Goal: Task Accomplishment & Management: Complete application form

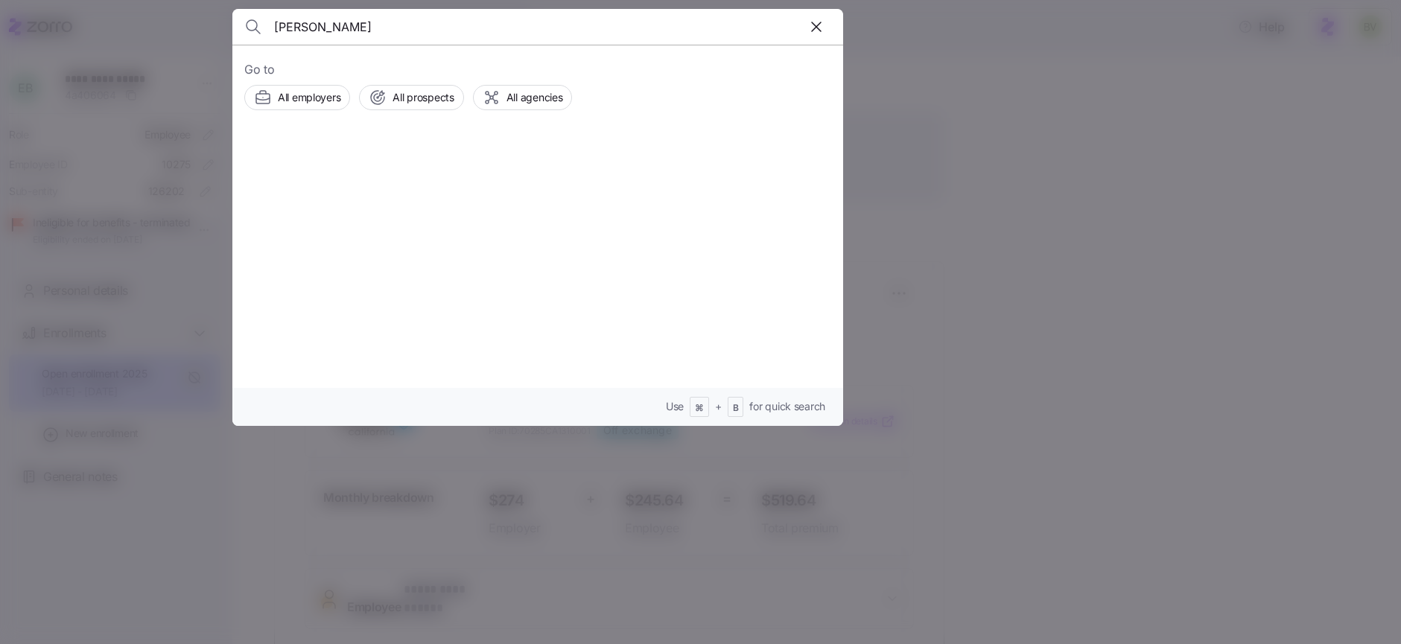
type input "gabriela guzman"
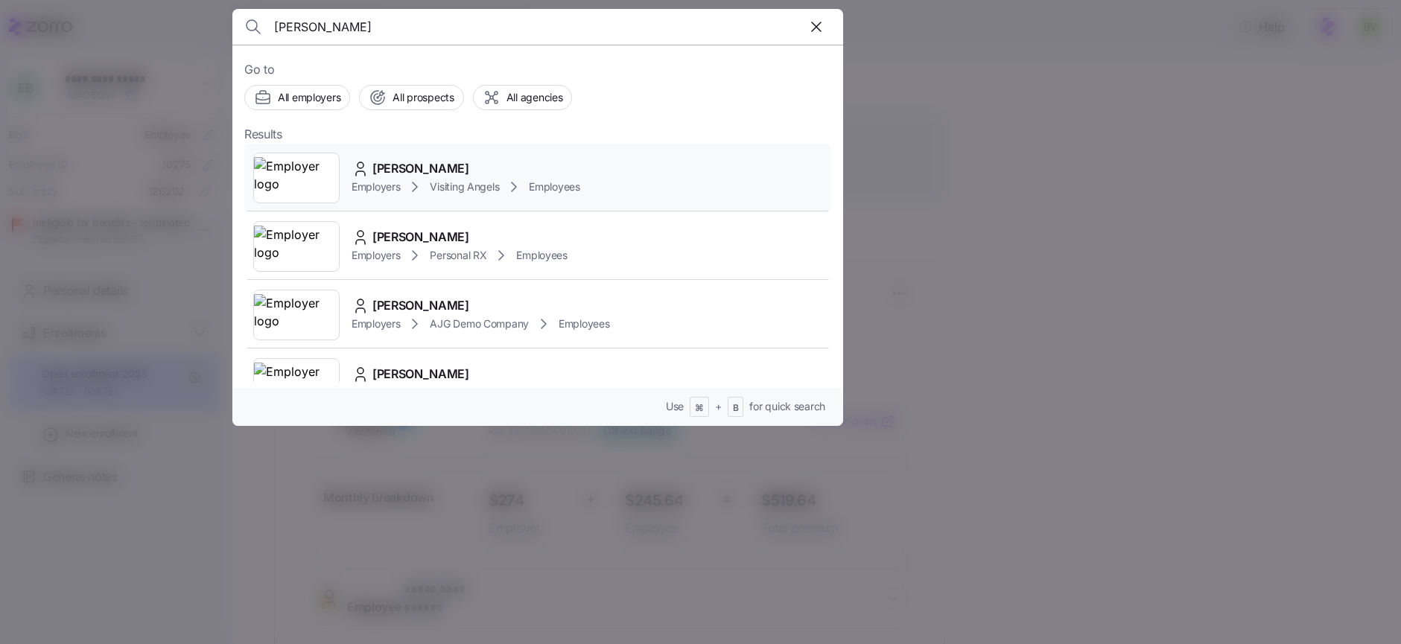
click at [300, 184] on img at bounding box center [296, 178] width 85 height 42
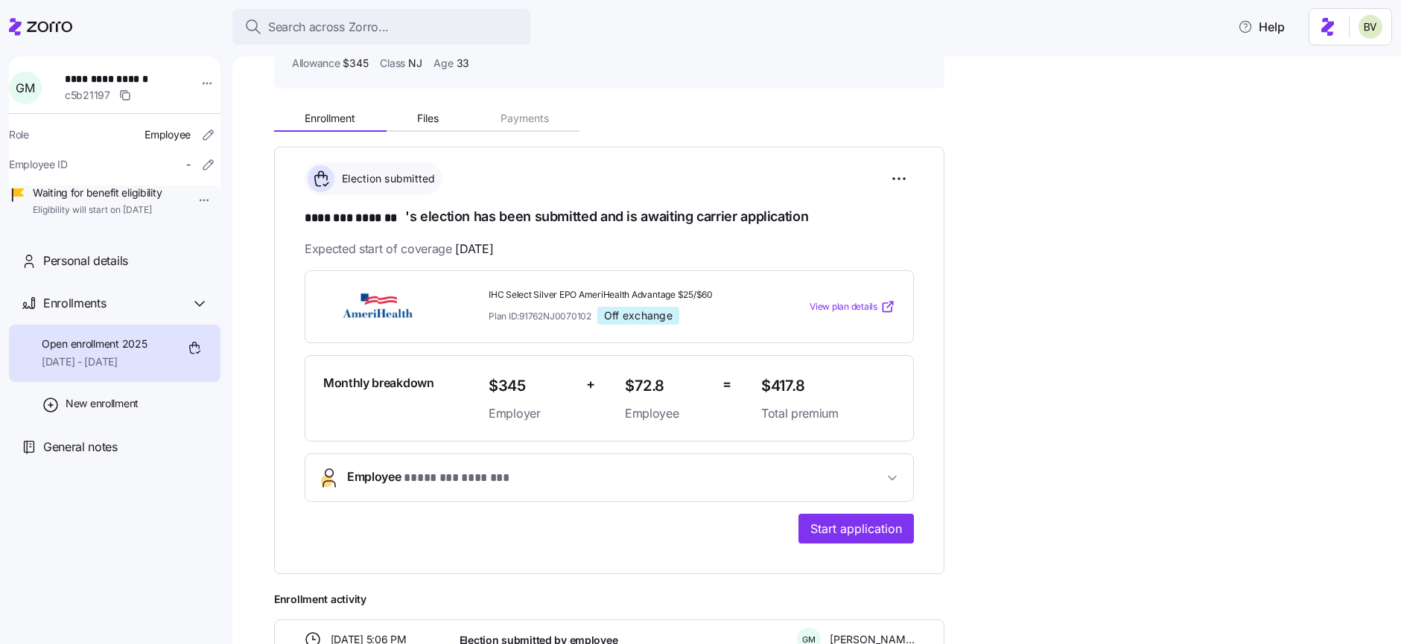
scroll to position [116, 0]
click at [160, 270] on div "Personal details" at bounding box center [125, 261] width 165 height 19
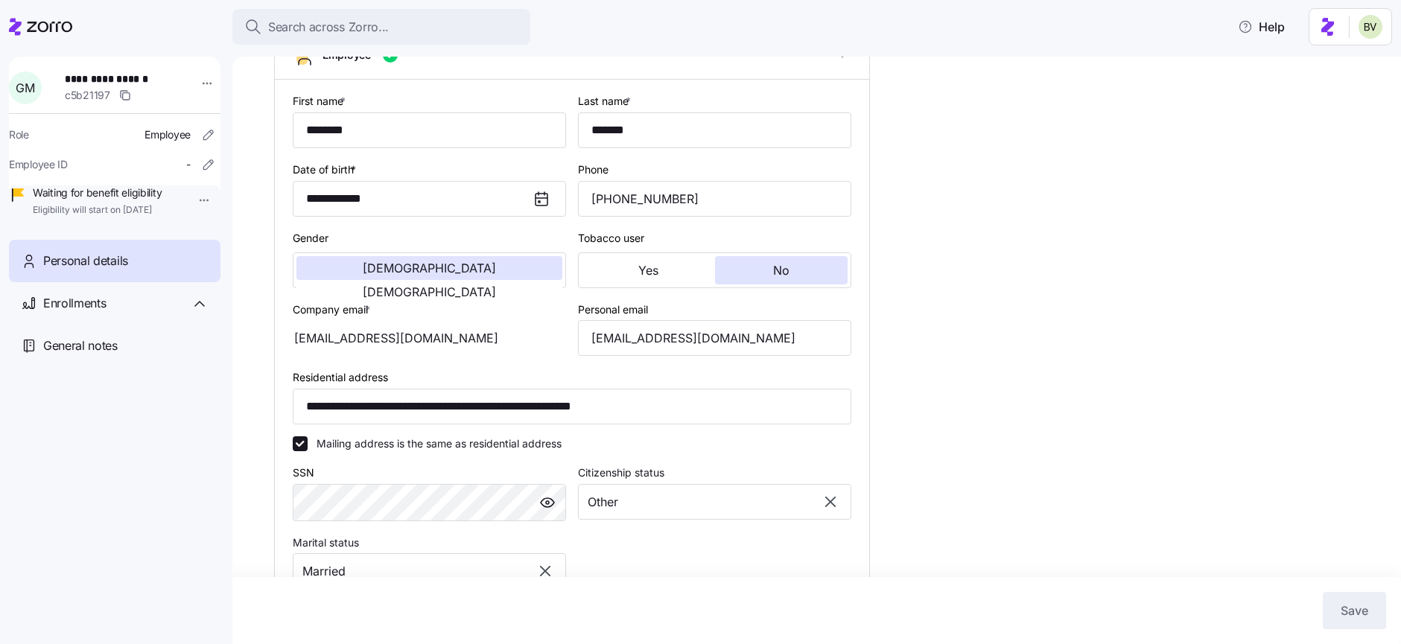
scroll to position [200, 0]
click at [495, 285] on span "[DEMOGRAPHIC_DATA]" at bounding box center [429, 291] width 133 height 12
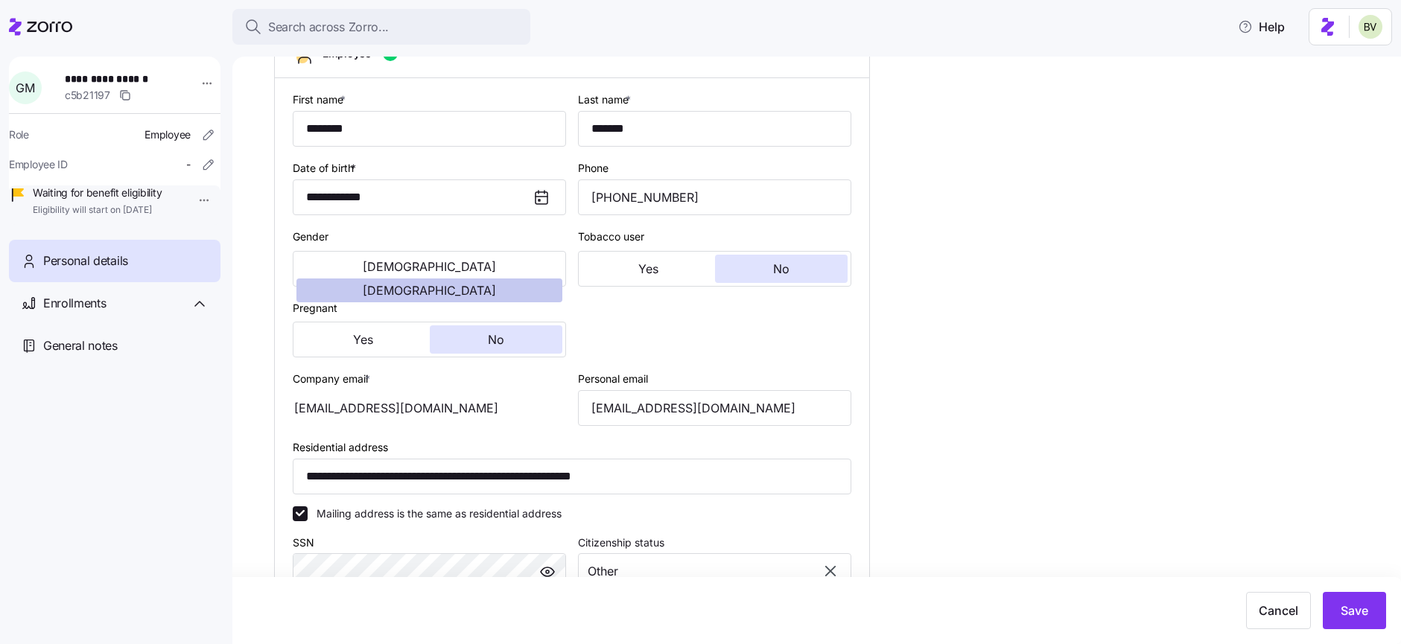
type input "NJ"
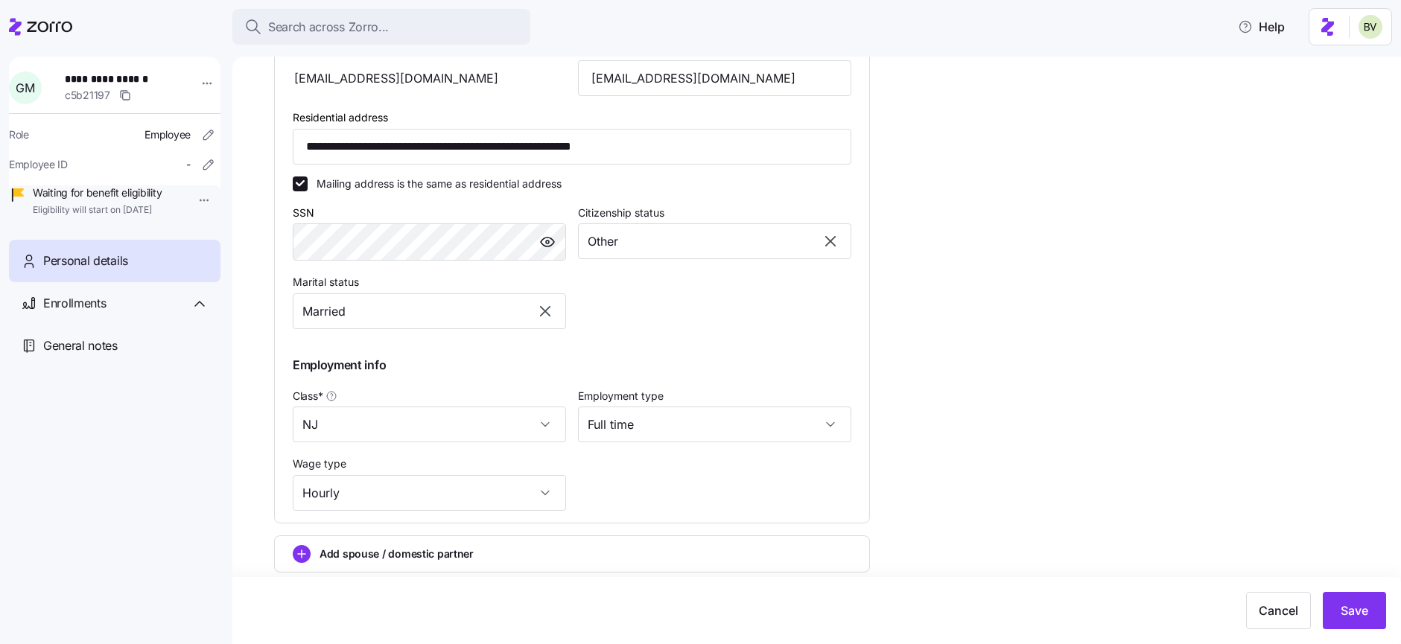
scroll to position [597, 0]
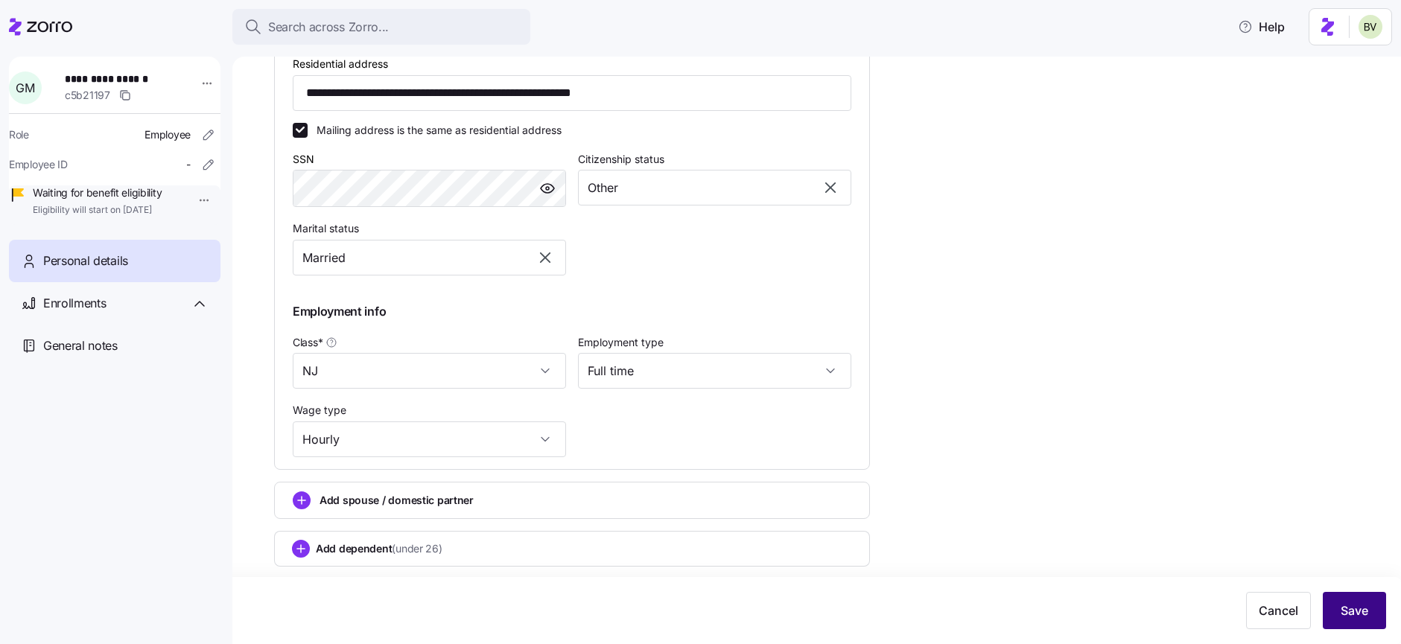
click at [1341, 614] on span "Save" at bounding box center [1355, 611] width 28 height 18
click at [194, 313] on icon at bounding box center [200, 304] width 18 height 18
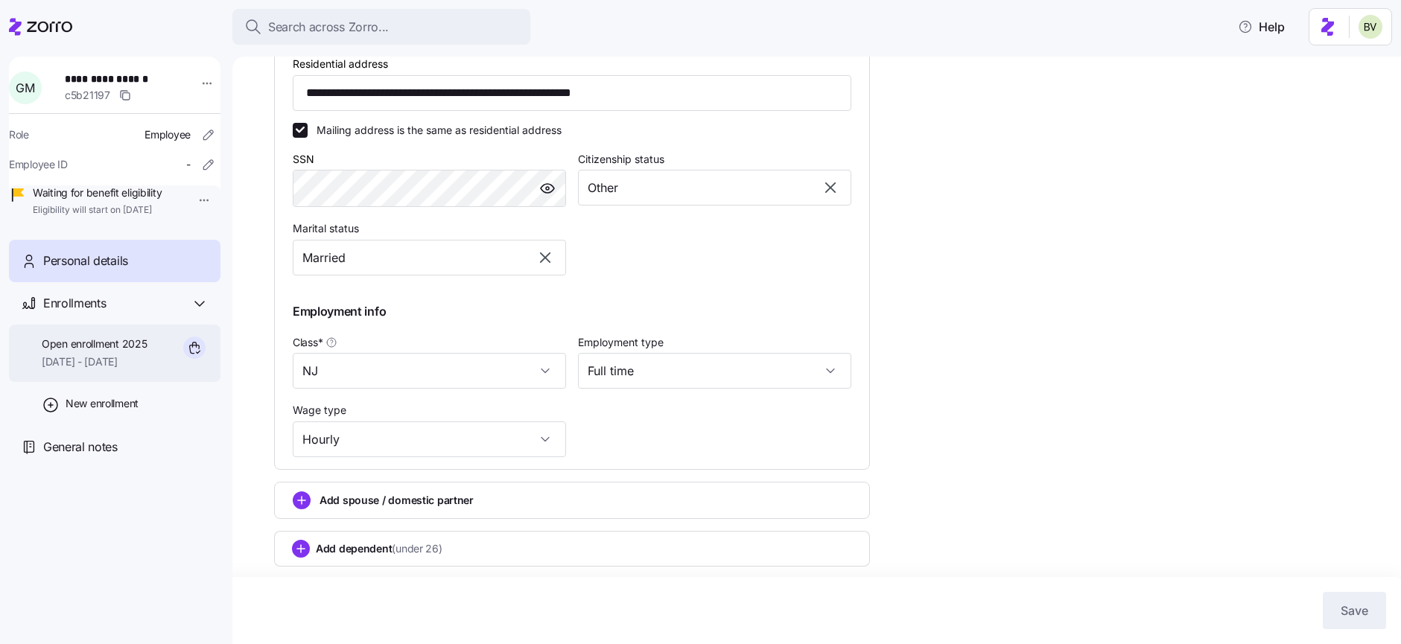
click at [135, 369] on span "[DATE] - [DATE]" at bounding box center [94, 362] width 105 height 15
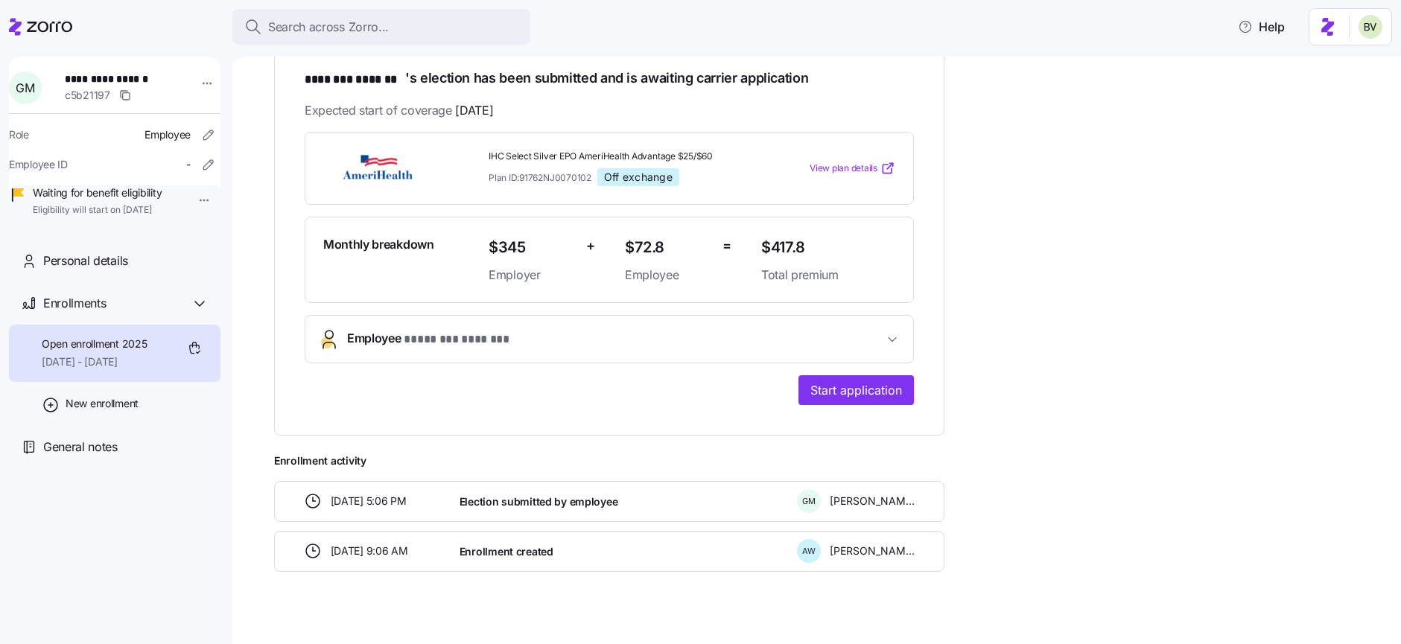
scroll to position [269, 0]
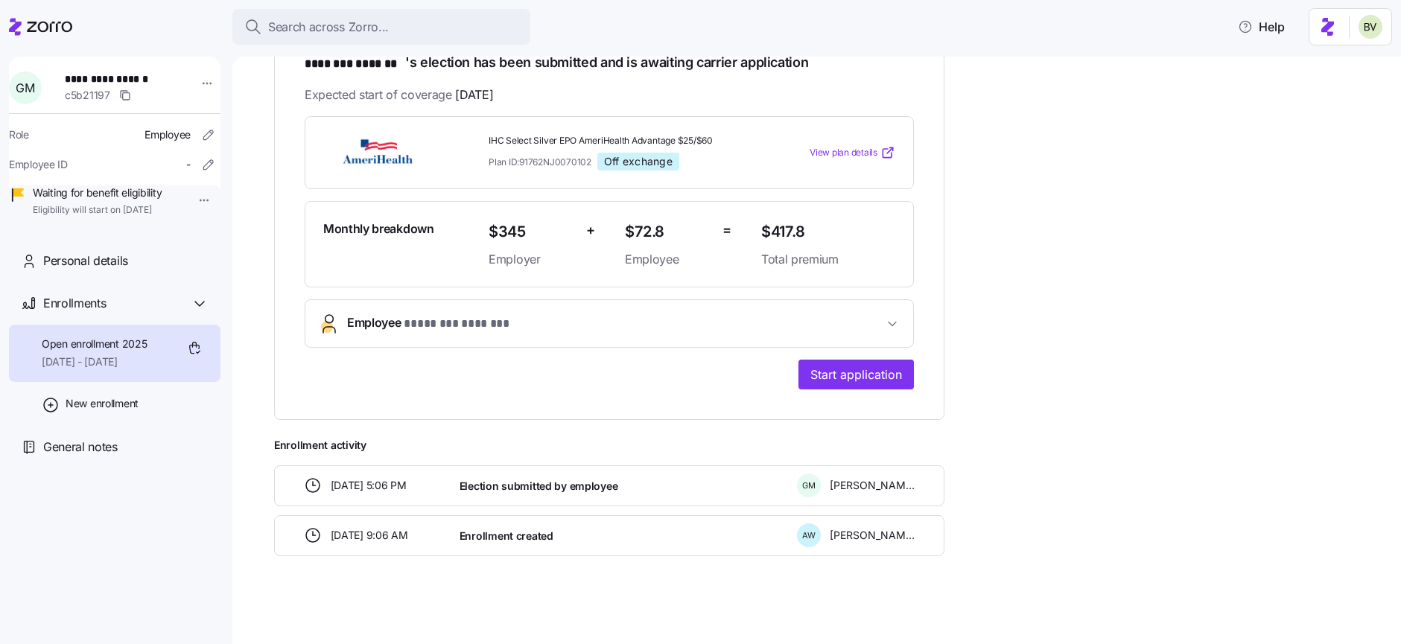
click at [785, 293] on div "**********" at bounding box center [609, 253] width 609 height 274
click at [787, 323] on span "Employee * ******** ******* *" at bounding box center [615, 324] width 536 height 20
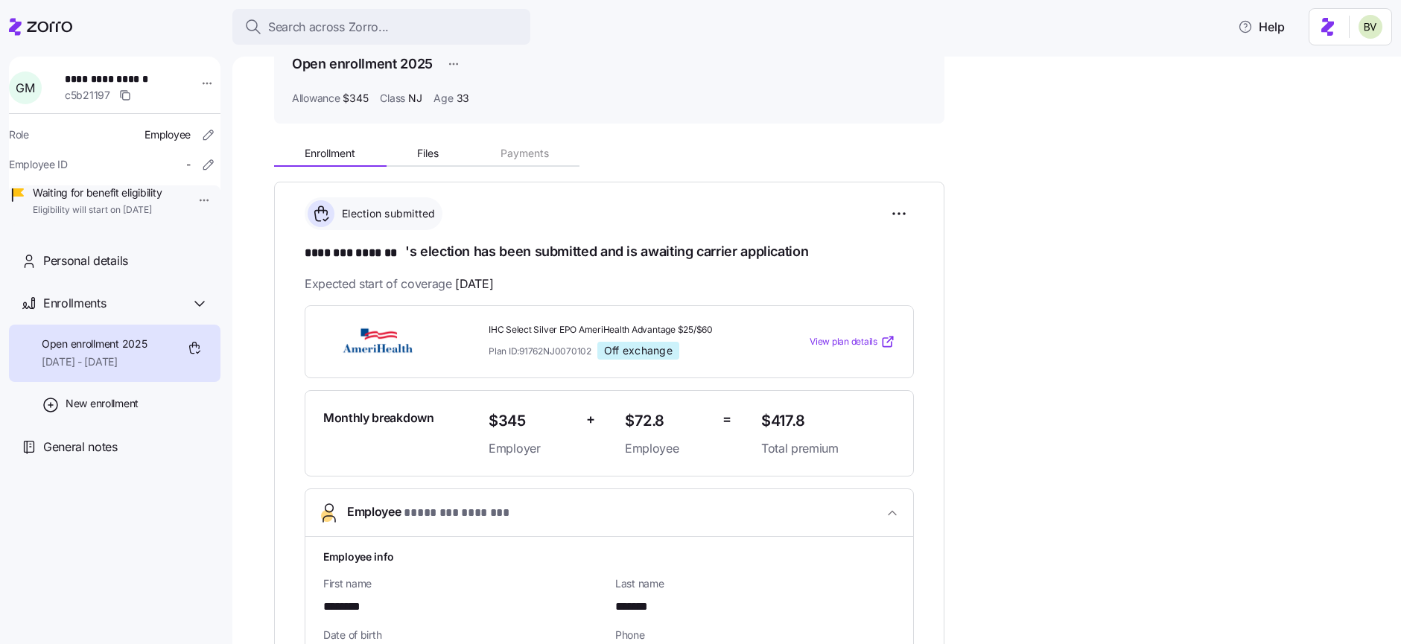
scroll to position [8, 0]
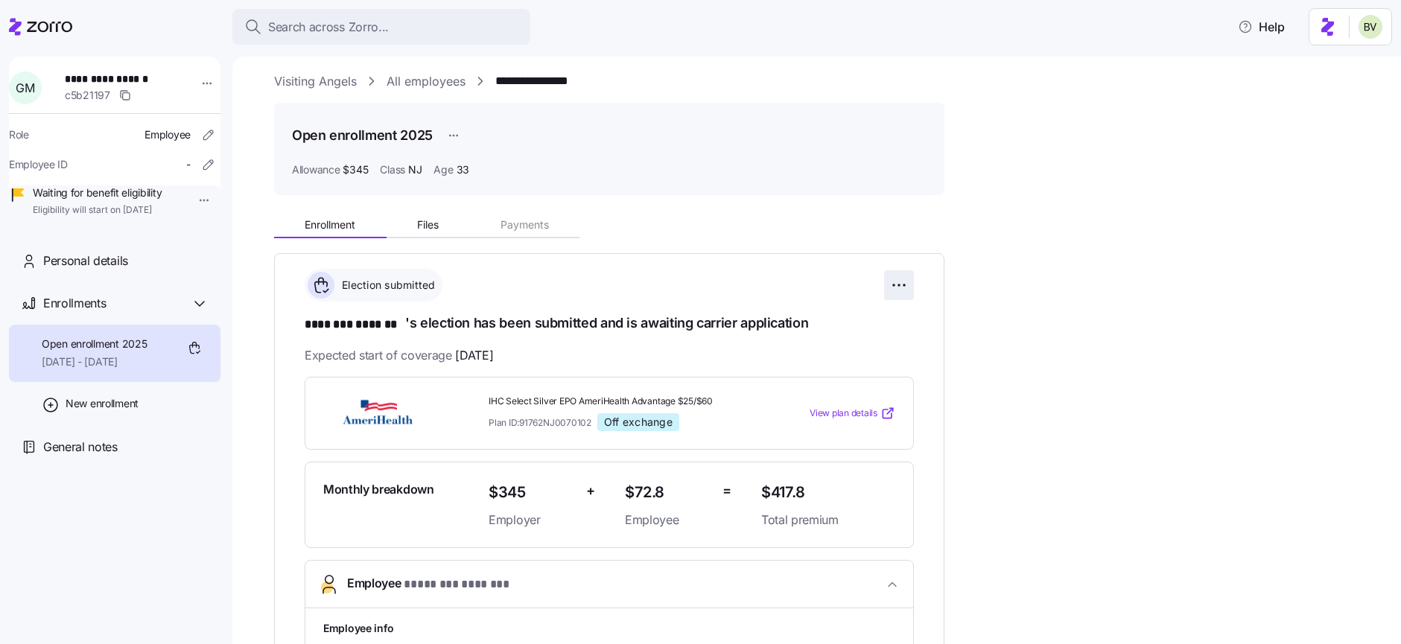
click at [892, 285] on html "**********" at bounding box center [700, 317] width 1401 height 635
click at [837, 343] on span "Change submission details" at bounding box center [825, 345] width 124 height 15
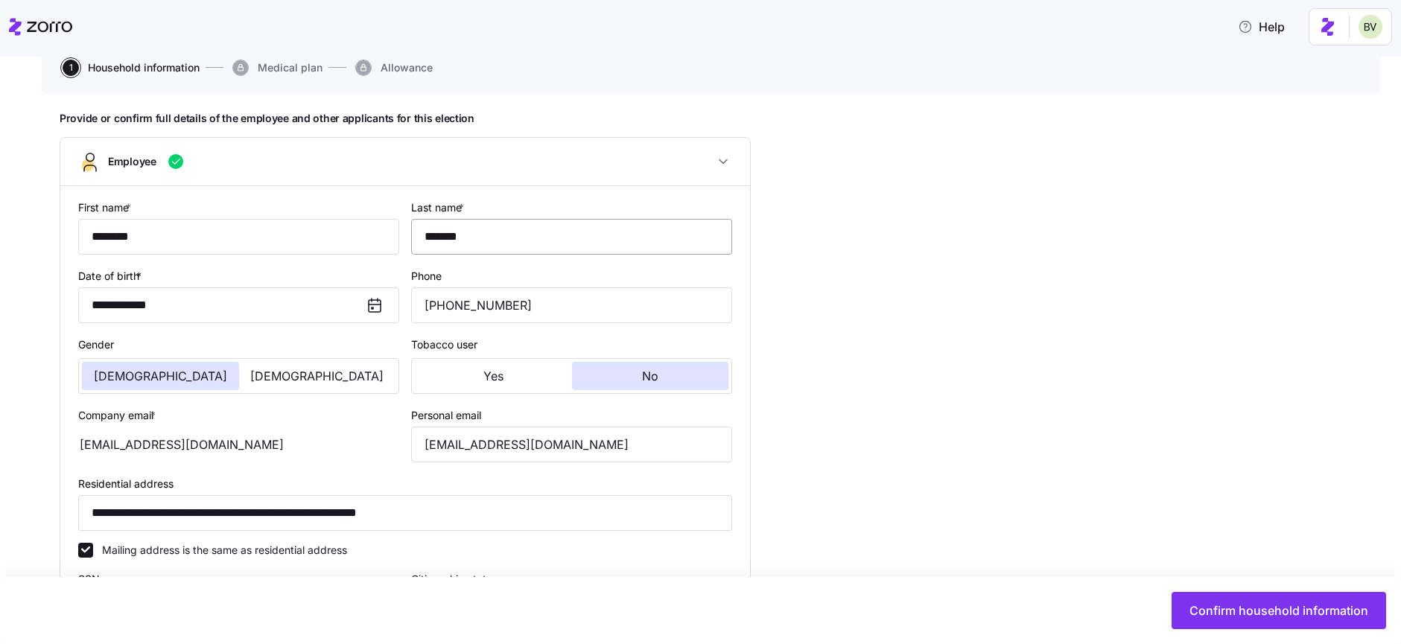
scroll to position [155, 0]
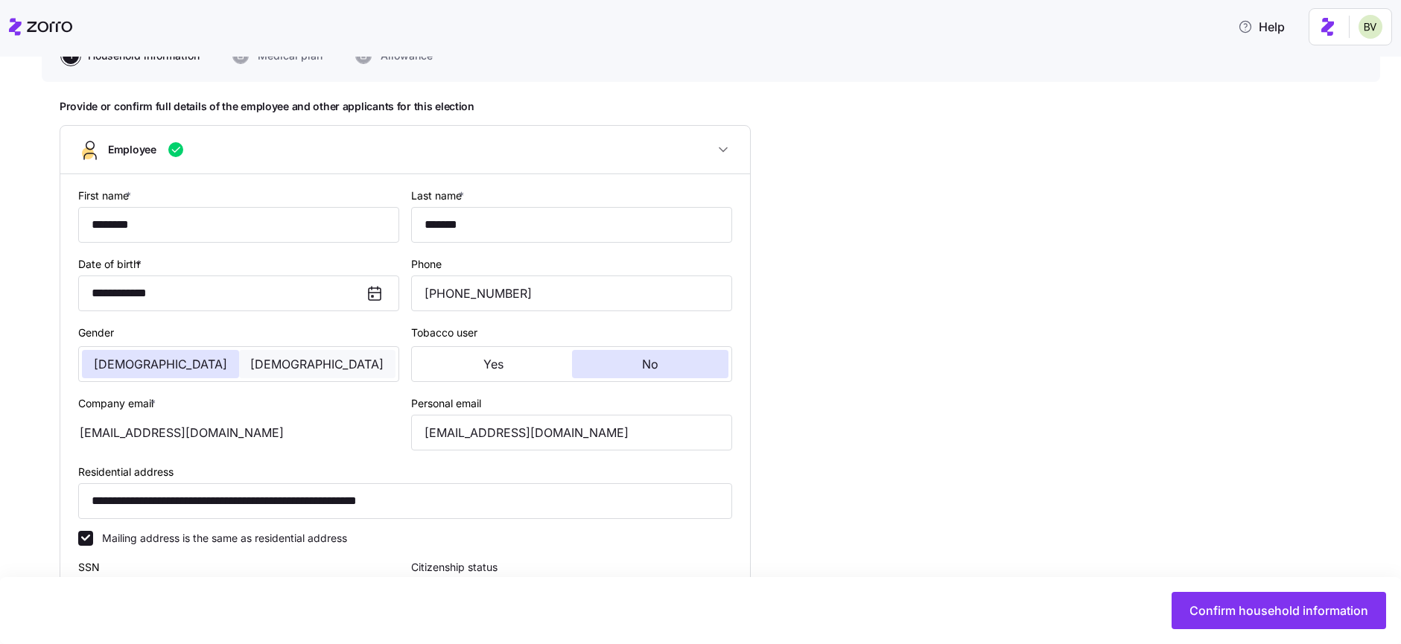
click at [321, 364] on span "[DEMOGRAPHIC_DATA]" at bounding box center [316, 364] width 133 height 12
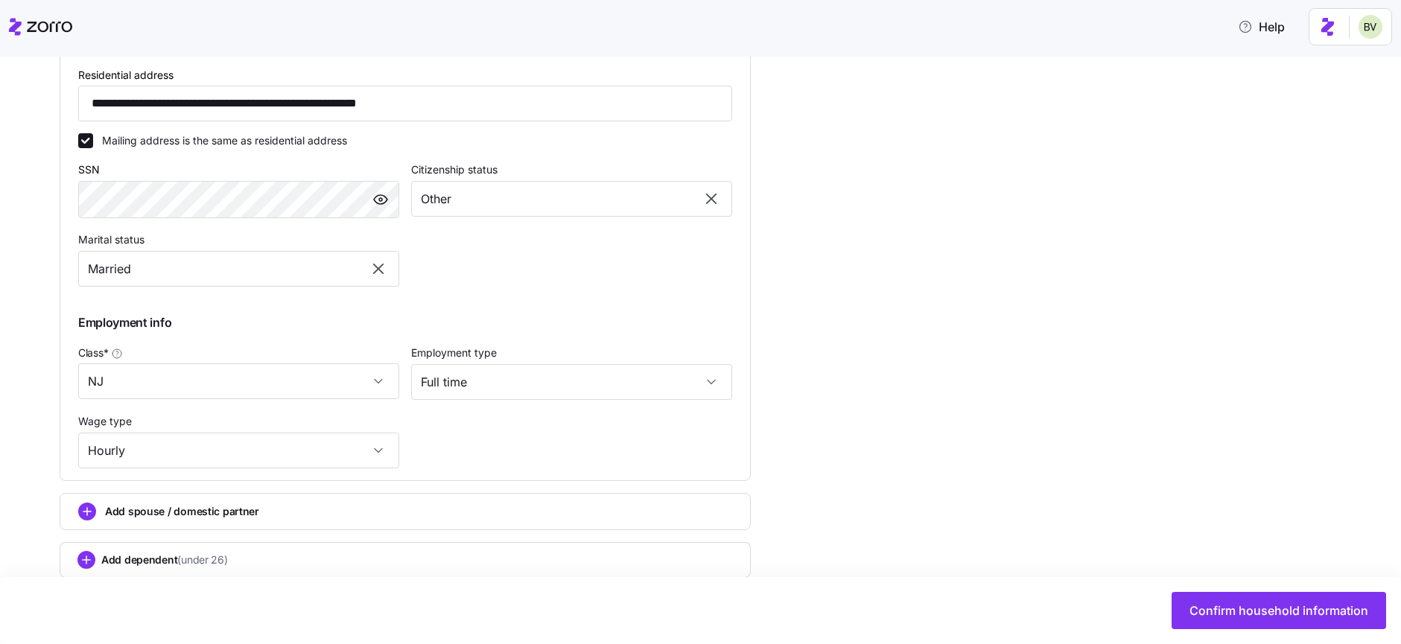
scroll to position [650, 0]
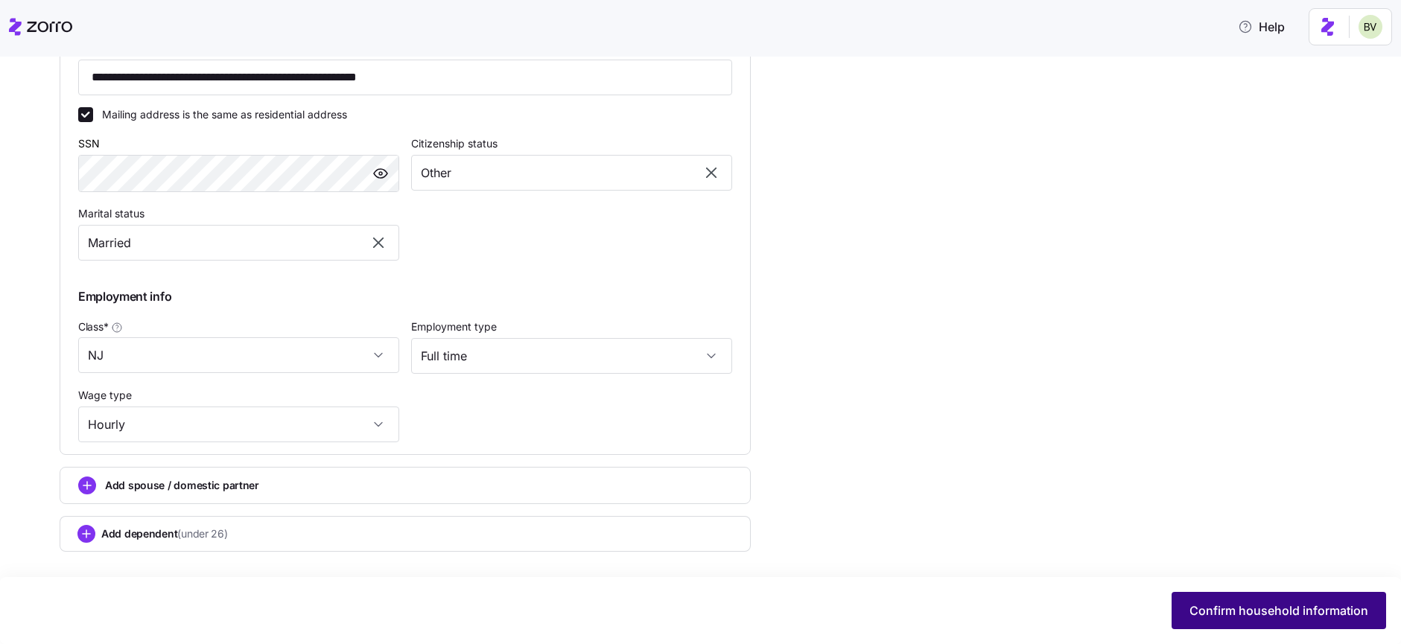
click at [1233, 607] on span "Confirm household information" at bounding box center [1279, 611] width 179 height 18
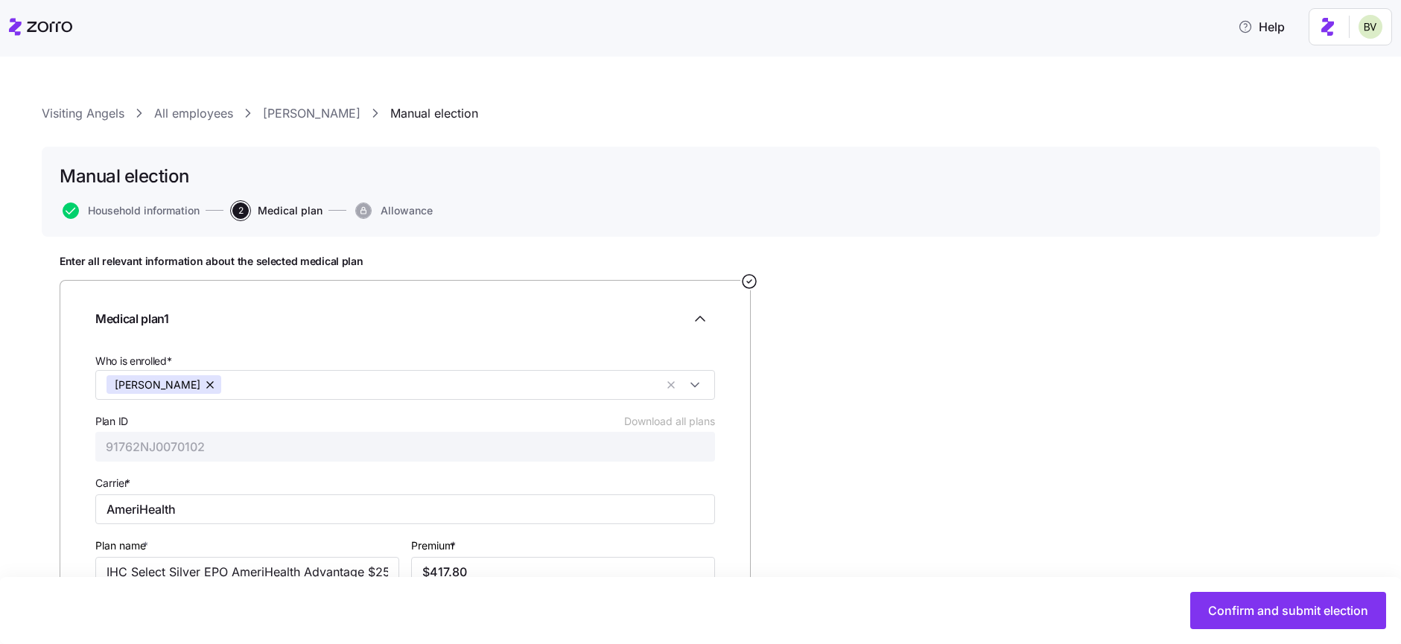
scroll to position [115, 0]
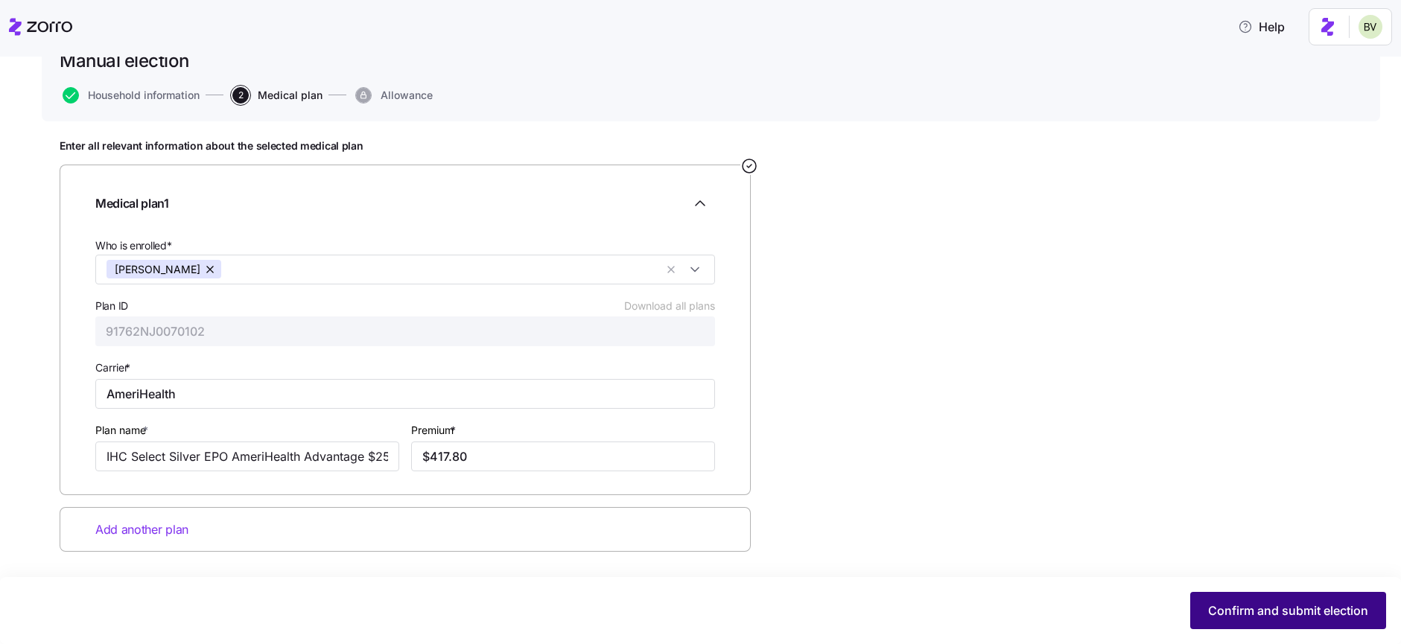
click at [1243, 605] on span "Confirm and submit election" at bounding box center [1288, 611] width 160 height 18
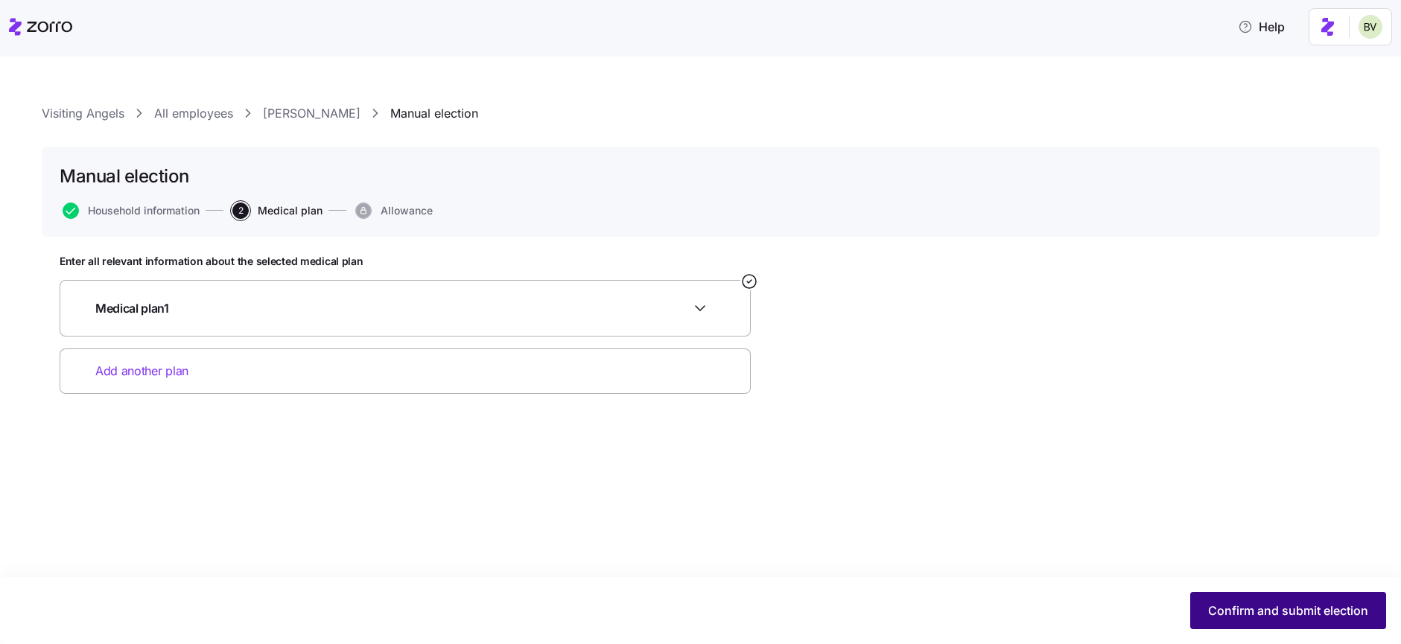
scroll to position [0, 0]
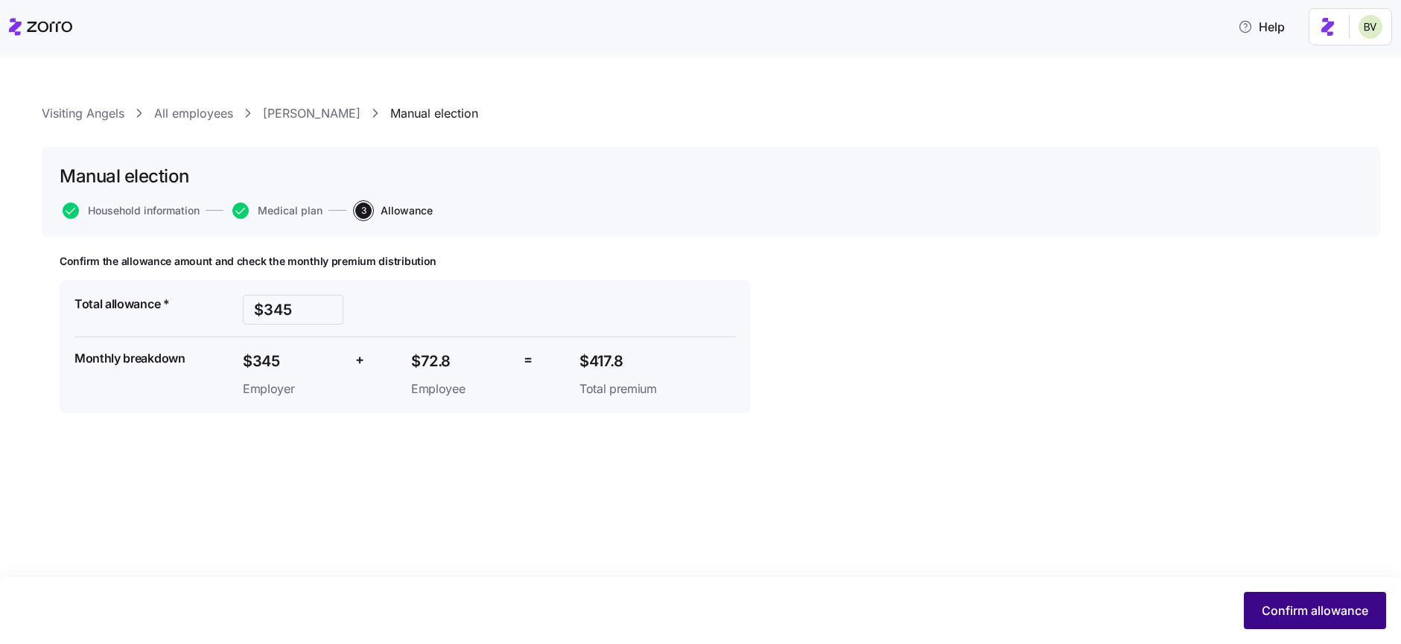
click at [1266, 603] on span "Confirm allowance" at bounding box center [1315, 611] width 107 height 18
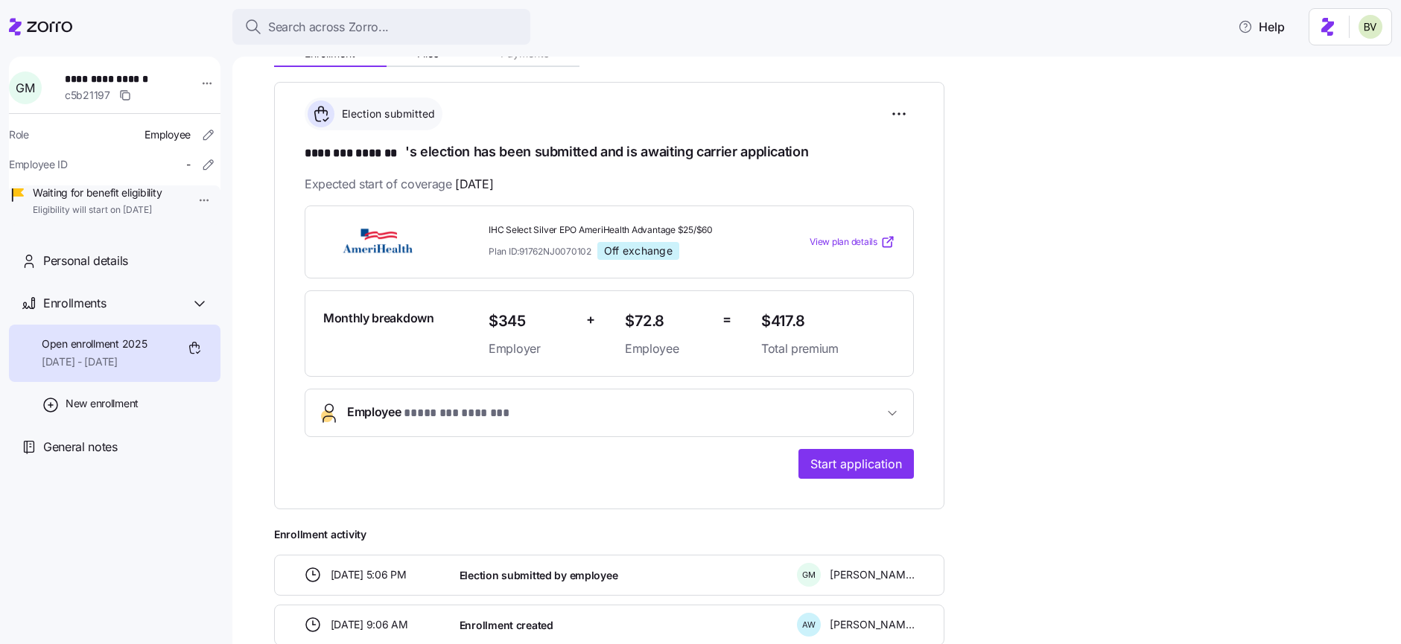
scroll to position [269, 0]
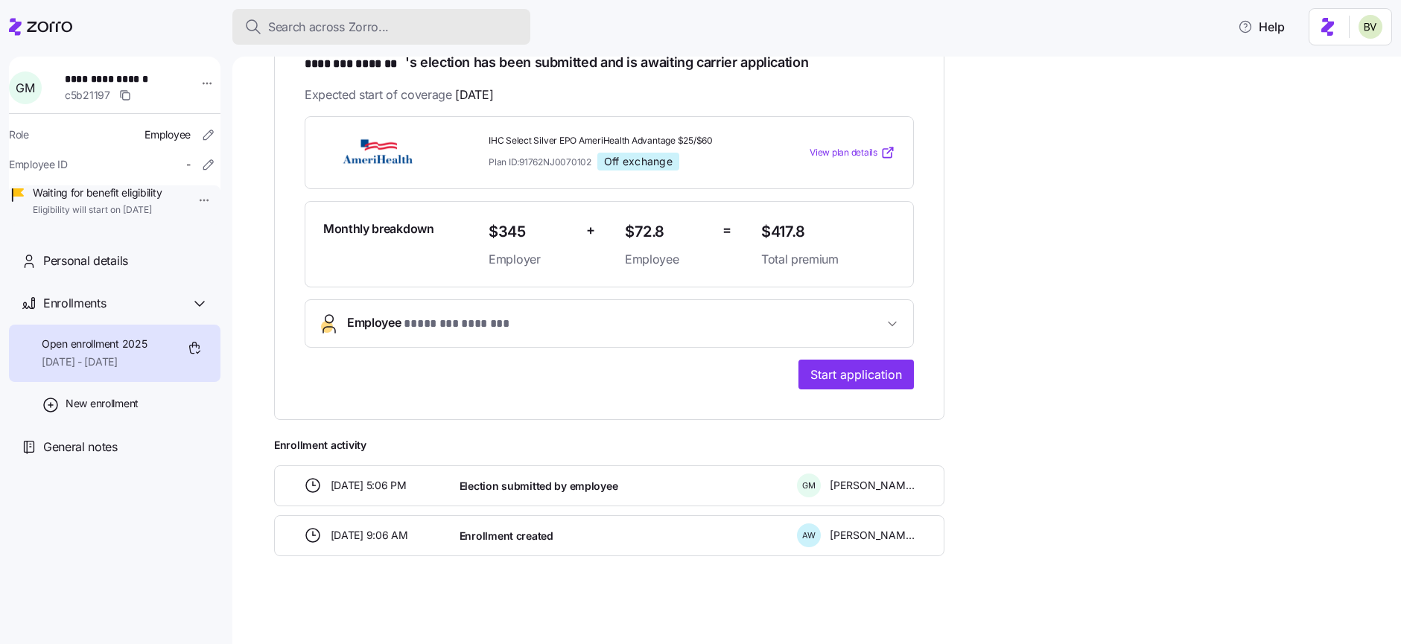
drag, startPoint x: 304, startPoint y: 34, endPoint x: 312, endPoint y: 25, distance: 12.1
click at [312, 25] on span "Search across Zorro..." at bounding box center [328, 27] width 121 height 19
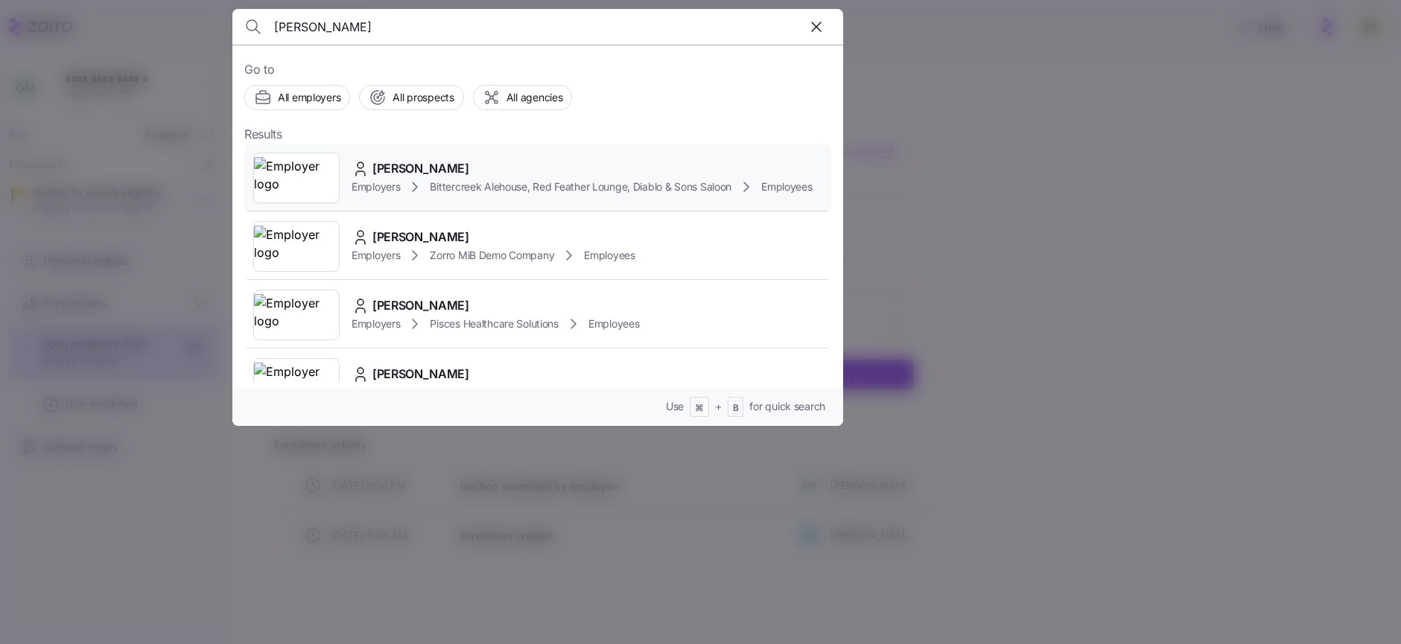
type input "Hayley Hertel"
click at [304, 171] on img at bounding box center [296, 178] width 85 height 42
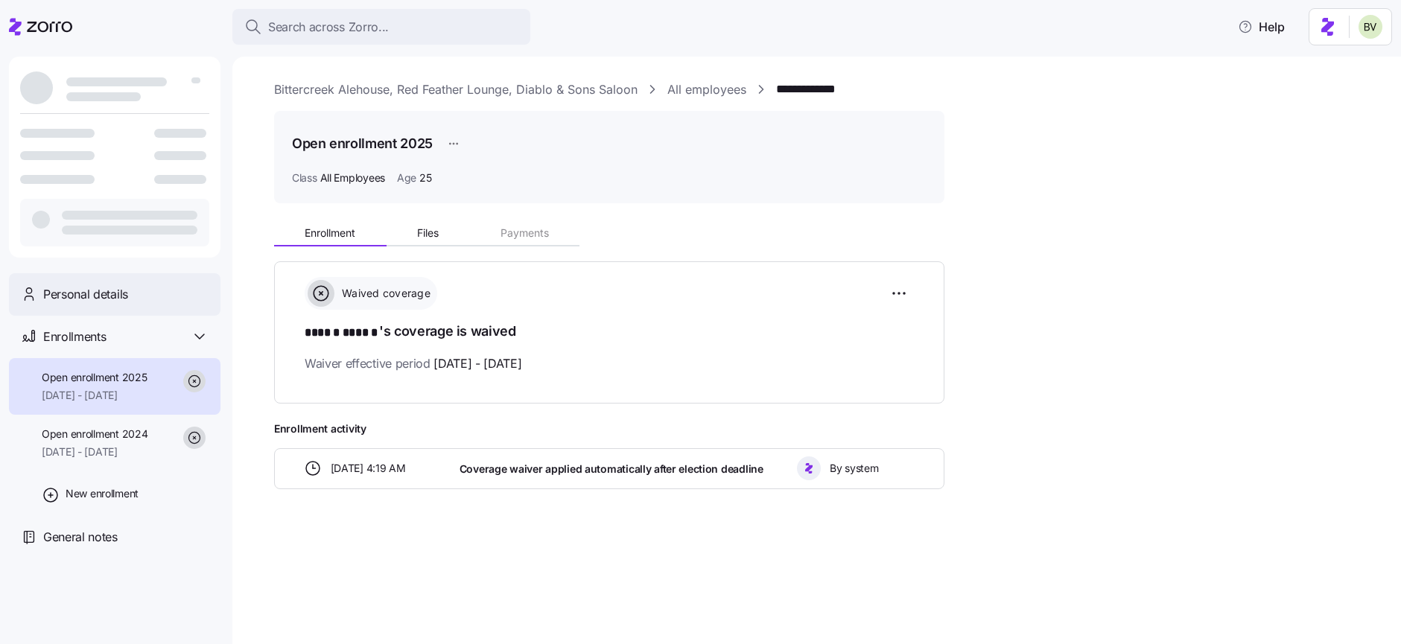
click at [92, 288] on span "Personal details" at bounding box center [85, 294] width 85 height 19
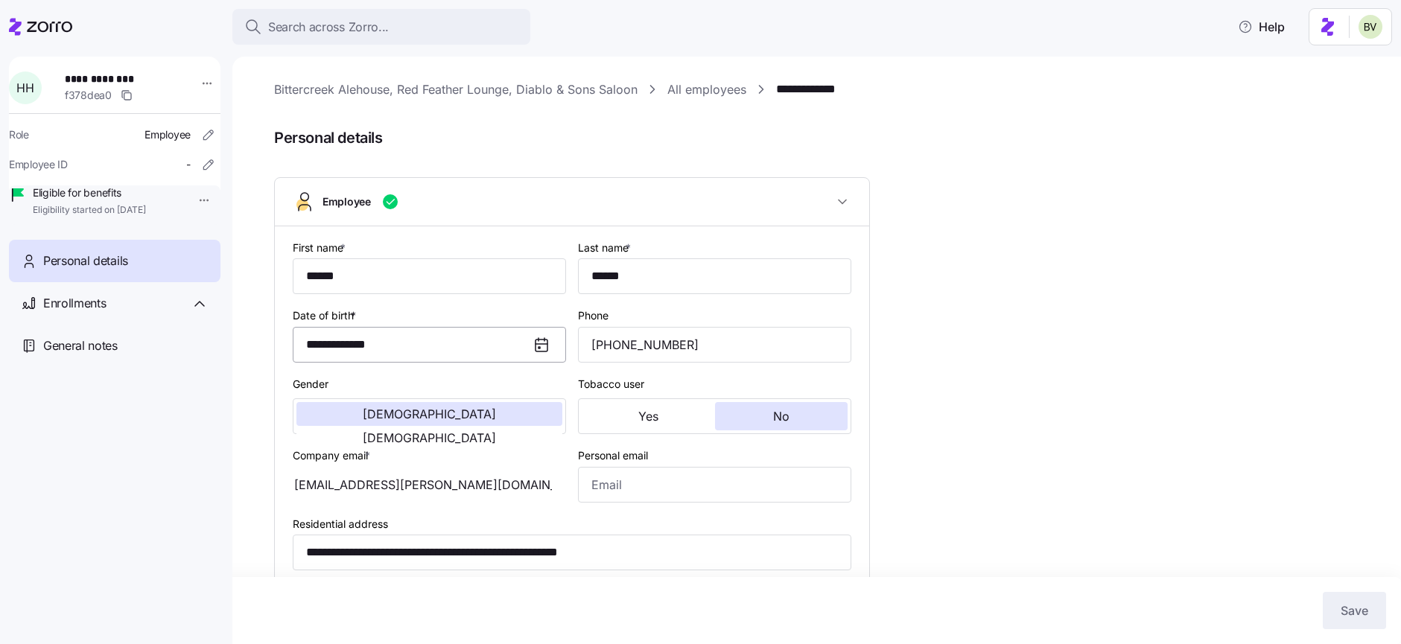
type input "All Employees"
click at [199, 86] on html "**********" at bounding box center [700, 317] width 1401 height 635
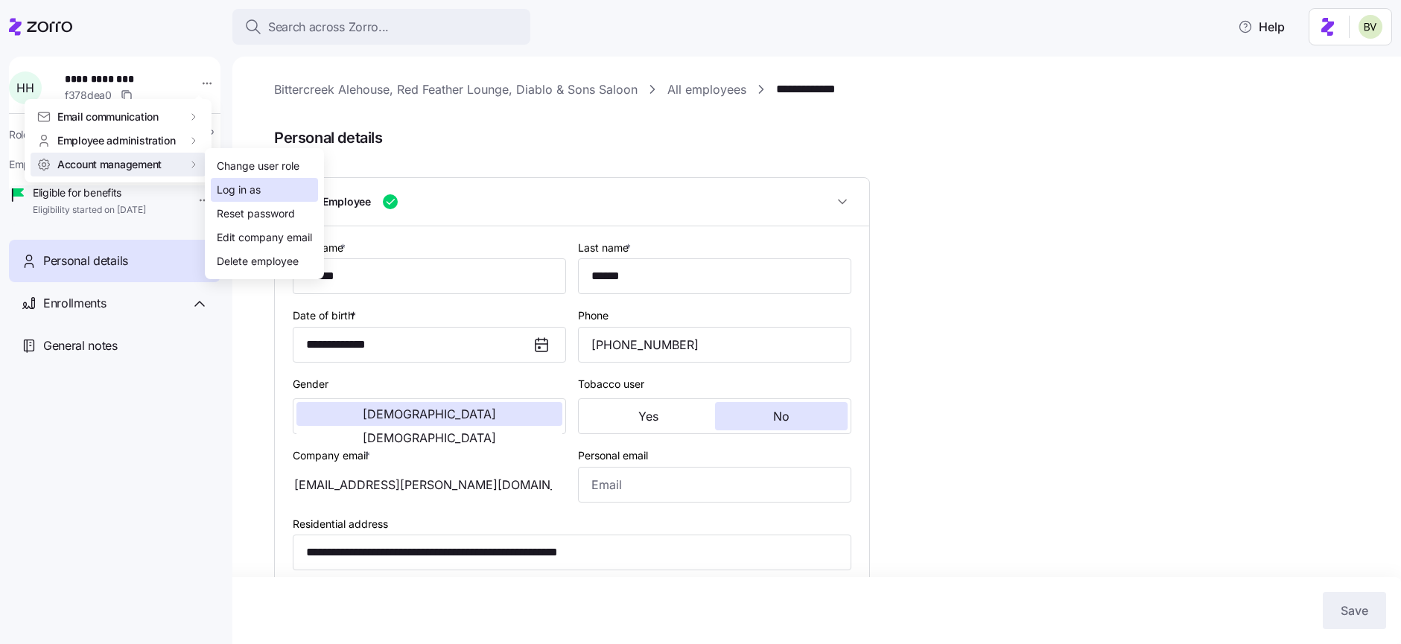
click at [223, 187] on div "Log in as" at bounding box center [239, 190] width 44 height 16
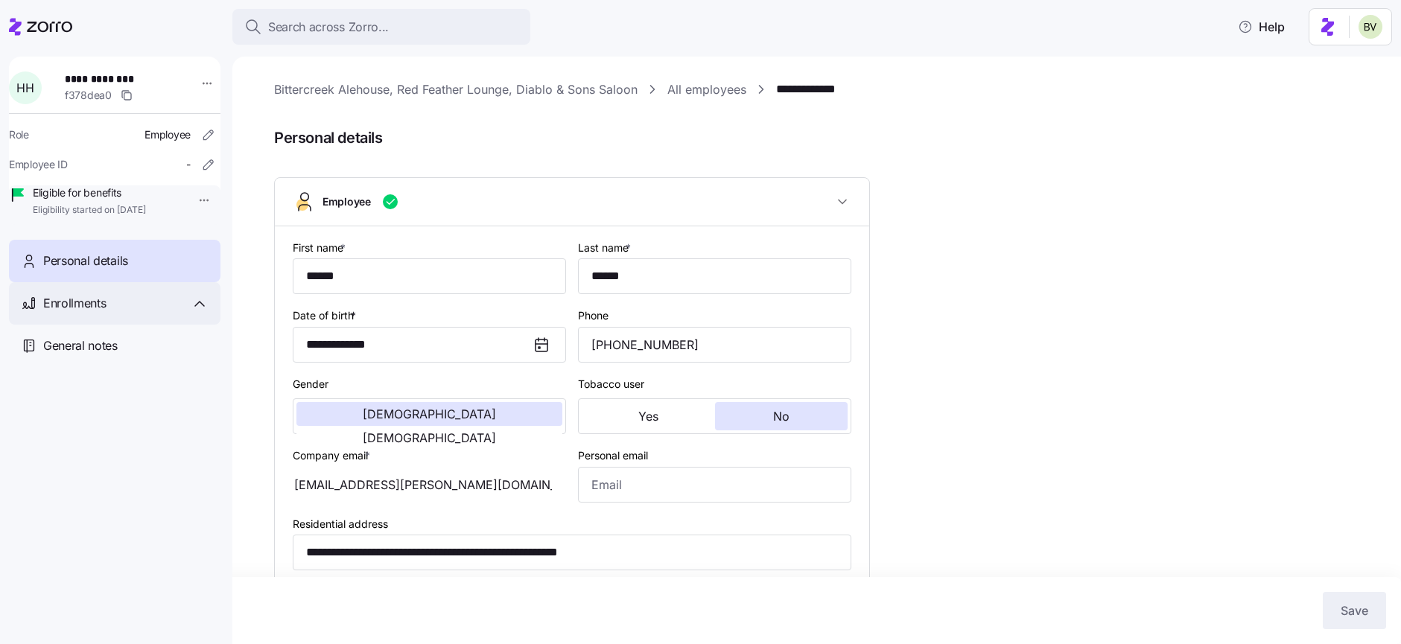
click at [133, 313] on div "Enrollments" at bounding box center [125, 303] width 165 height 19
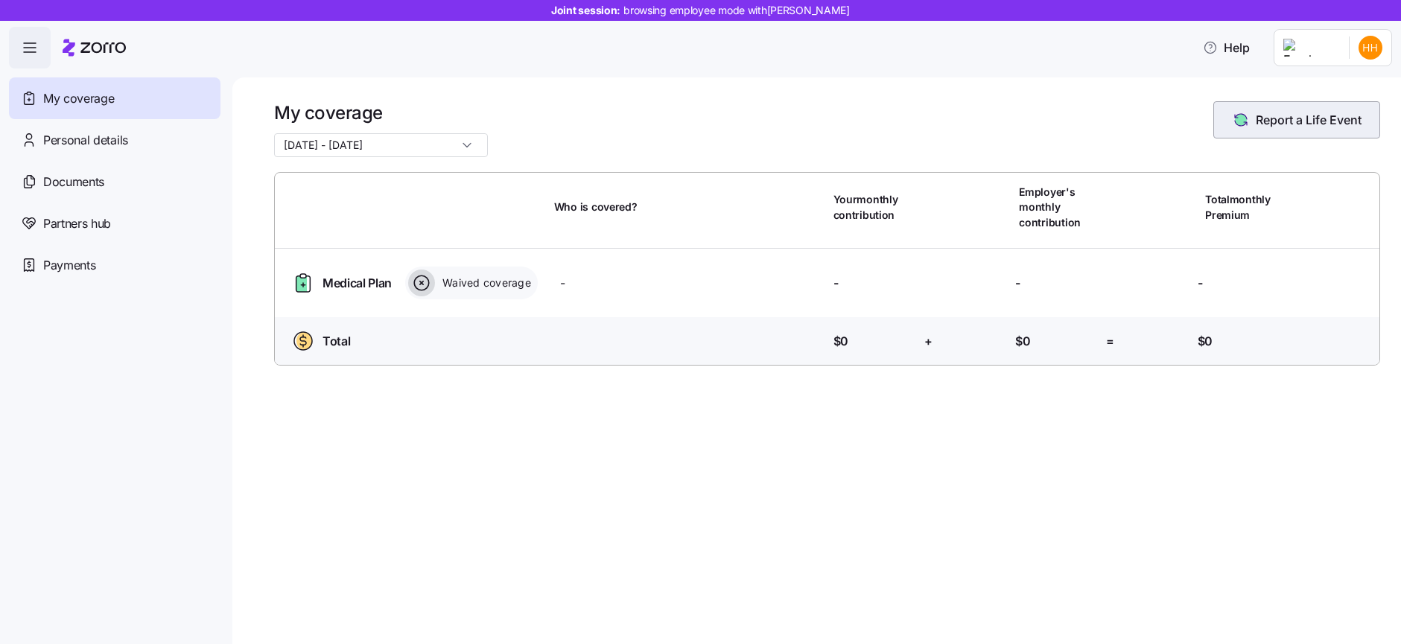
click at [1236, 122] on icon "button" at bounding box center [1241, 120] width 12 height 12
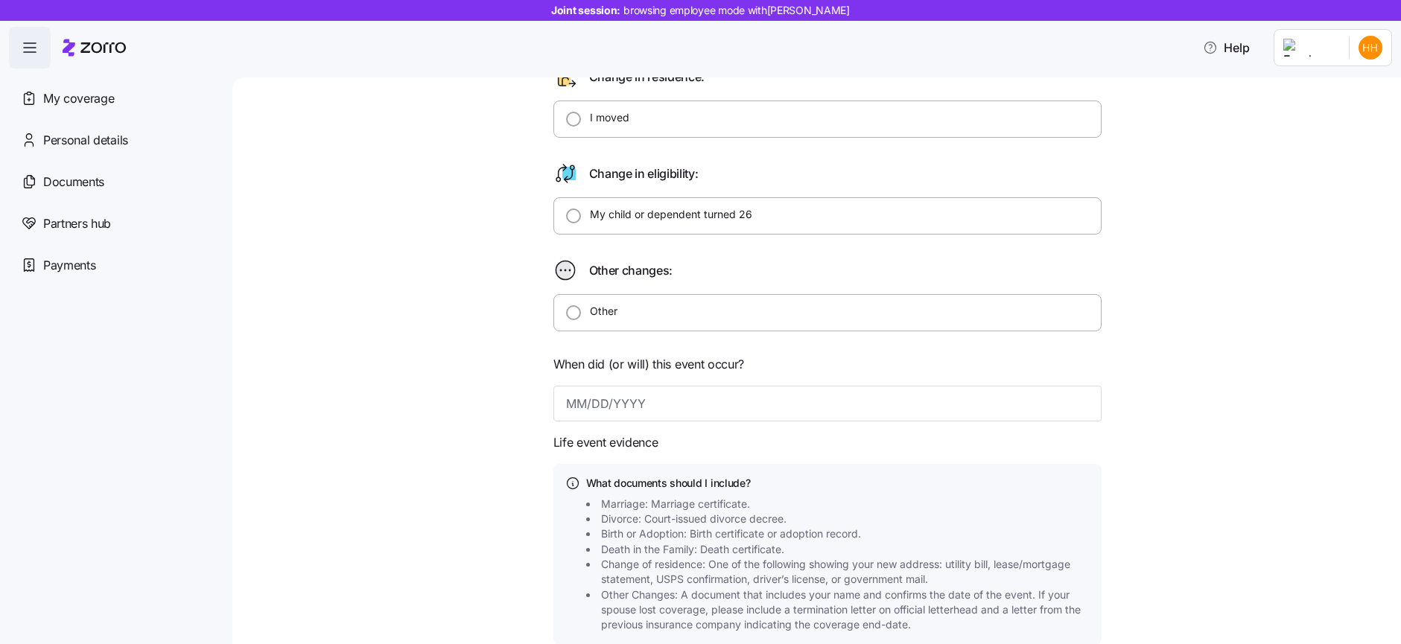
scroll to position [350, 0]
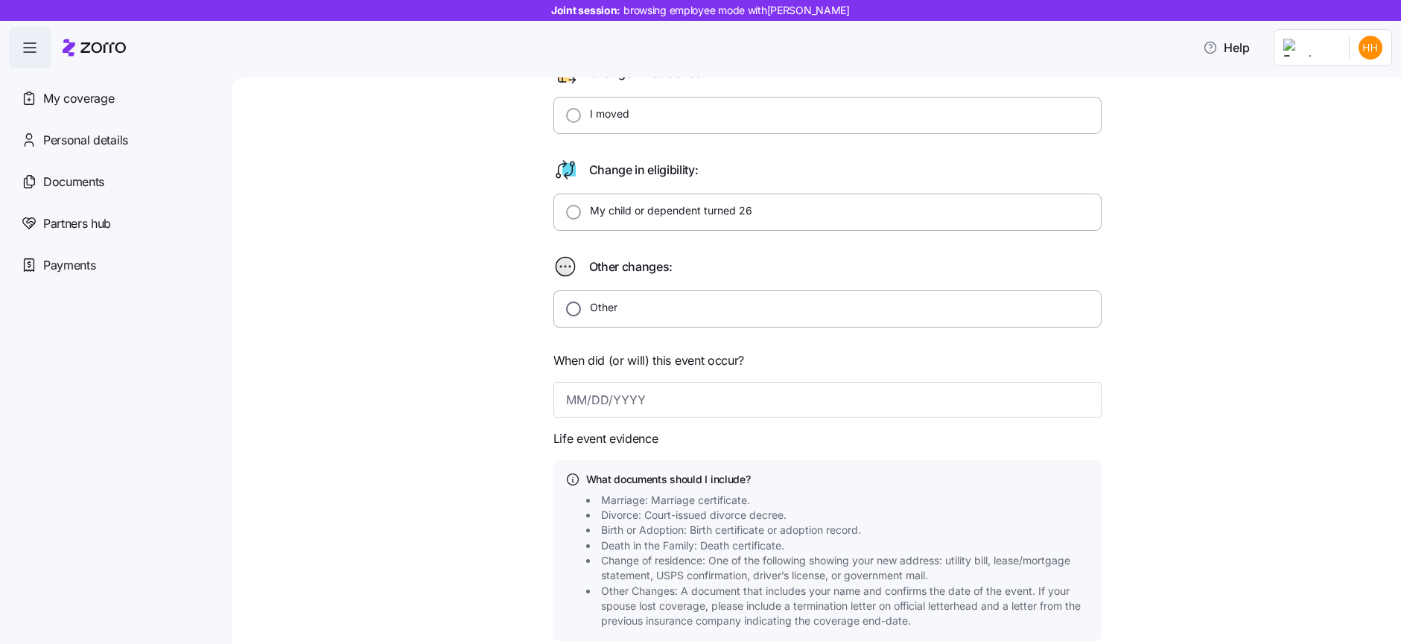
click at [571, 308] on input "Other" at bounding box center [573, 309] width 15 height 15
radio input "true"
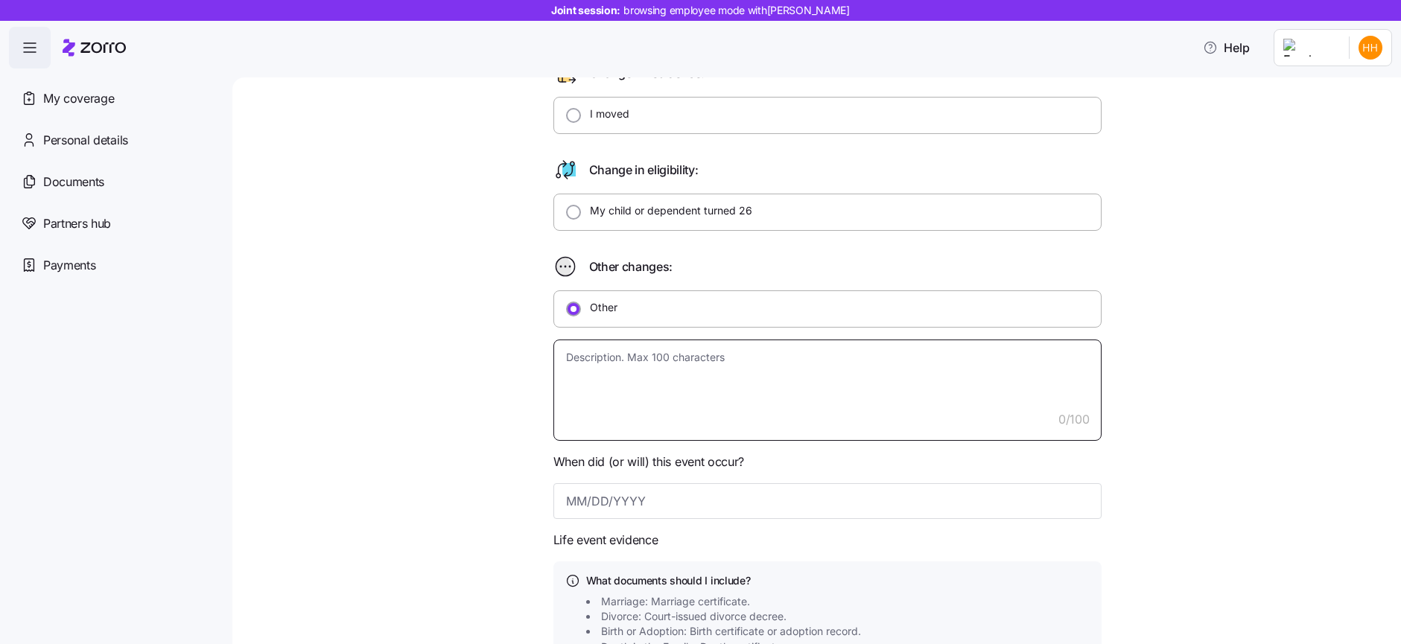
click at [594, 364] on textarea at bounding box center [828, 390] width 548 height 101
type textarea "x"
type textarea "T"
type textarea "x"
type textarea "Tu"
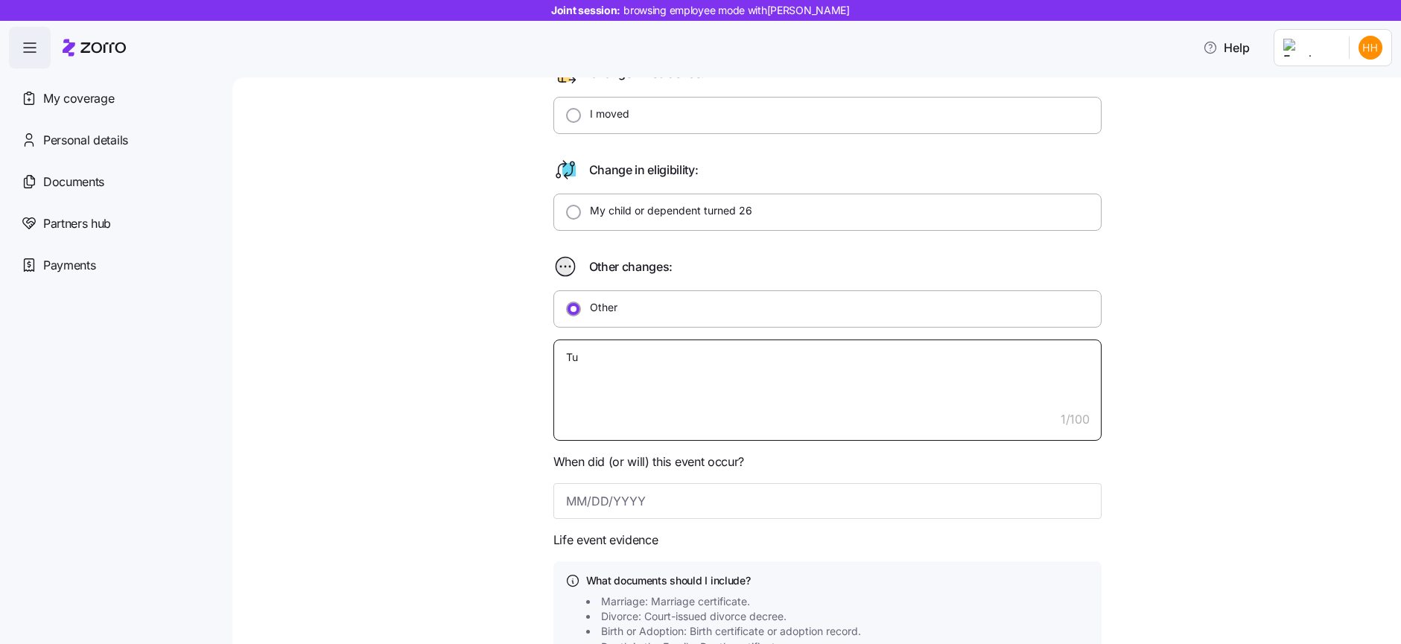
type textarea "x"
type textarea "Tur"
type textarea "x"
type textarea "Turn"
type textarea "x"
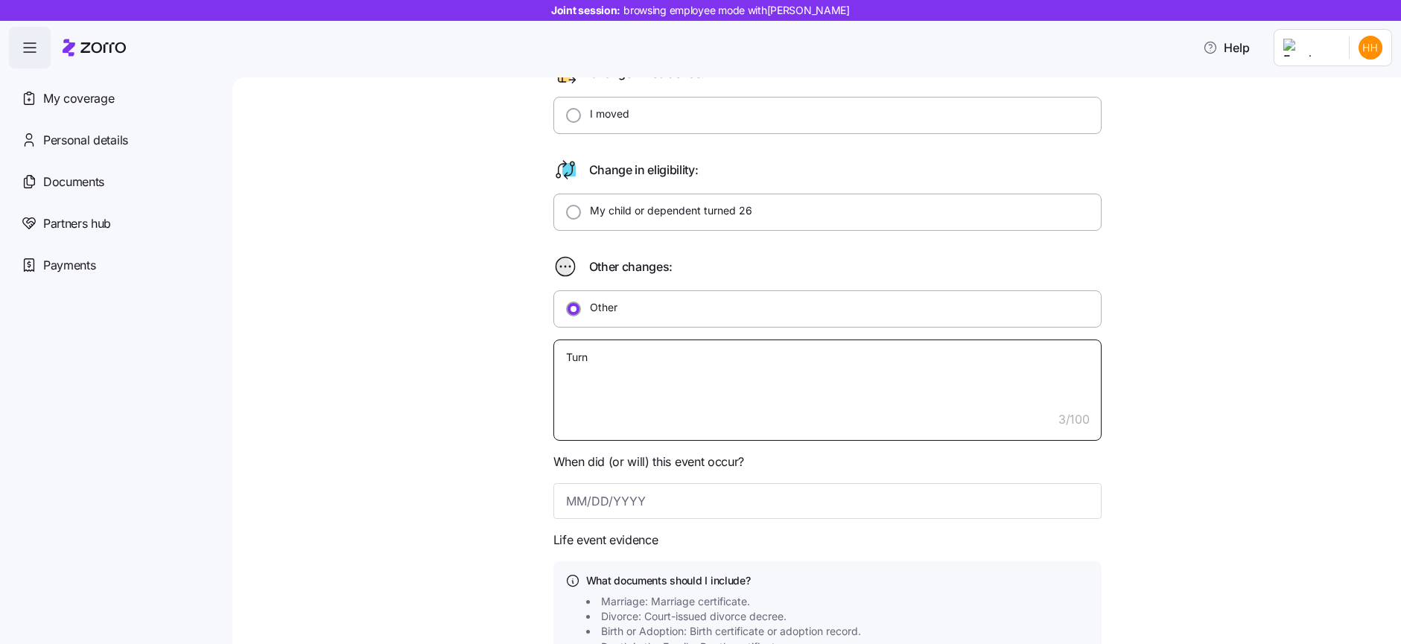
type textarea "Turne"
type textarea "x"
type textarea "Turned"
type textarea "x"
type textarea "Turned"
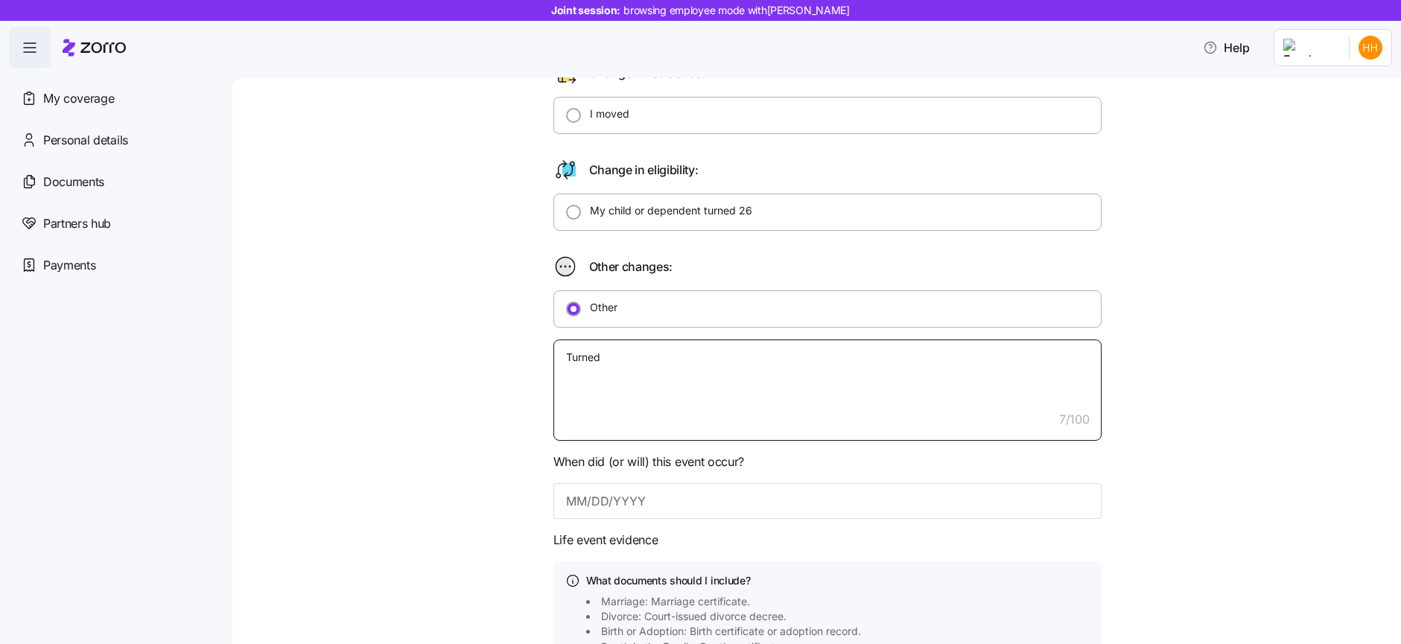
type textarea "x"
type textarea "Turned 2"
type textarea "x"
type textarea "Turned 26"
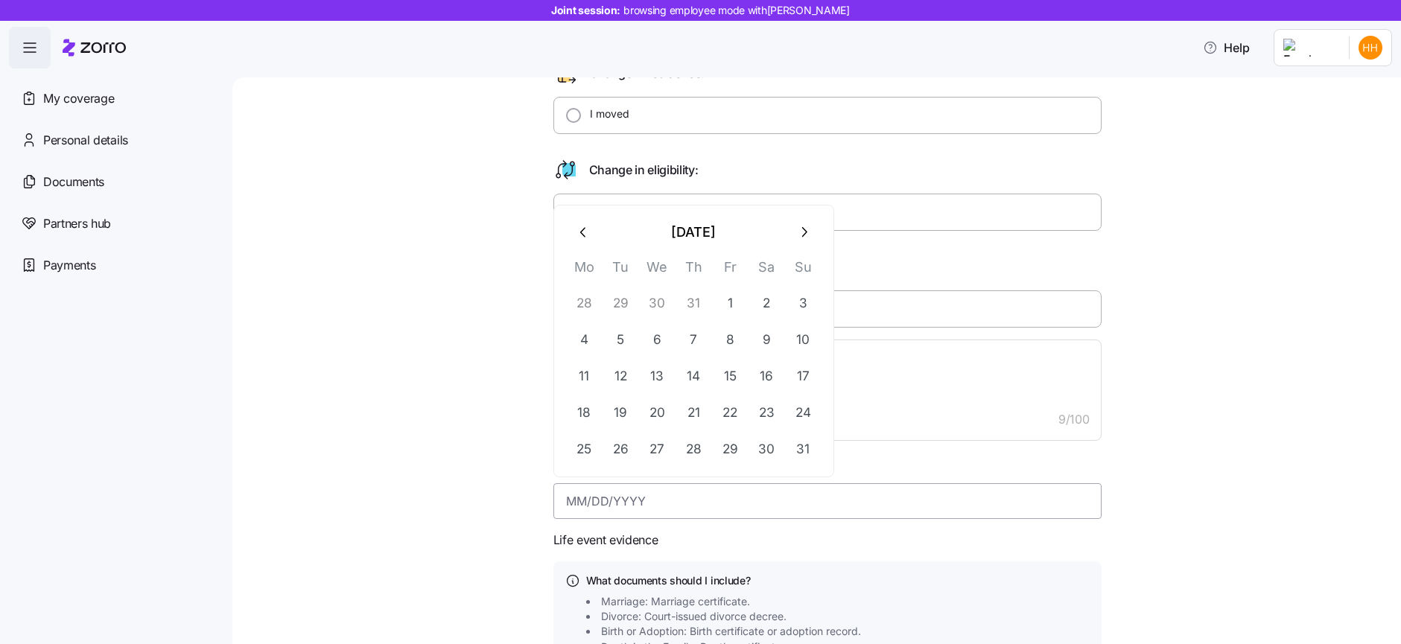
click at [621, 500] on input at bounding box center [828, 501] width 548 height 36
click at [583, 235] on icon "button" at bounding box center [582, 232] width 5 height 10
click at [761, 341] on button "12" at bounding box center [767, 340] width 36 height 36
type input "July 12, 2025"
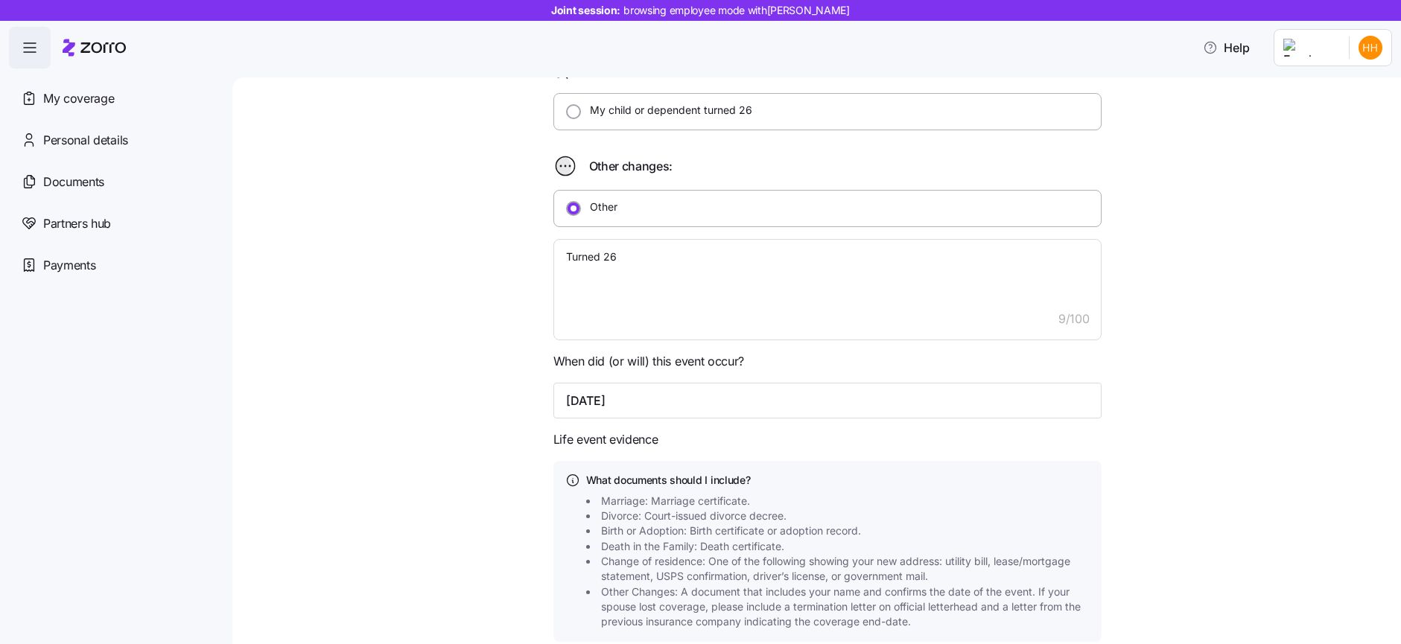
scroll to position [317, 0]
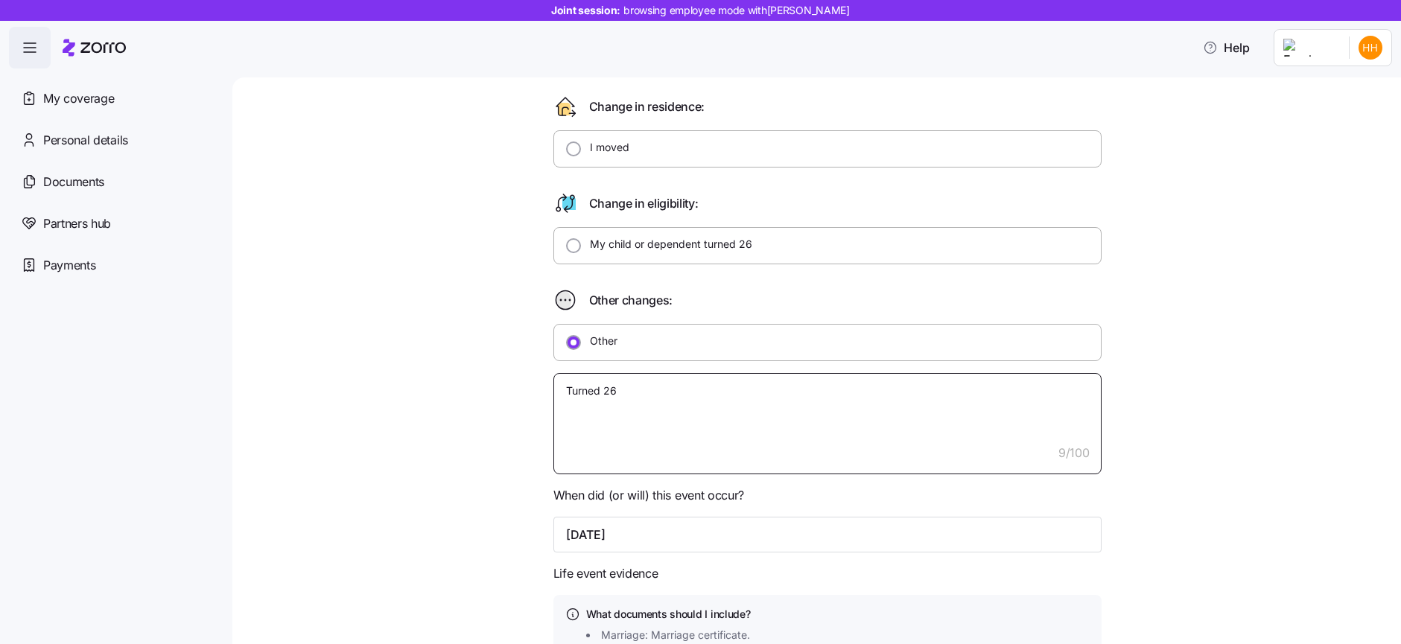
click at [620, 392] on textarea "Turned 26" at bounding box center [828, 423] width 548 height 101
type textarea "x"
type textarea "Turned 26,"
type textarea "x"
type textarea "Turned 26,"
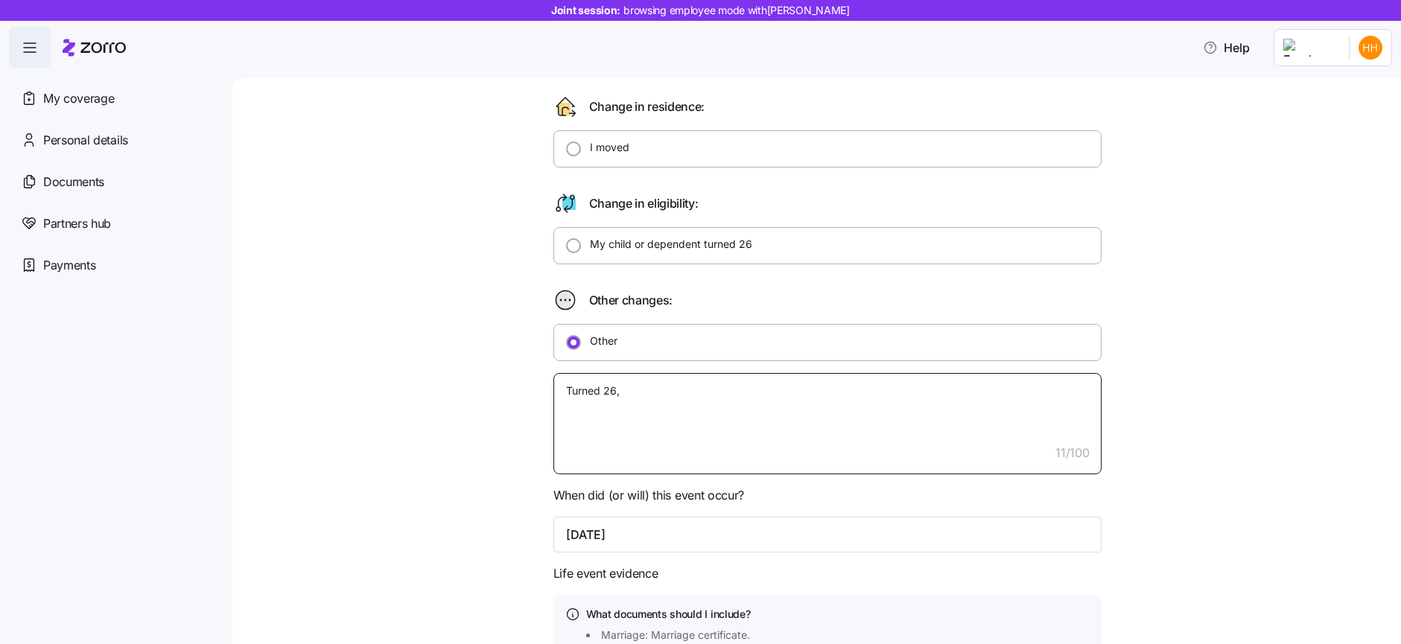
type textarea "x"
type textarea "Turned 26, k"
type textarea "x"
type textarea "Turned 26, ki"
type textarea "x"
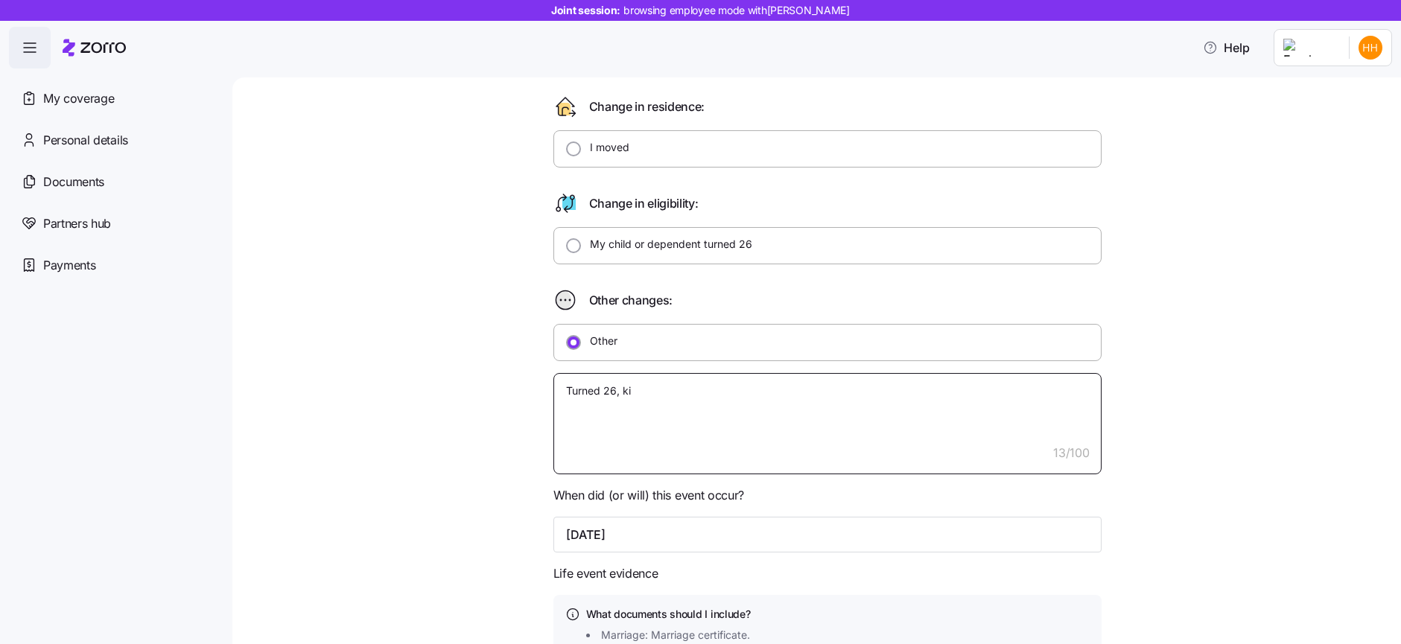
type textarea "Turned 26, kic"
type textarea "x"
type textarea "Turned 26, kick"
type textarea "x"
type textarea "Turned 26, kicke"
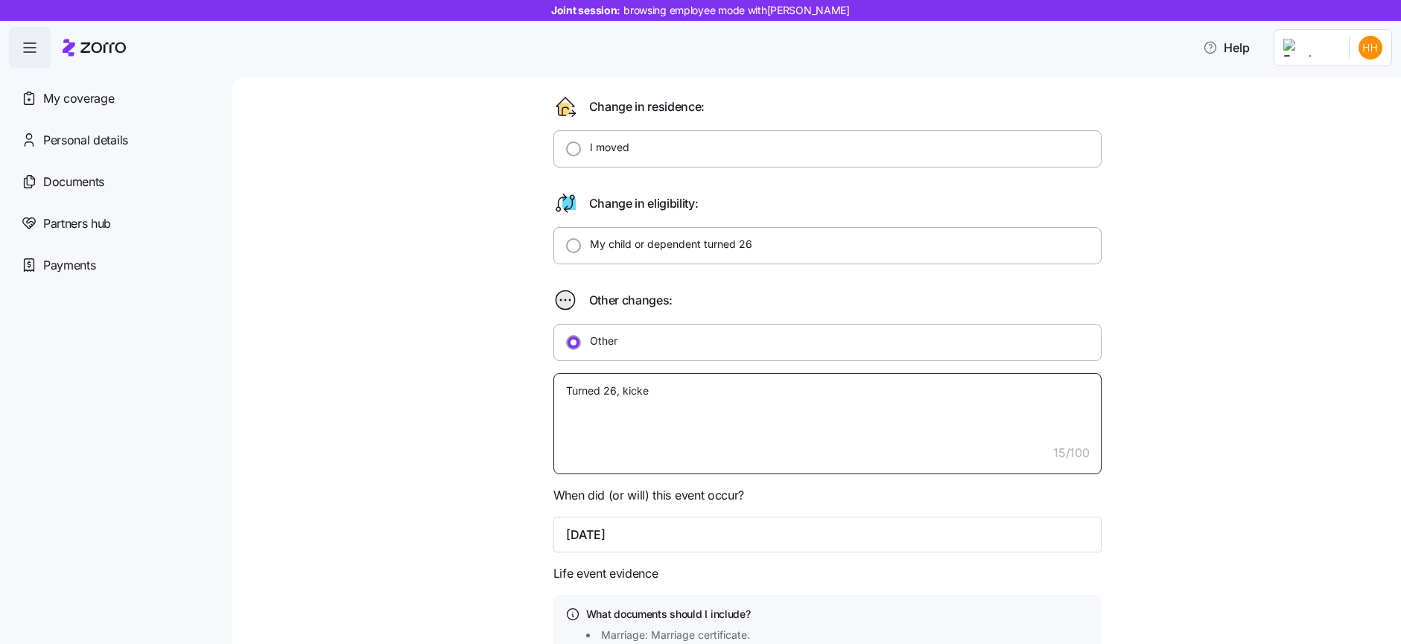
type textarea "x"
type textarea "Turned 26, kicked"
type textarea "x"
type textarea "Turned 26, kicked"
type textarea "x"
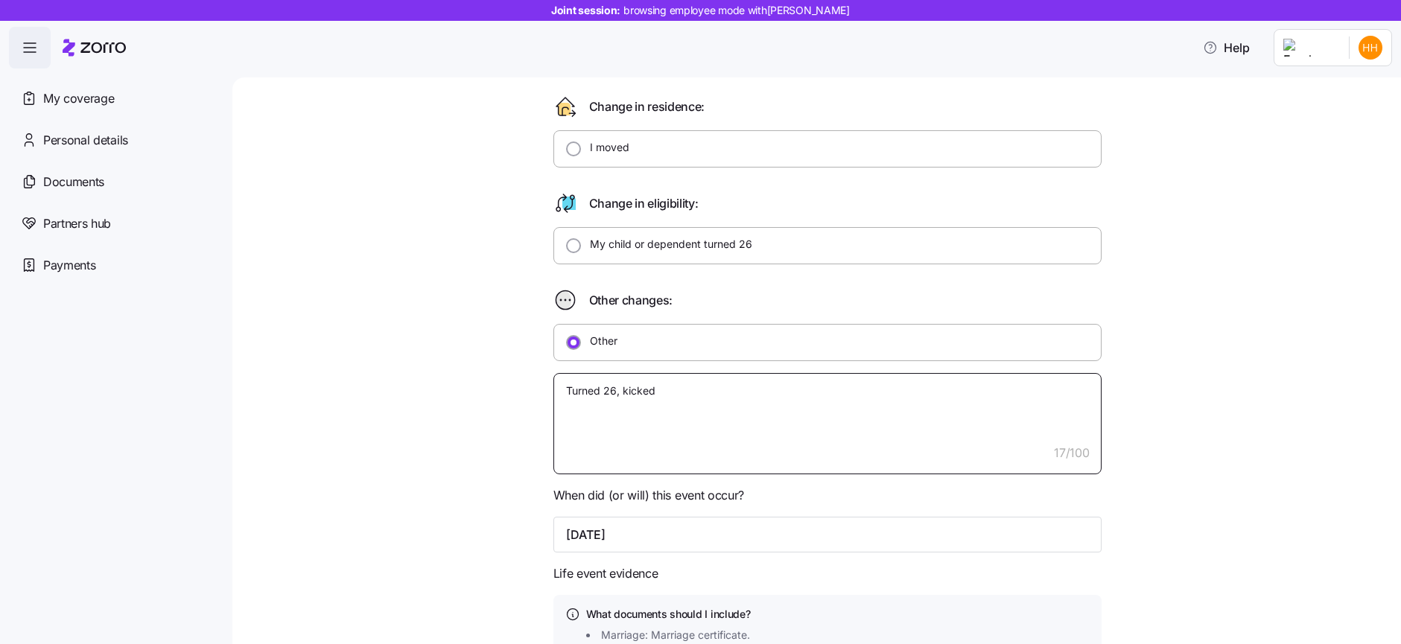
type textarea "Turned 26, kicked o"
type textarea "x"
type textarea "Turned 26, kicked of"
type textarea "x"
type textarea "Turned 26, kicked off"
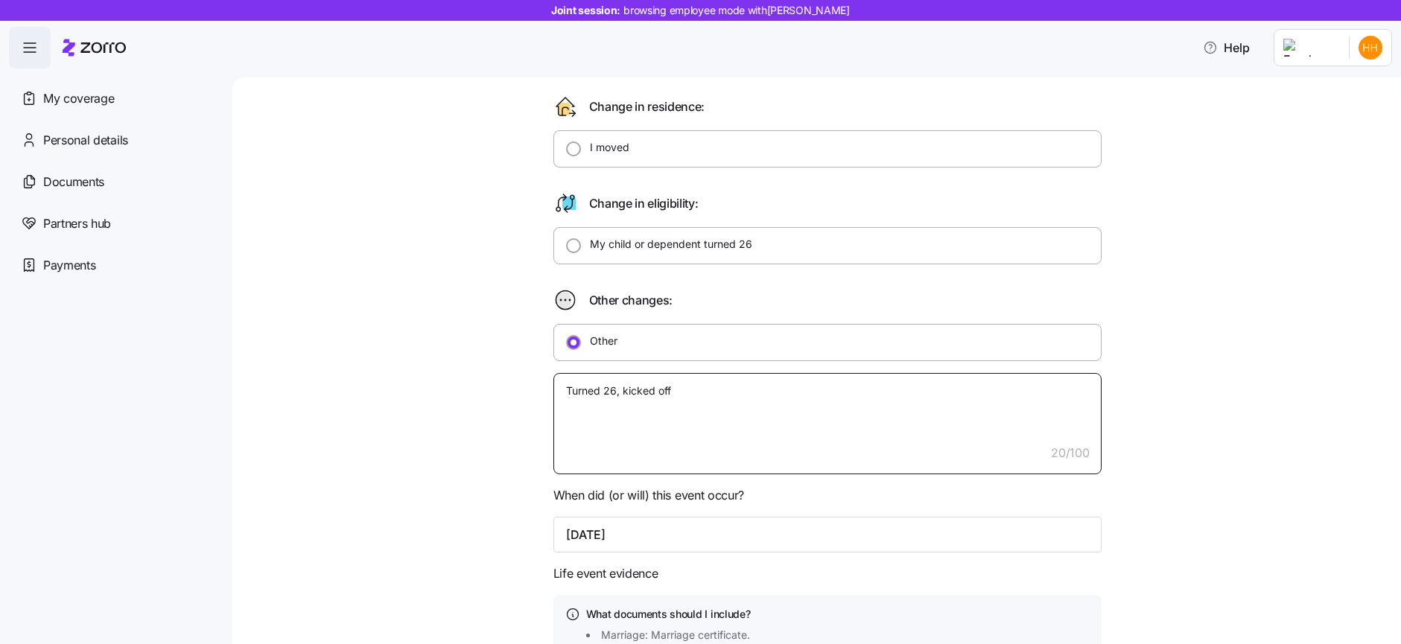
type textarea "x"
type textarea "Turned 26, kicked off"
type textarea "x"
type textarea "Turned 26, kicked off p"
type textarea "x"
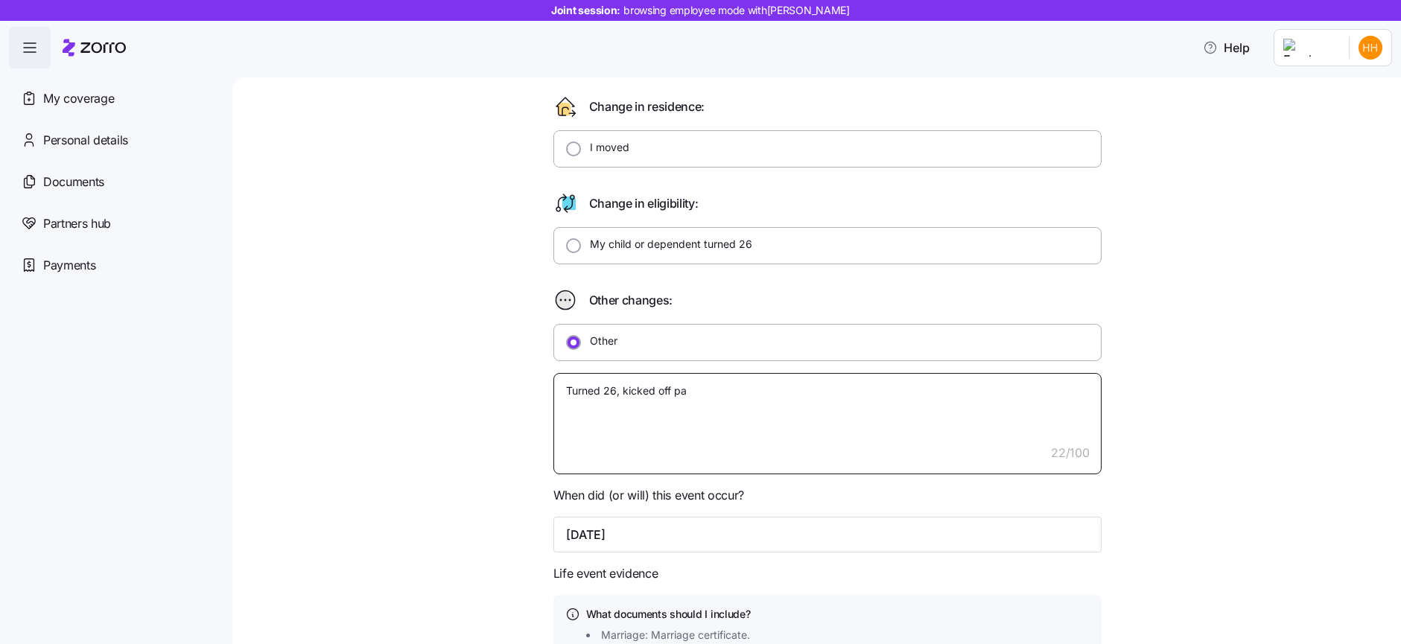
type textarea "Turned 26, kicked off par"
type textarea "x"
type textarea "Turned 26, kicked off pare"
type textarea "x"
type textarea "Turned 26, kicked off paren"
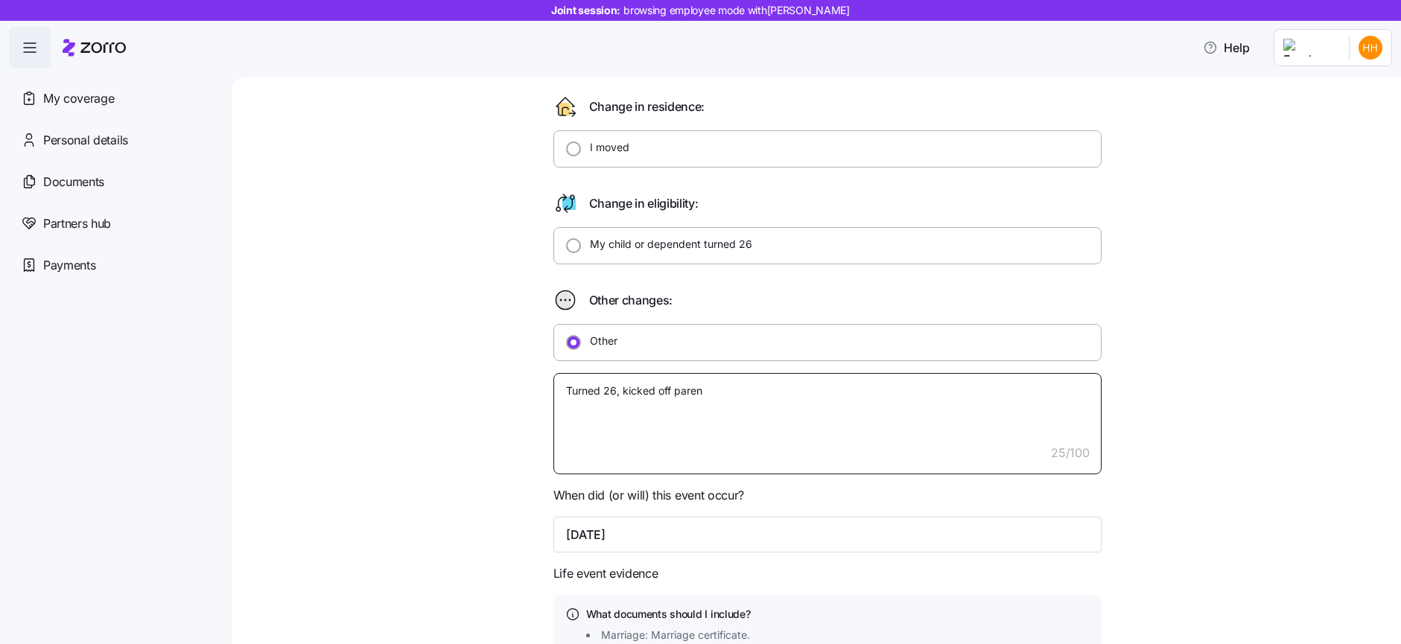
type textarea "x"
type textarea "Turned 26, kicked off parent"
type textarea "x"
type textarea "Turned 26, kicked off parents"
type textarea "x"
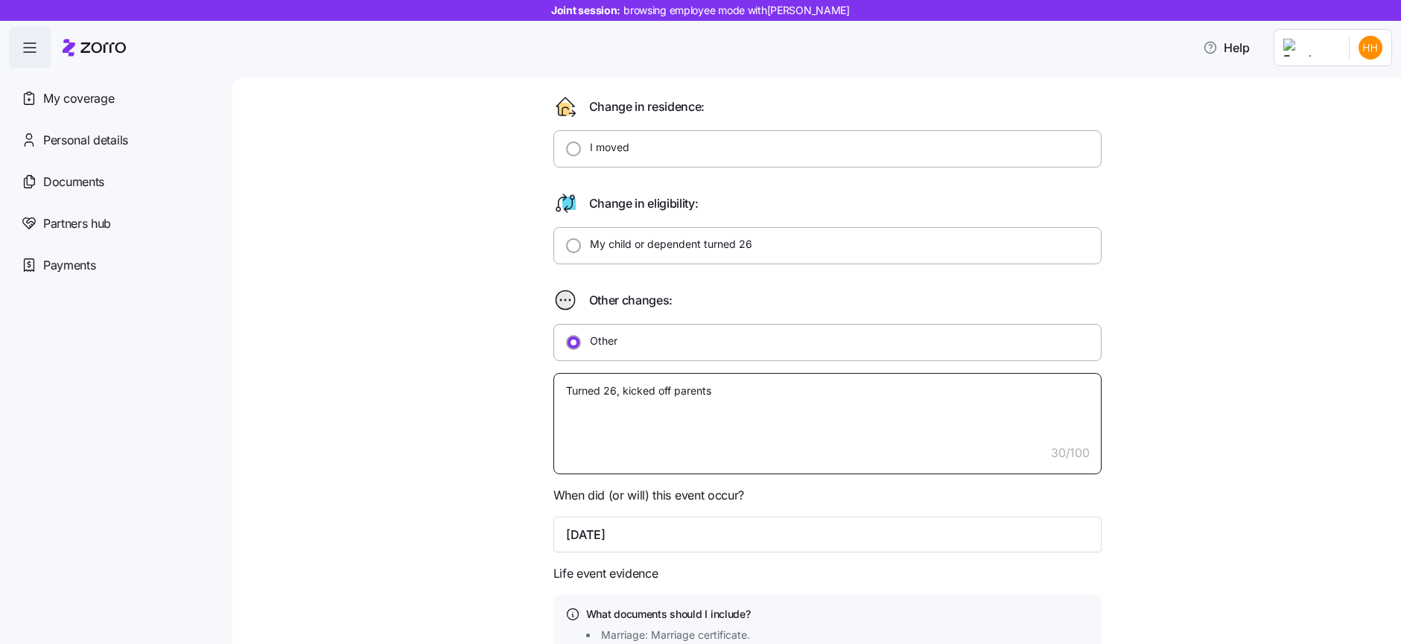
type textarea "Turned 26, kicked off parents"
type textarea "x"
type textarea "Turned 26, kicked off parents i"
type textarea "x"
type textarea "Turned 26, kicked off parents in"
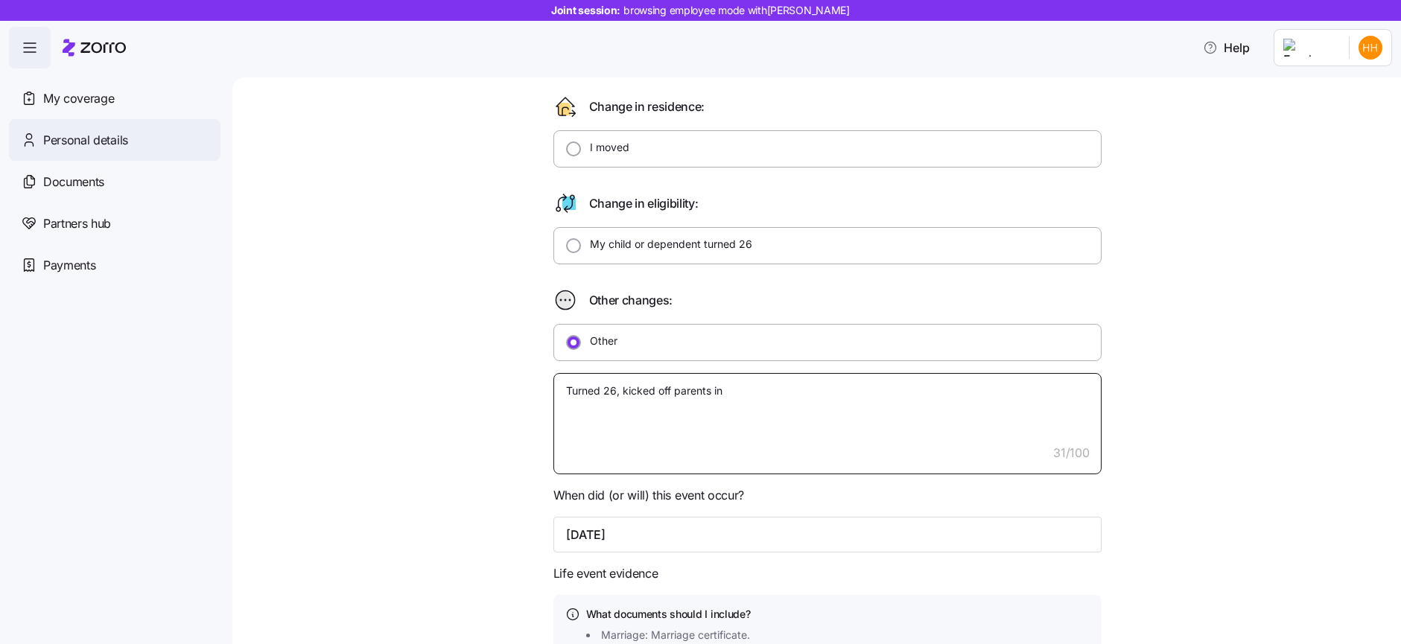
type textarea "x"
type textarea "Turned 26, kicked off parents insu"
type textarea "x"
type textarea "Turned 26, kicked off parents insur"
type textarea "x"
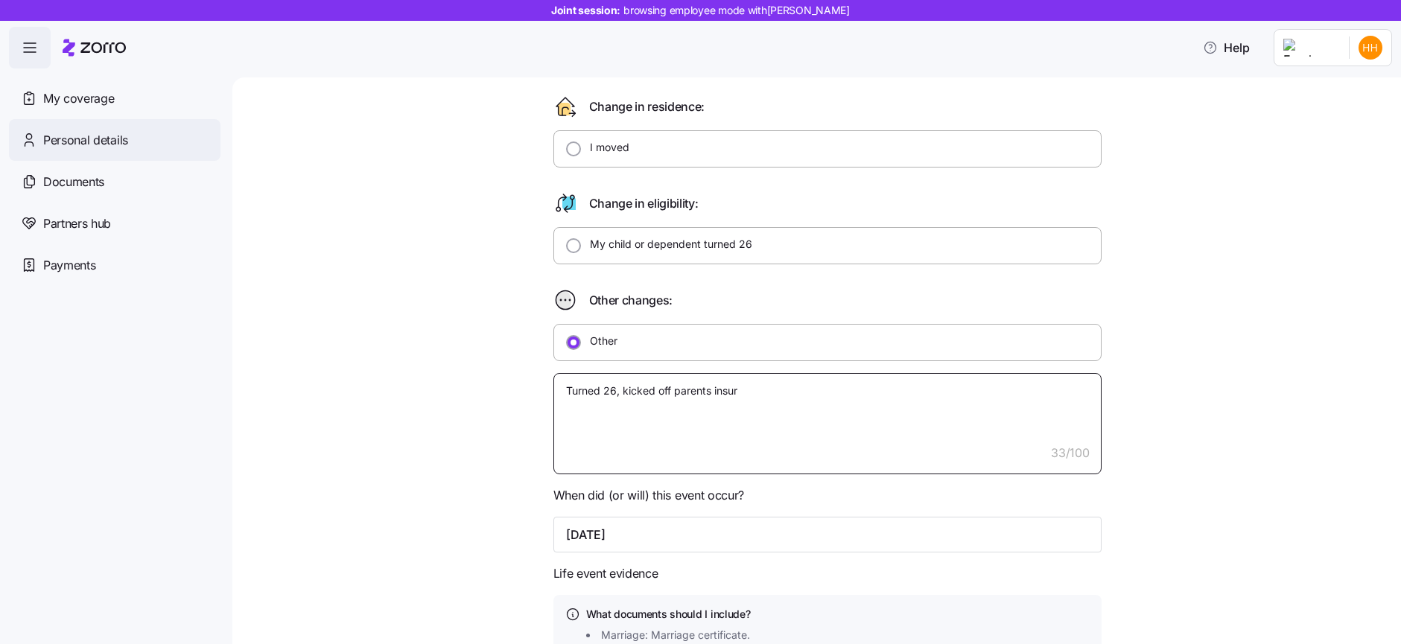
type textarea "Turned 26, kicked off parents insura"
type textarea "x"
type textarea "Turned 26, kicked off parents insuran"
type textarea "x"
type textarea "Turned 26, kicked off parents insuranc"
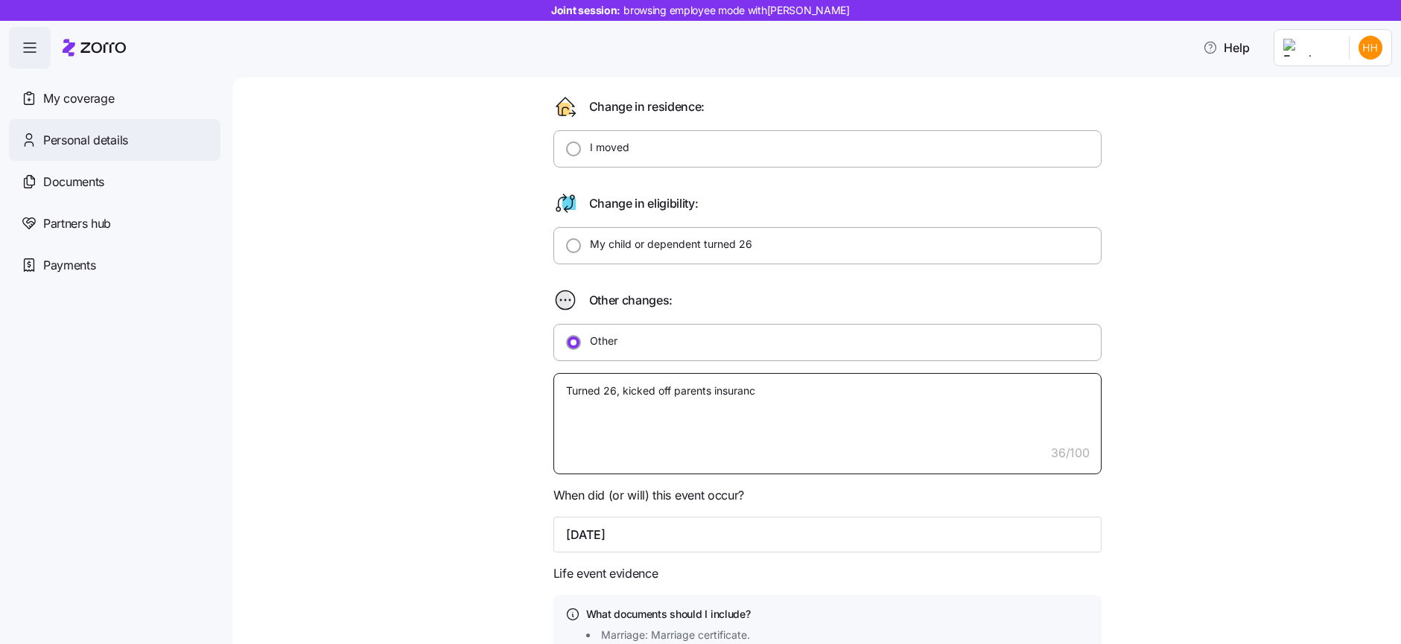
type textarea "x"
type textarea "Turned 26, kicked off parents insurance"
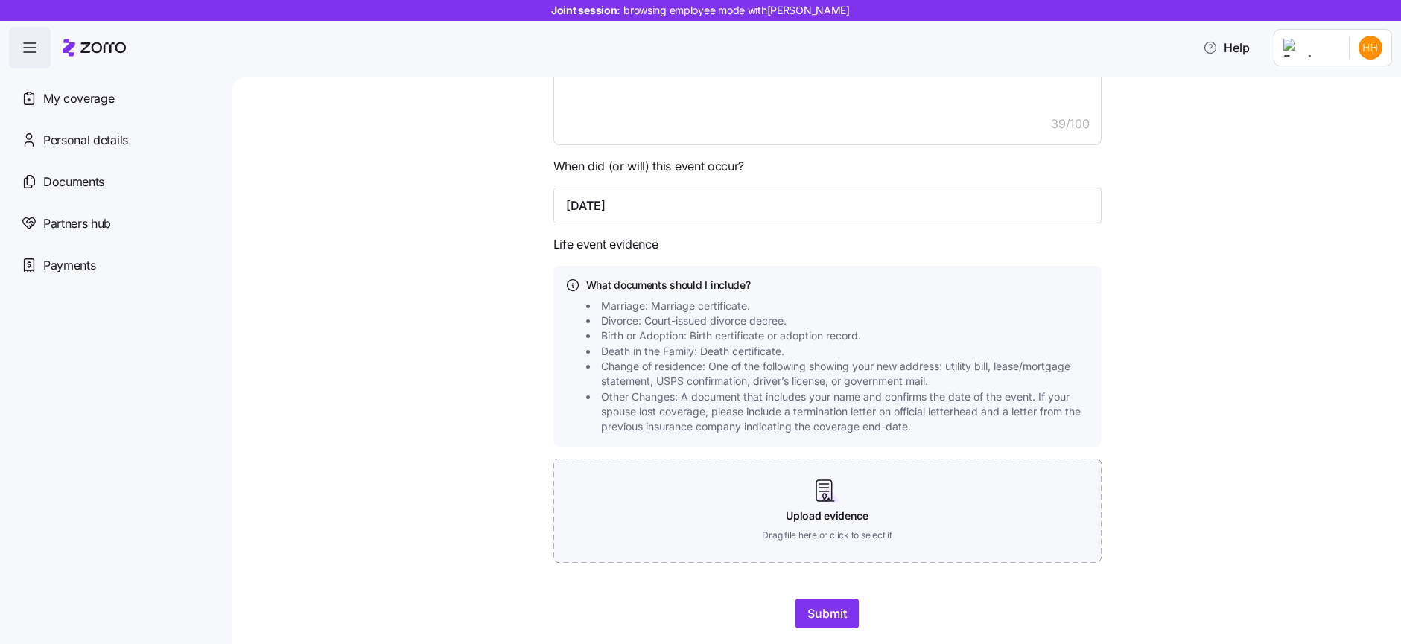
scroll to position [684, 0]
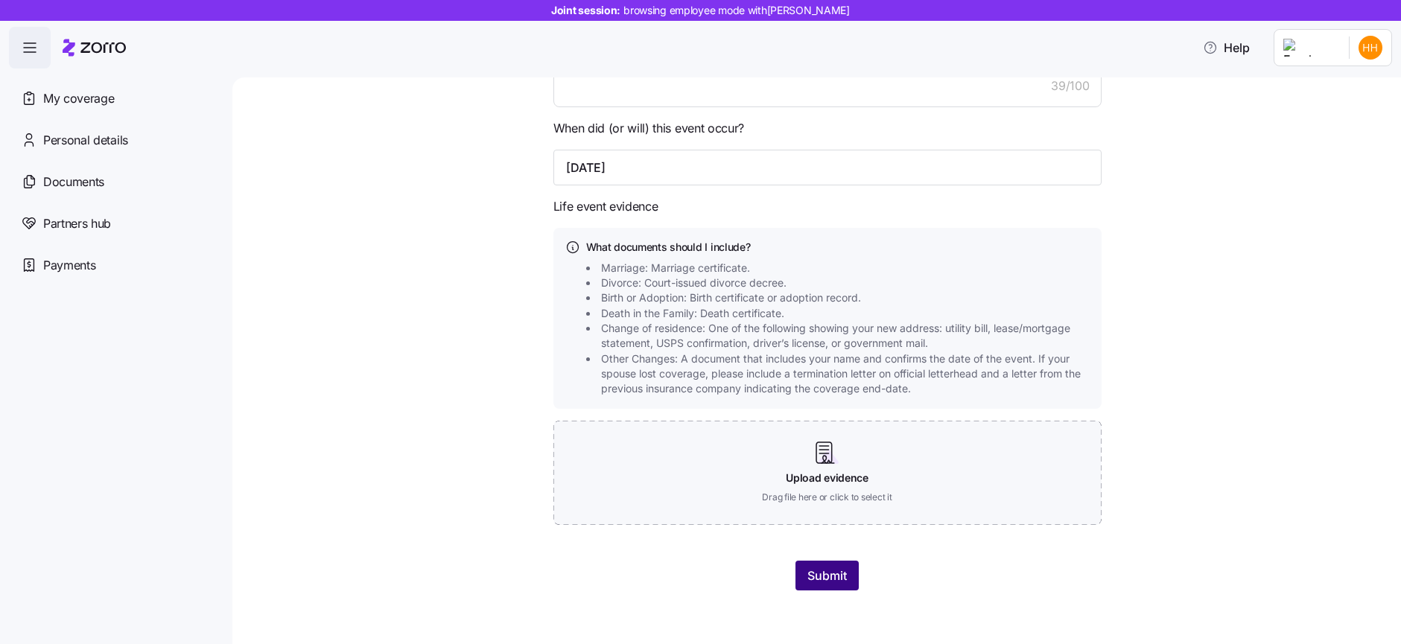
click at [812, 579] on span "Submit" at bounding box center [827, 576] width 39 height 18
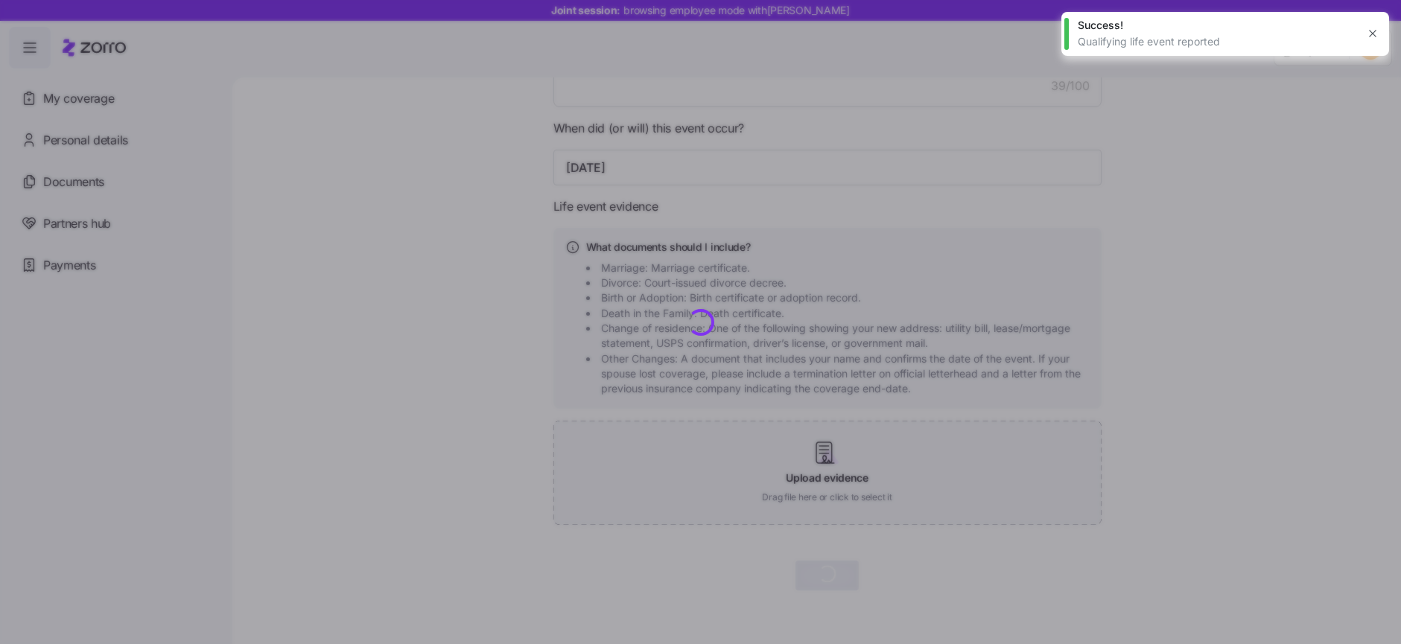
type textarea "x"
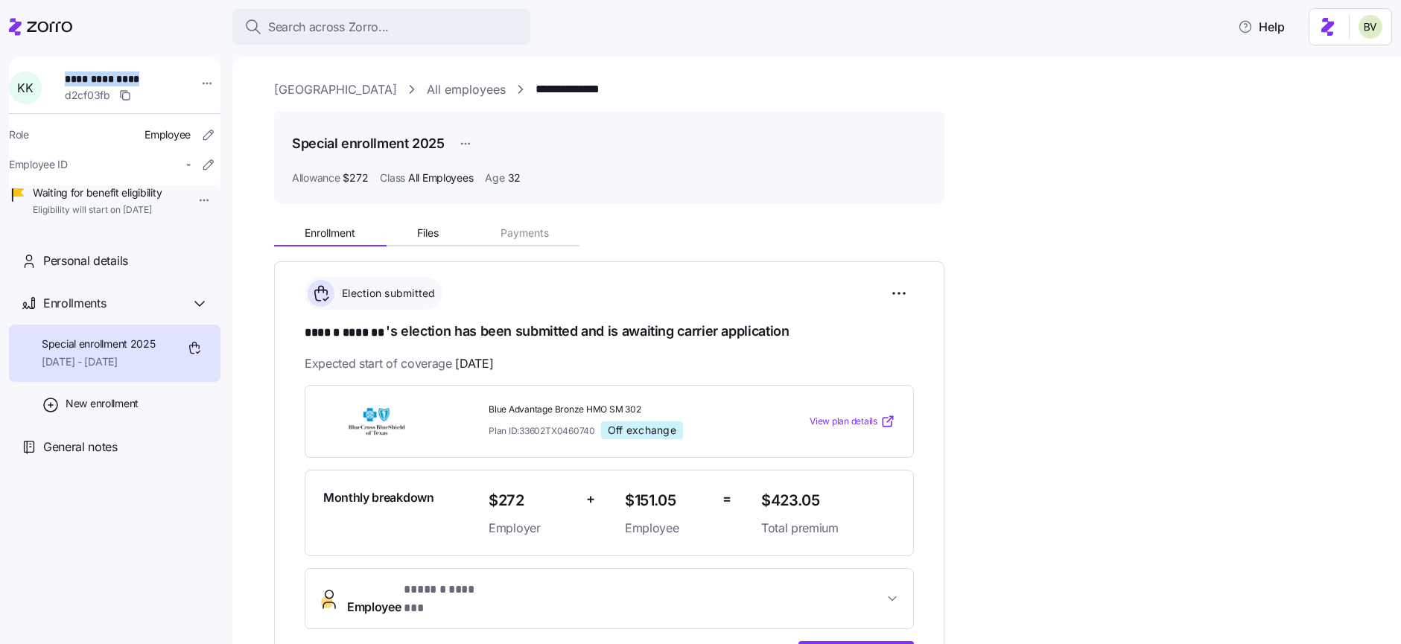
drag, startPoint x: 146, startPoint y: 78, endPoint x: 70, endPoint y: 76, distance: 76.0
click at [70, 76] on span "**********" at bounding box center [117, 79] width 104 height 15
copy span "**********"
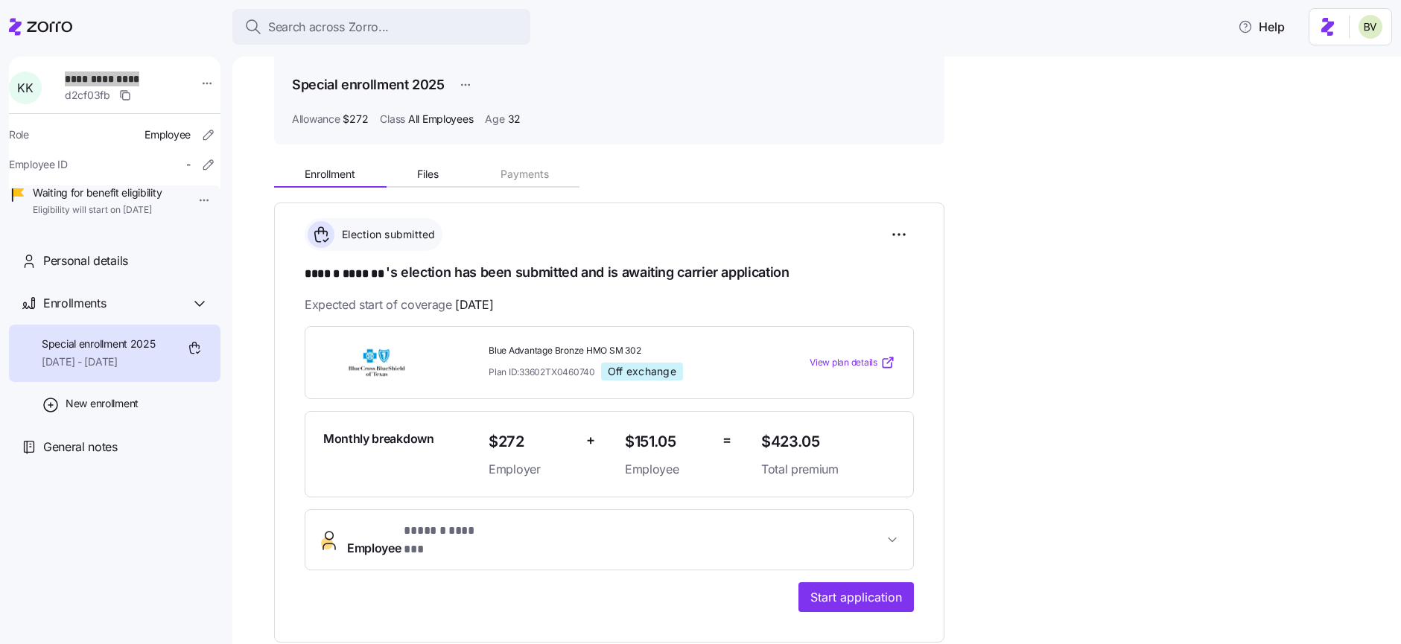
scroll to position [269, 0]
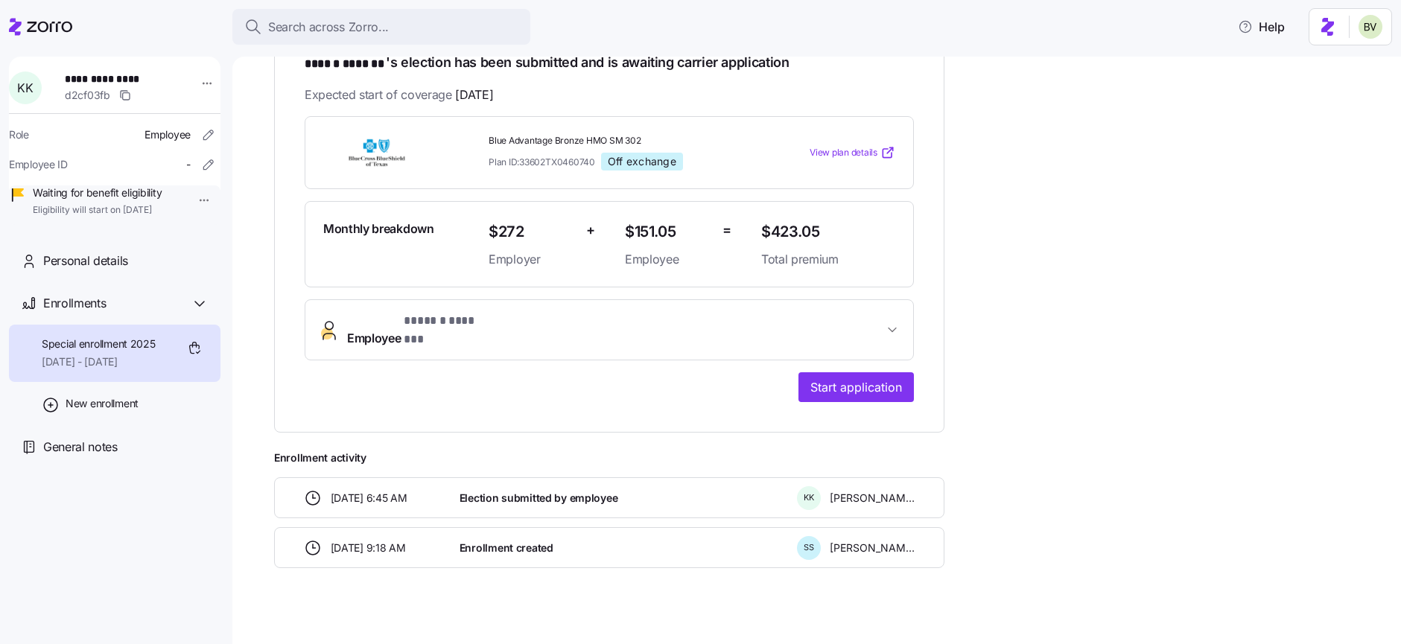
click at [164, 378] on div "Special enrollment 2025 09/01/2025 - 12/31/2025" at bounding box center [115, 353] width 212 height 57
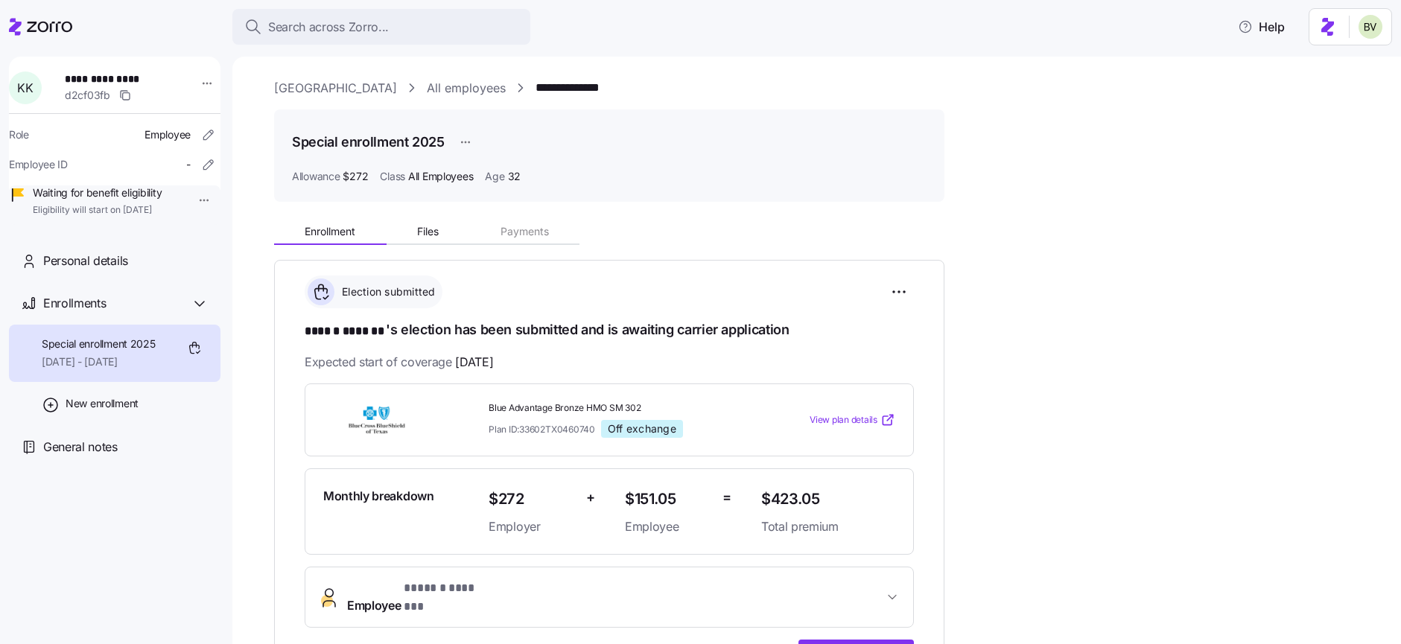
scroll to position [0, 0]
click at [465, 140] on html "**********" at bounding box center [700, 317] width 1401 height 635
click at [465, 177] on div "Edit" at bounding box center [470, 180] width 19 height 16
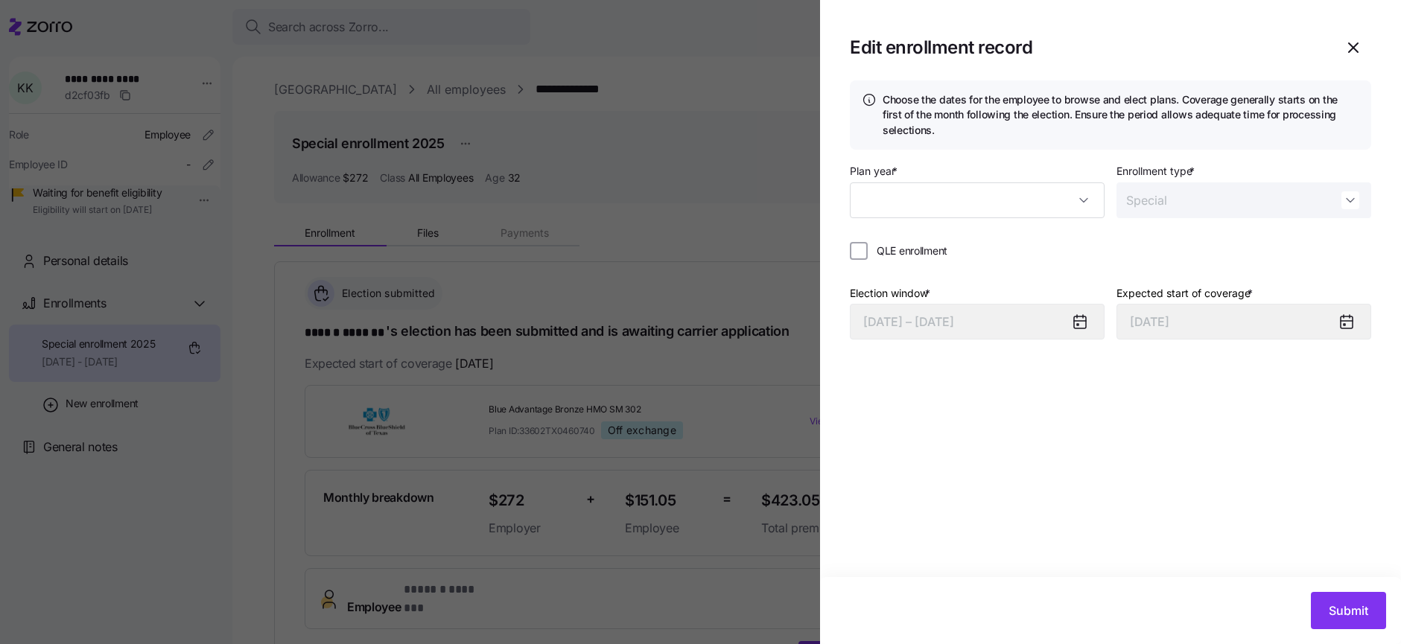
type input "2025"
click at [1269, 205] on input "Special" at bounding box center [1244, 201] width 255 height 36
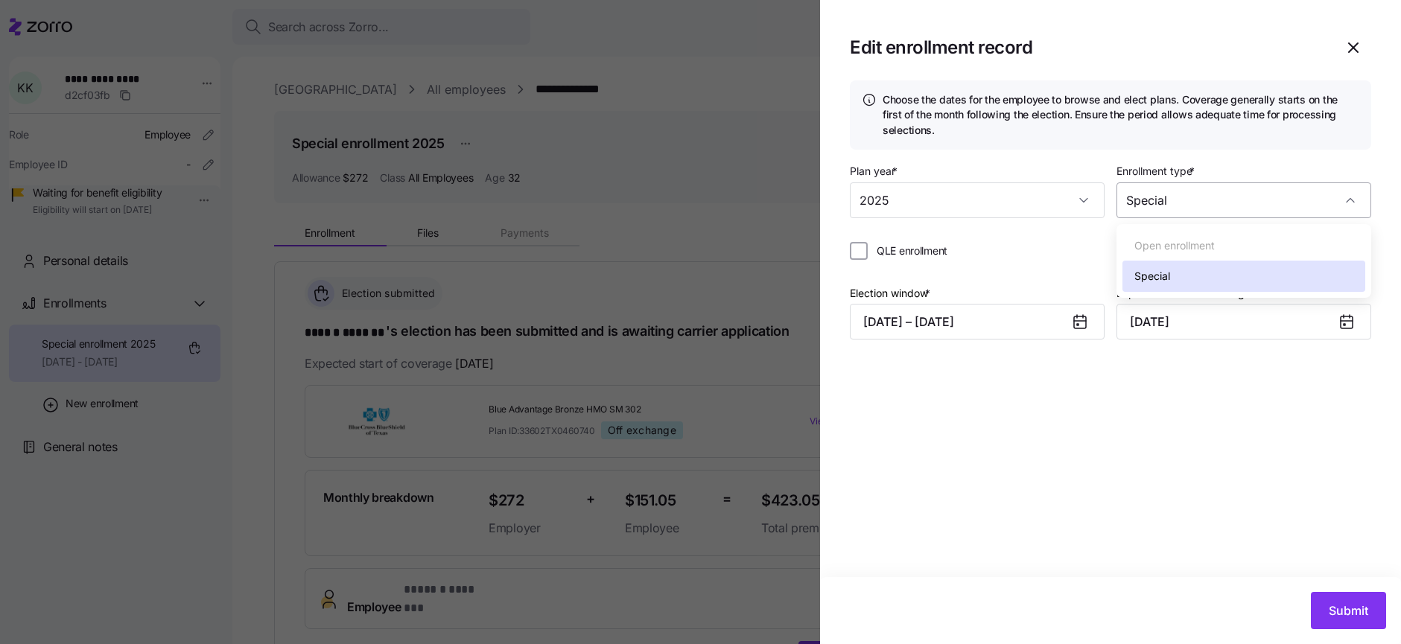
click at [1269, 205] on input "Special" at bounding box center [1244, 201] width 255 height 36
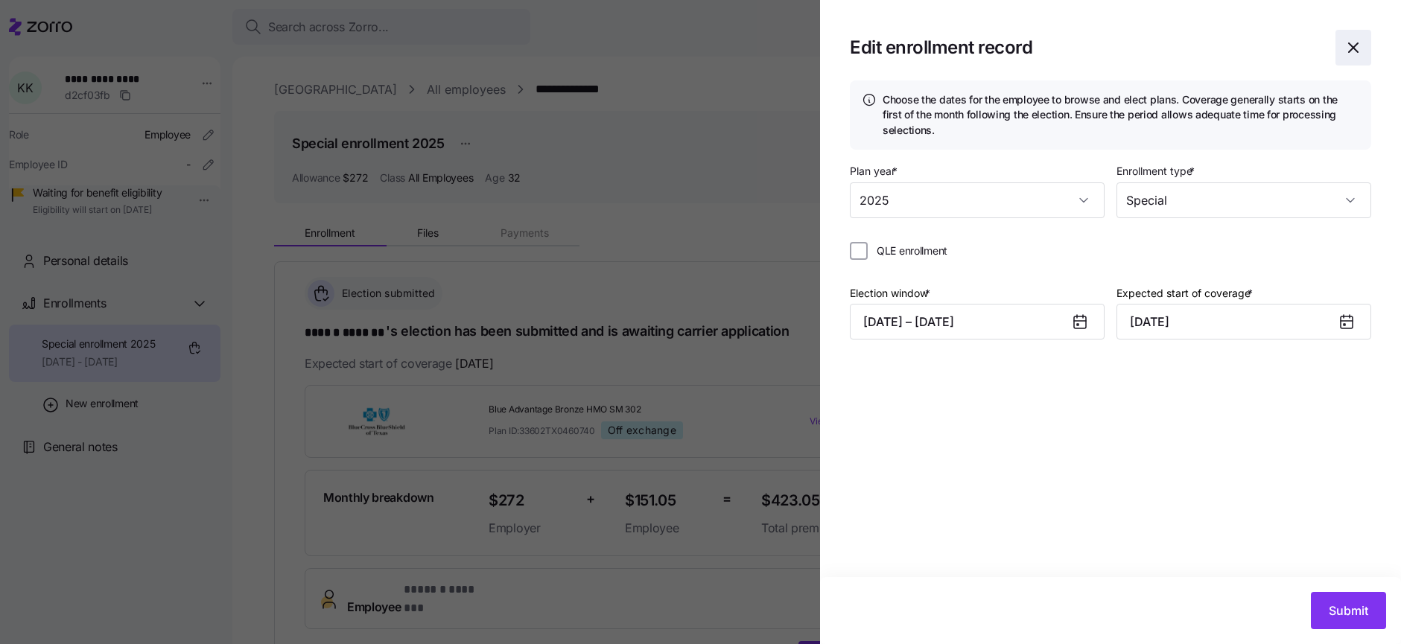
click at [1352, 45] on icon "button" at bounding box center [1354, 48] width 18 height 18
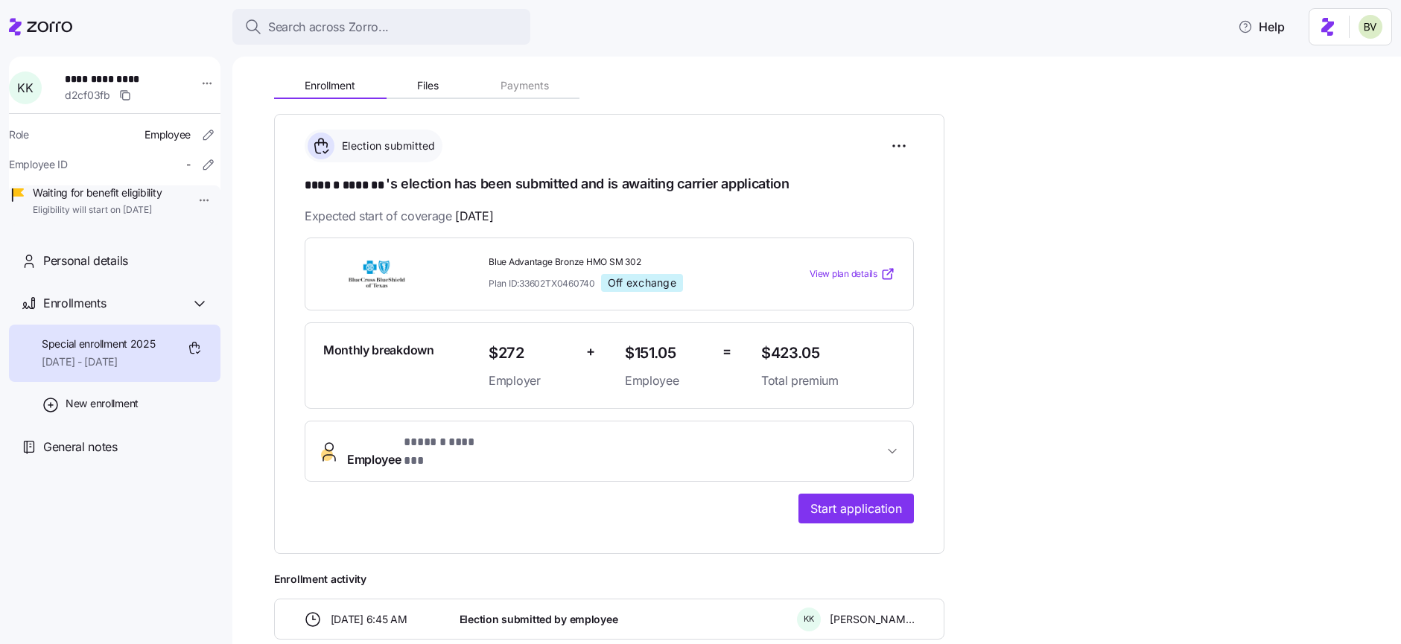
scroll to position [117, 0]
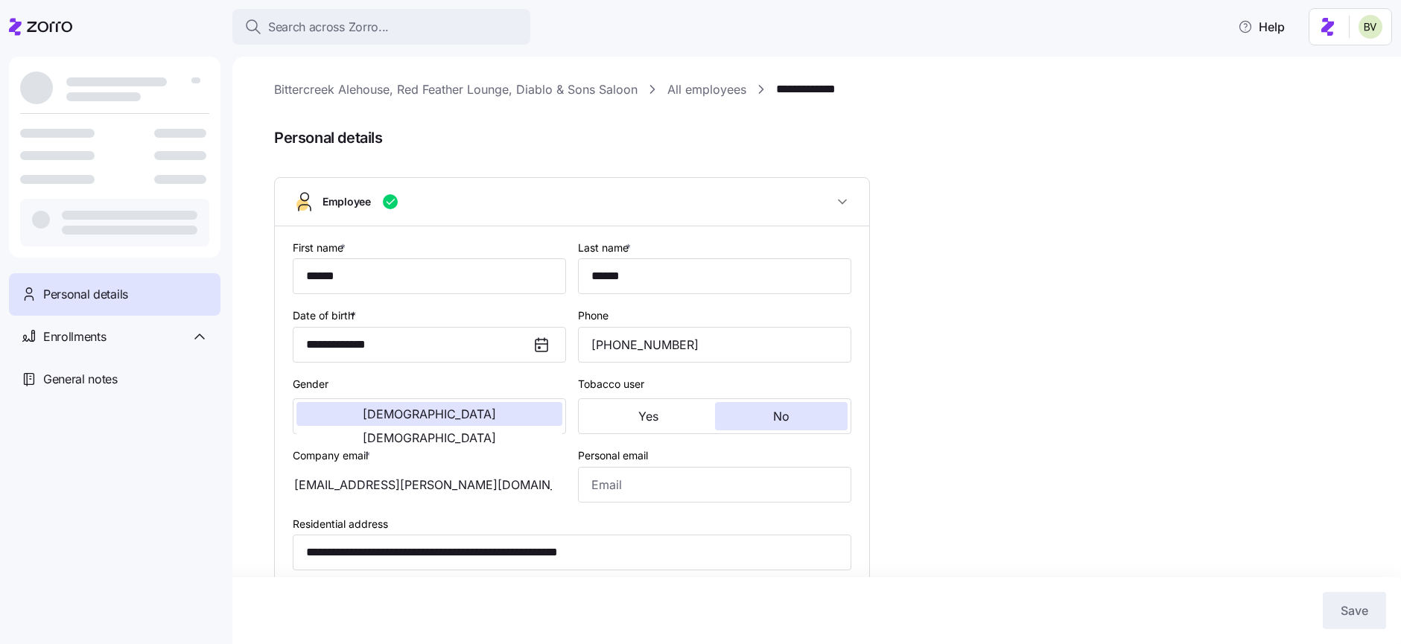
type input "All Employees"
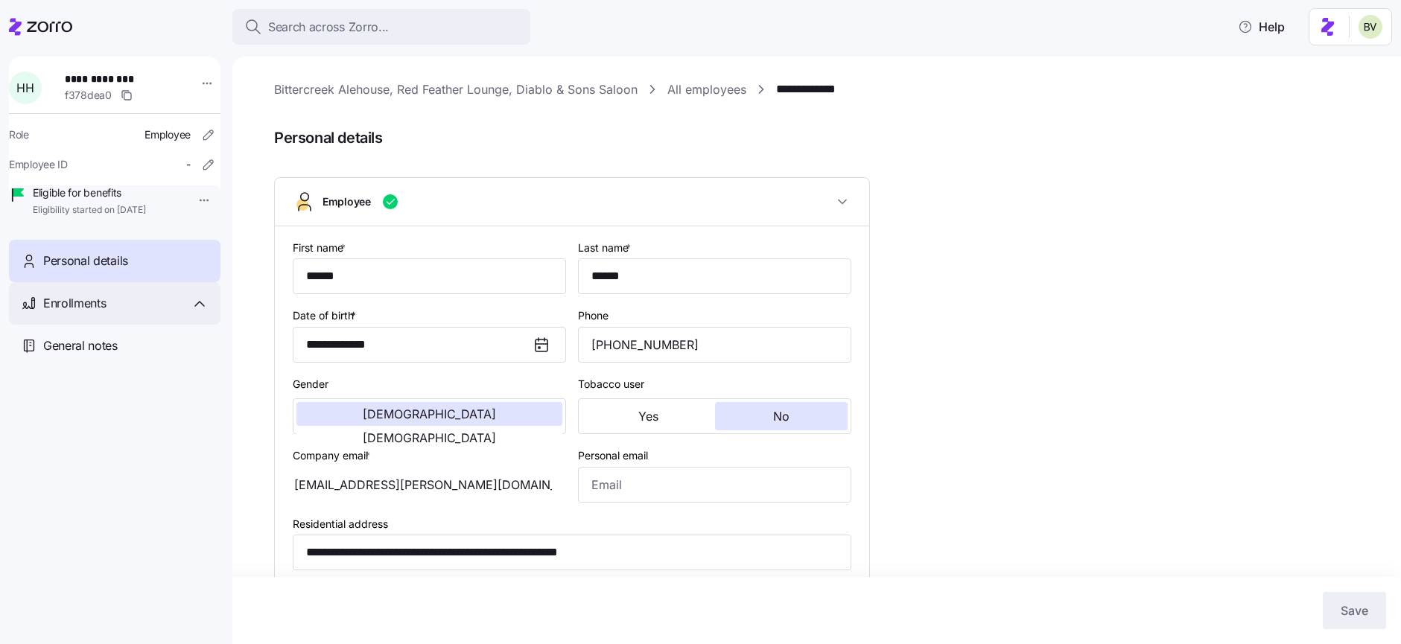
click at [105, 313] on span "Enrollments" at bounding box center [74, 303] width 63 height 19
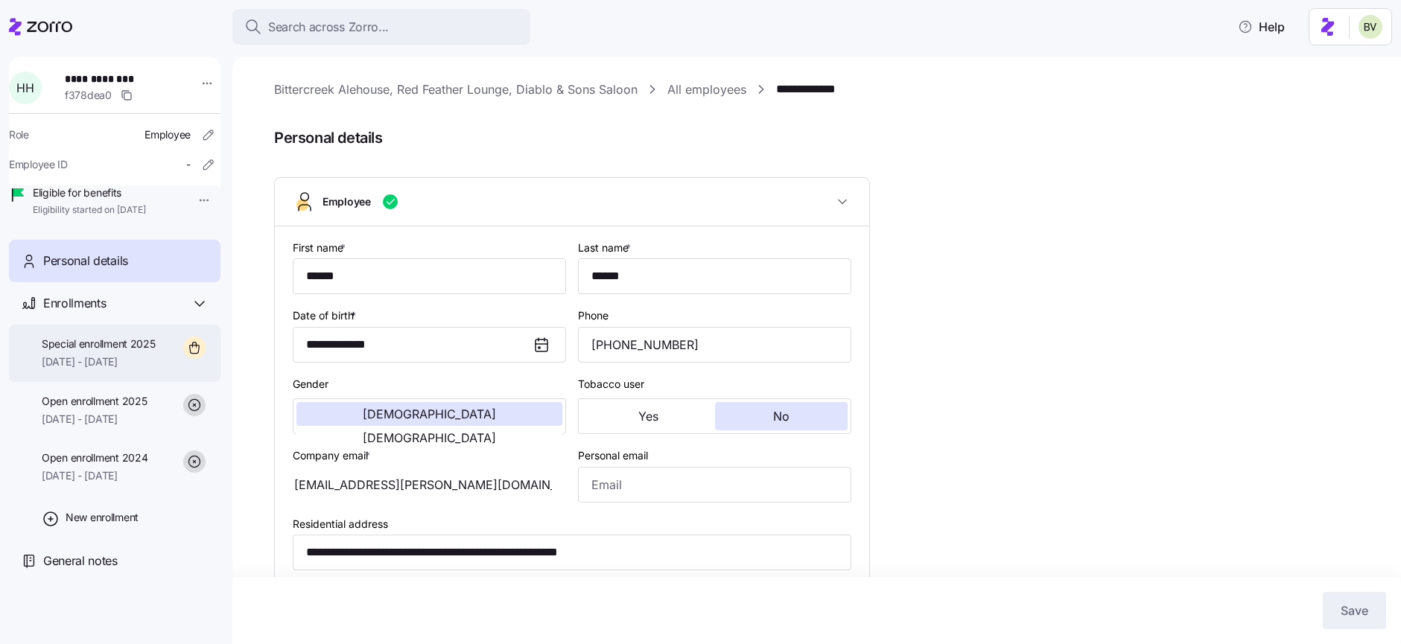
click at [96, 352] on span "Special enrollment 2025" at bounding box center [99, 344] width 114 height 15
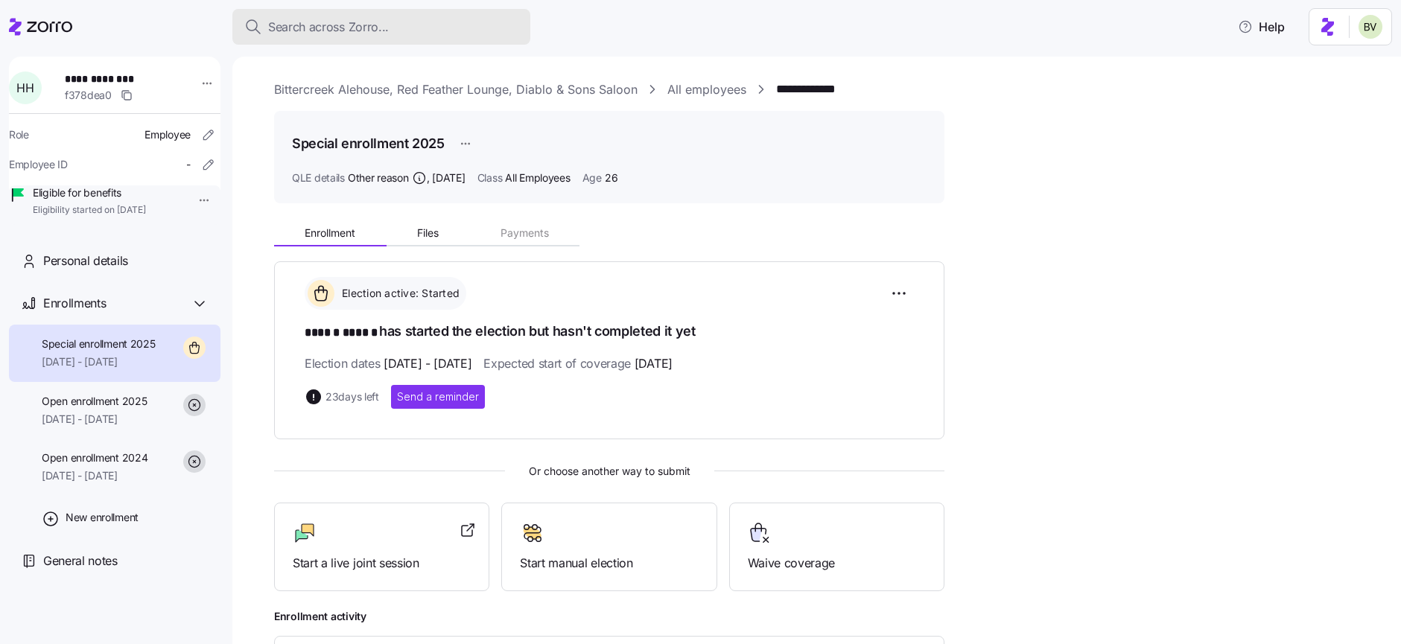
click at [274, 34] on span "Search across Zorro..." at bounding box center [328, 27] width 121 height 19
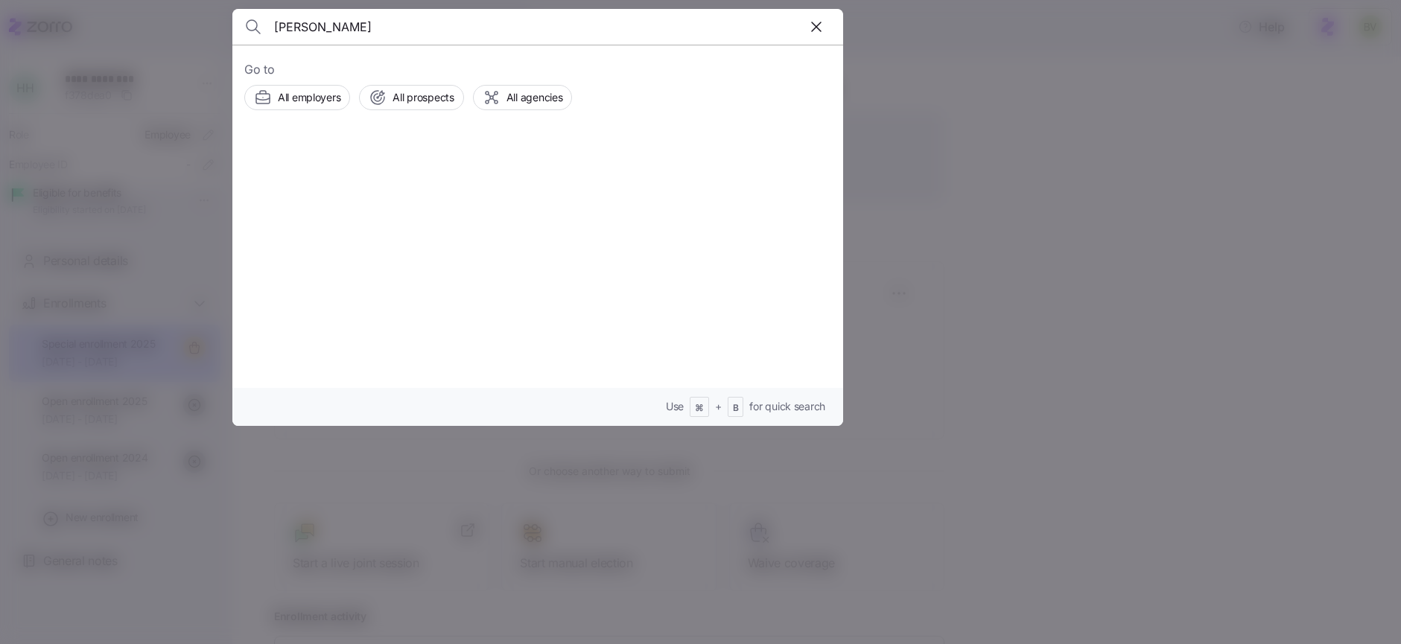
type input "Amber Denton"
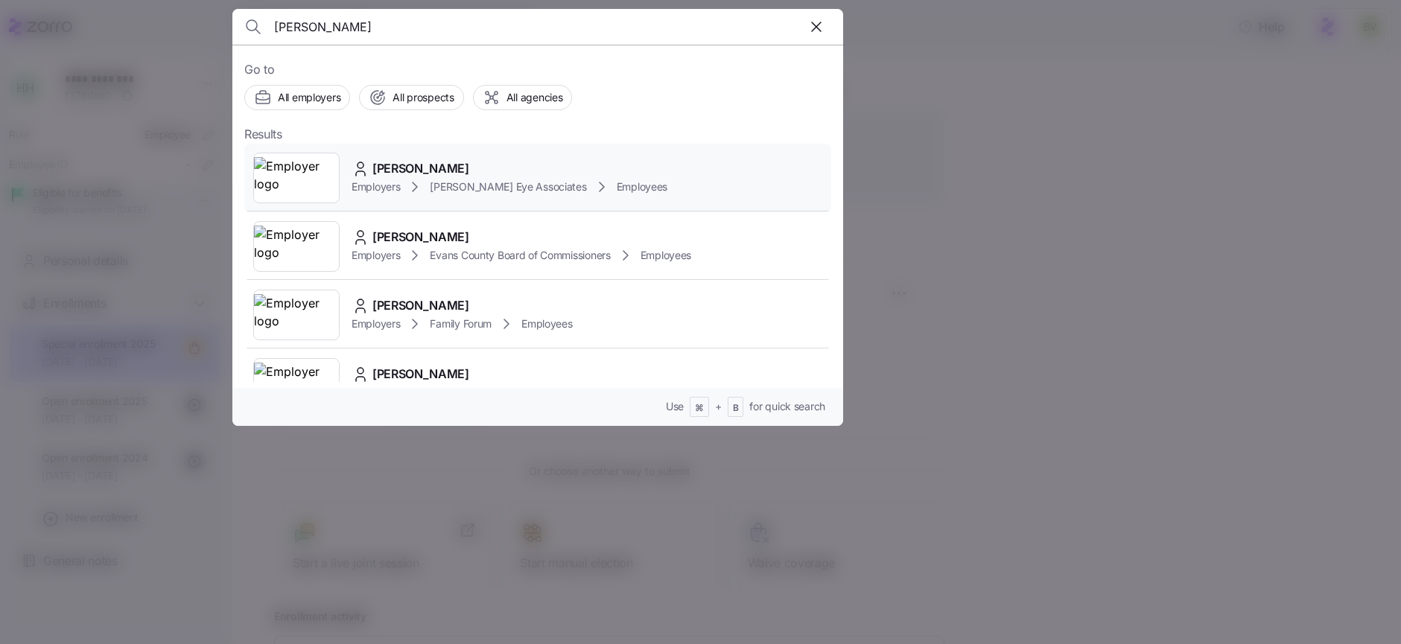
click at [301, 165] on img at bounding box center [296, 178] width 85 height 42
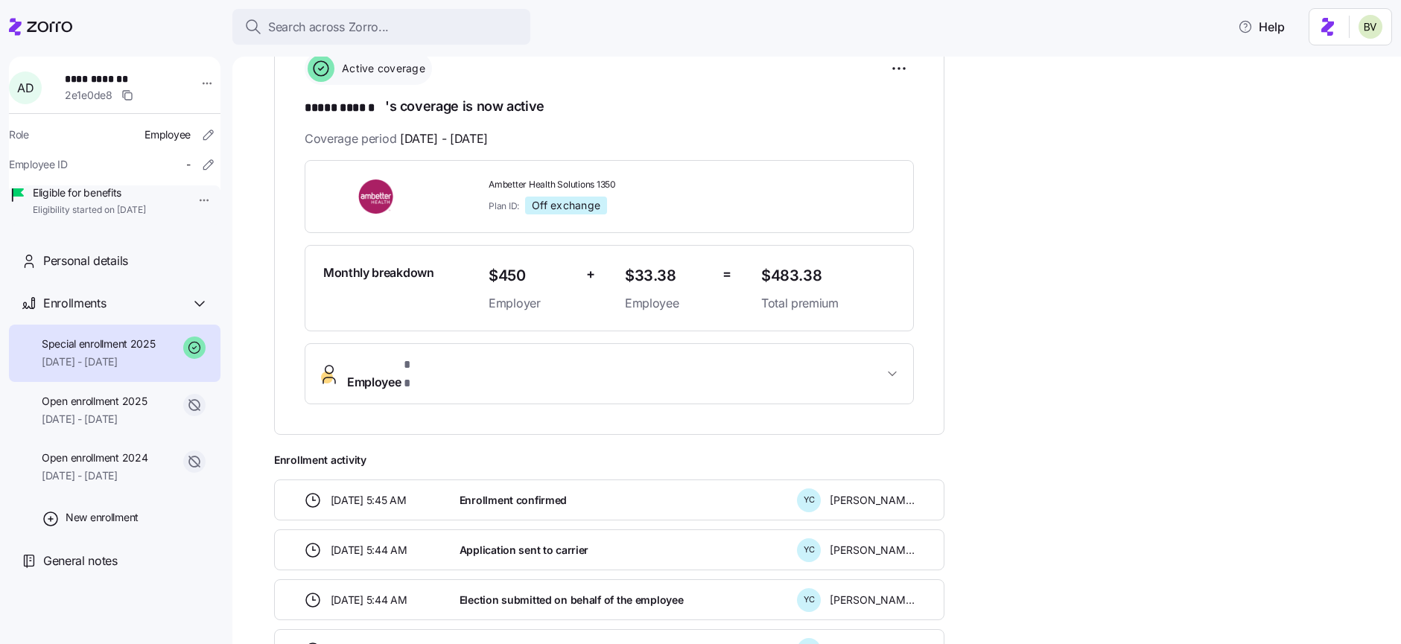
scroll to position [230, 0]
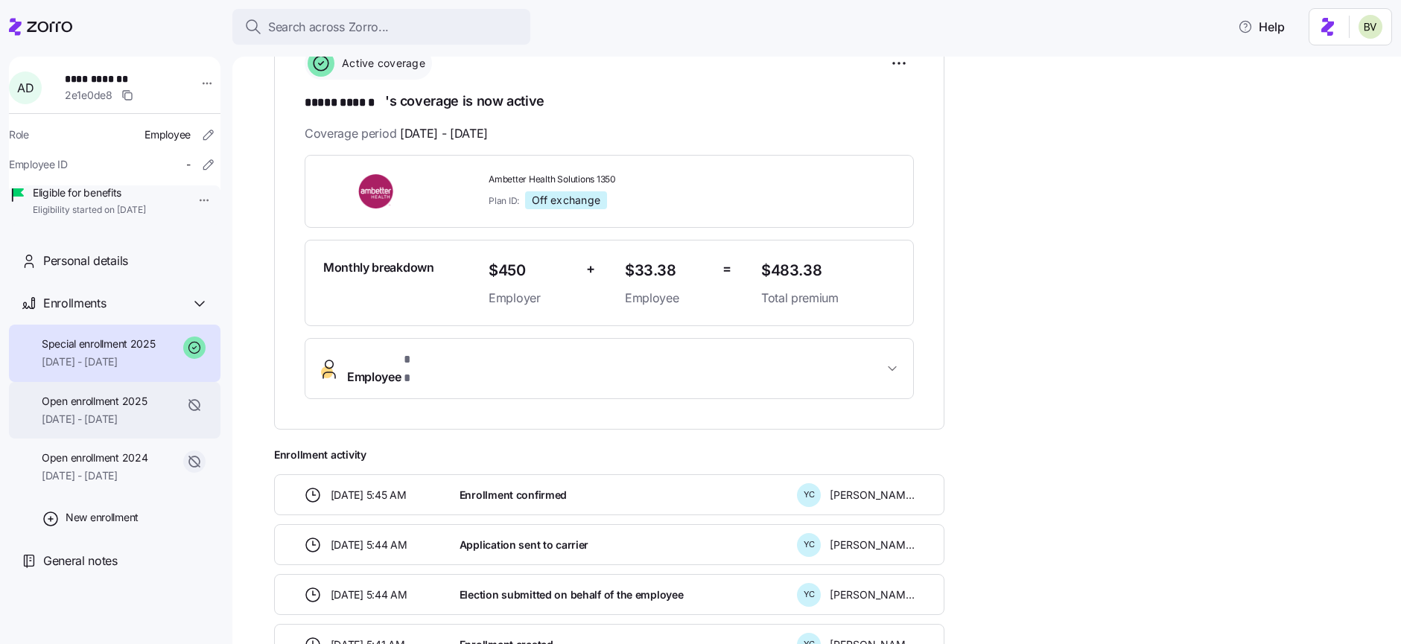
click at [89, 409] on span "Open enrollment 2025" at bounding box center [94, 401] width 105 height 15
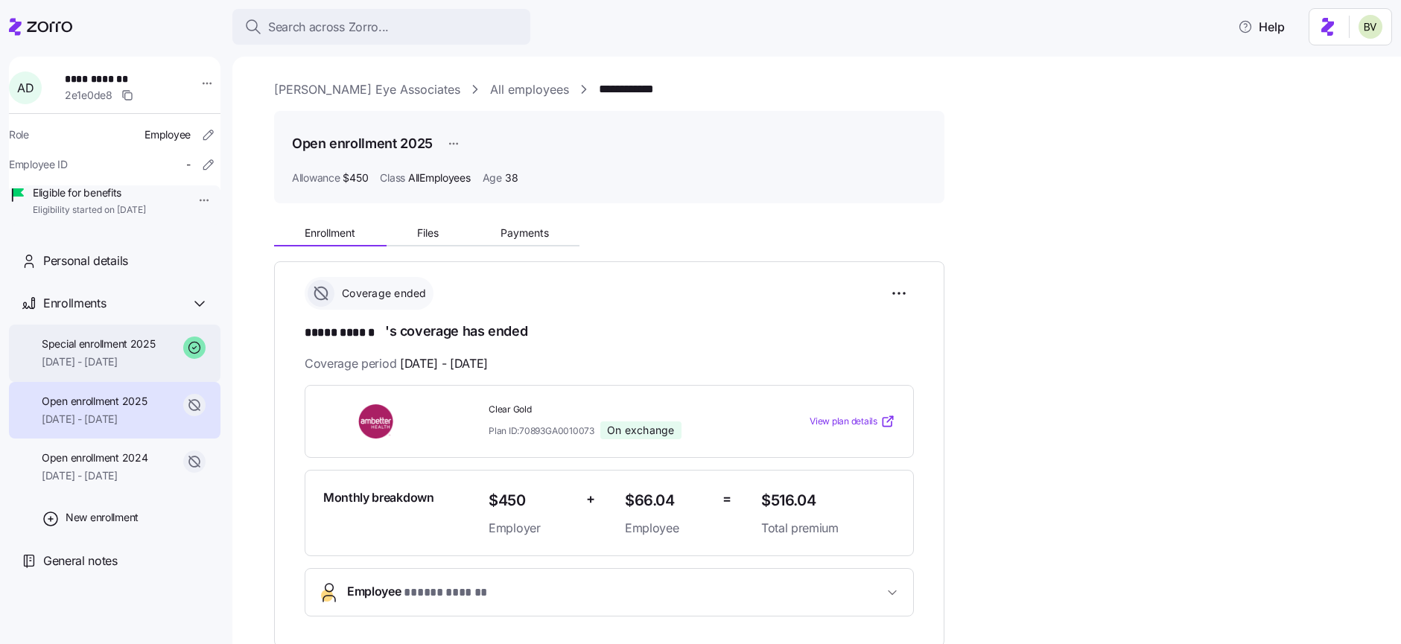
click at [133, 352] on span "Special enrollment 2025" at bounding box center [99, 344] width 114 height 15
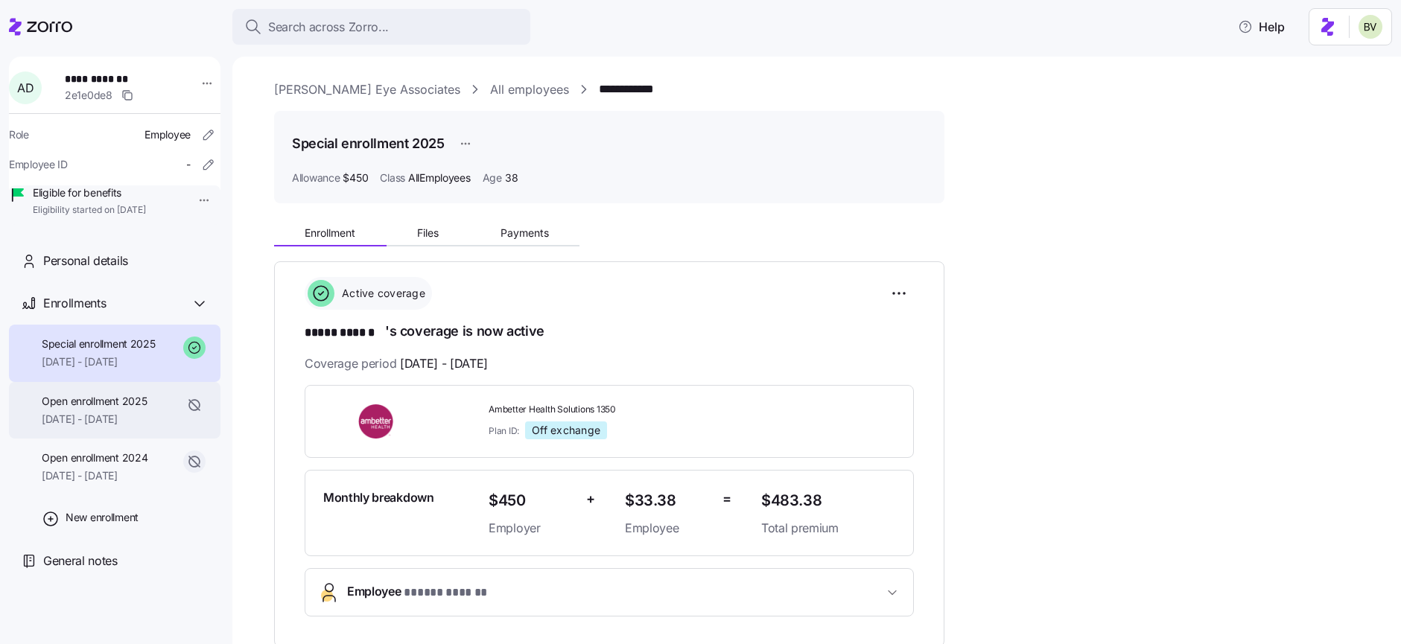
click at [122, 409] on span "Open enrollment 2025" at bounding box center [94, 401] width 105 height 15
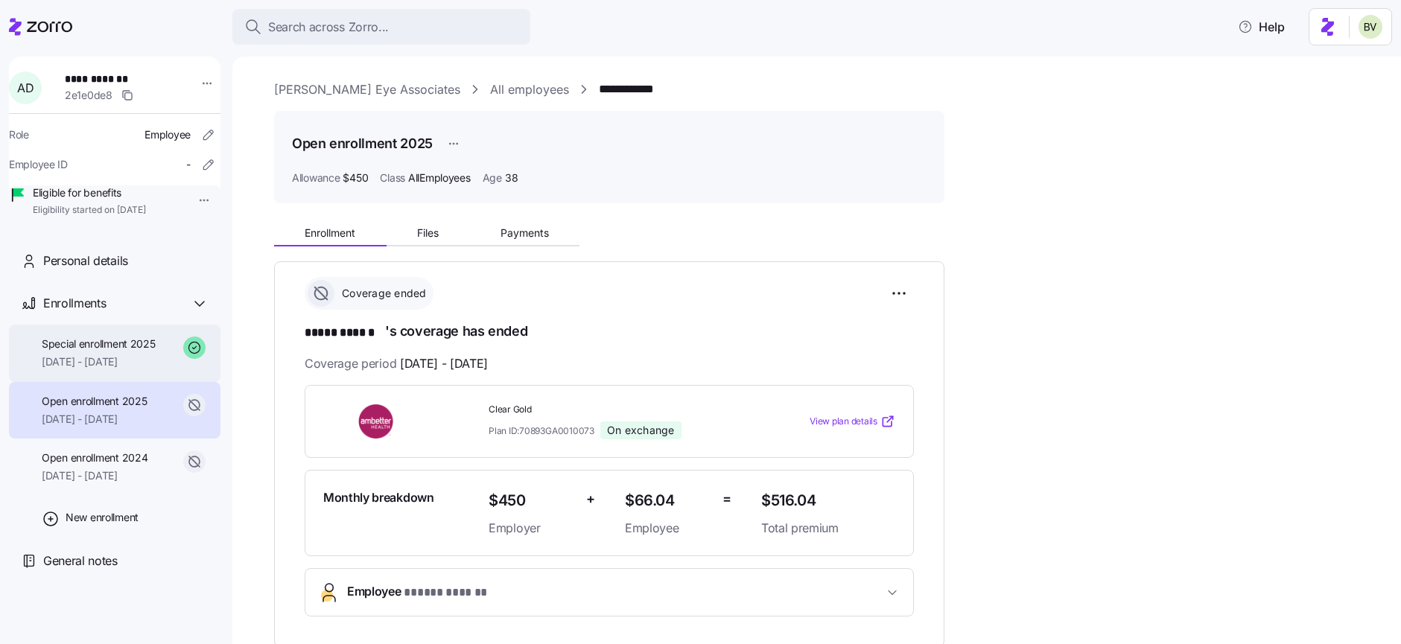
click at [150, 352] on span "Special enrollment 2025" at bounding box center [99, 344] width 114 height 15
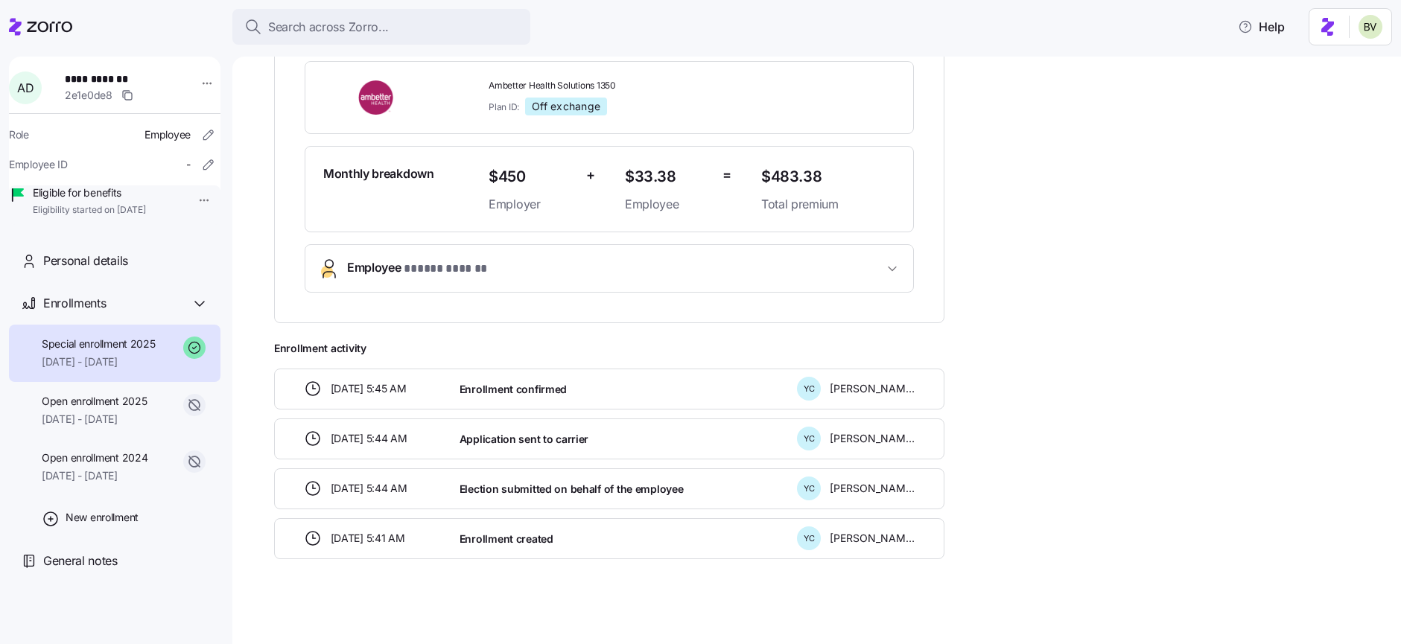
scroll to position [327, 0]
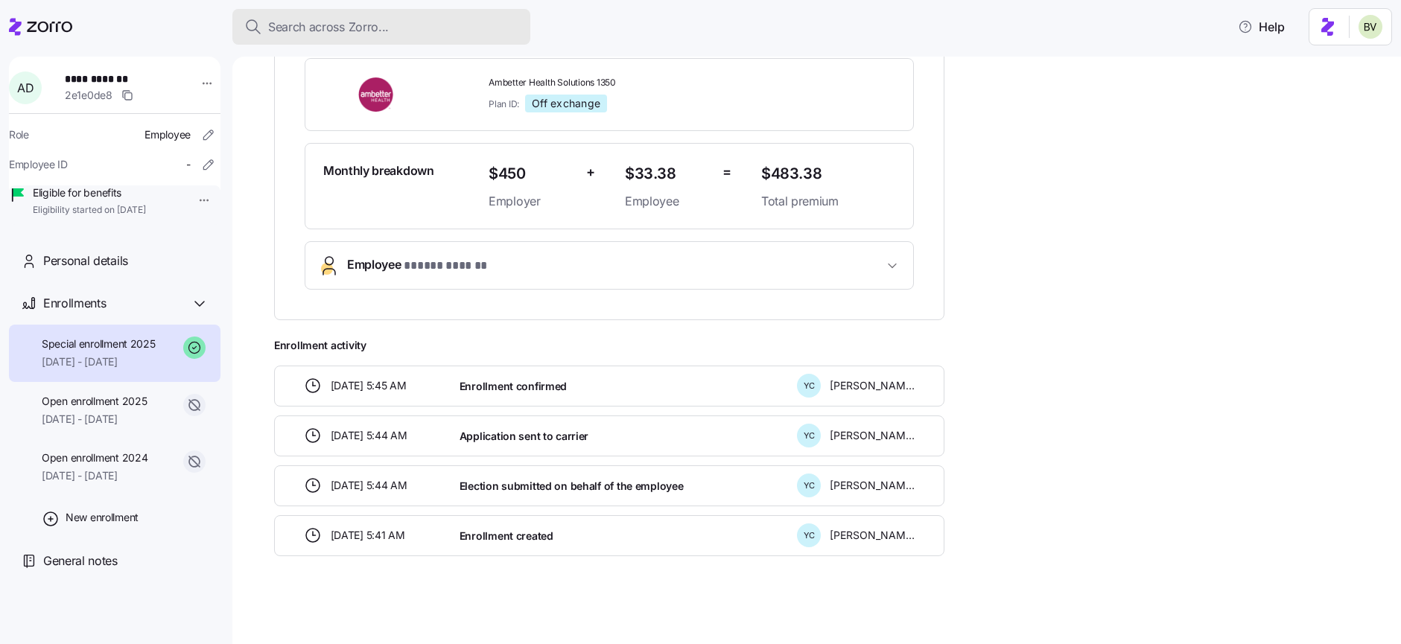
click at [291, 20] on span "Search across Zorro..." at bounding box center [328, 27] width 121 height 19
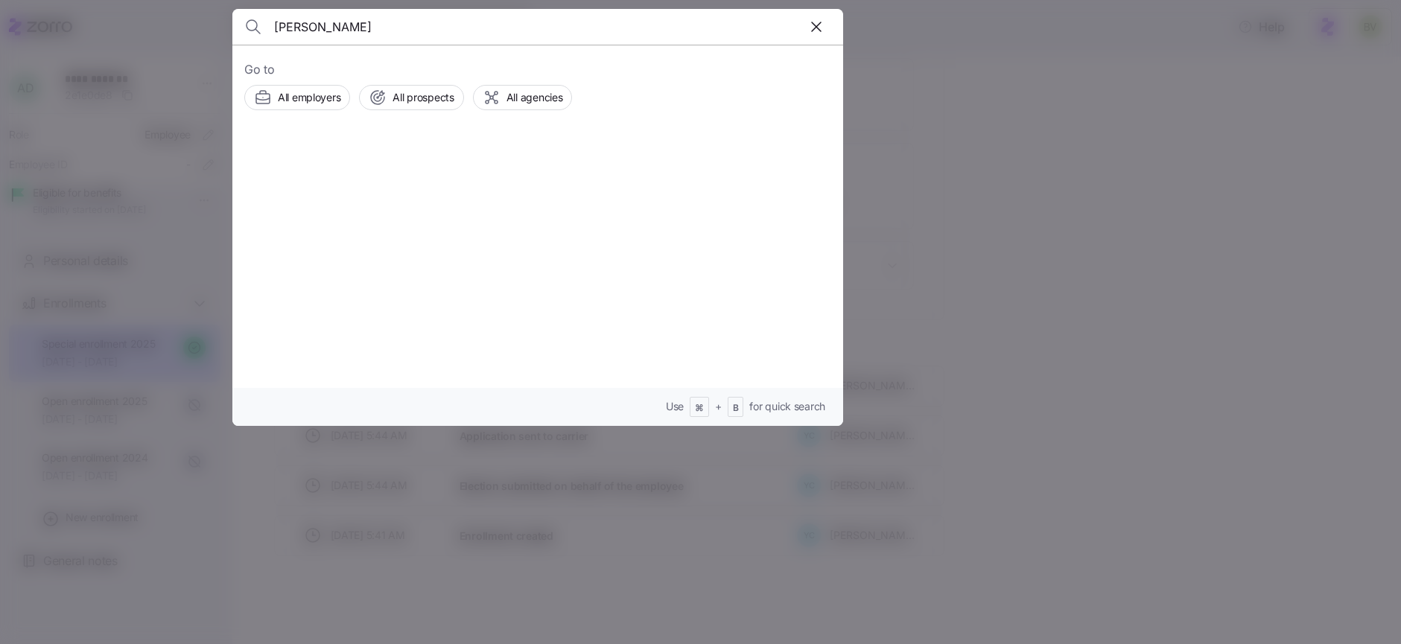
type input "Elizabeth Zarndt"
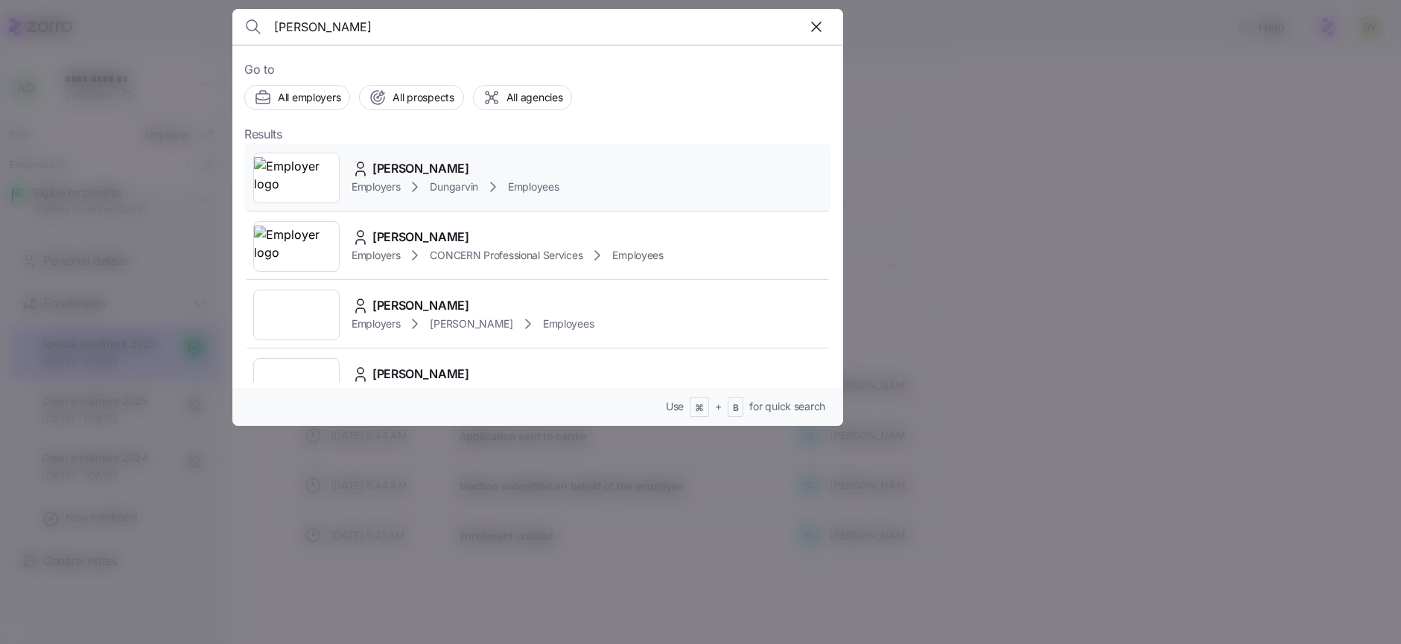
click at [306, 163] on img at bounding box center [296, 178] width 85 height 42
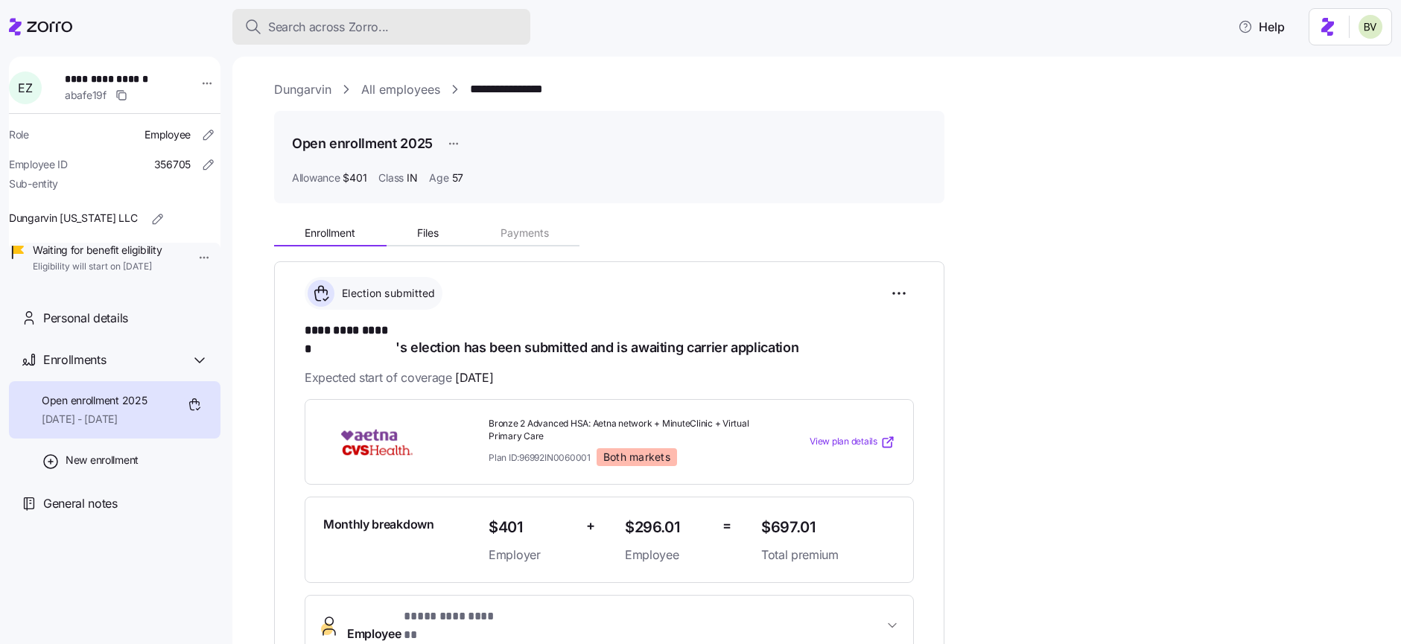
click at [340, 31] on span "Search across Zorro..." at bounding box center [328, 27] width 121 height 19
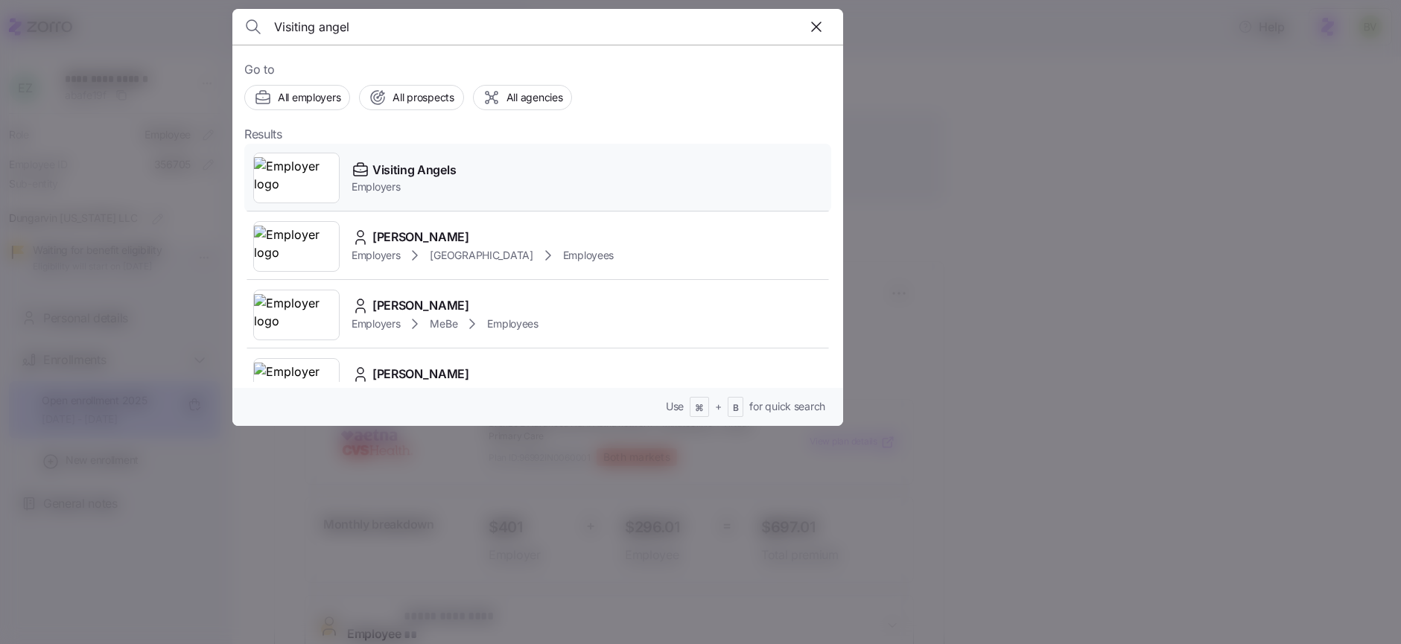
type input "Visiting angel"
click at [282, 180] on img at bounding box center [296, 178] width 85 height 42
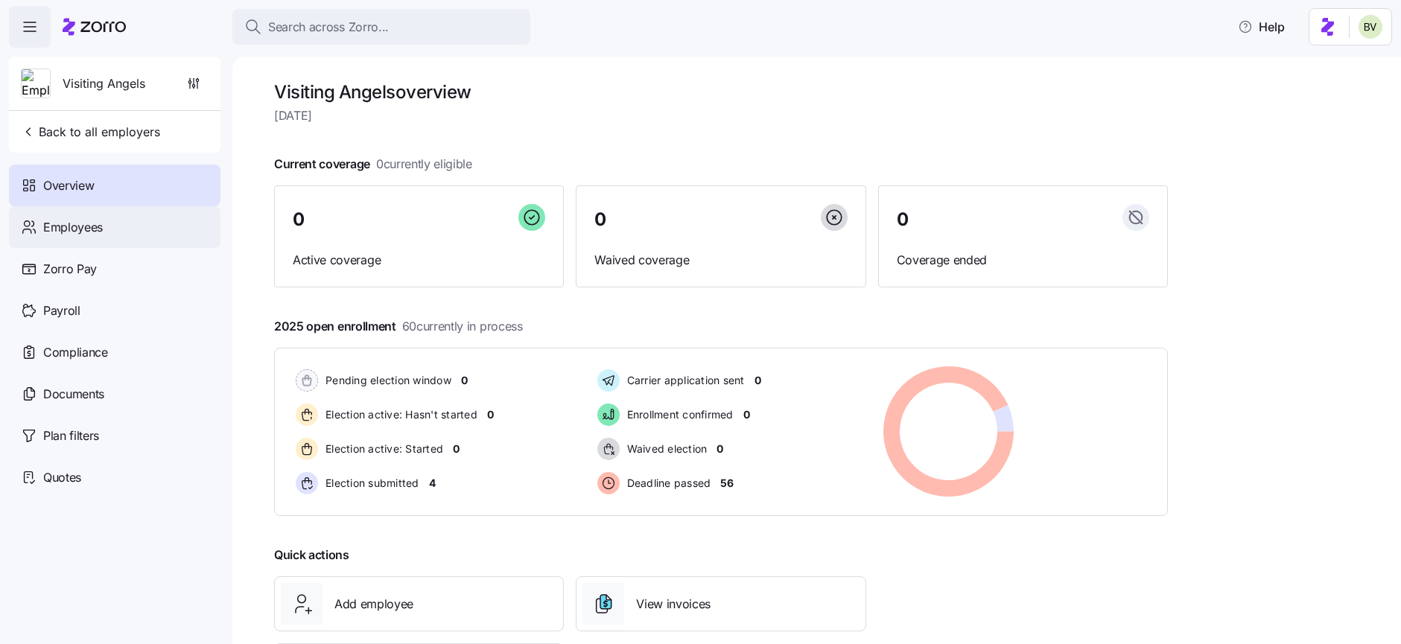
click at [115, 237] on div "Employees" at bounding box center [115, 227] width 212 height 42
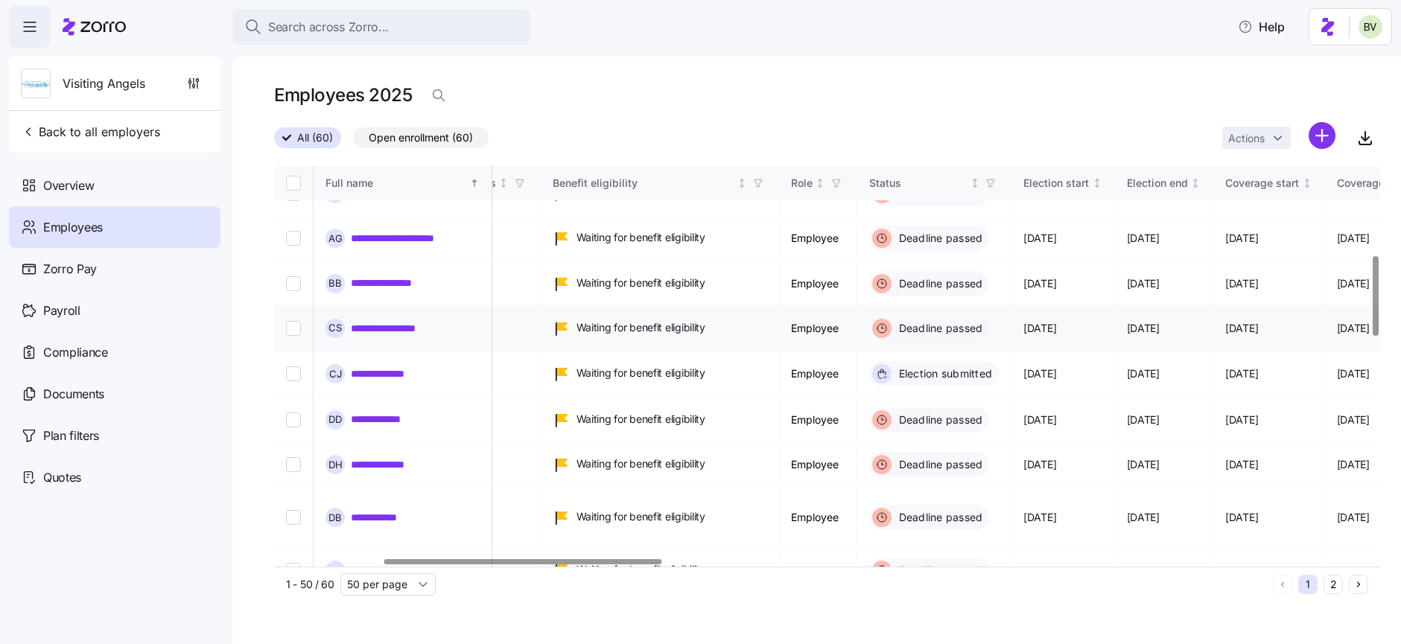
scroll to position [0, 431]
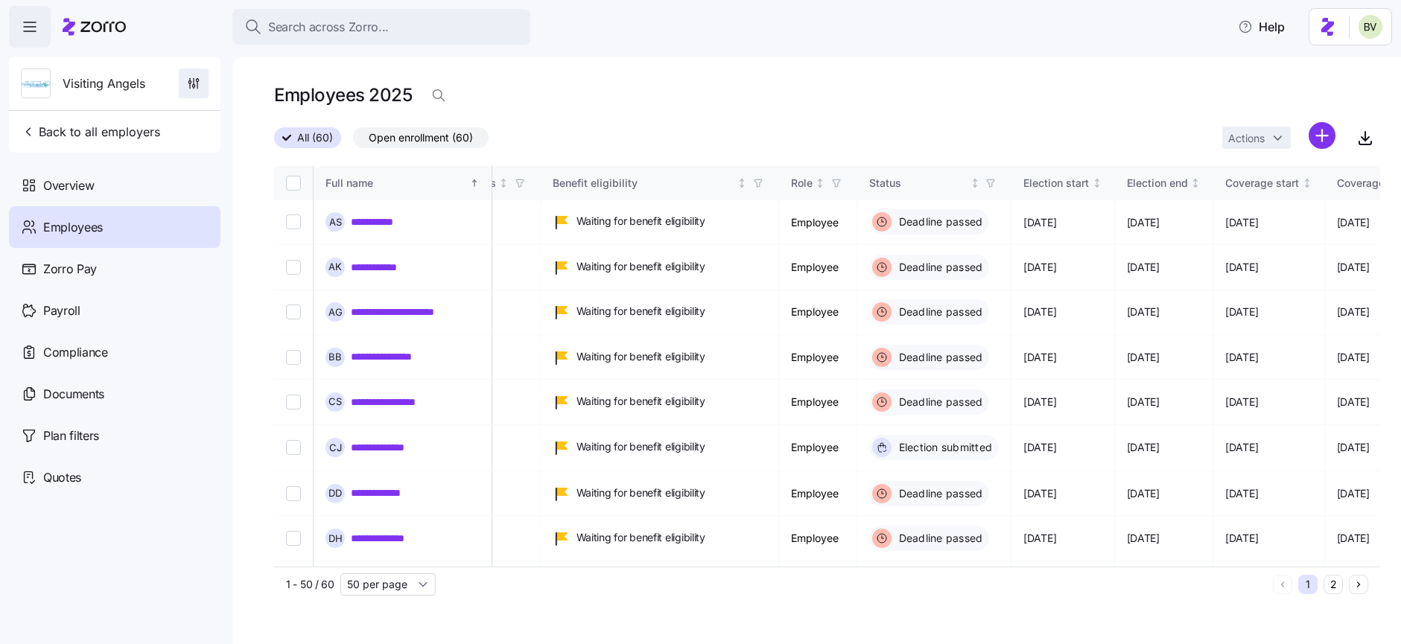
click at [191, 91] on span "button" at bounding box center [194, 83] width 28 height 28
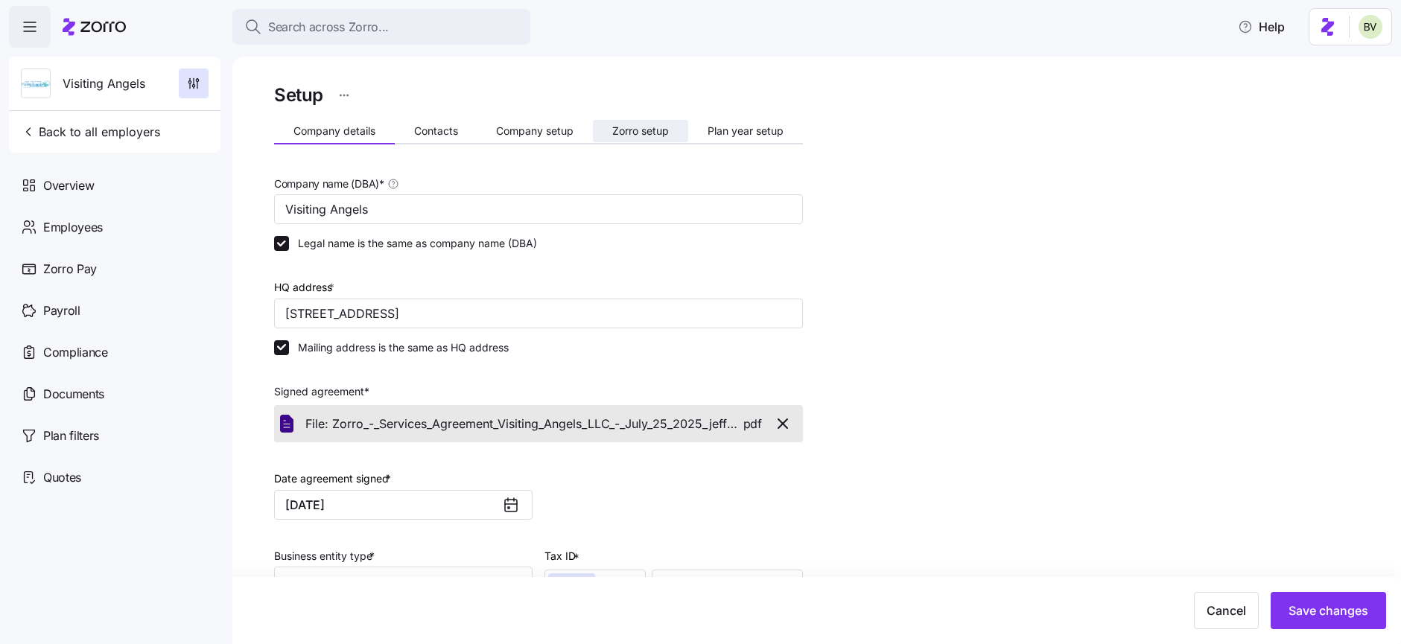
click at [640, 127] on span "Zorro setup" at bounding box center [640, 131] width 57 height 10
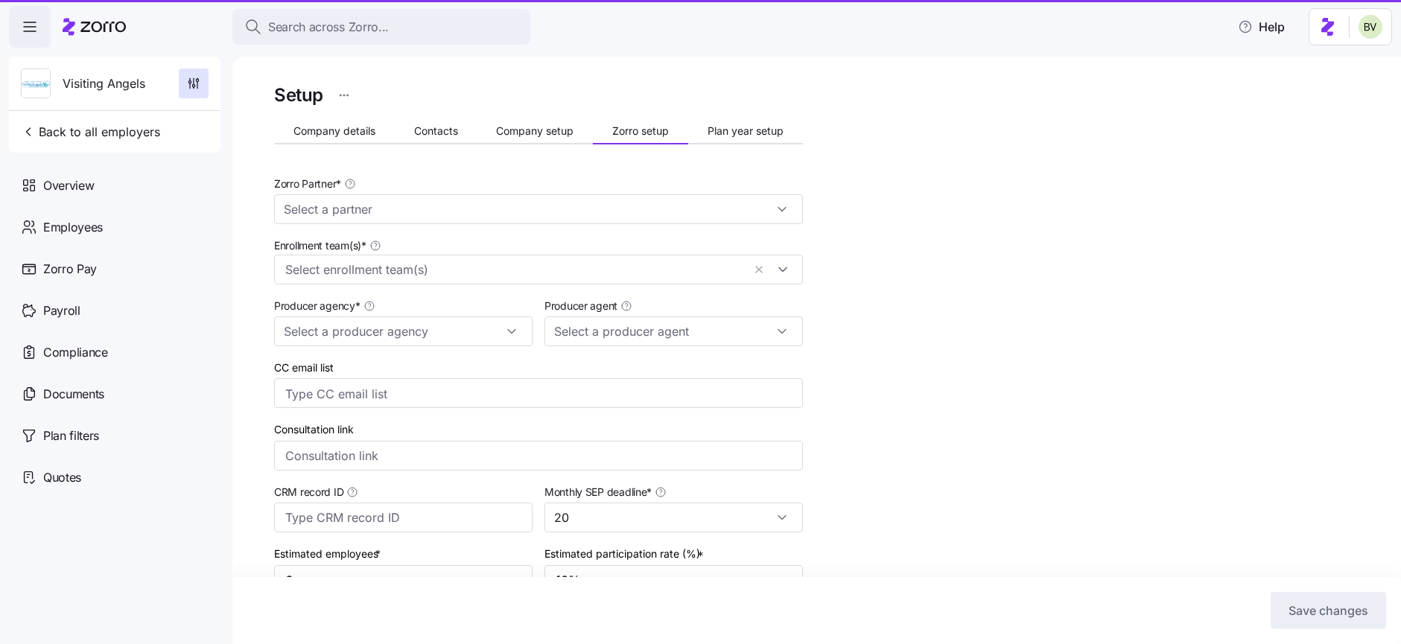
type input "Zorro"
type input "BSB Consultants"
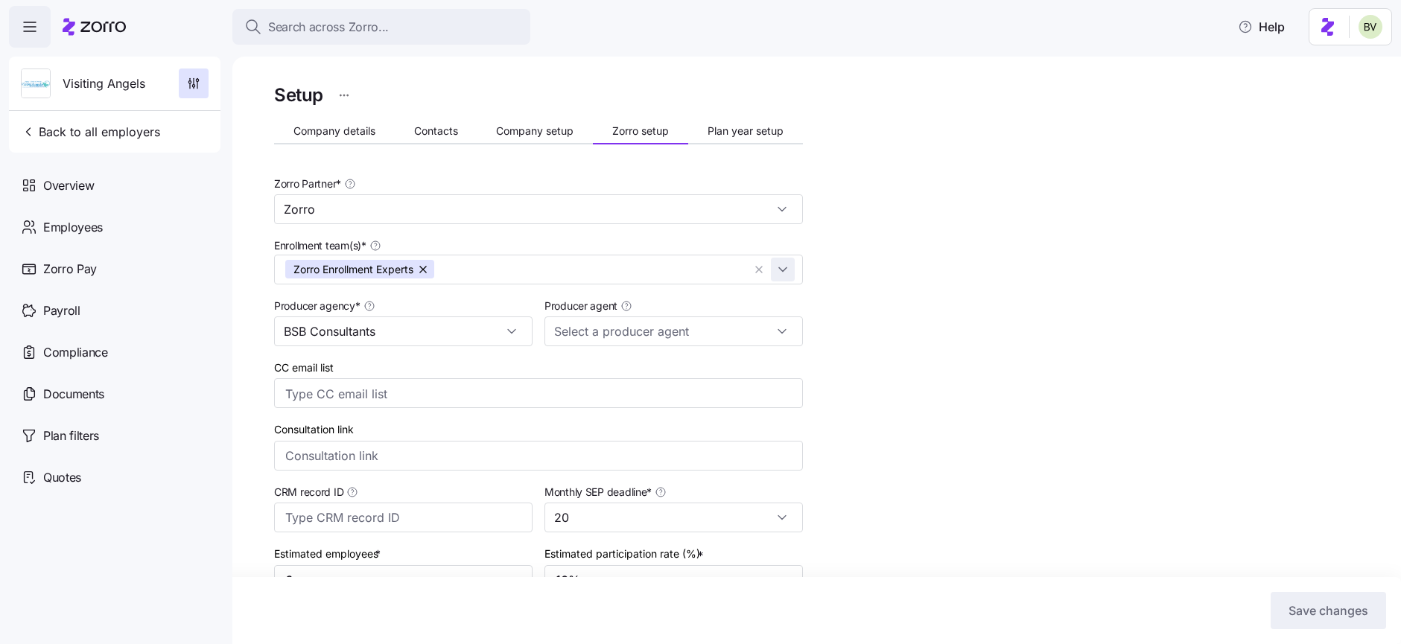
click at [789, 274] on div "Zorro Enrollment Experts" at bounding box center [538, 270] width 529 height 30
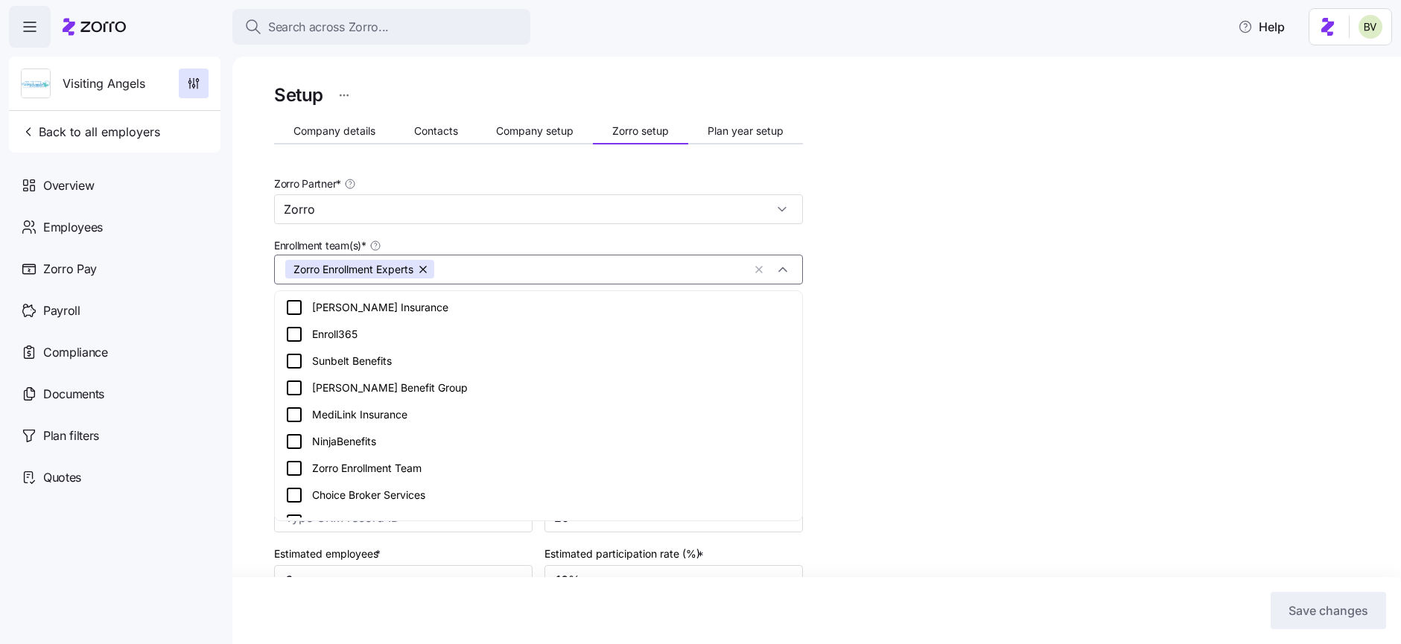
click at [1036, 299] on div "Setup Company details Contacts Company setup Zorro setup Plan year setup Zorro …" at bounding box center [827, 512] width 1106 height 864
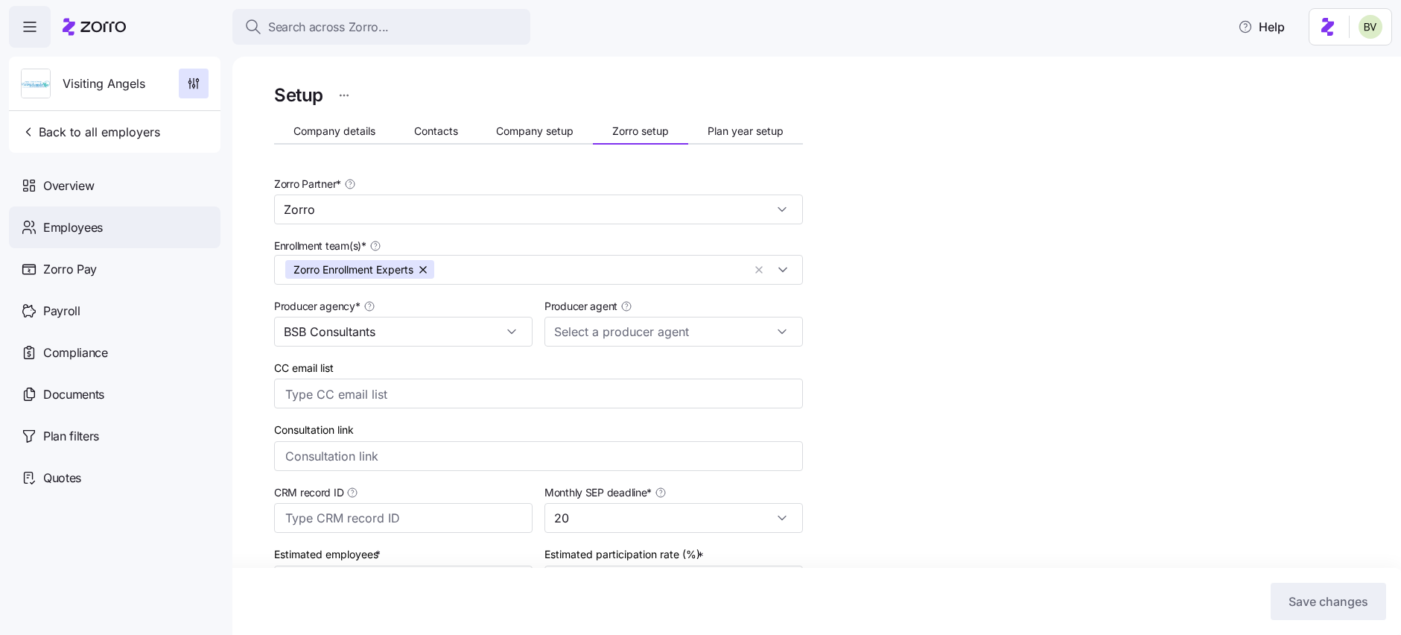
click at [121, 224] on div "Employees" at bounding box center [115, 227] width 212 height 42
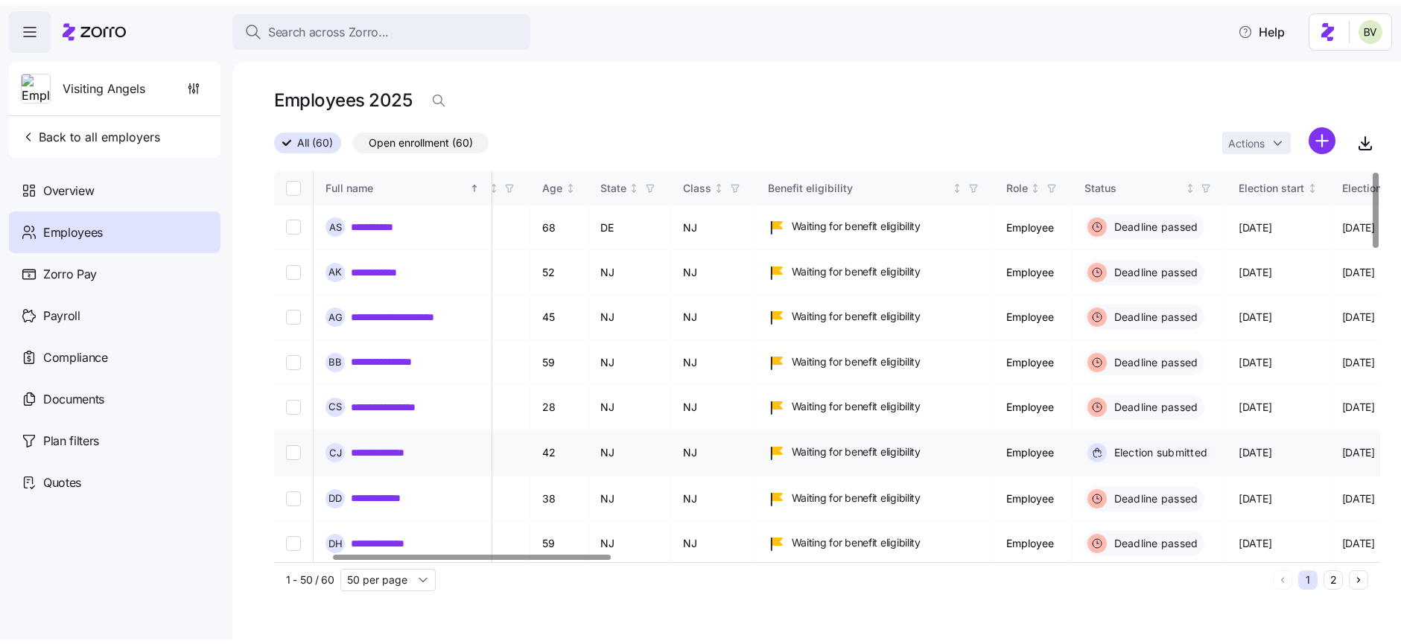
scroll to position [0, 245]
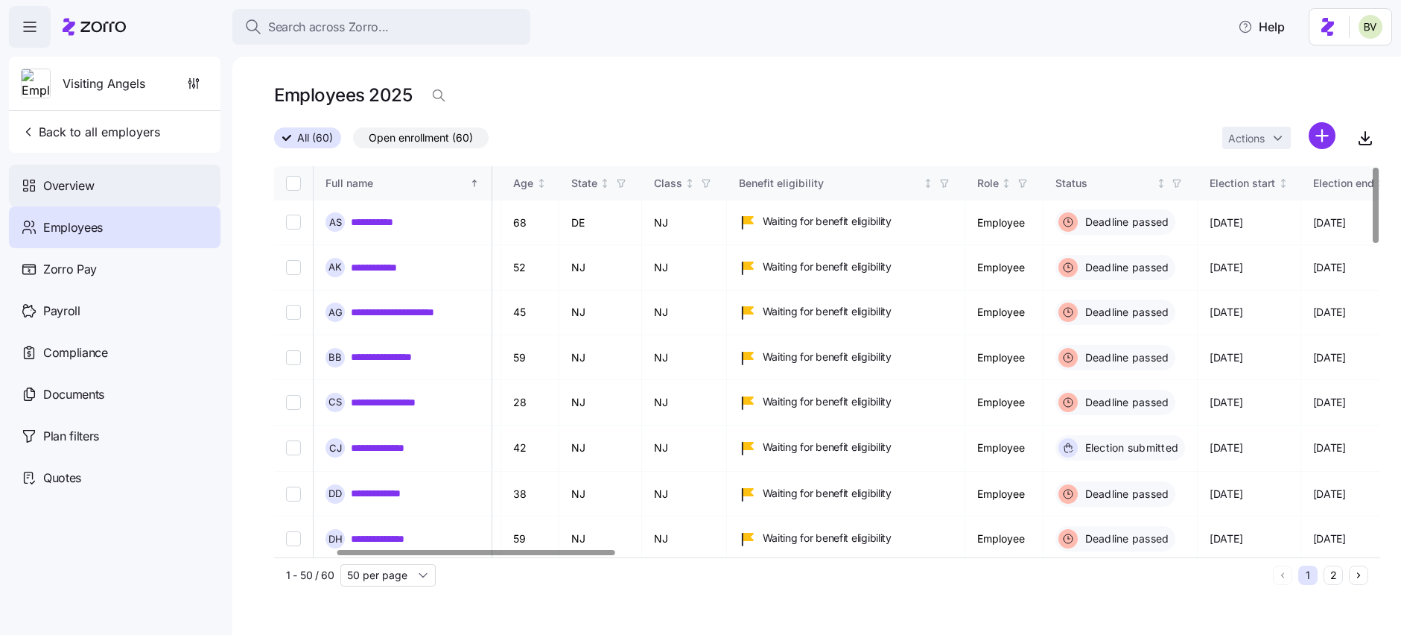
click at [114, 194] on div "Overview" at bounding box center [115, 186] width 212 height 42
click at [88, 188] on span "Overview" at bounding box center [68, 186] width 51 height 19
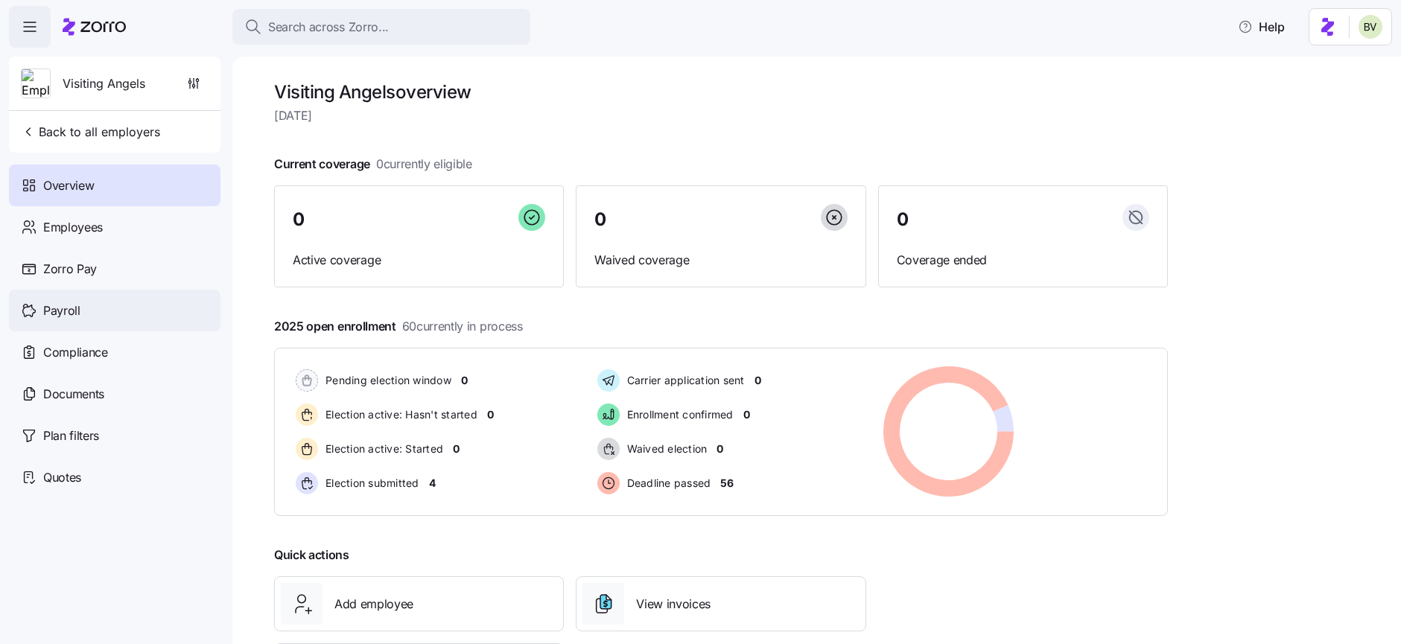
click at [111, 309] on div "Payroll" at bounding box center [115, 311] width 212 height 42
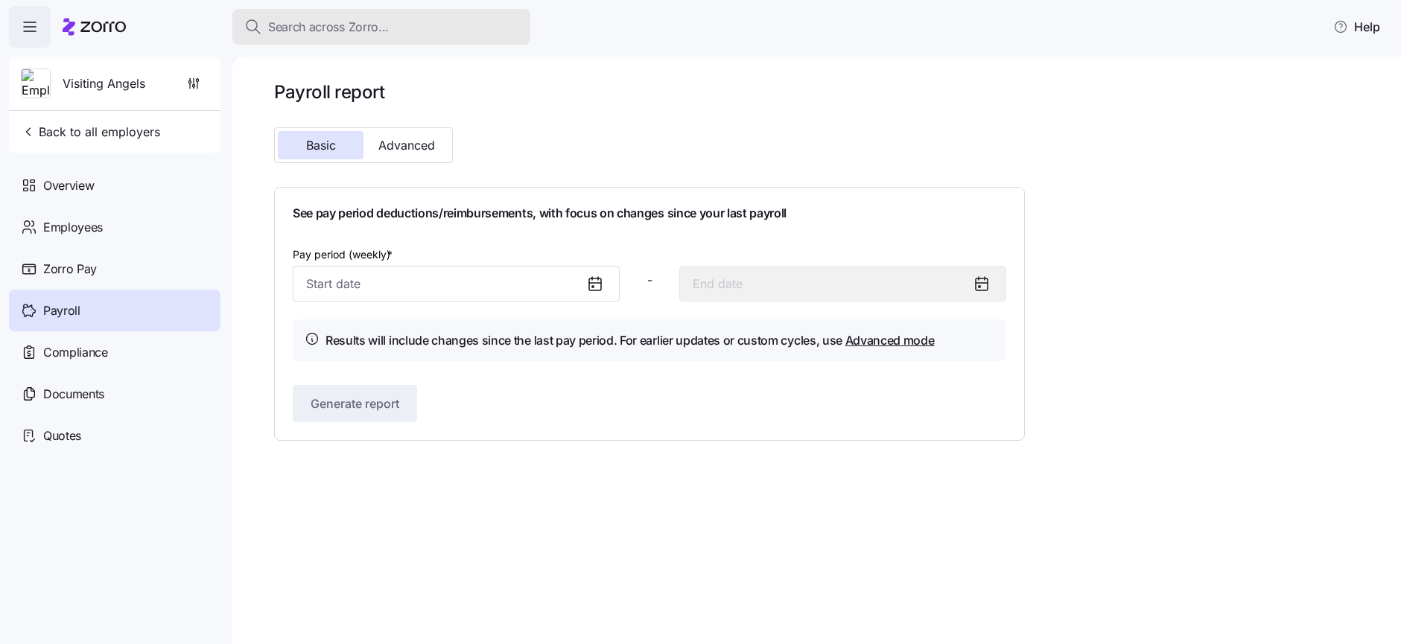
click at [293, 29] on span "Search across Zorro..." at bounding box center [328, 27] width 121 height 19
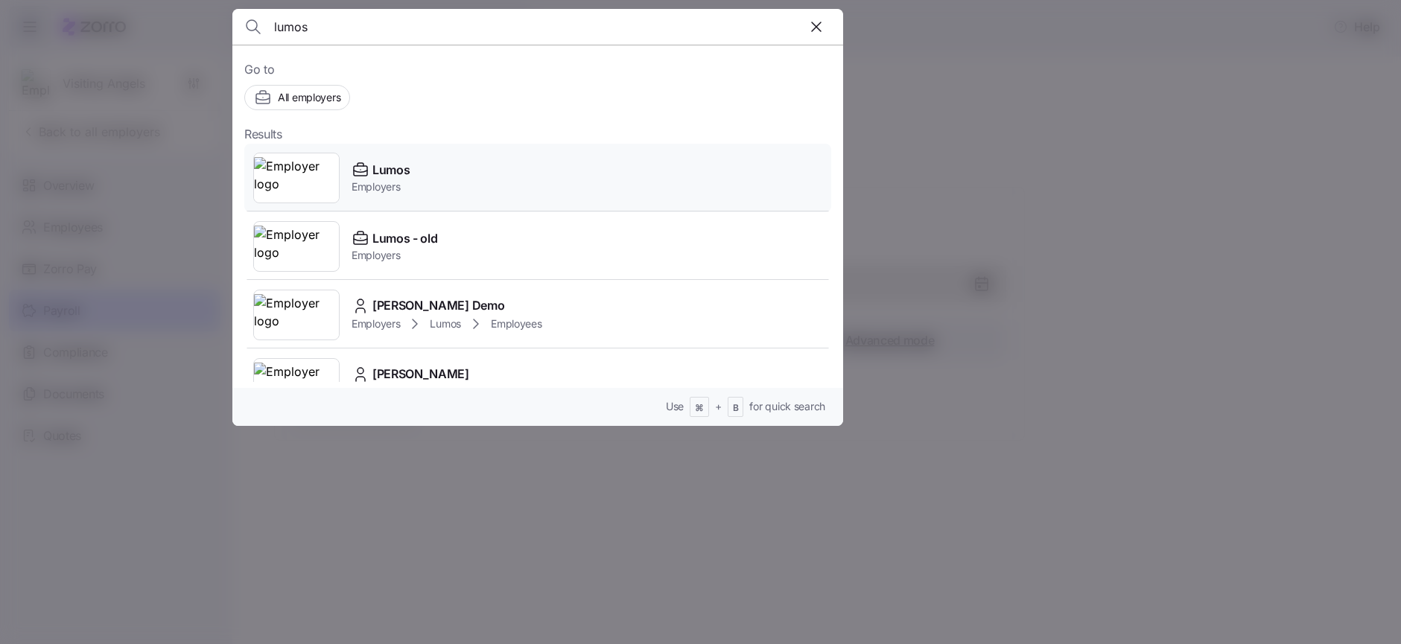
type input "lumos"
click at [296, 168] on img at bounding box center [296, 178] width 85 height 42
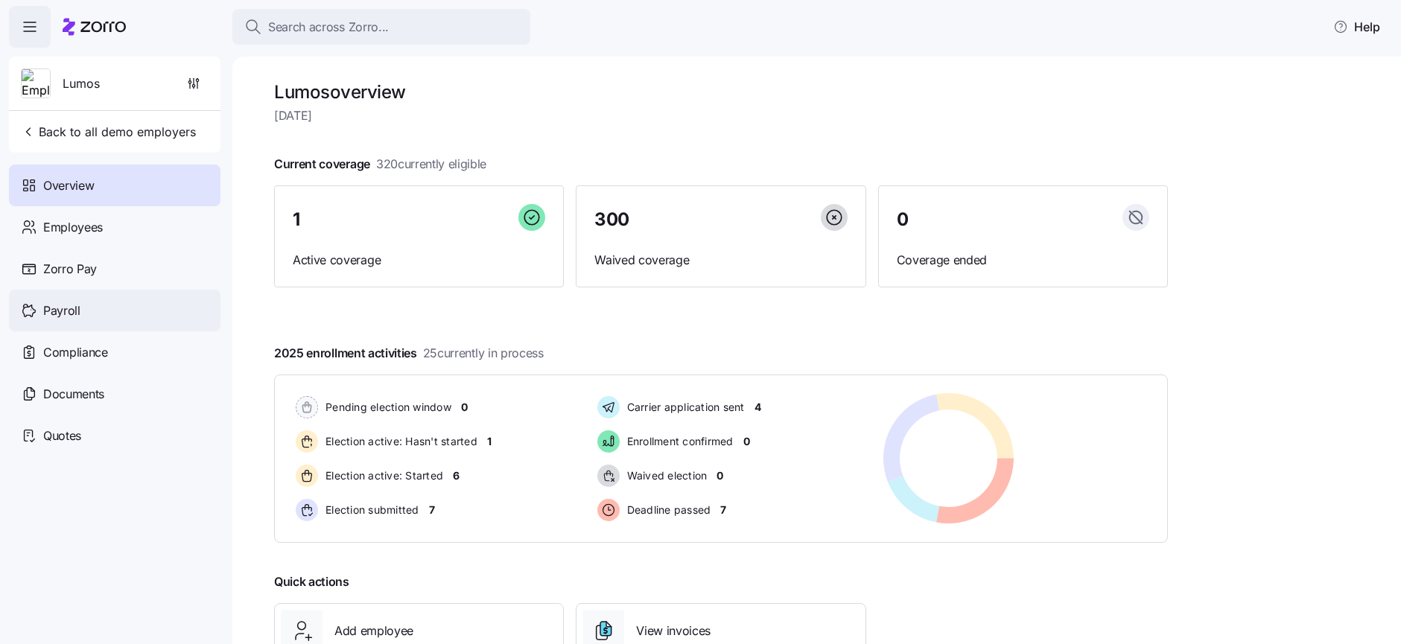
click at [94, 302] on div "Payroll" at bounding box center [115, 311] width 212 height 42
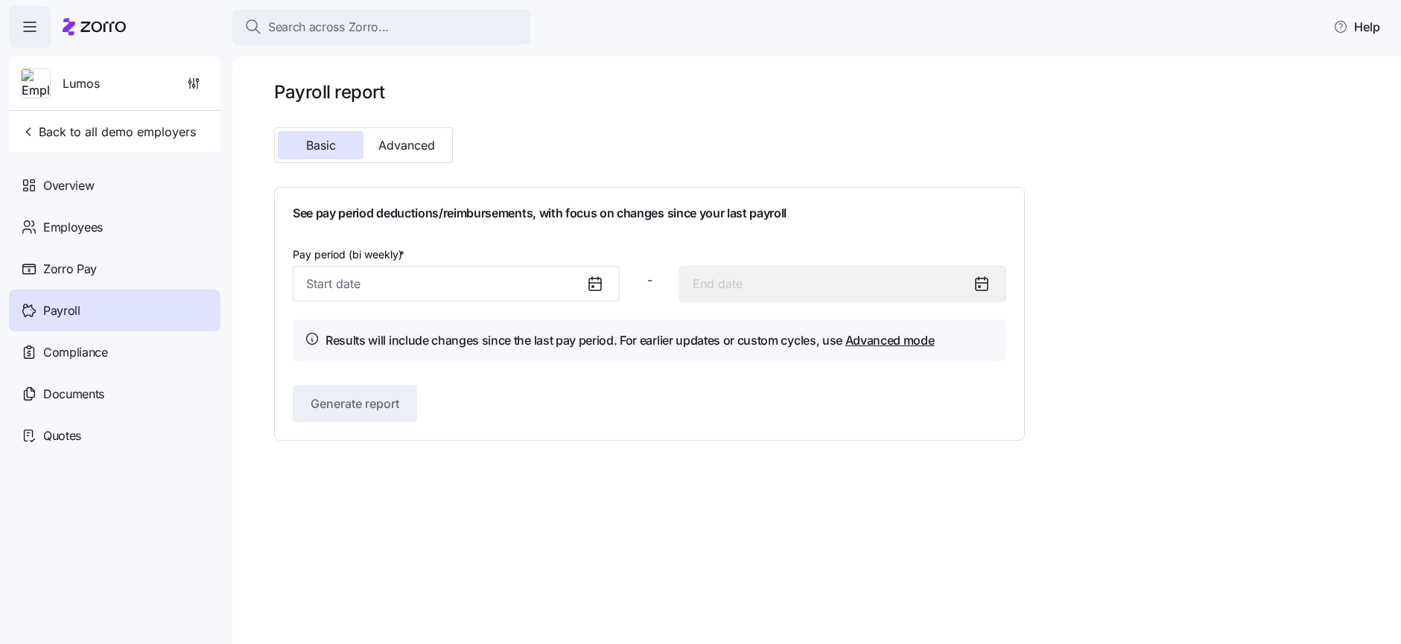
click at [586, 286] on icon at bounding box center [595, 284] width 18 height 18
click at [594, 286] on icon at bounding box center [595, 284] width 18 height 18
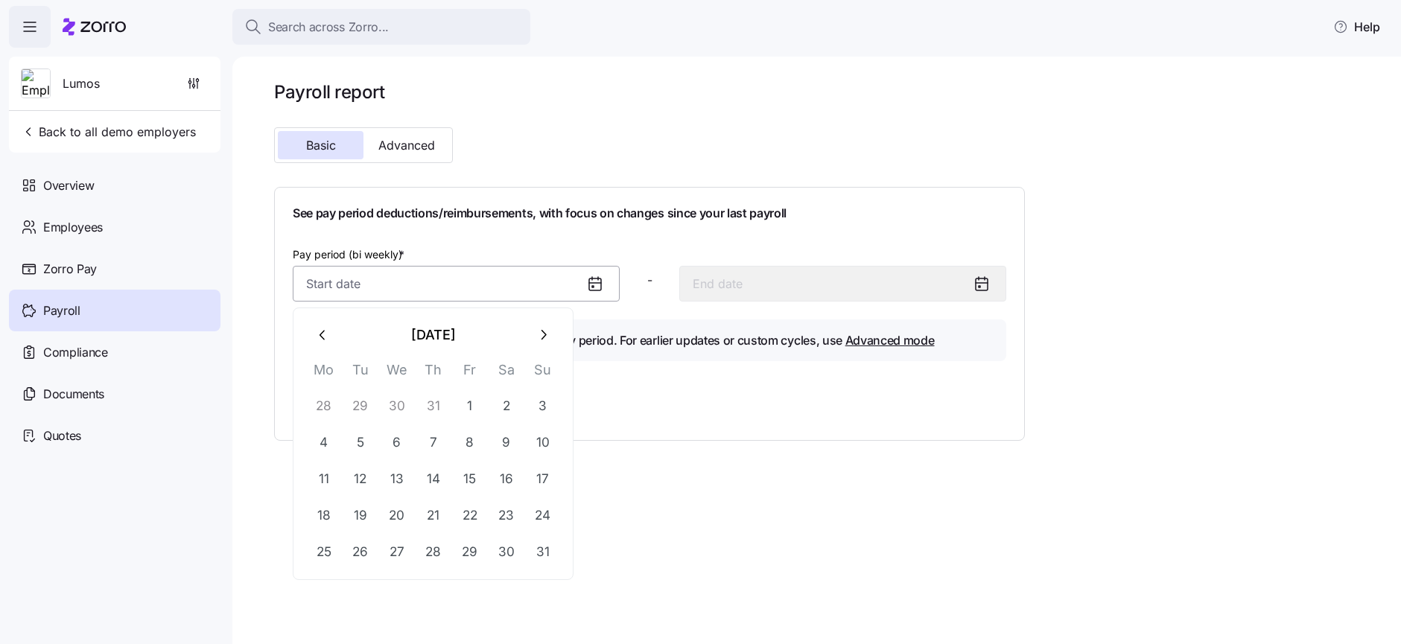
click at [558, 286] on input "Pay period (bi weekly) *" at bounding box center [456, 284] width 327 height 36
click at [476, 414] on button "1" at bounding box center [470, 406] width 36 height 36
type input "August 1, 2025"
type input "August 14, 2025"
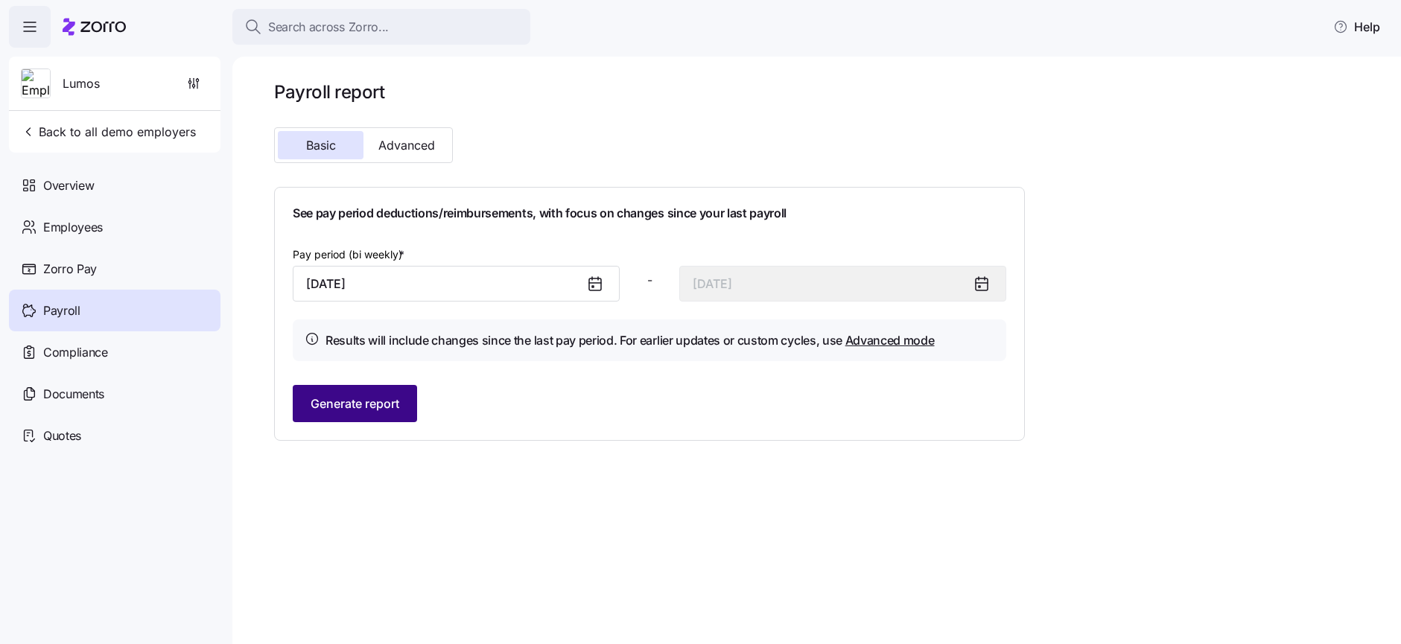
click at [357, 410] on span "Generate report" at bounding box center [355, 404] width 89 height 18
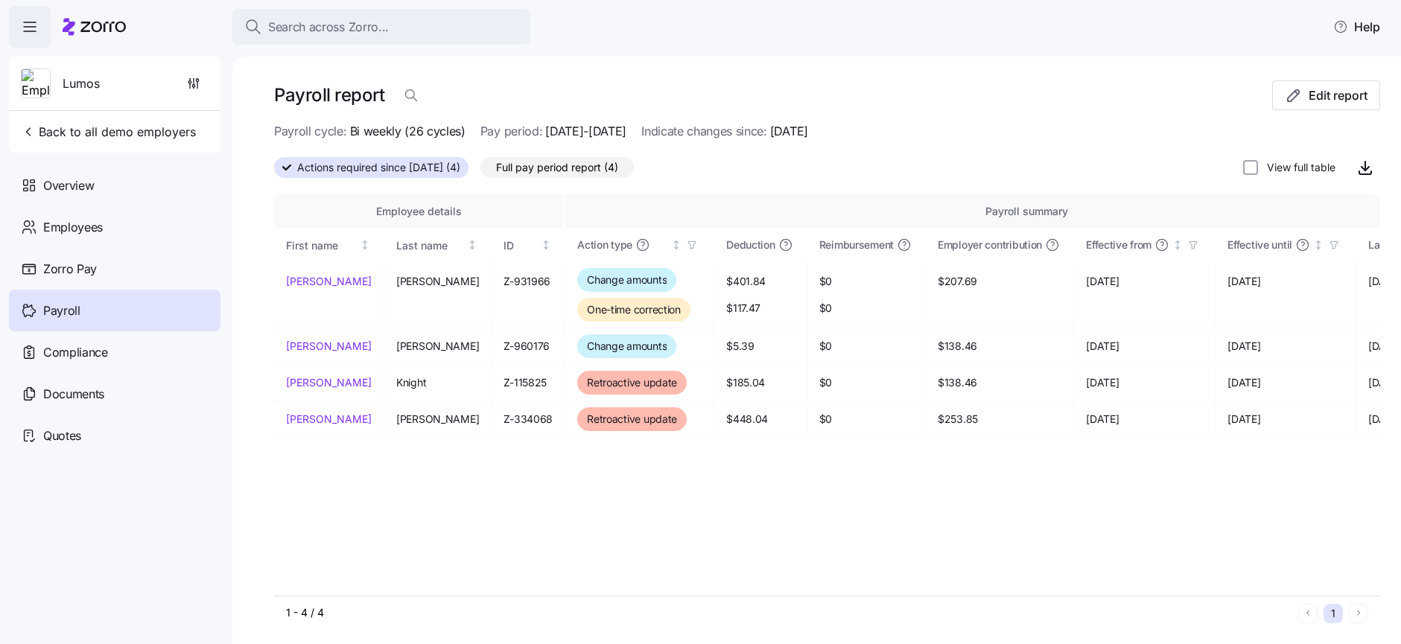
click at [544, 170] on span "Full pay period report (4)" at bounding box center [557, 167] width 122 height 19
click at [480, 171] on input "Full pay period report (4)" at bounding box center [480, 171] width 0 height 0
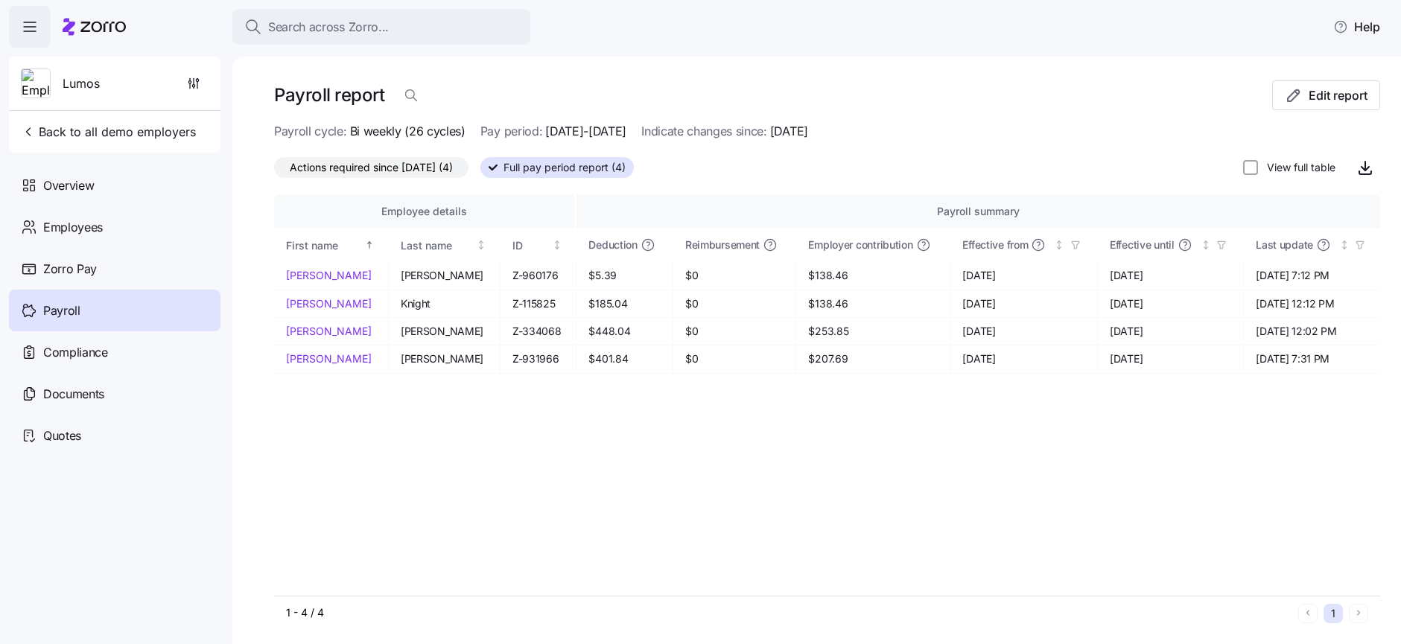
click at [396, 159] on span "Actions required since 08/01/2025 (4)" at bounding box center [371, 167] width 163 height 19
click at [274, 171] on input "Actions required since 08/01/2025 (4)" at bounding box center [274, 171] width 0 height 0
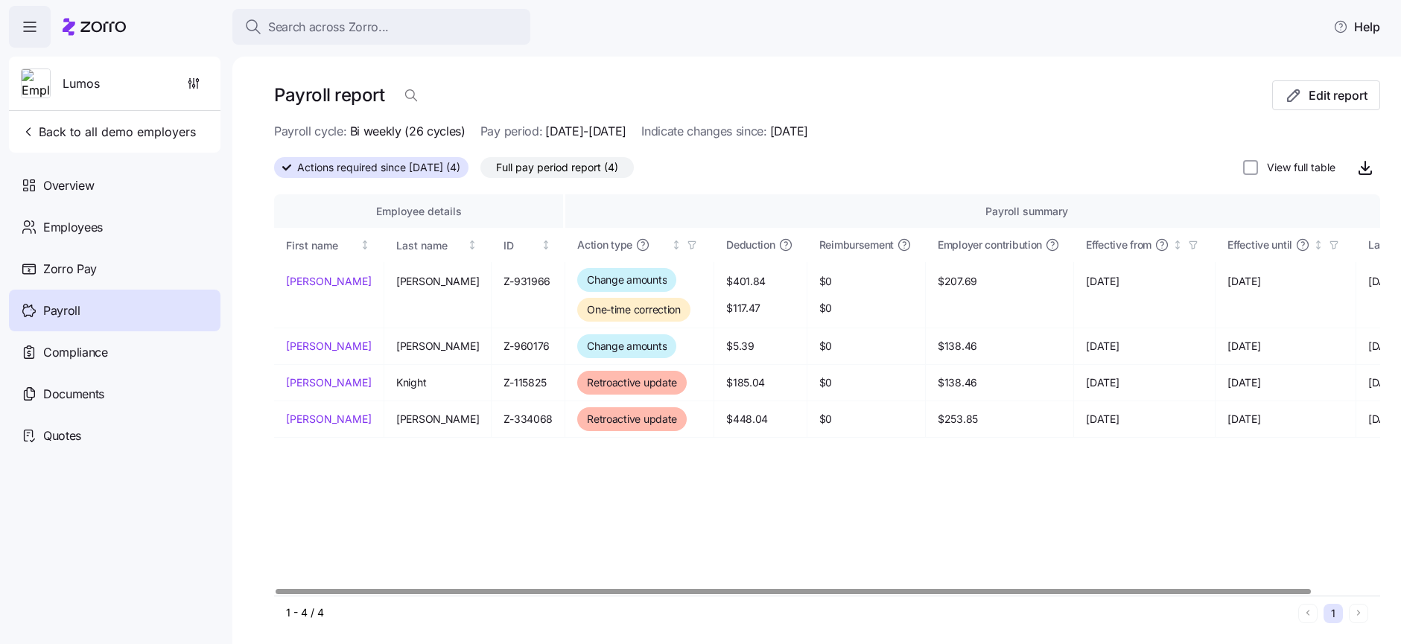
click at [567, 172] on span "Full pay period report (4)" at bounding box center [557, 167] width 122 height 19
click at [480, 171] on input "Full pay period report (4)" at bounding box center [480, 171] width 0 height 0
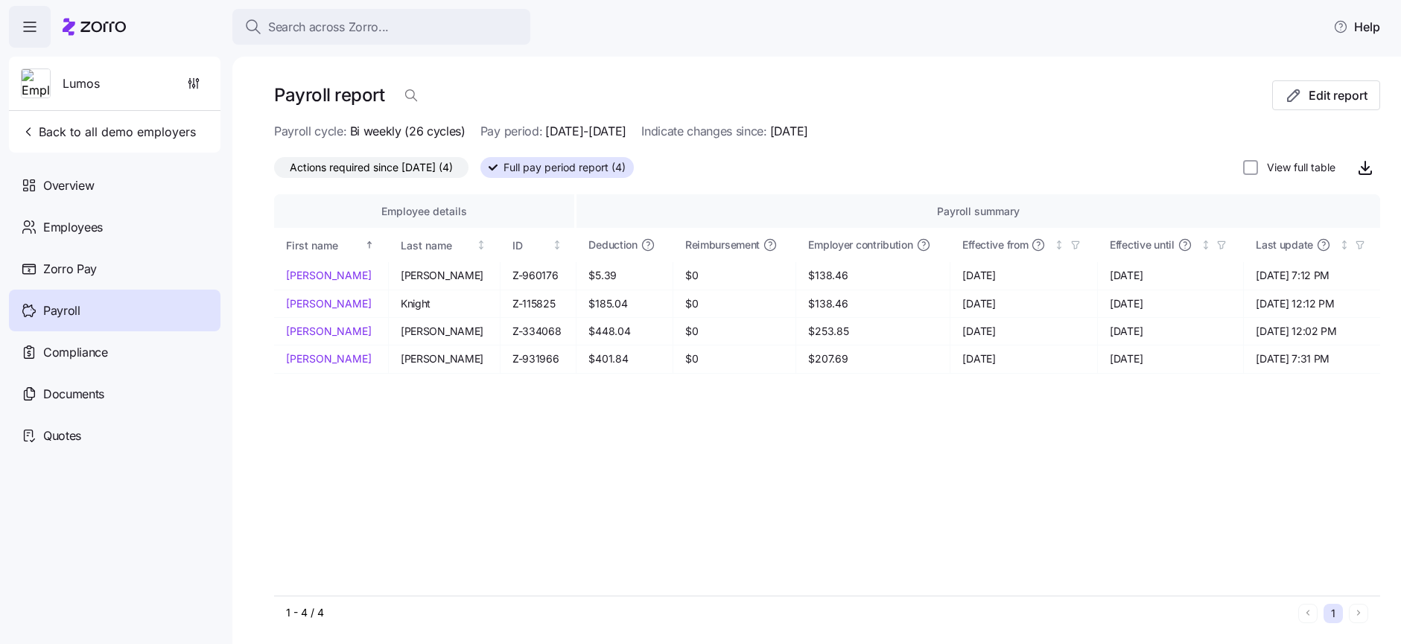
click at [395, 171] on span "Actions required since 08/01/2025 (4)" at bounding box center [371, 167] width 163 height 19
click at [274, 171] on input "Actions required since 08/01/2025 (4)" at bounding box center [274, 171] width 0 height 0
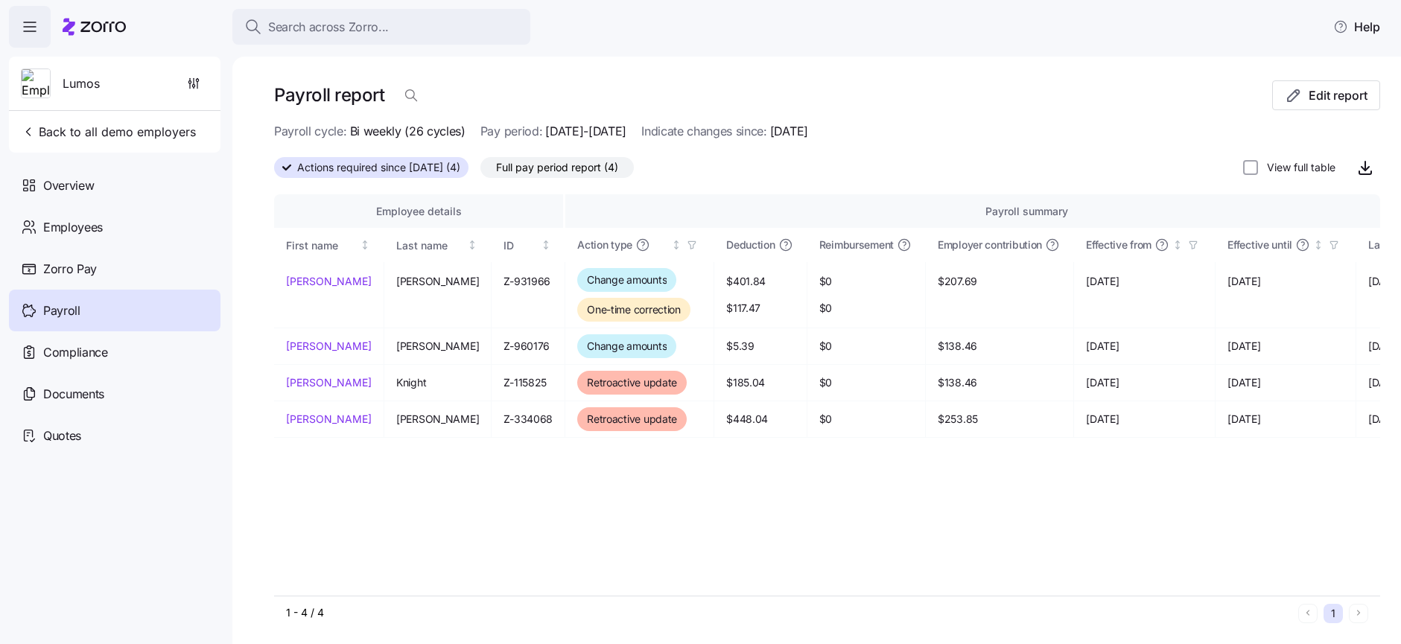
click at [580, 170] on span "Full pay period report (4)" at bounding box center [557, 167] width 122 height 19
click at [480, 171] on input "Full pay period report (4)" at bounding box center [480, 171] width 0 height 0
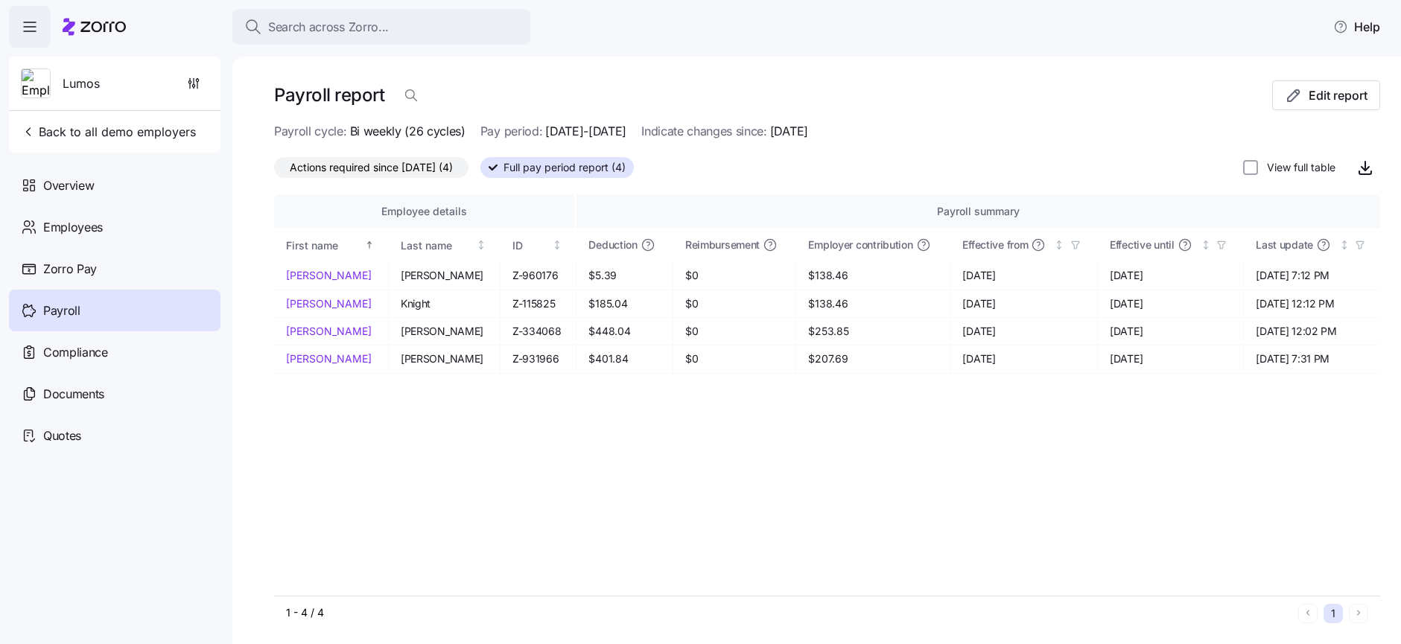
click at [427, 177] on span "Actions required since 08/01/2025 (4)" at bounding box center [371, 167] width 163 height 19
click at [274, 171] on input "Actions required since 08/01/2025 (4)" at bounding box center [274, 171] width 0 height 0
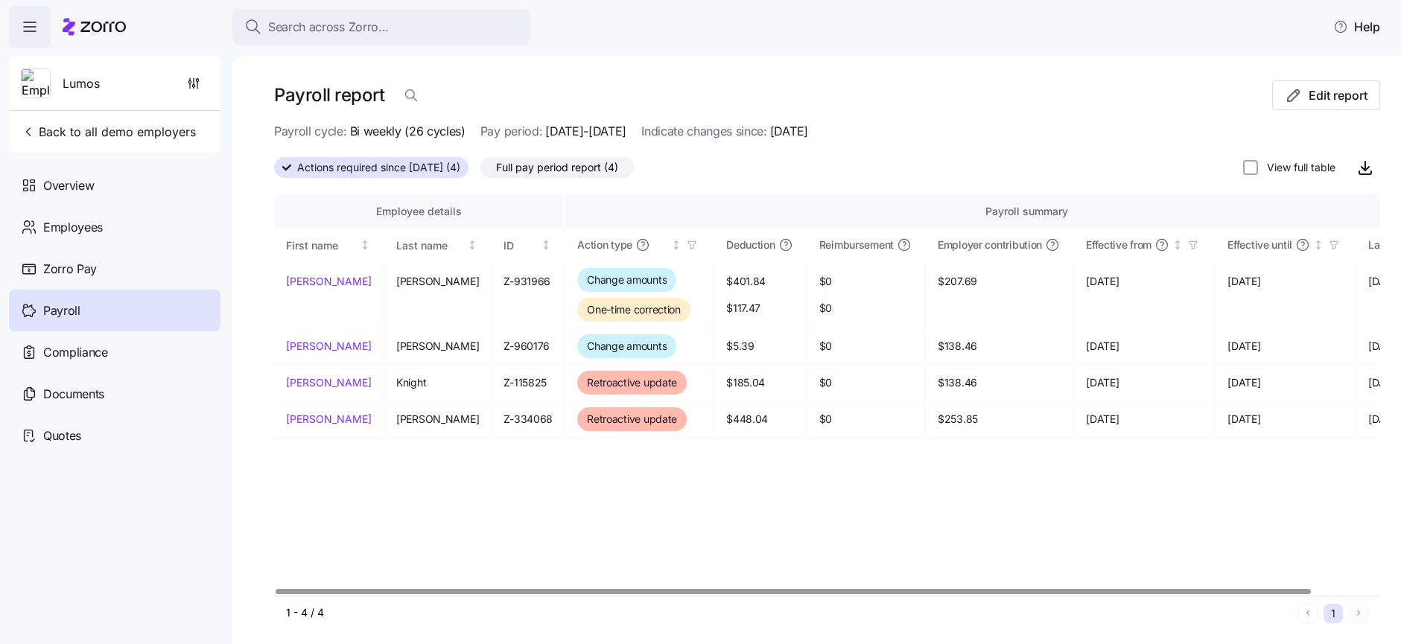
click at [549, 174] on span "Full pay period report (4)" at bounding box center [557, 167] width 122 height 19
click at [480, 171] on input "Full pay period report (4)" at bounding box center [480, 171] width 0 height 0
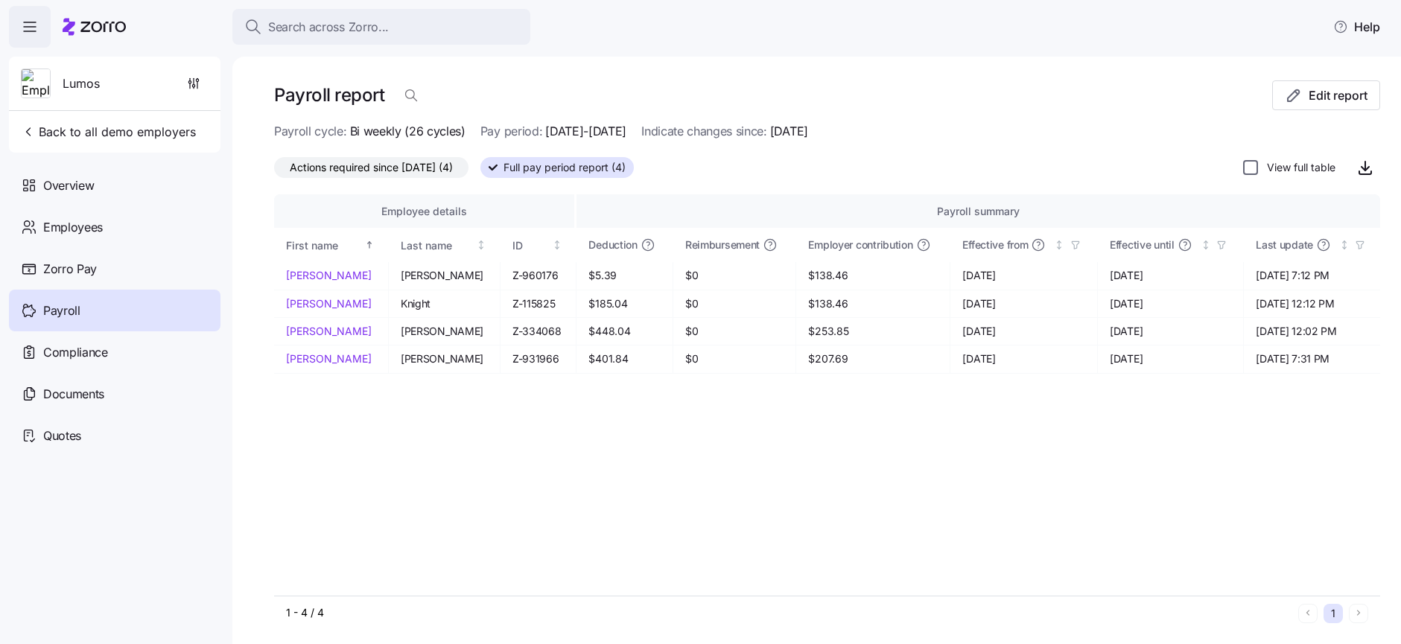
click at [1250, 171] on input "View full table" at bounding box center [1250, 167] width 15 height 15
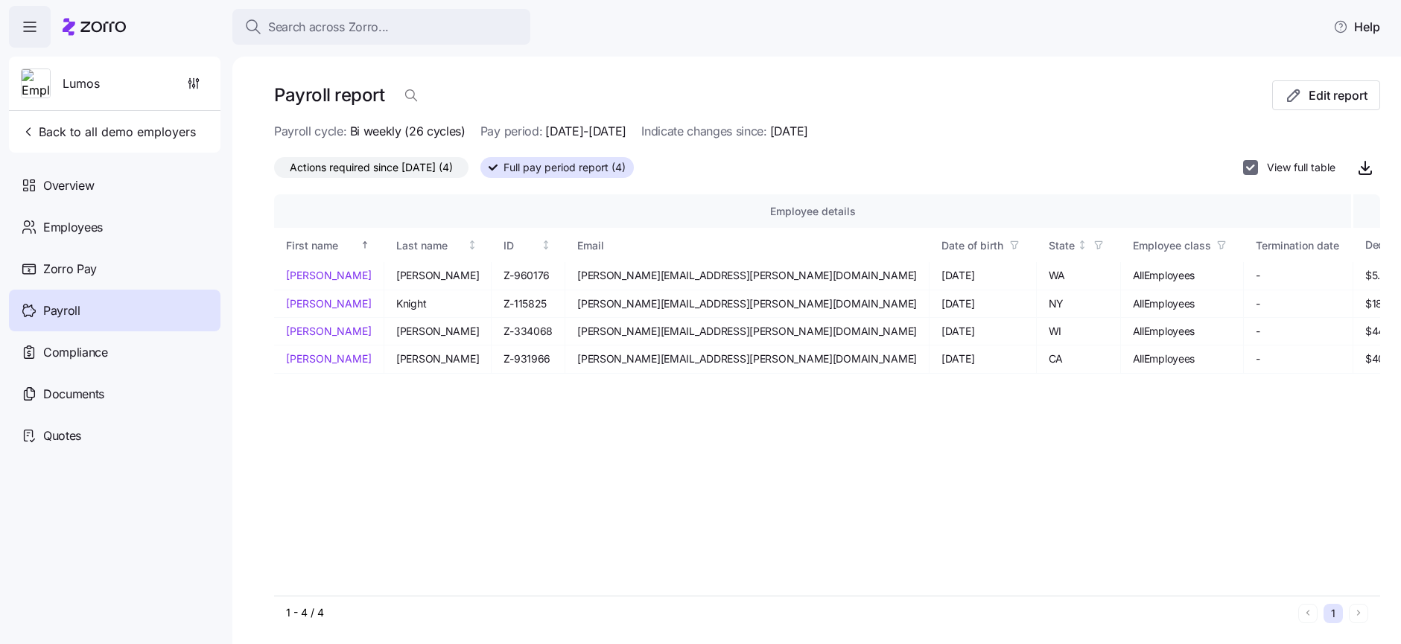
click at [1249, 167] on input "View full table" at bounding box center [1250, 167] width 15 height 15
checkbox input "false"
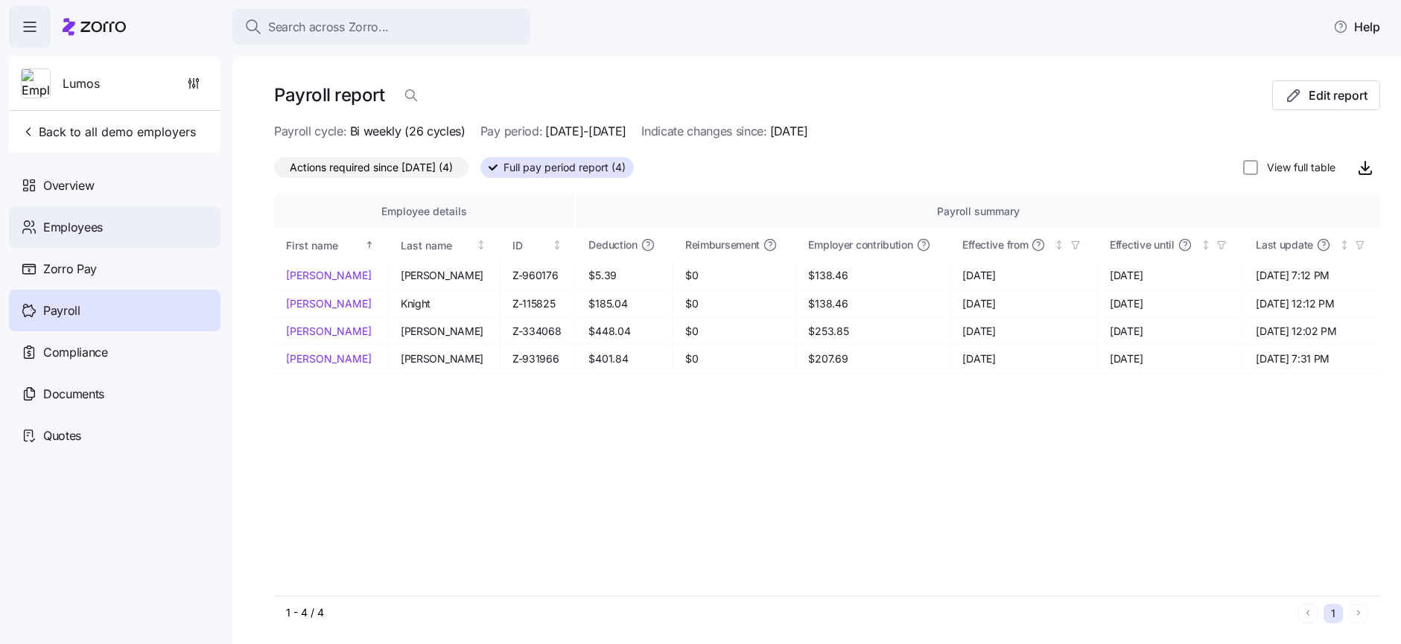
click at [115, 225] on div "Employees" at bounding box center [115, 227] width 212 height 42
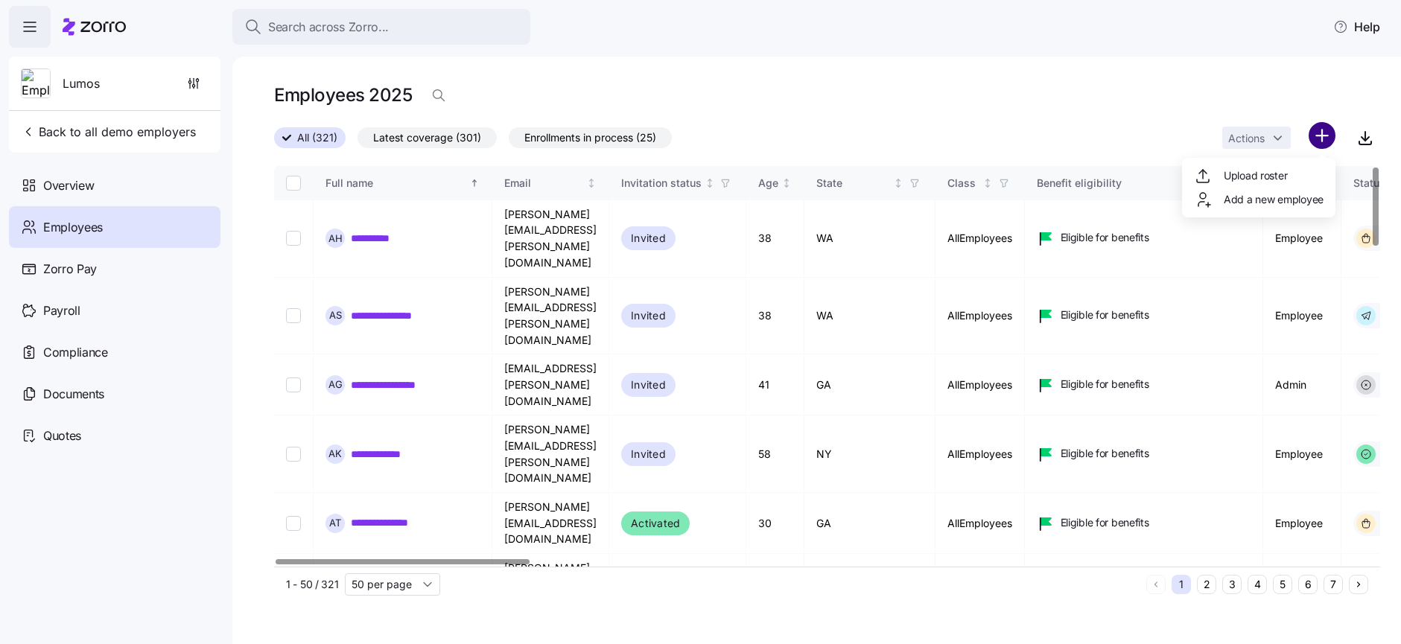
click at [1325, 137] on html "**********" at bounding box center [700, 317] width 1401 height 635
click at [1271, 196] on span "Add a new employee" at bounding box center [1274, 199] width 100 height 15
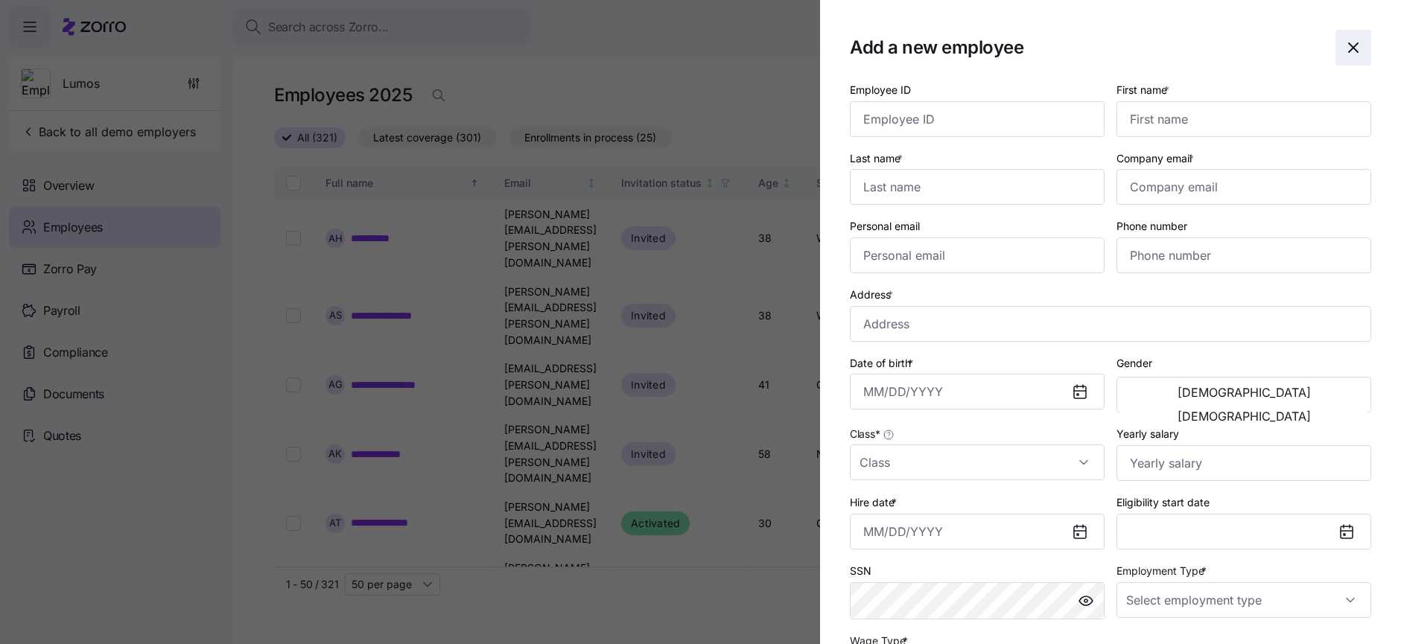
click at [1347, 54] on icon "button" at bounding box center [1354, 48] width 18 height 18
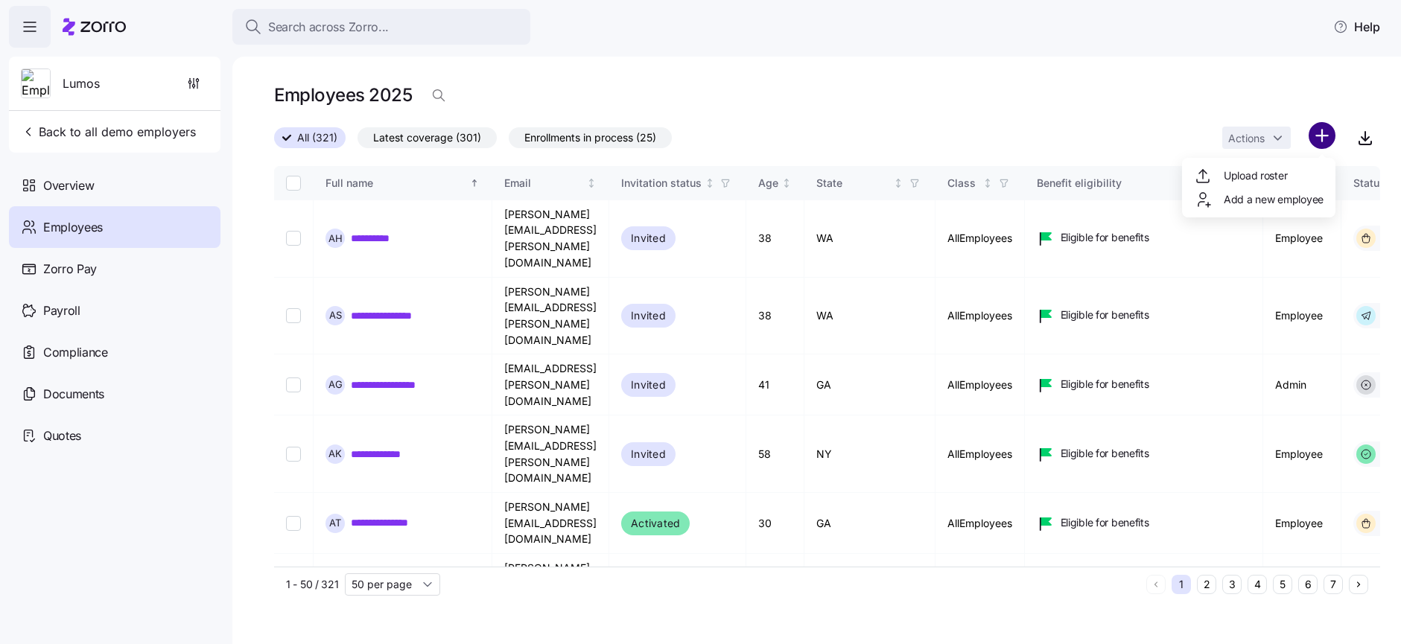
click at [1318, 140] on html "**********" at bounding box center [700, 317] width 1401 height 635
click at [1267, 177] on span "Upload roster" at bounding box center [1255, 175] width 63 height 15
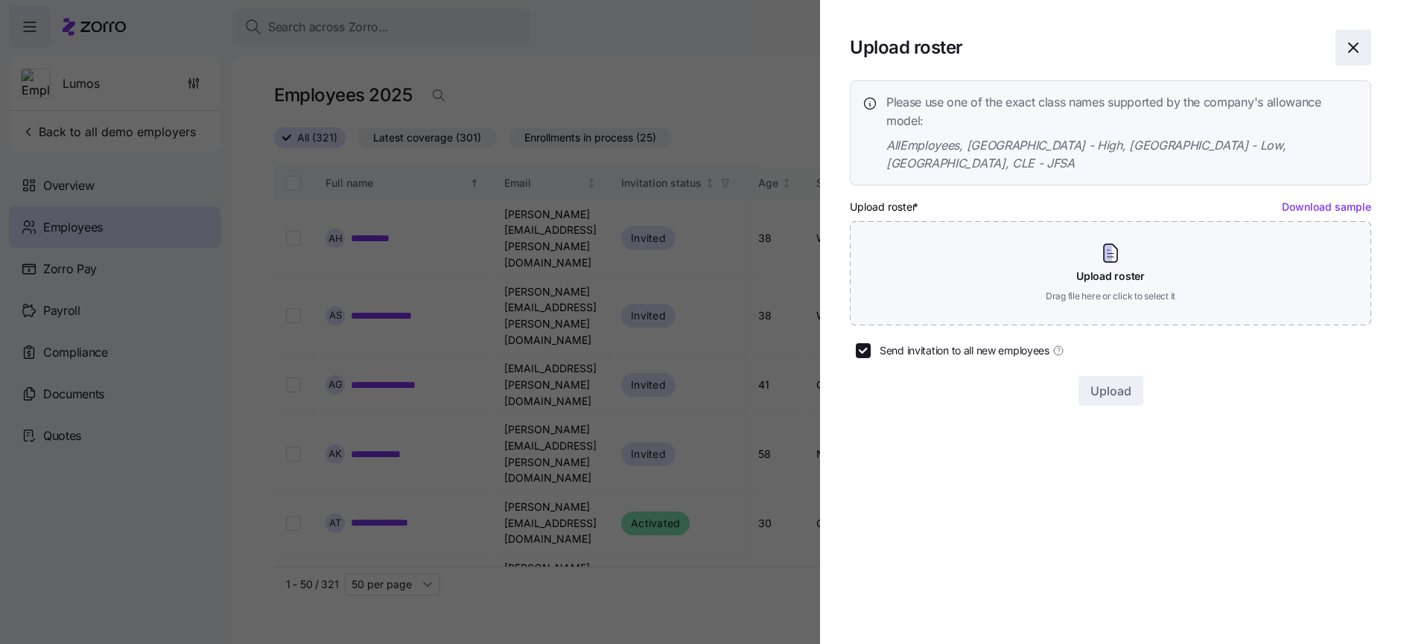
click at [1365, 56] on span "button" at bounding box center [1353, 48] width 34 height 34
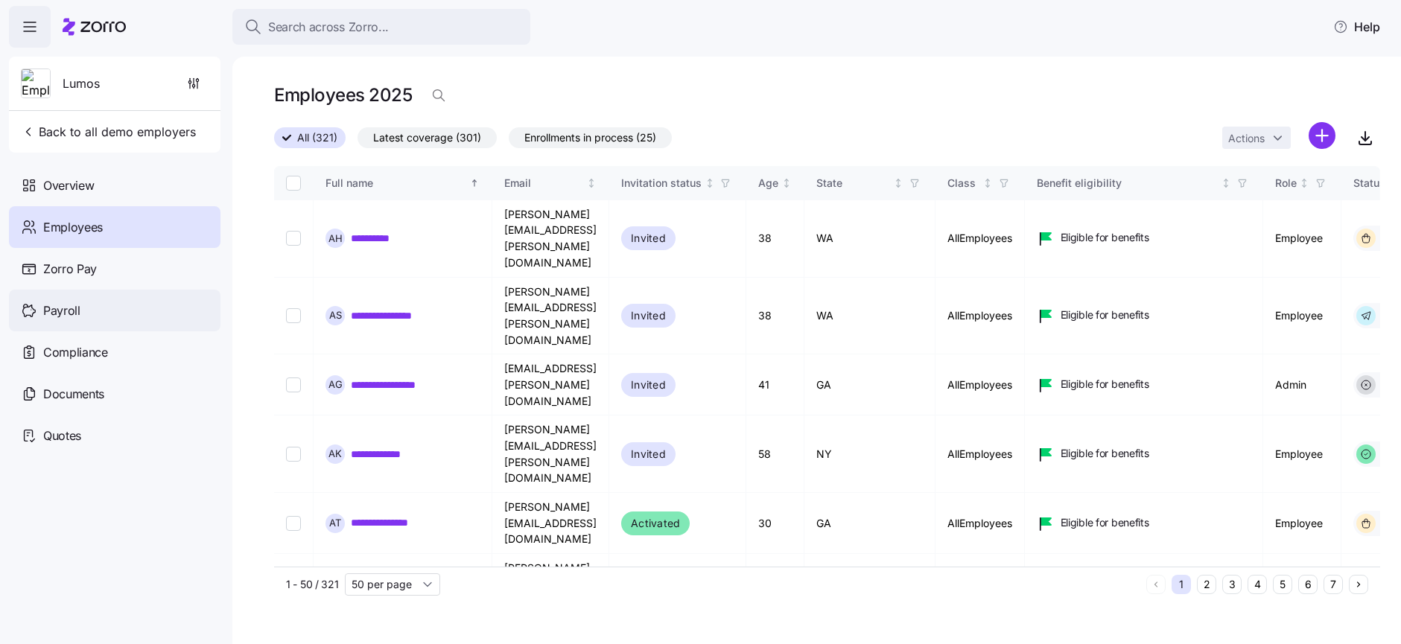
click at [102, 305] on div "Payroll" at bounding box center [115, 311] width 212 height 42
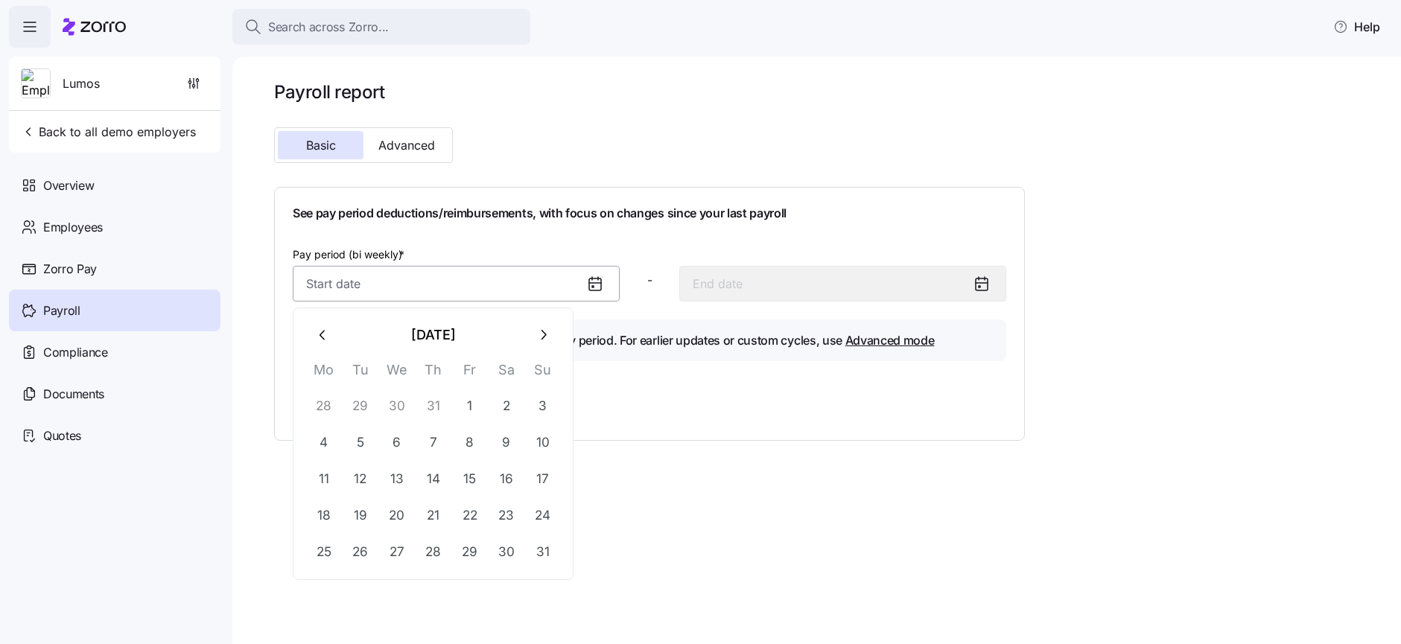
click at [544, 284] on input "Pay period (bi weekly) *" at bounding box center [456, 284] width 327 height 36
click at [474, 407] on button "1" at bounding box center [470, 406] width 36 height 36
type input "August 1, 2025"
type input "August 14, 2025"
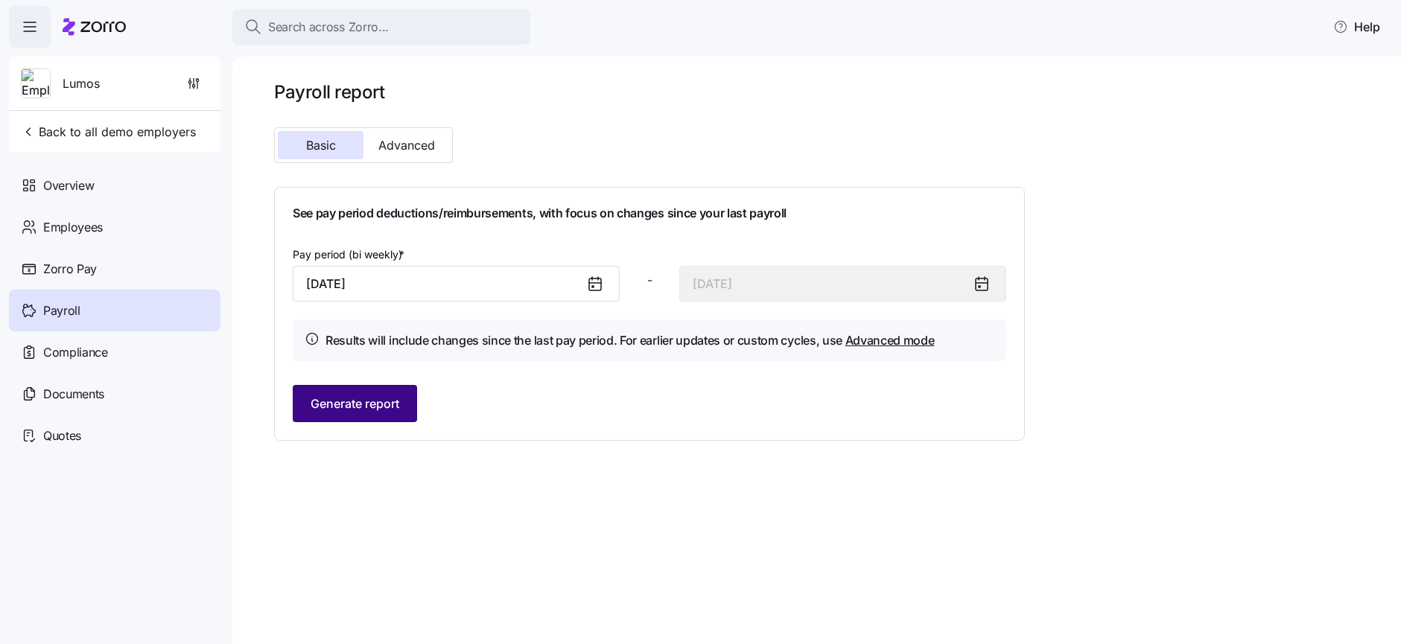
click at [366, 408] on span "Generate report" at bounding box center [355, 404] width 89 height 18
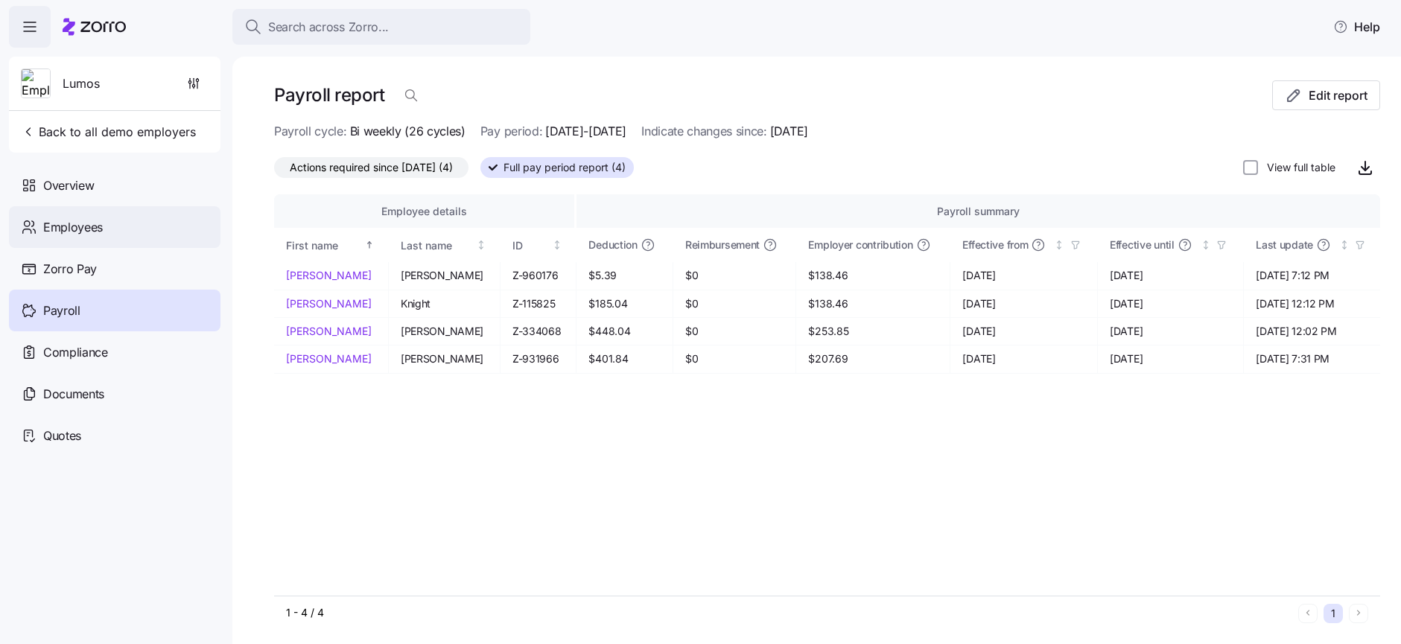
click at [159, 232] on div "Employees" at bounding box center [115, 227] width 212 height 42
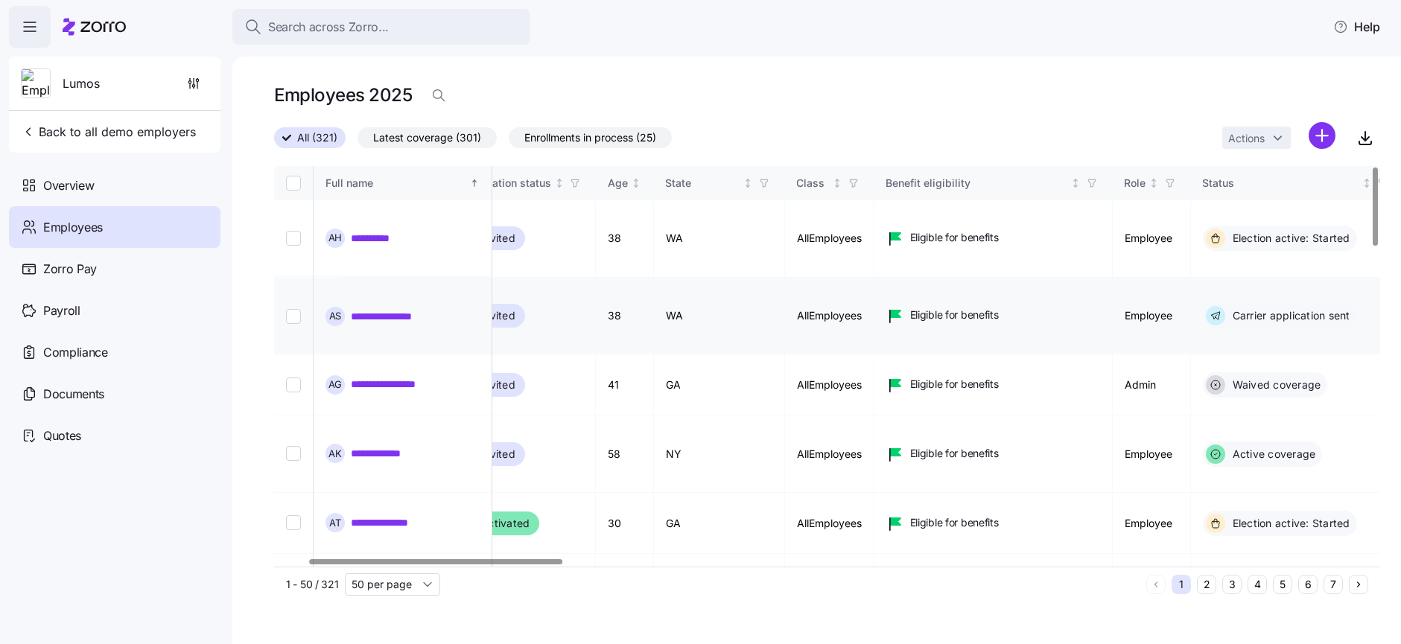
scroll to position [0, 157]
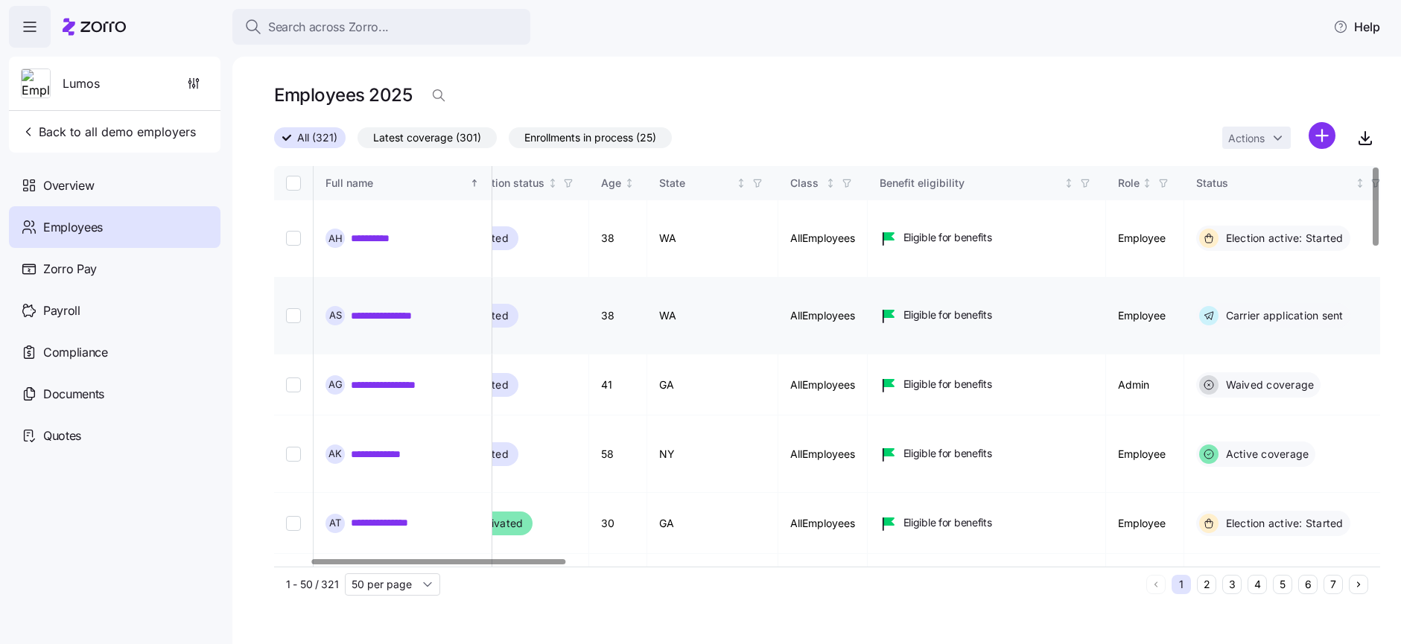
click at [387, 308] on link "**********" at bounding box center [395, 315] width 88 height 15
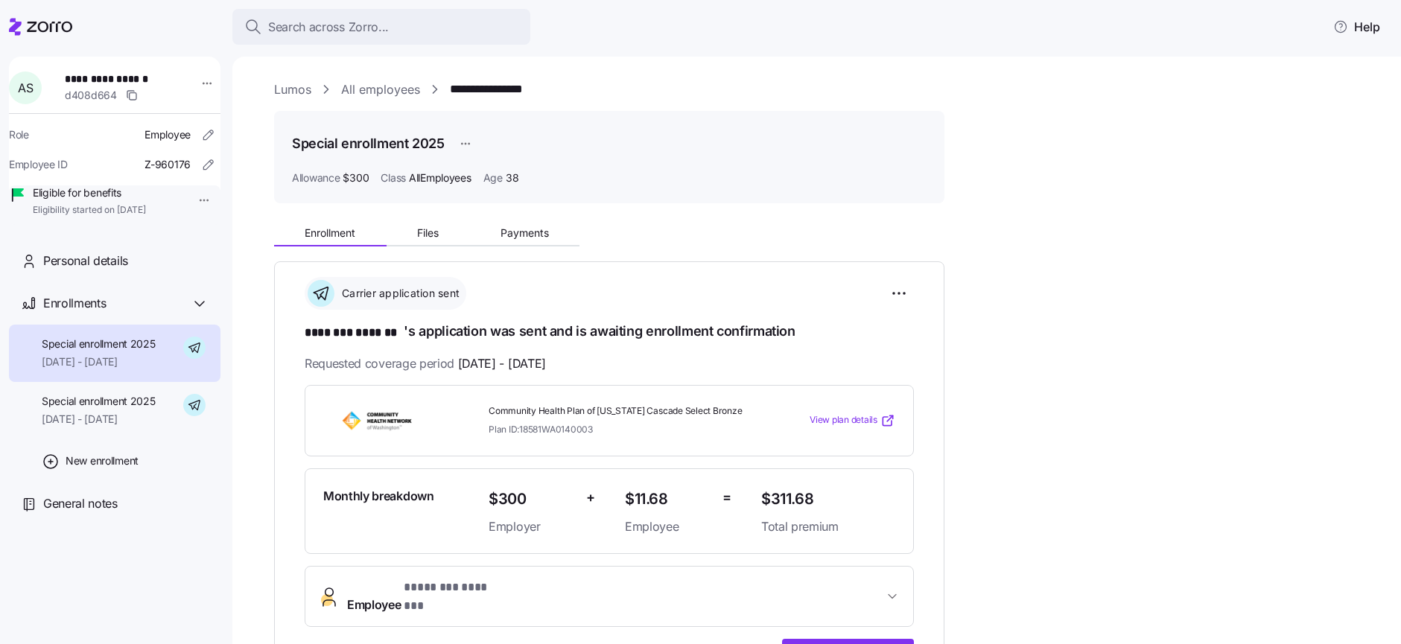
click at [193, 203] on html "**********" at bounding box center [700, 317] width 1401 height 635
click at [230, 236] on div "Terminate employee" at bounding box center [241, 234] width 99 height 16
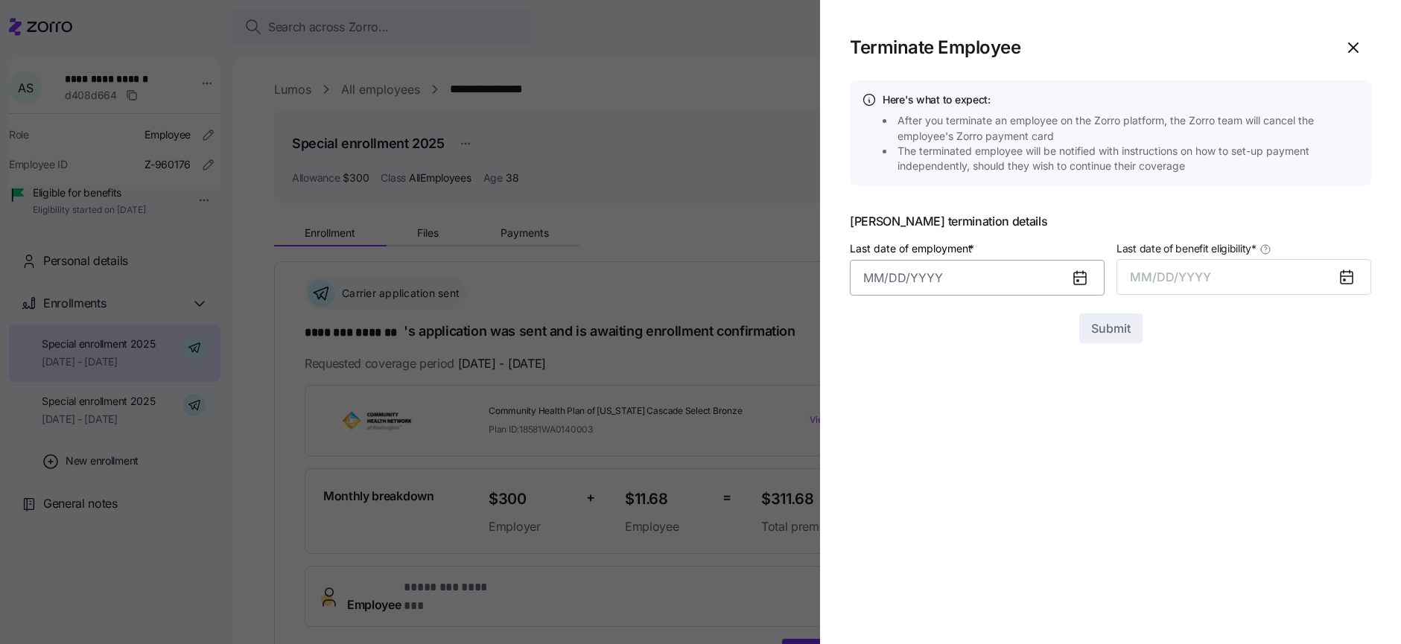
click at [925, 275] on input "Last date of employment *" at bounding box center [977, 278] width 255 height 36
click at [1088, 215] on div "Here's what to expect: After you terminate an employee on the Zorro platform, t…" at bounding box center [1110, 211] width 521 height 263
click at [1349, 54] on icon "button" at bounding box center [1354, 48] width 18 height 18
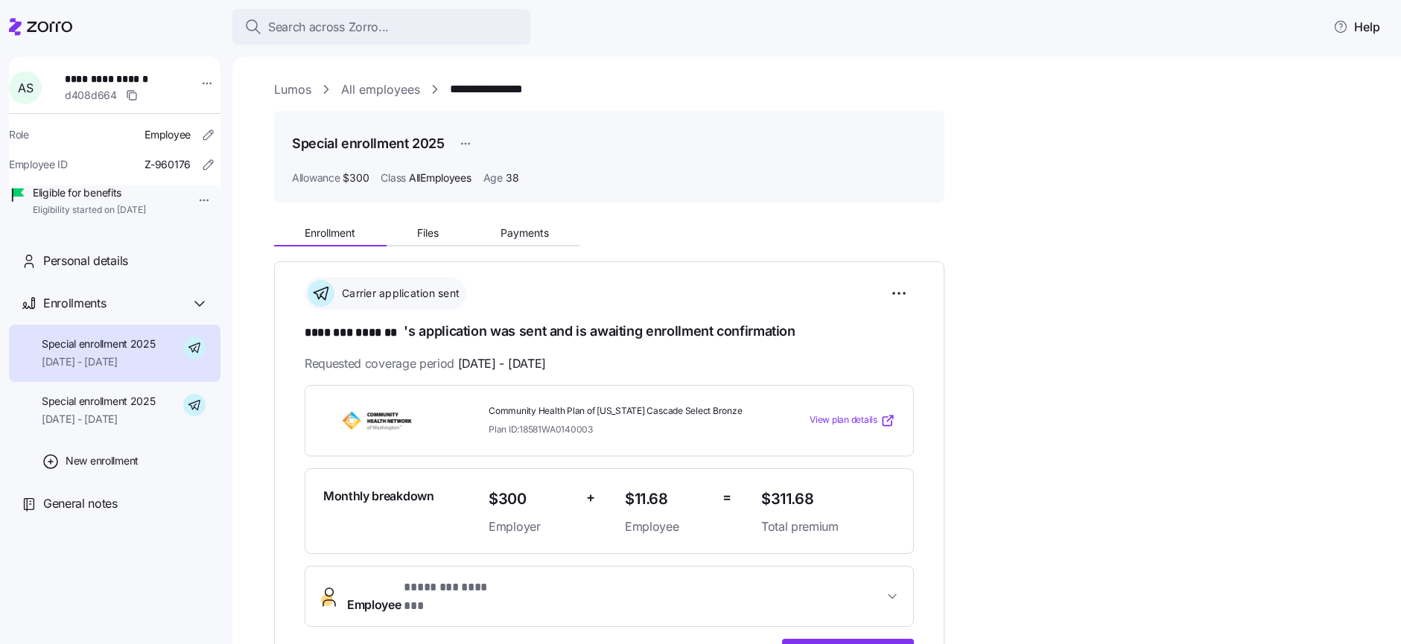
click at [385, 89] on link "All employees" at bounding box center [380, 89] width 79 height 19
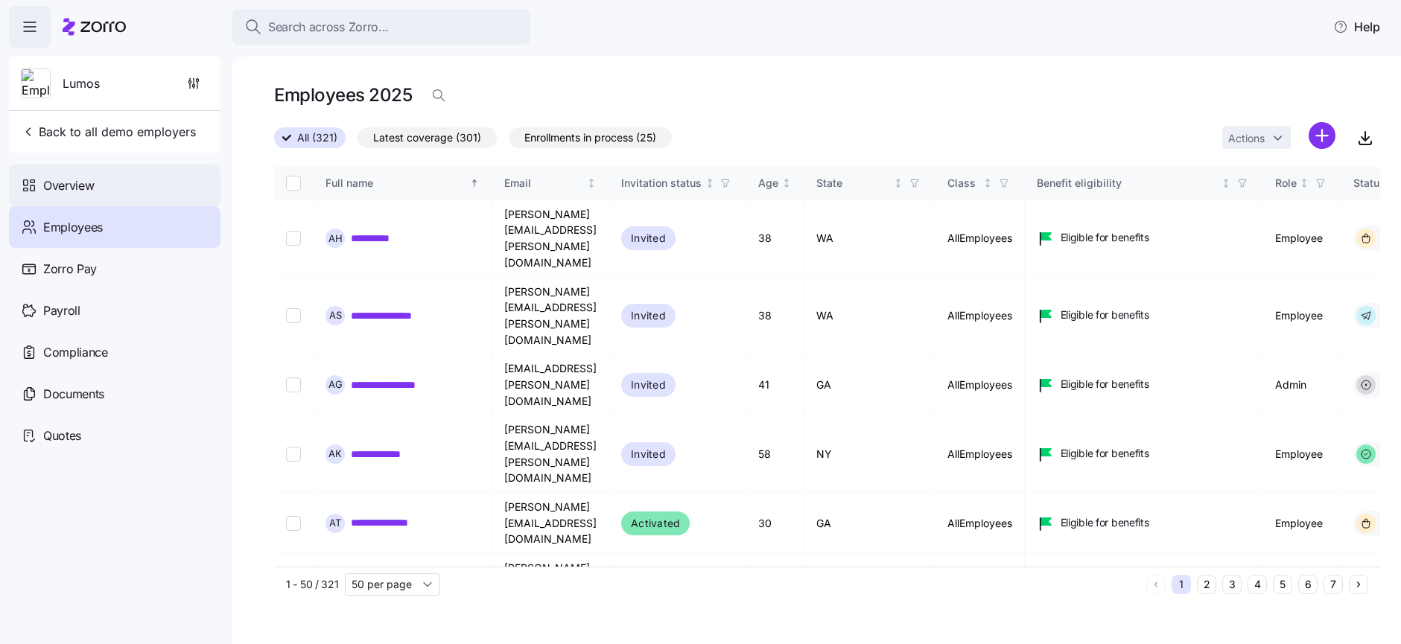
click at [96, 191] on div "Overview" at bounding box center [115, 186] width 212 height 42
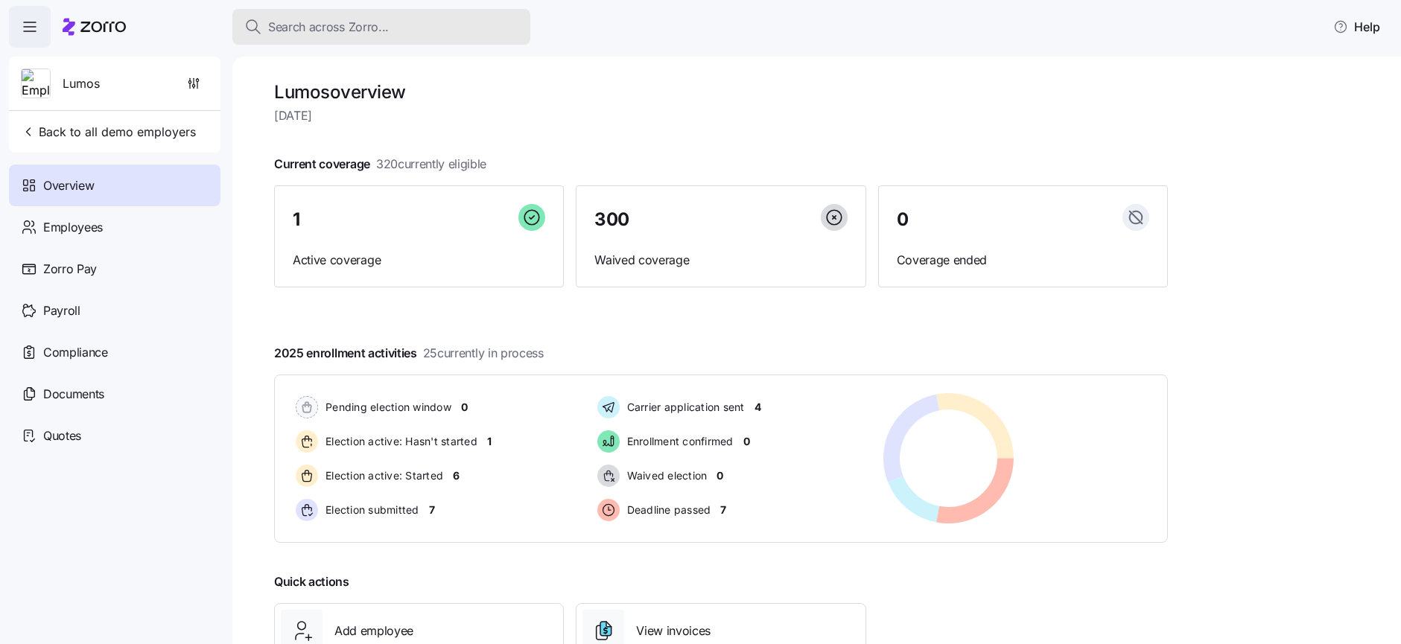
click at [310, 27] on span "Search across Zorro..." at bounding box center [328, 27] width 121 height 19
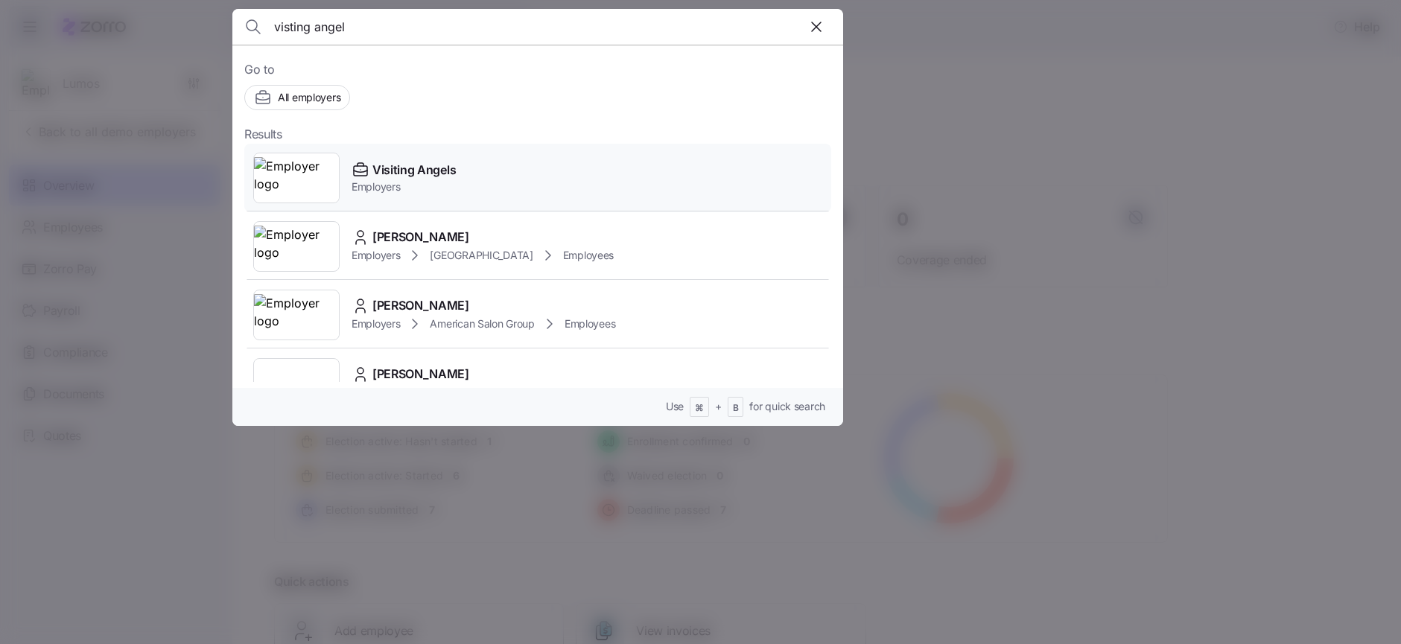
type input "visting angel"
click at [283, 174] on img at bounding box center [296, 178] width 85 height 42
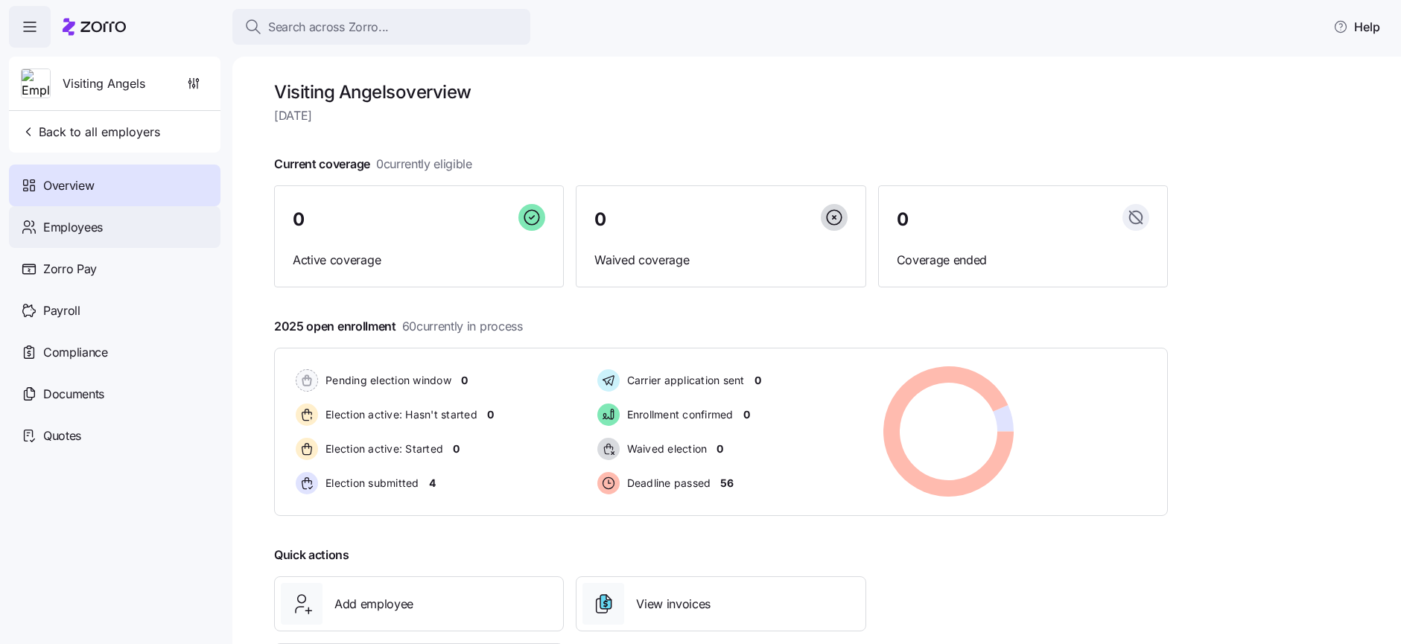
click at [104, 230] on div "Employees" at bounding box center [115, 227] width 212 height 42
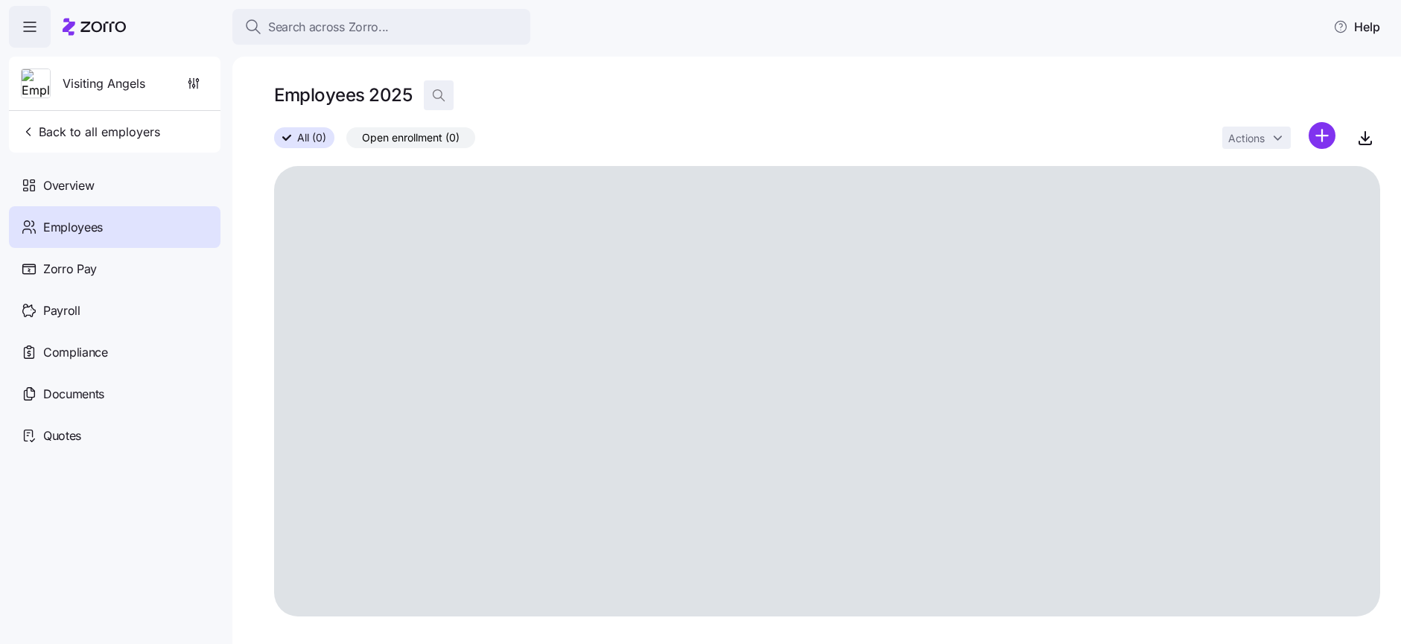
click at [436, 98] on icon "button" at bounding box center [438, 95] width 15 height 15
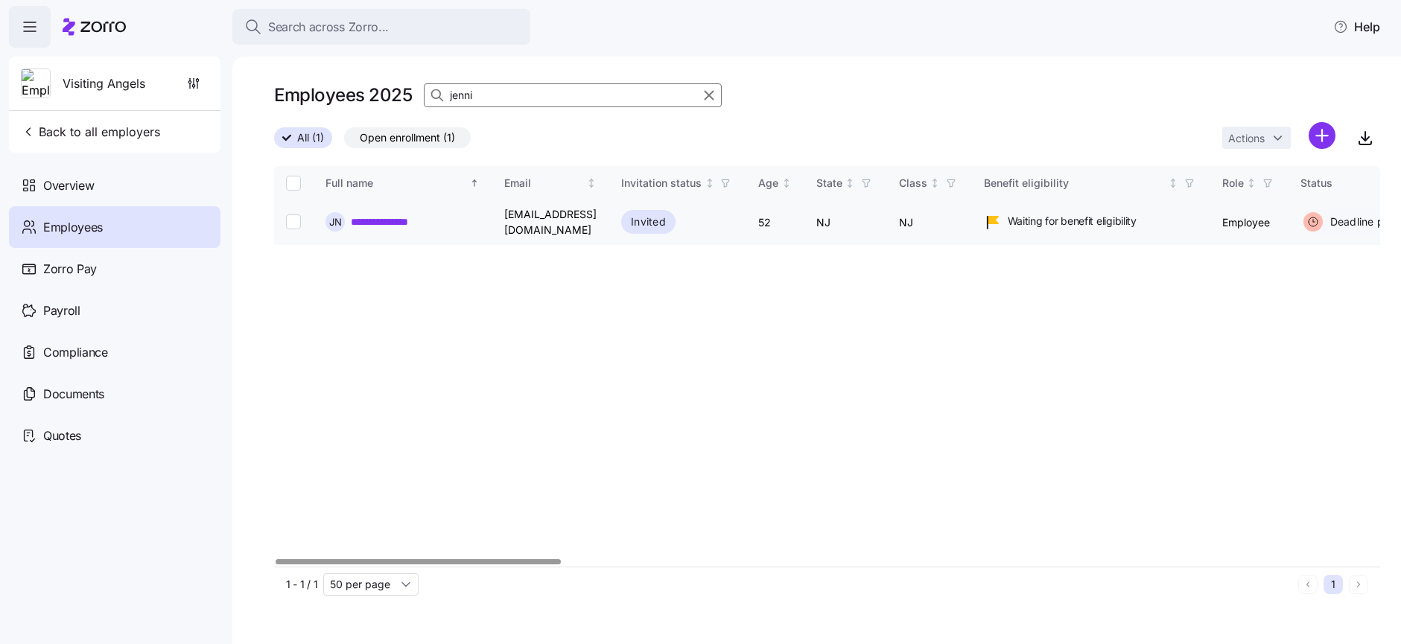
type input "jenni"
click at [396, 221] on link "**********" at bounding box center [388, 222] width 74 height 15
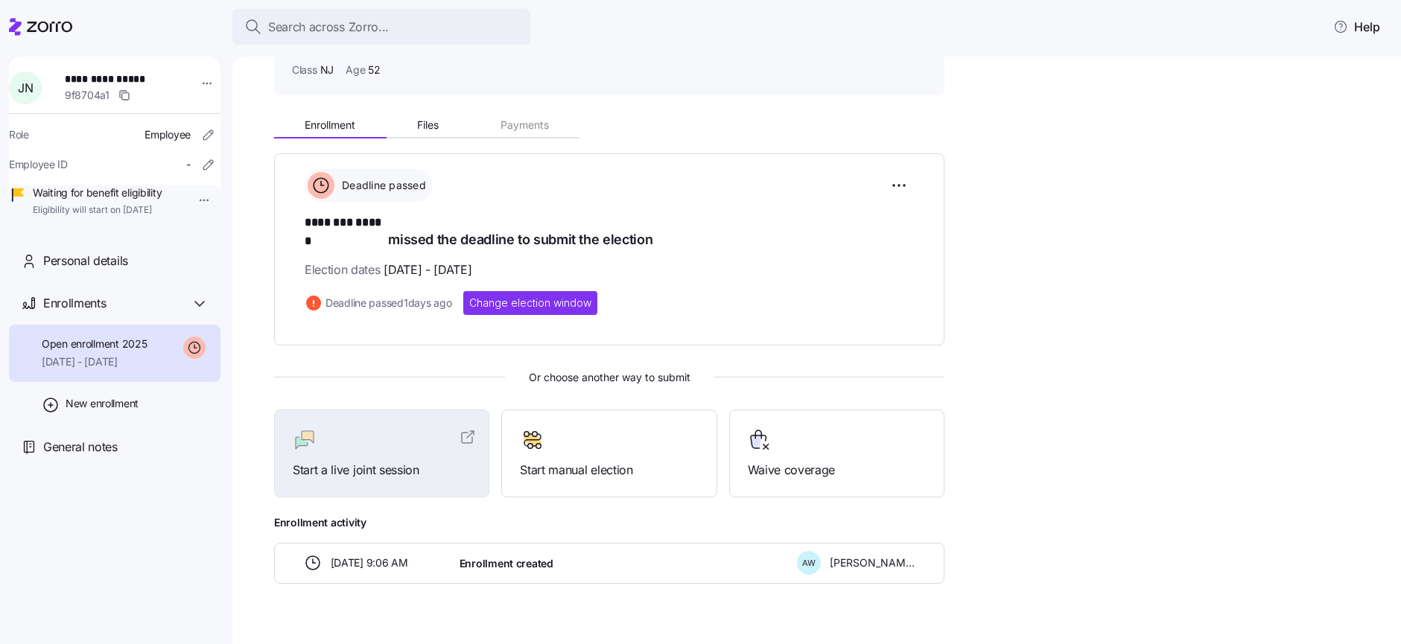
scroll to position [116, 0]
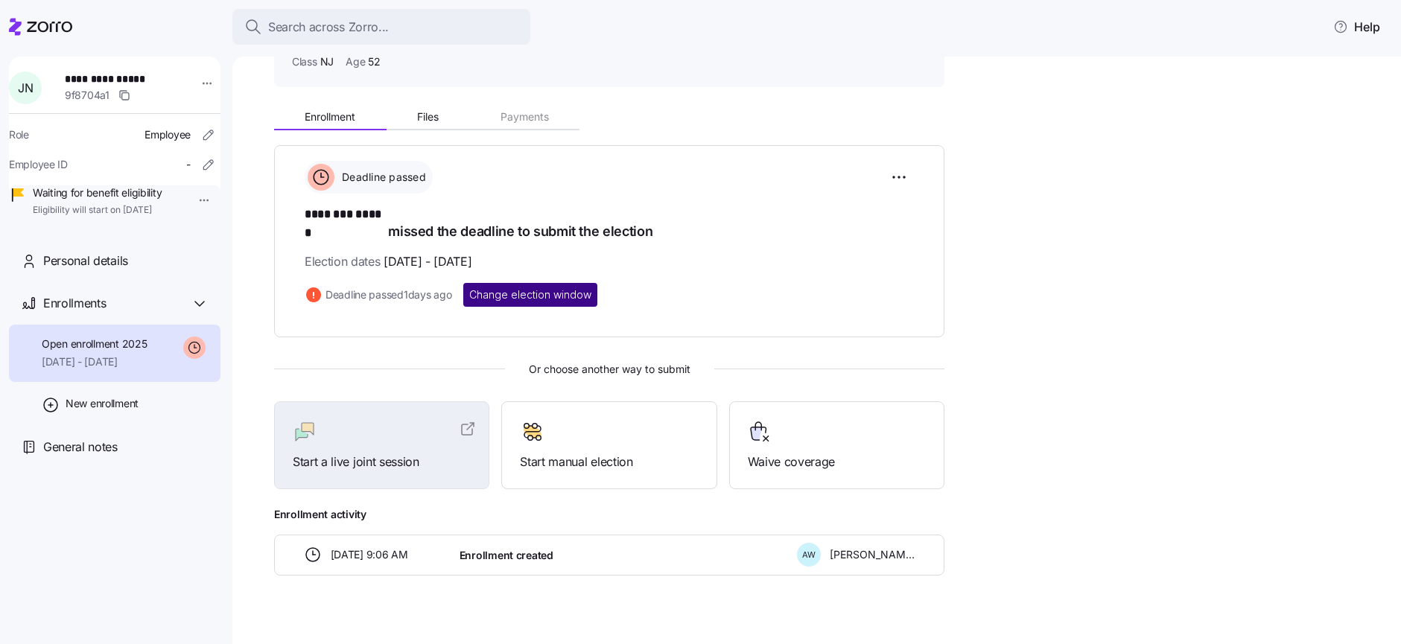
click at [507, 288] on button "Change election window" at bounding box center [530, 295] width 134 height 24
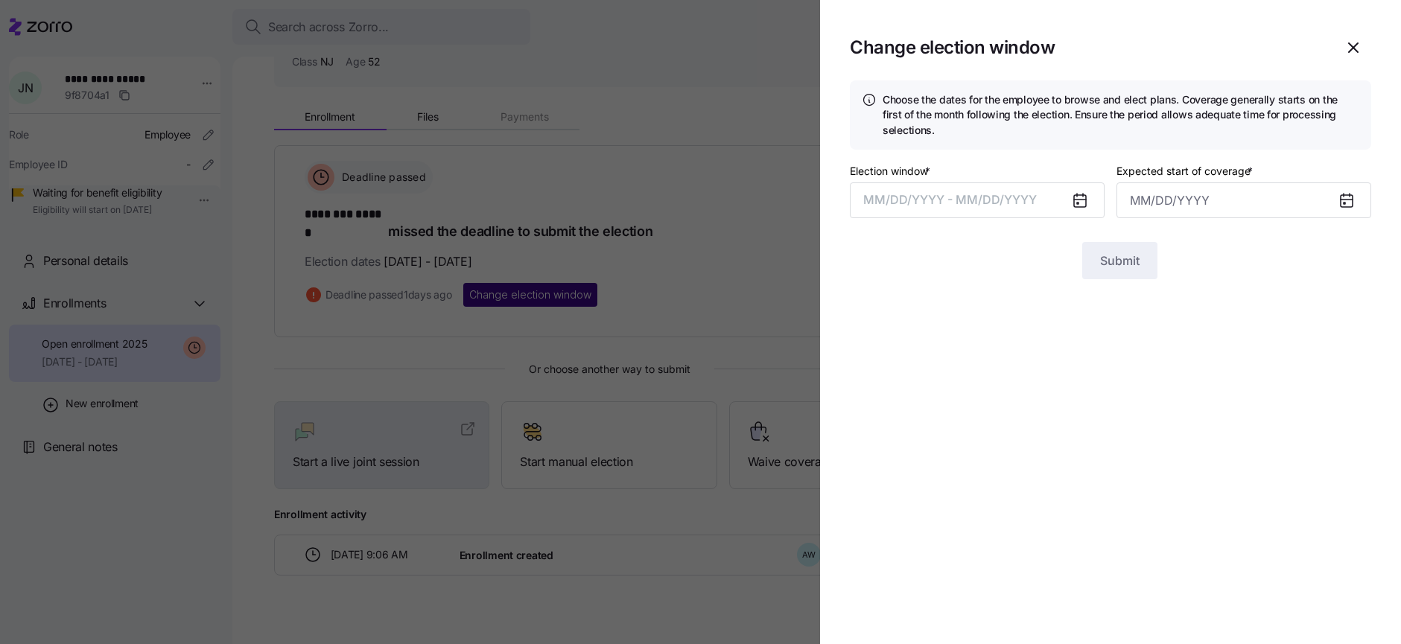
type input "September 1, 2025"
click at [968, 200] on button "08/05/2025 – 08/11/2025" at bounding box center [977, 201] width 255 height 36
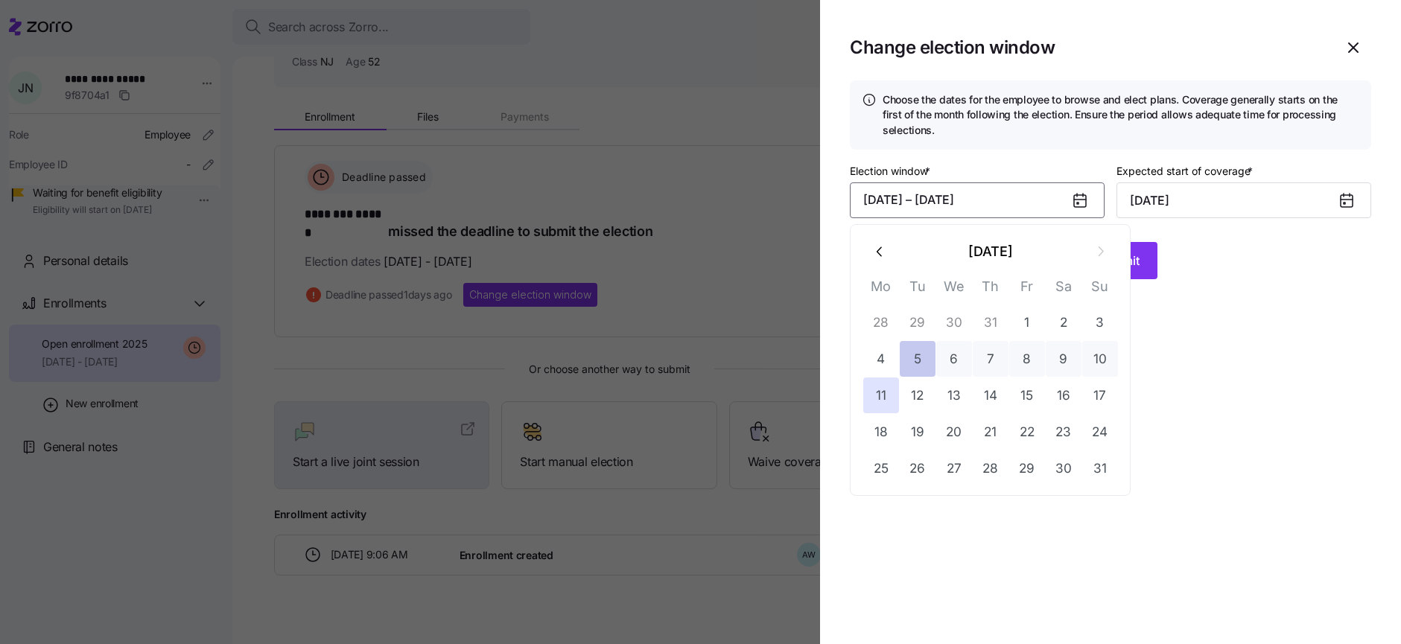
click at [913, 361] on button "5" at bounding box center [918, 359] width 36 height 36
click at [949, 399] on button "13" at bounding box center [954, 396] width 36 height 36
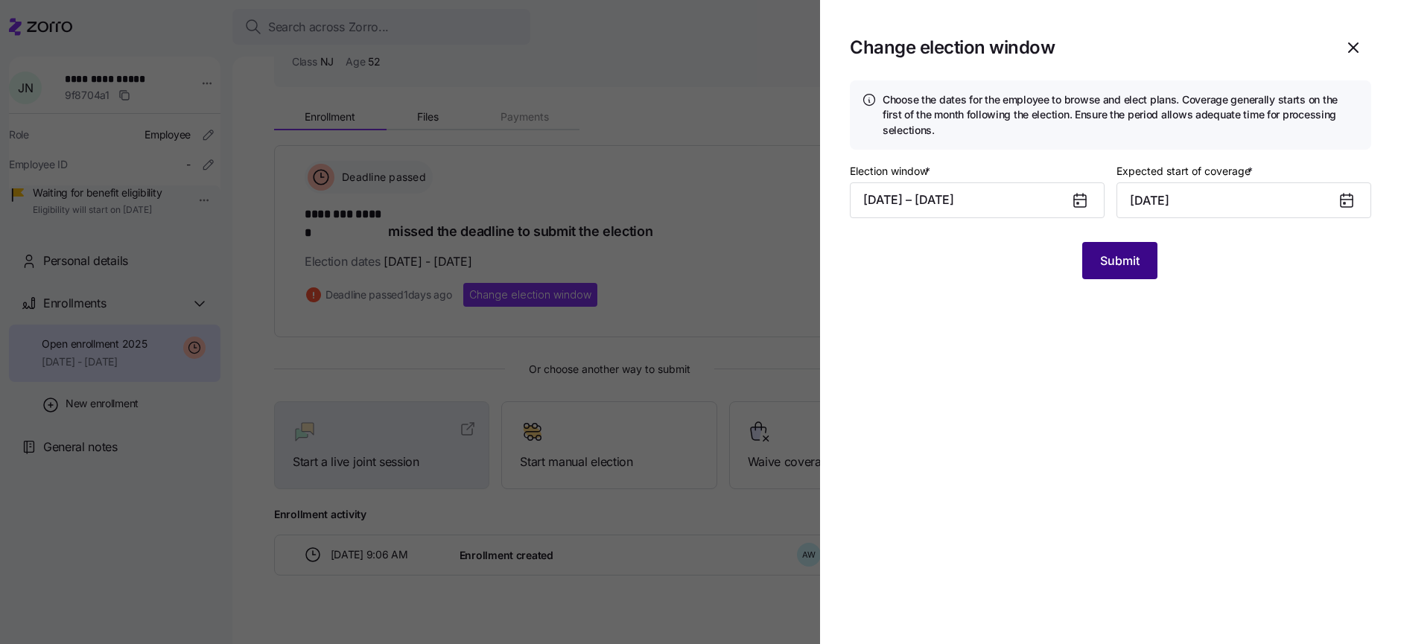
click at [1113, 268] on span "Submit" at bounding box center [1119, 261] width 39 height 18
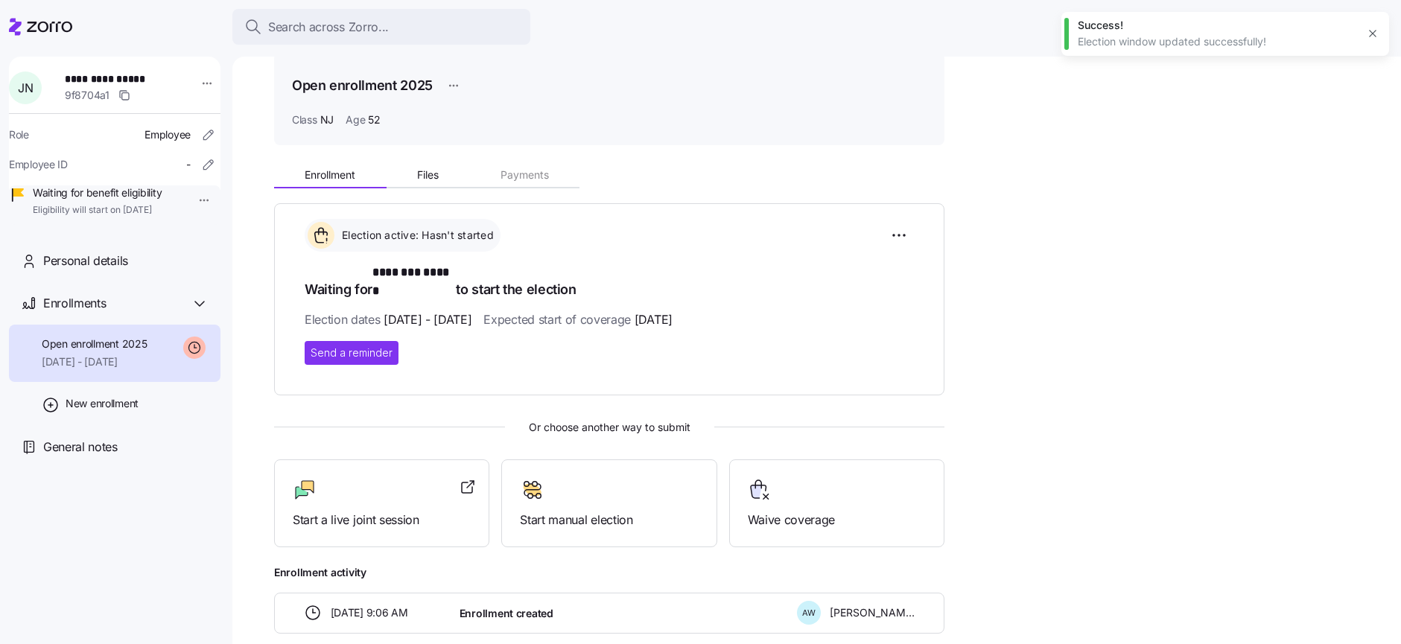
scroll to position [121, 0]
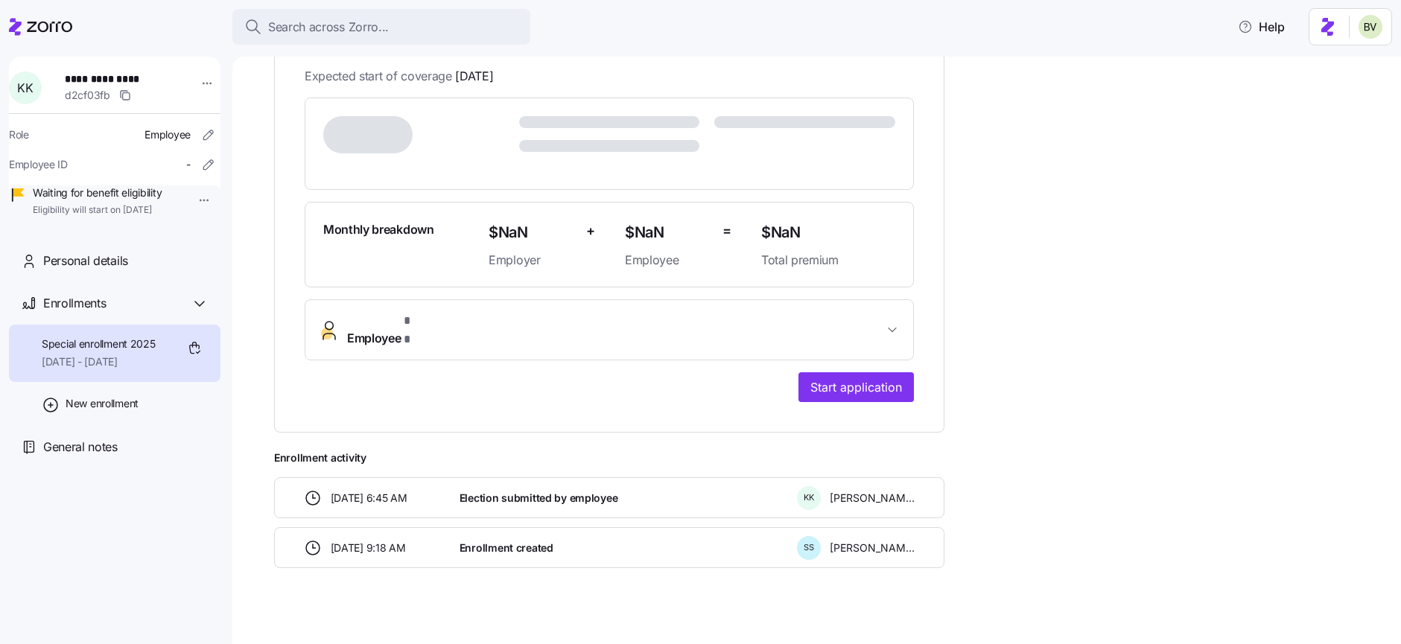
scroll to position [269, 0]
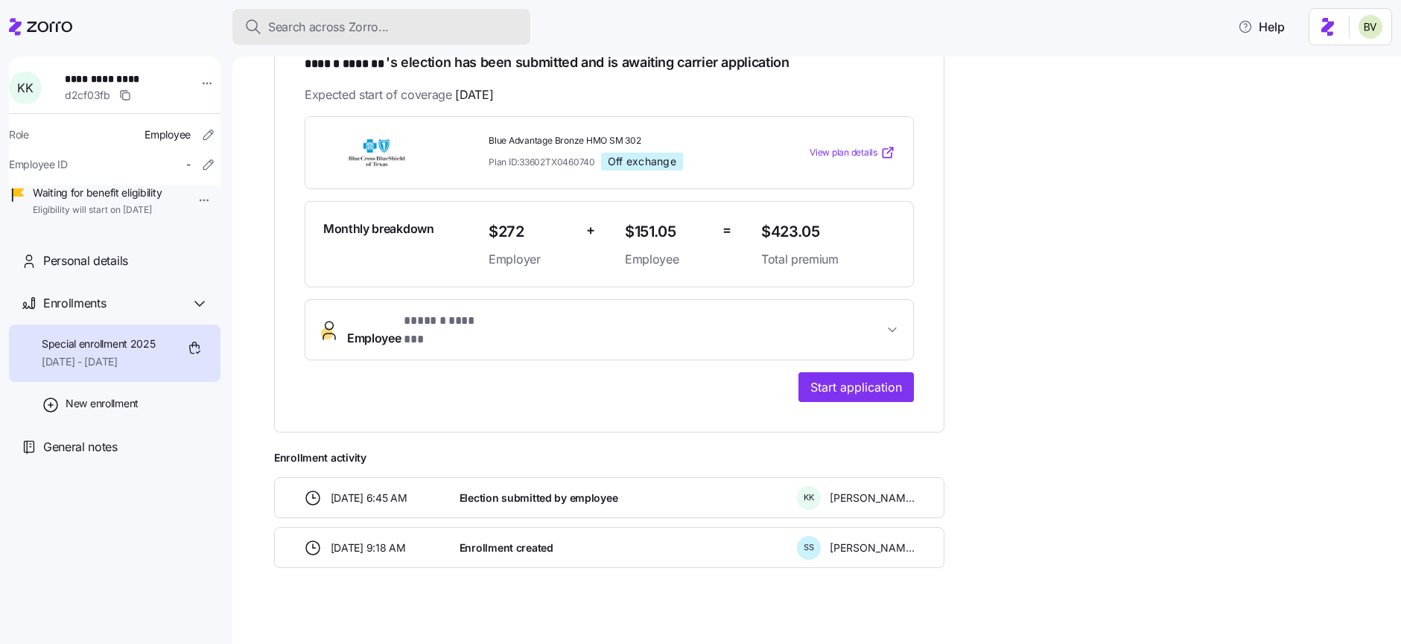
click at [331, 31] on span "Search across Zorro..." at bounding box center [328, 27] width 121 height 19
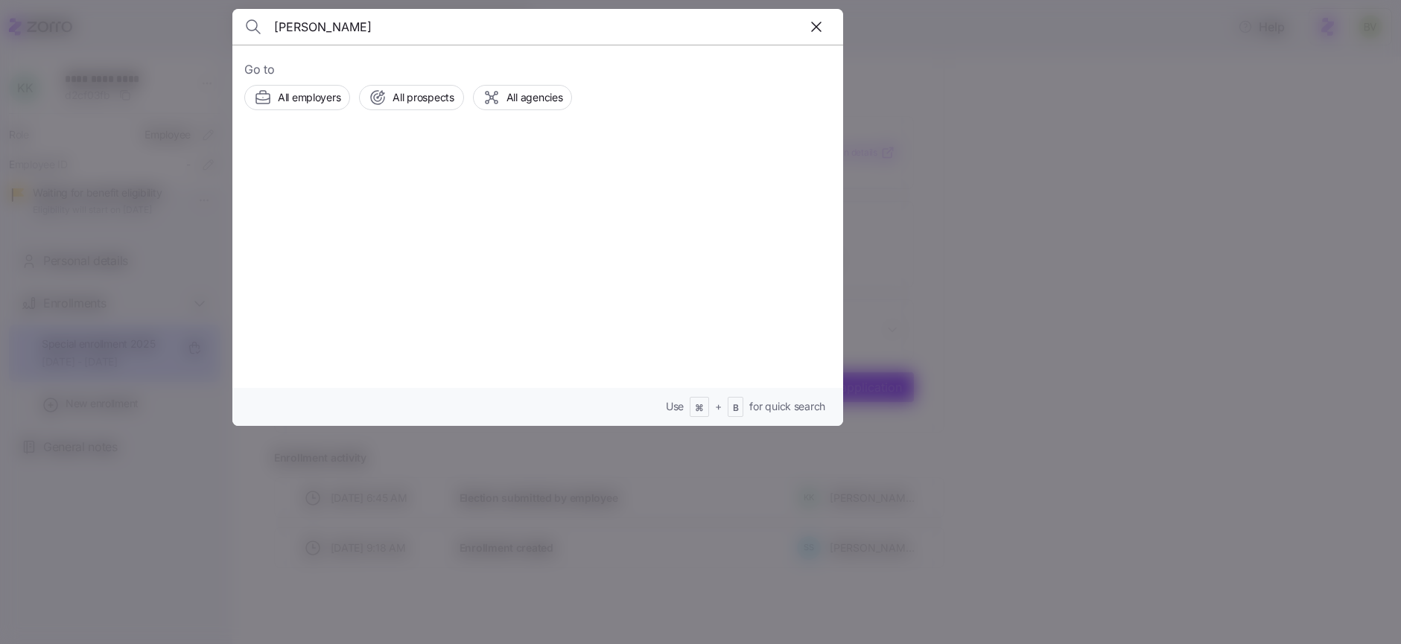
type input "[PERSON_NAME]"
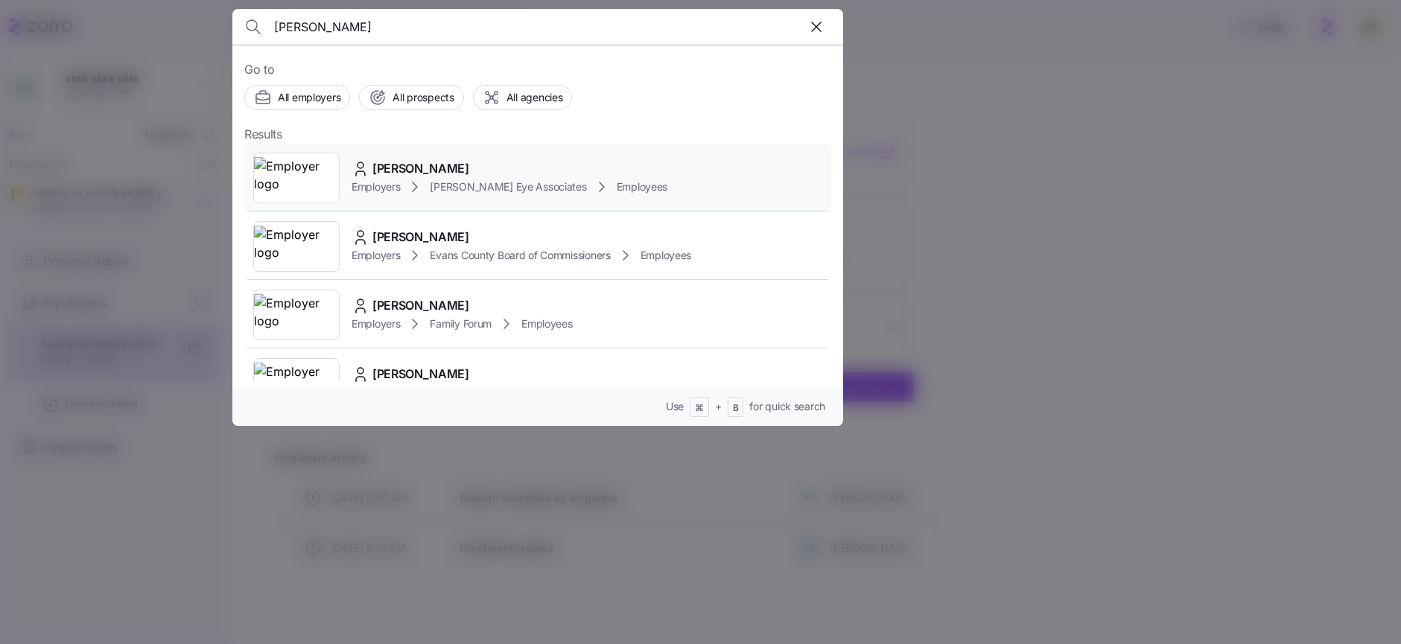
click at [299, 180] on img at bounding box center [296, 178] width 85 height 42
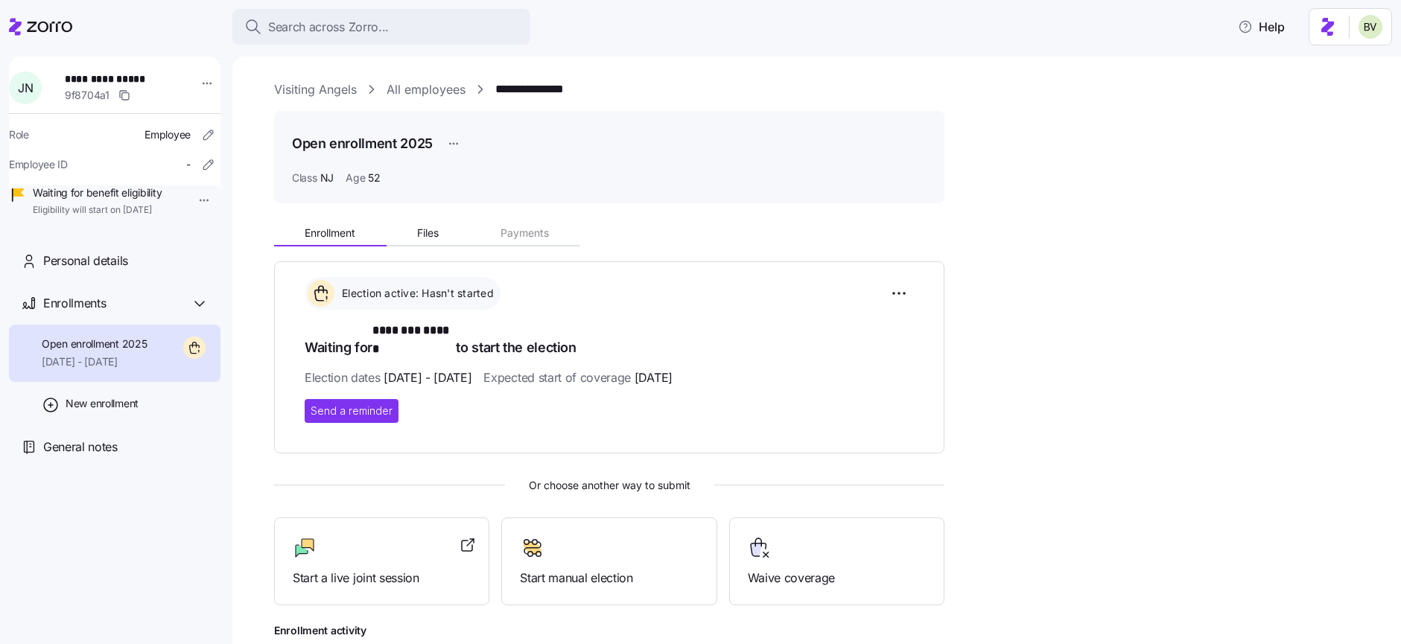
click at [395, 94] on link "All employees" at bounding box center [426, 89] width 79 height 19
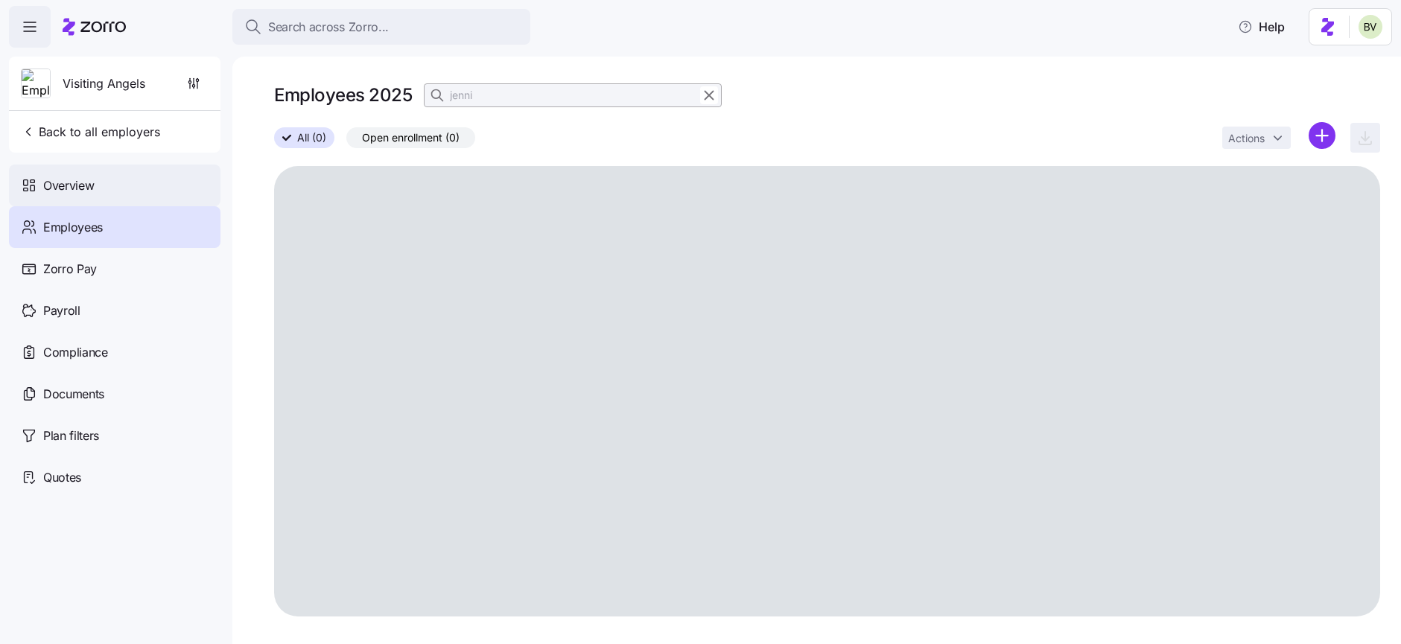
click at [81, 191] on span "Overview" at bounding box center [68, 186] width 51 height 19
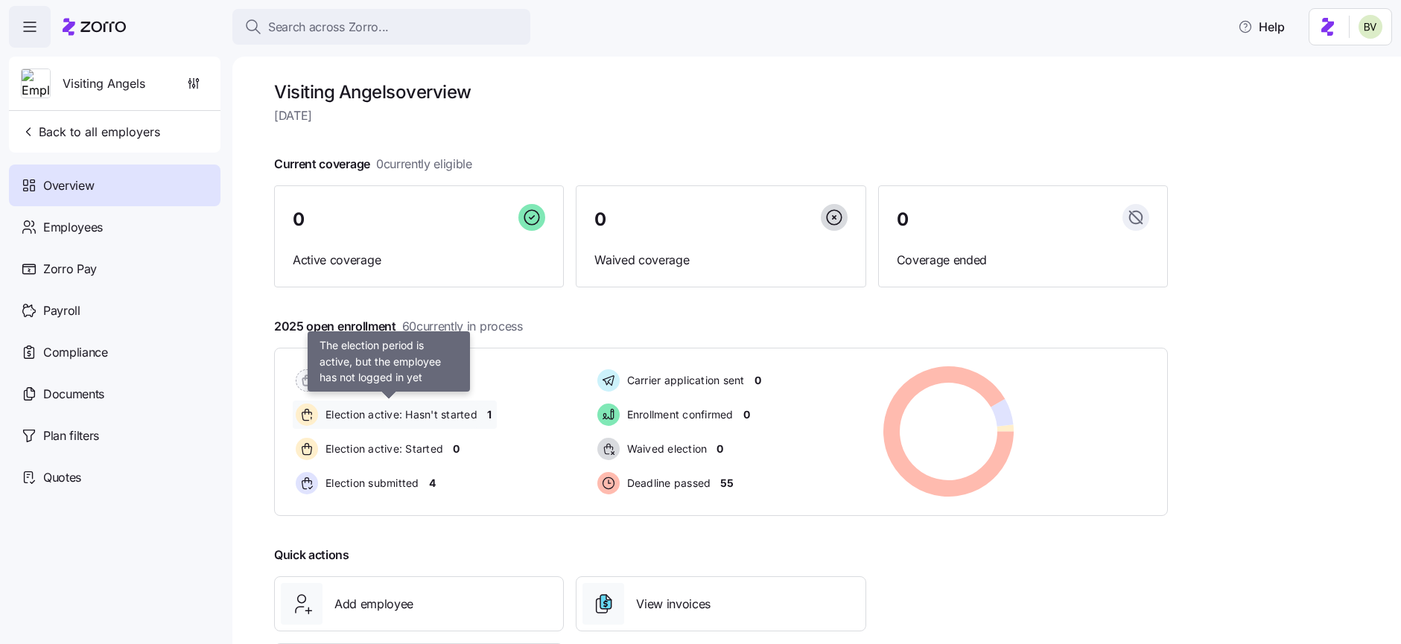
click at [435, 408] on span "Election active: Hasn't started" at bounding box center [399, 414] width 156 height 15
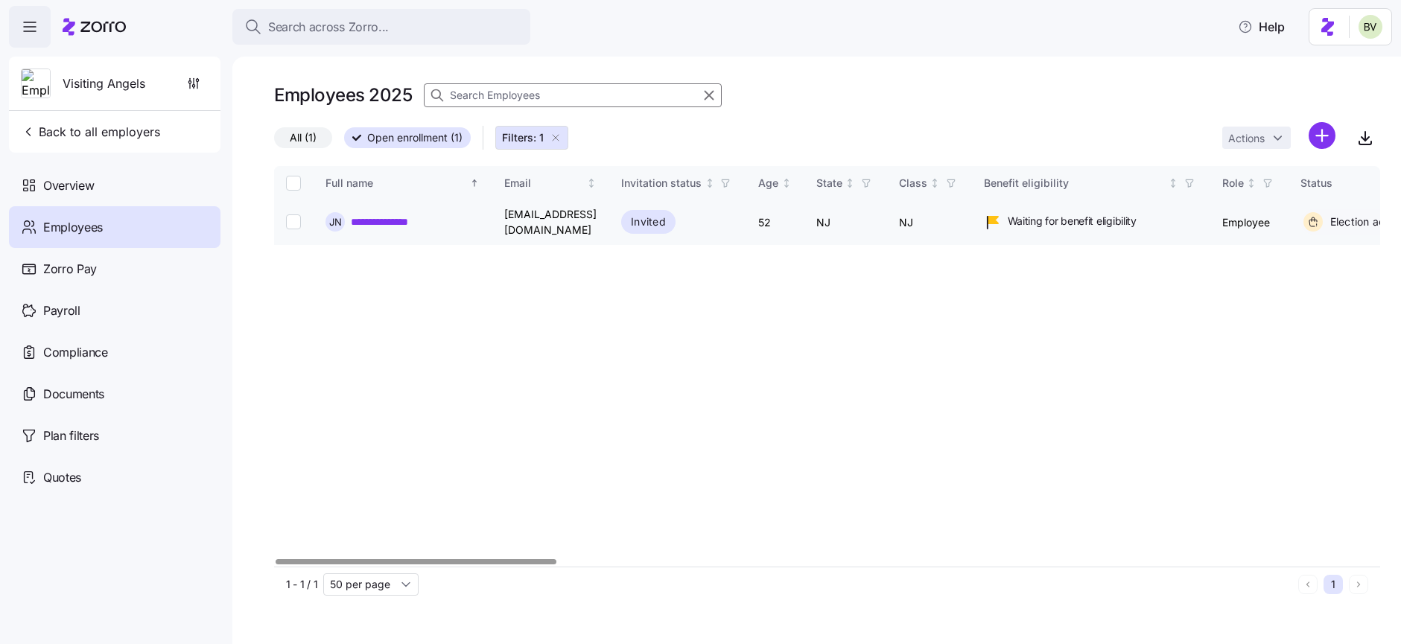
click at [386, 215] on link "**********" at bounding box center [388, 222] width 74 height 15
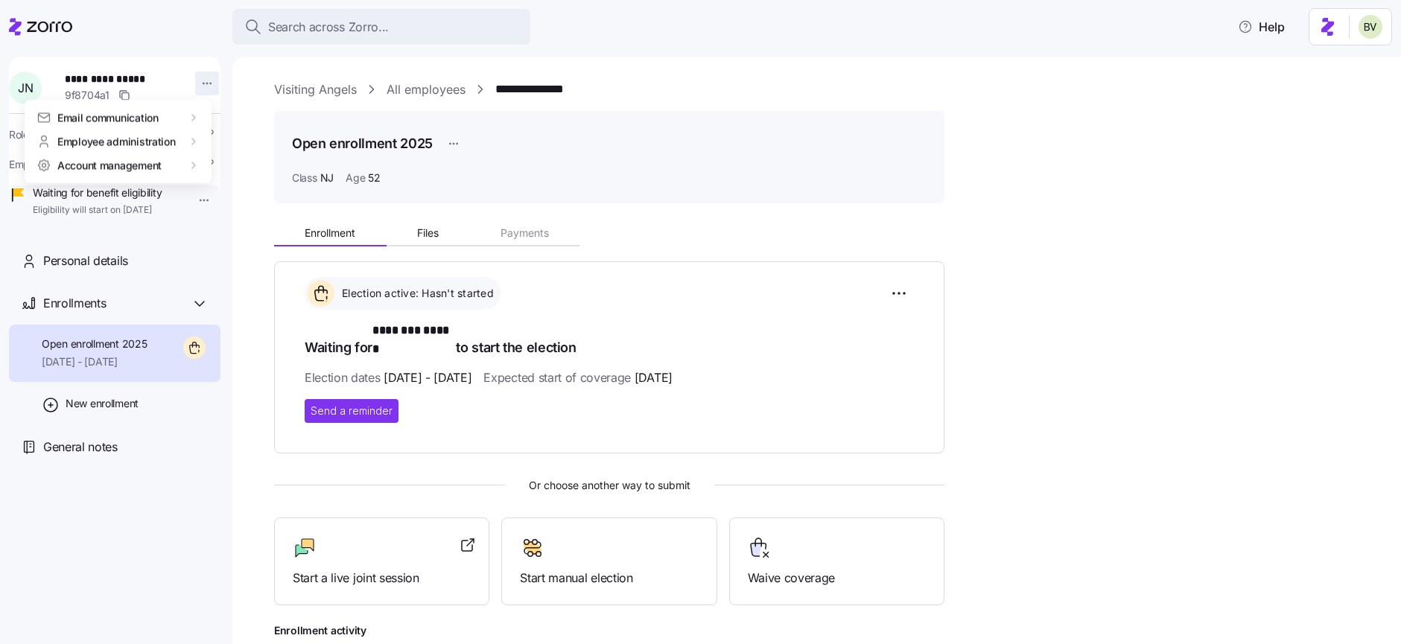
click at [197, 83] on html "**********" at bounding box center [700, 317] width 1401 height 635
click at [235, 118] on div "Account invitation" at bounding box center [261, 118] width 88 height 16
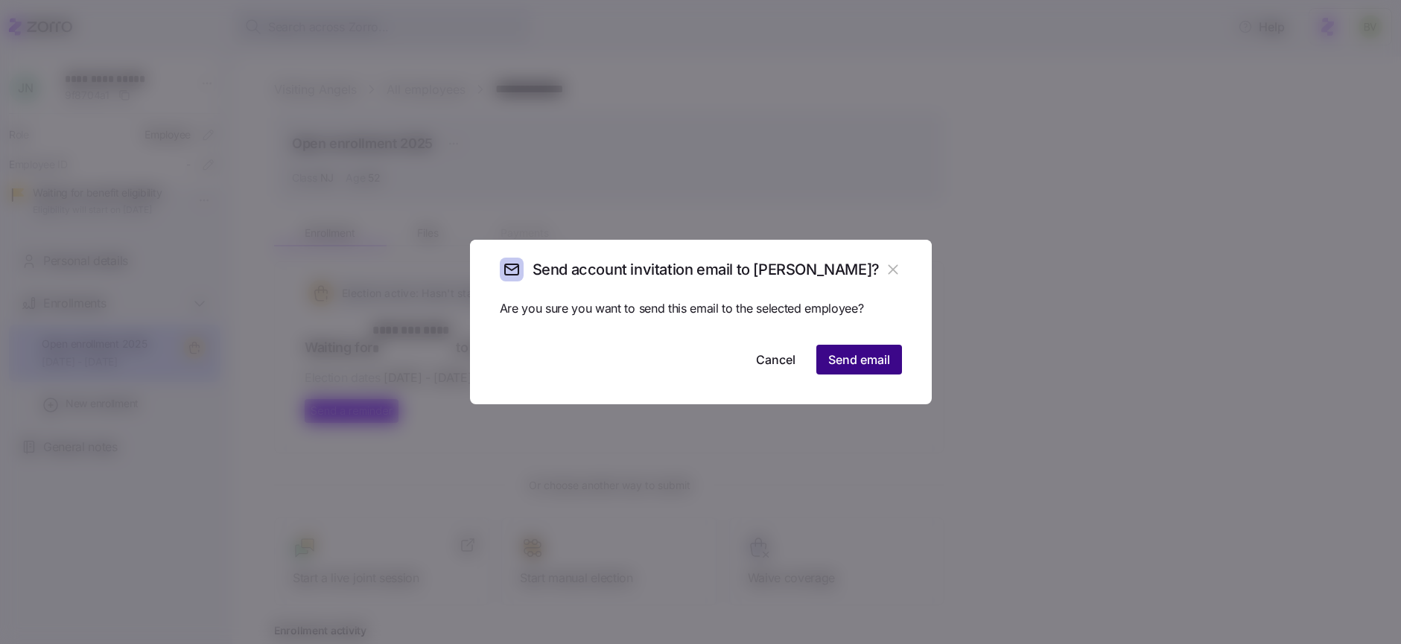
click at [855, 353] on span "Send email" at bounding box center [859, 360] width 62 height 18
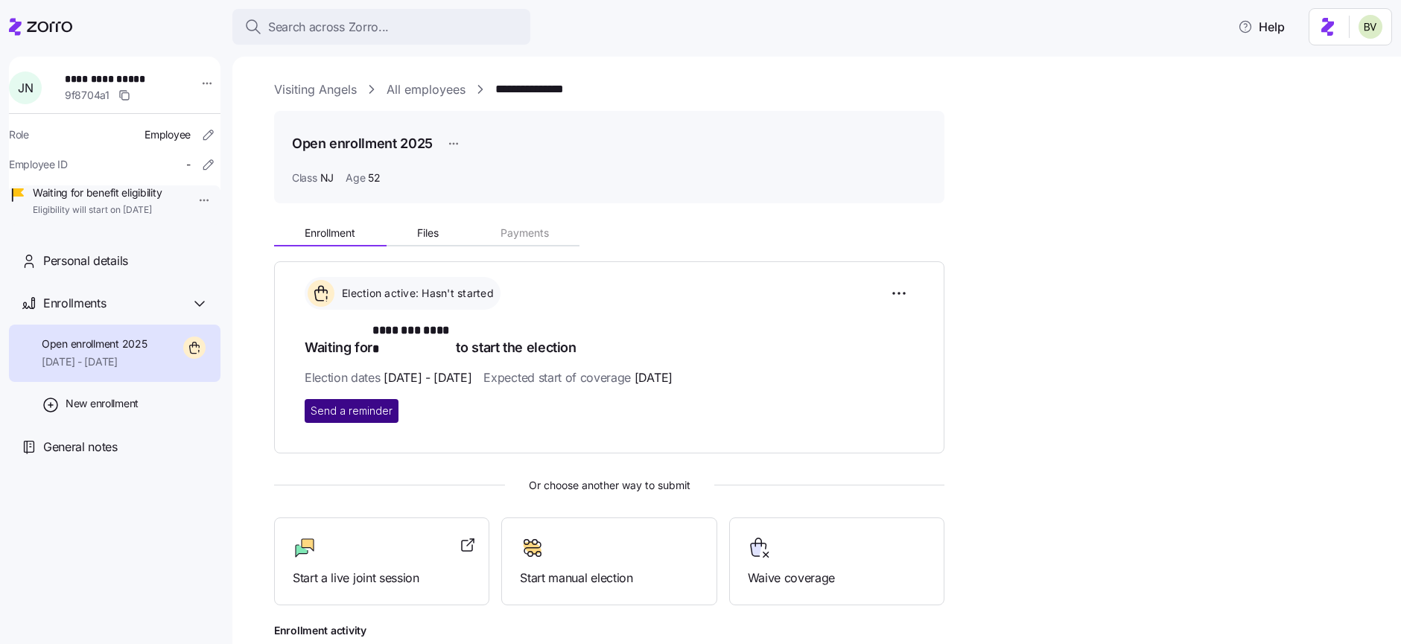
click at [367, 404] on span "Send a reminder" at bounding box center [352, 411] width 82 height 15
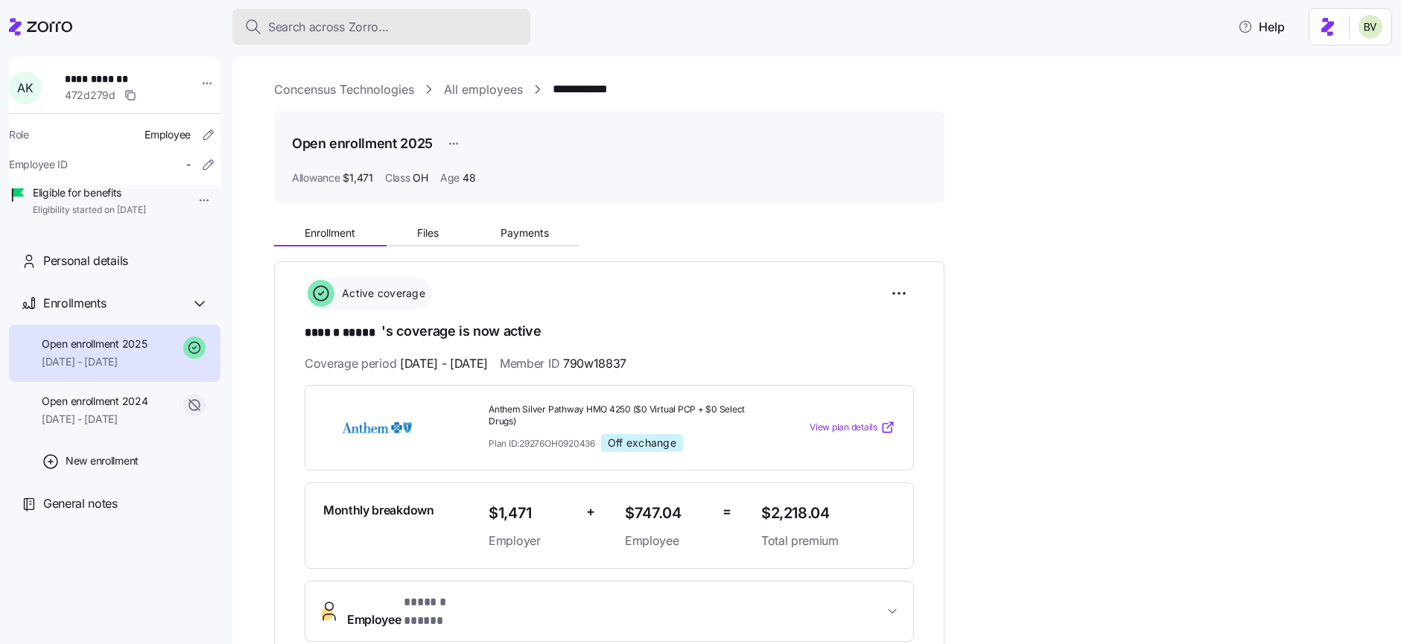
drag, startPoint x: 0, startPoint y: 0, endPoint x: 347, endPoint y: 31, distance: 348.6
click at [347, 31] on span "Search across Zorro..." at bounding box center [328, 27] width 121 height 19
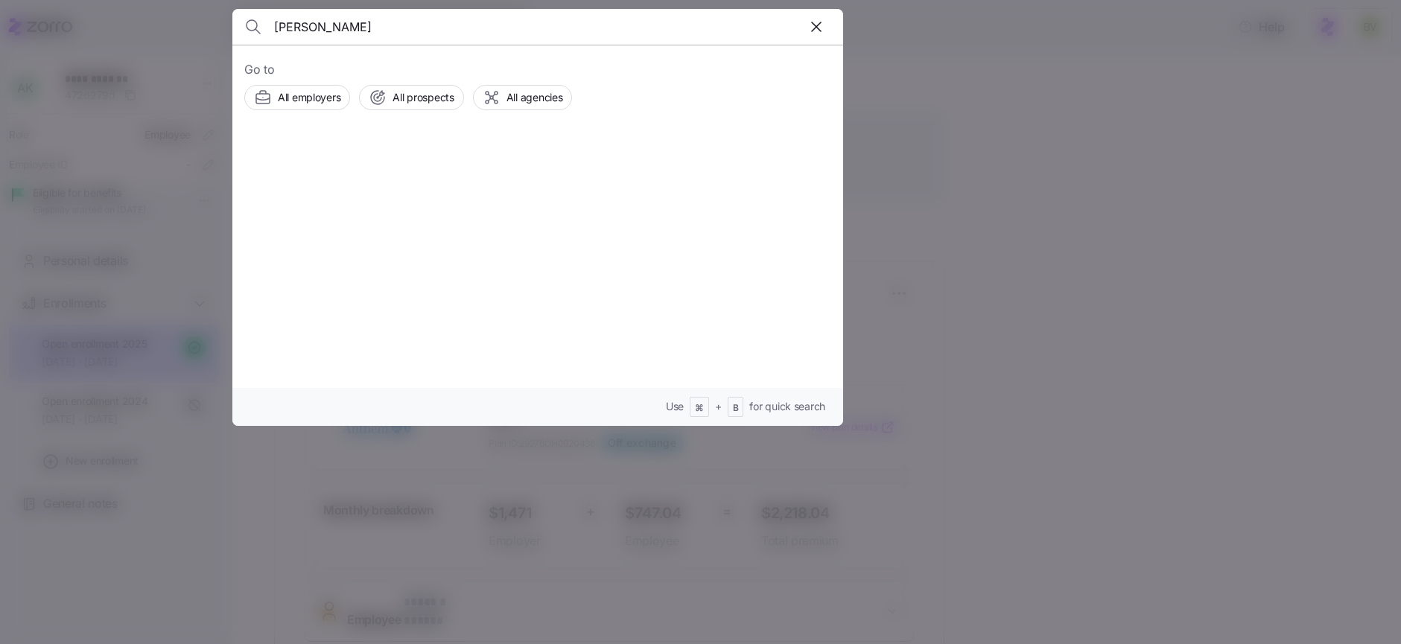
type input "peter safran"
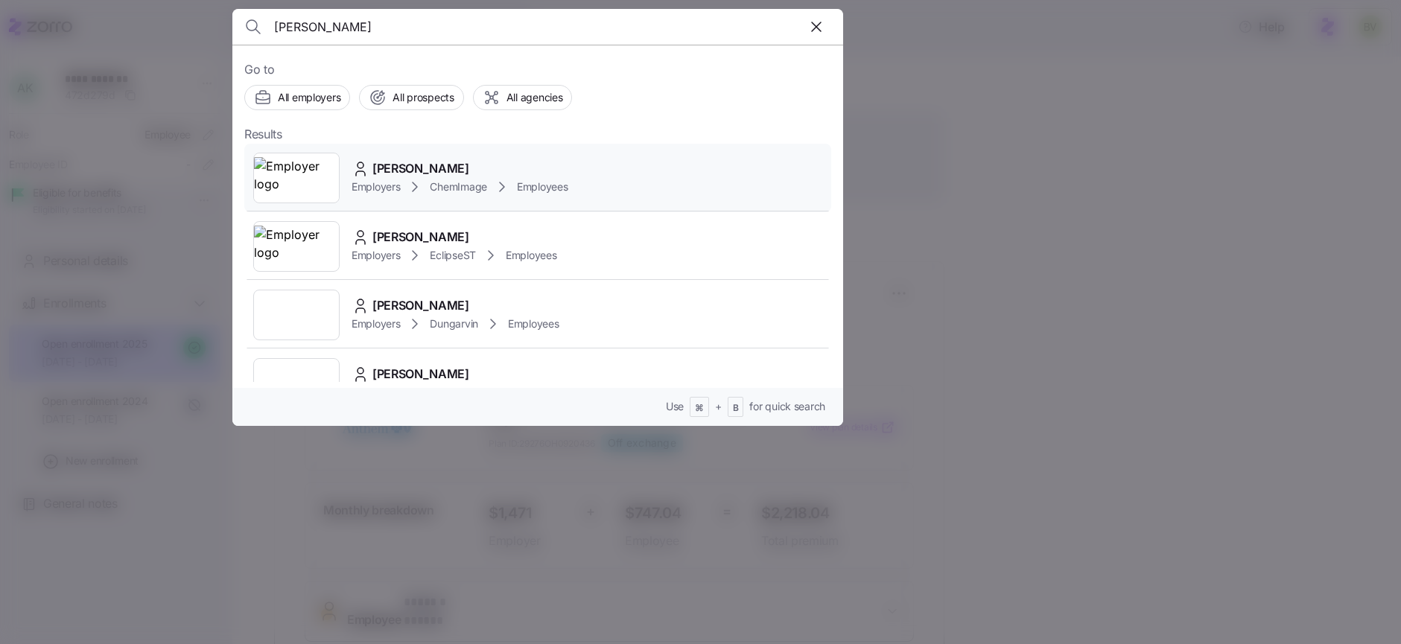
click at [307, 181] on img at bounding box center [296, 178] width 85 height 42
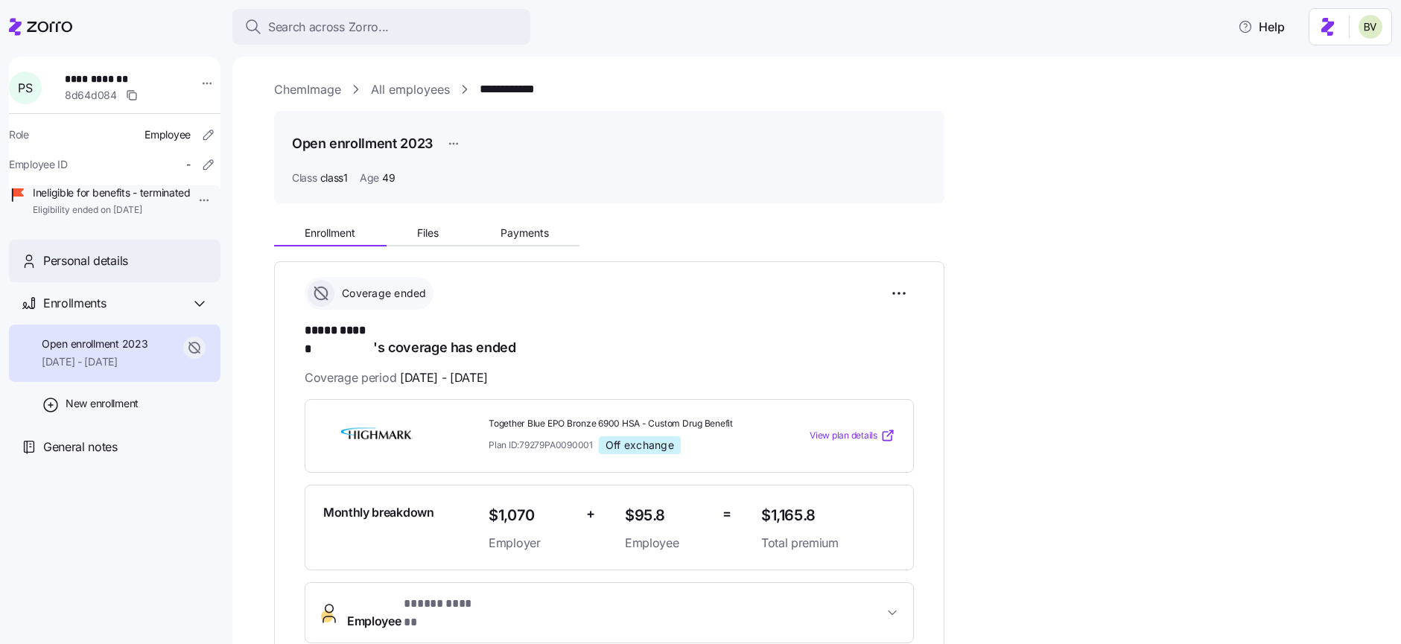
click at [121, 270] on span "Personal details" at bounding box center [85, 261] width 85 height 19
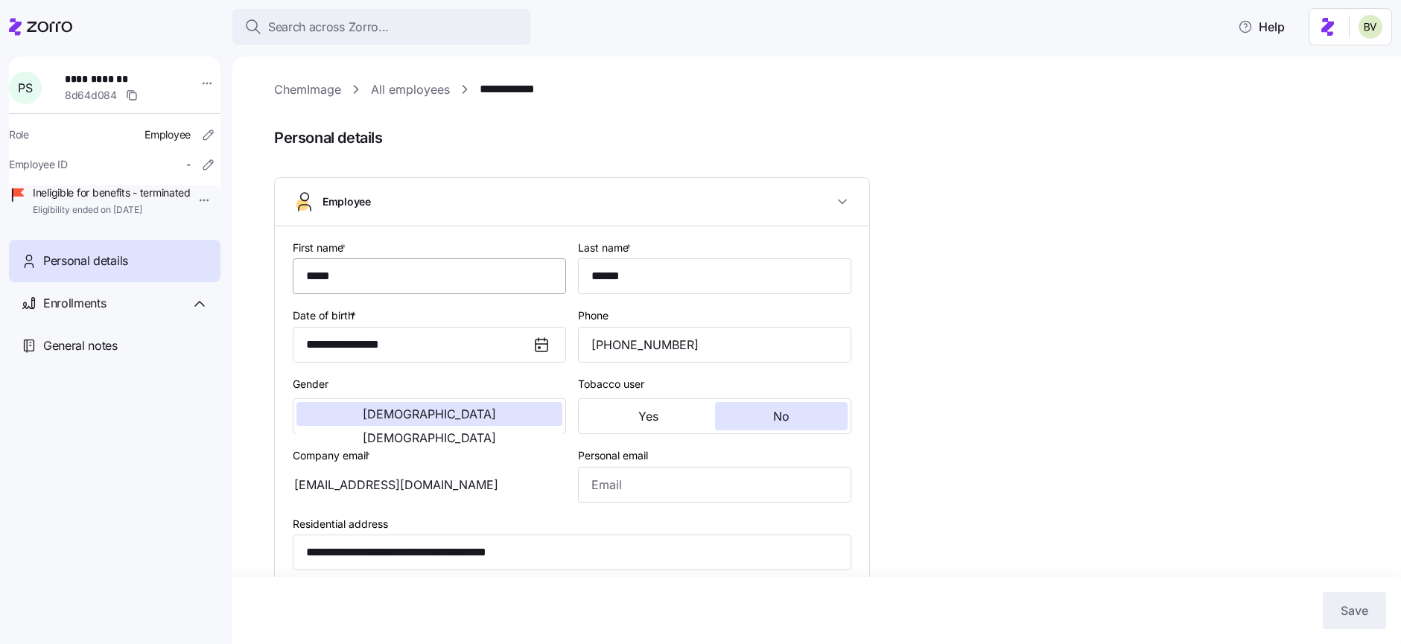
type input "class1"
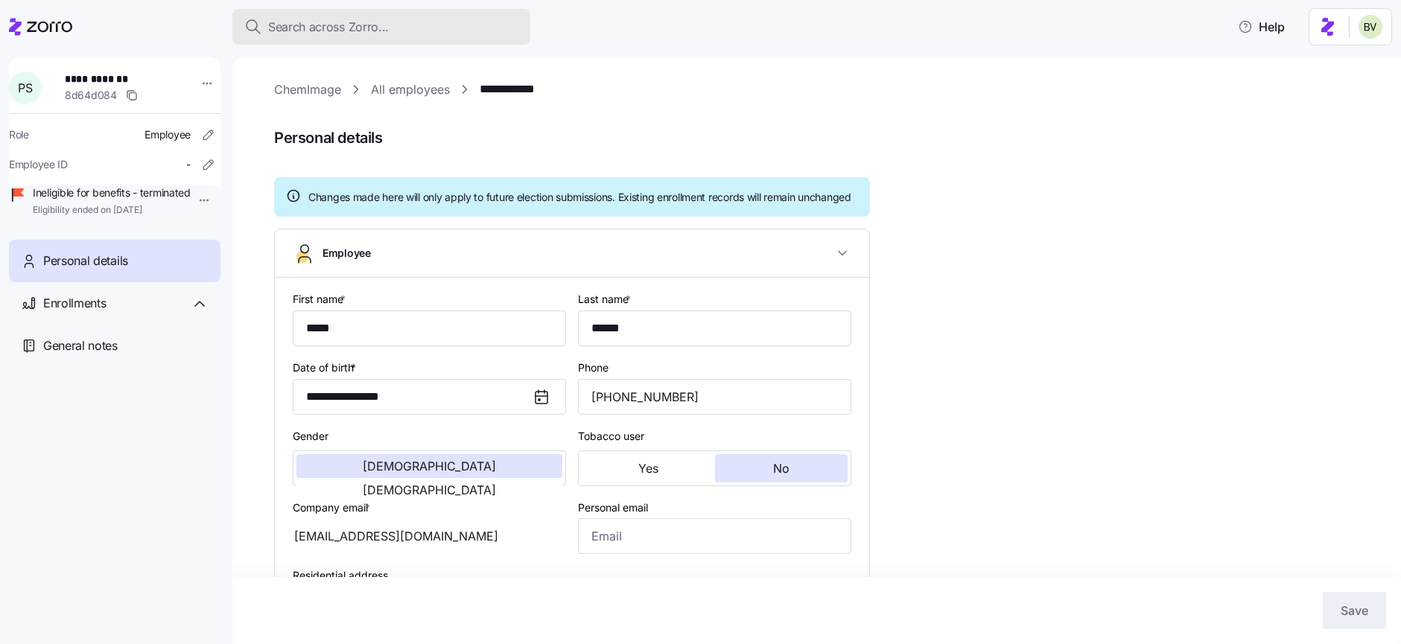
click at [314, 26] on span "Search across Zorro..." at bounding box center [328, 27] width 121 height 19
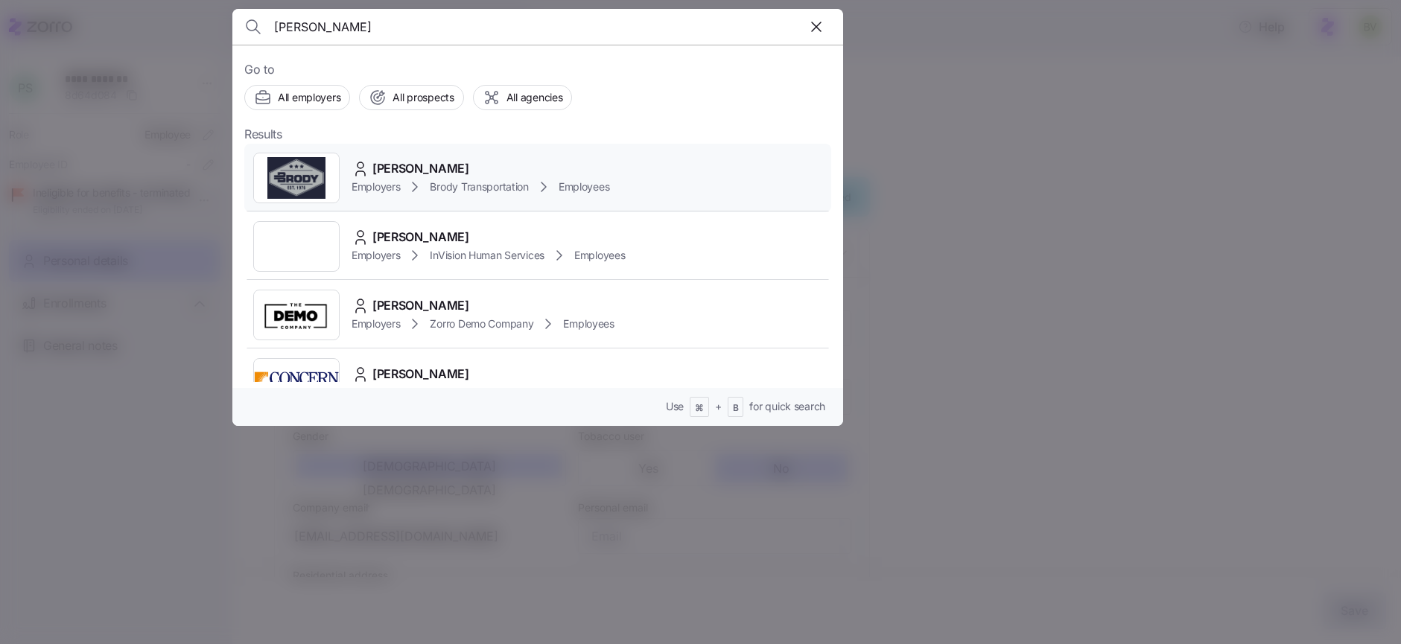
type input "Steven Avery"
click at [299, 174] on img at bounding box center [296, 178] width 85 height 42
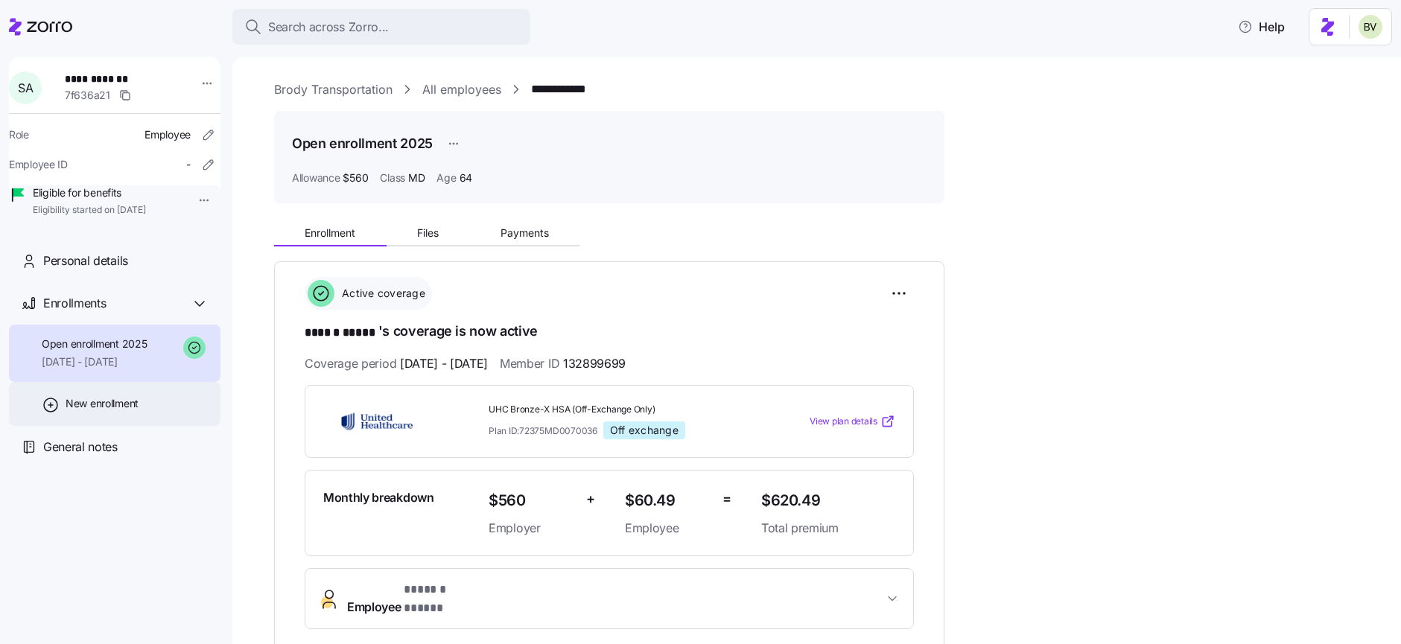
click at [180, 407] on div "New enrollment" at bounding box center [115, 404] width 212 height 44
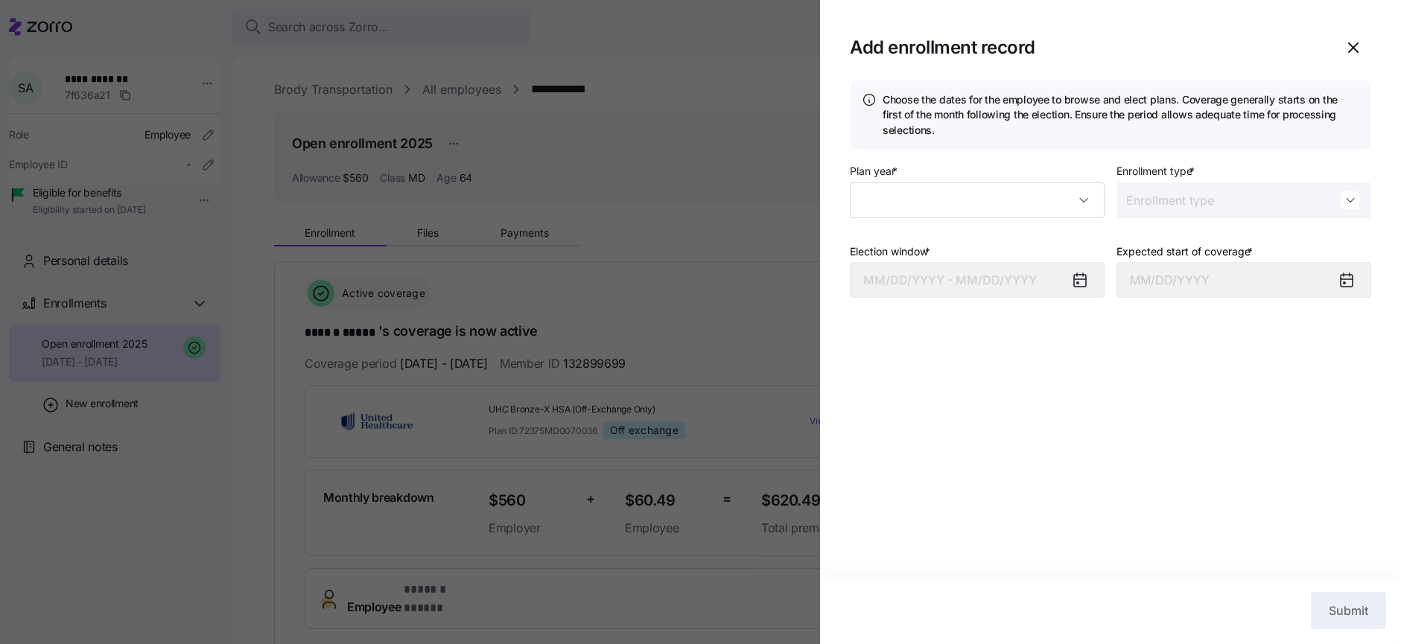
type input "2025"
type input "Special"
type input "September 1, 2025"
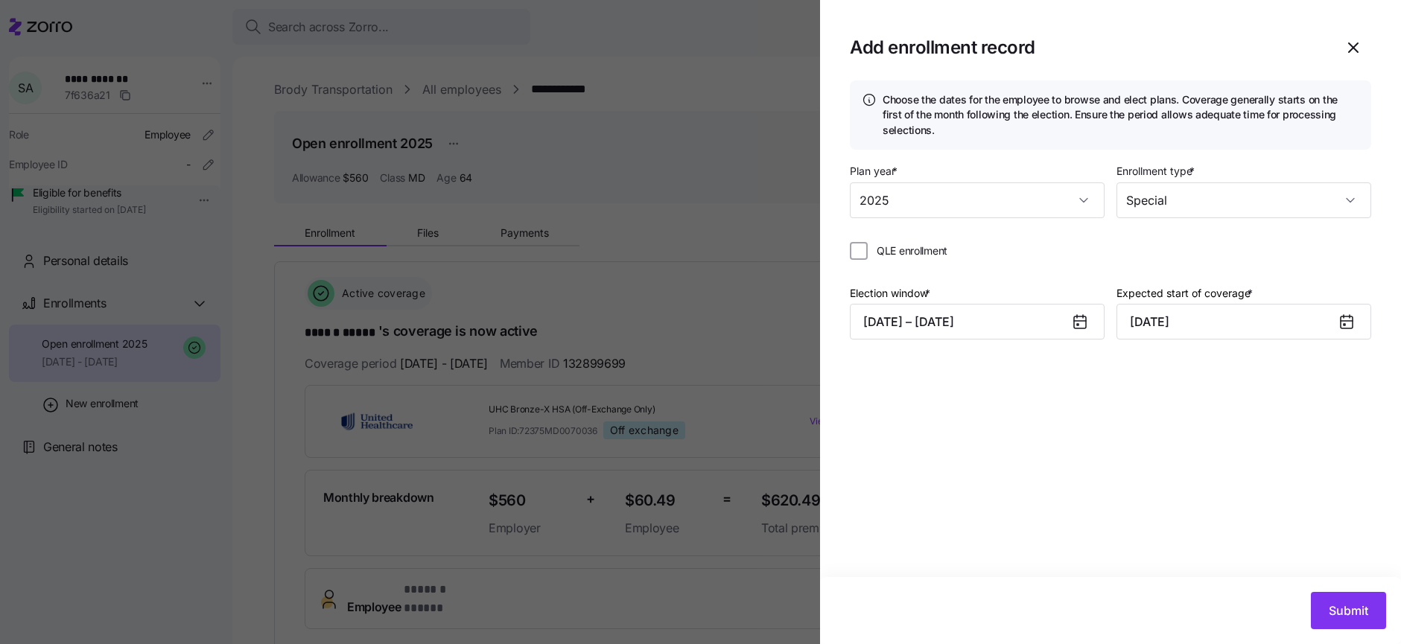
click at [868, 251] on label "QLE enrollment" at bounding box center [908, 251] width 80 height 15
click at [868, 251] on input "QLE enrollment" at bounding box center [859, 251] width 18 height 18
checkbox input "true"
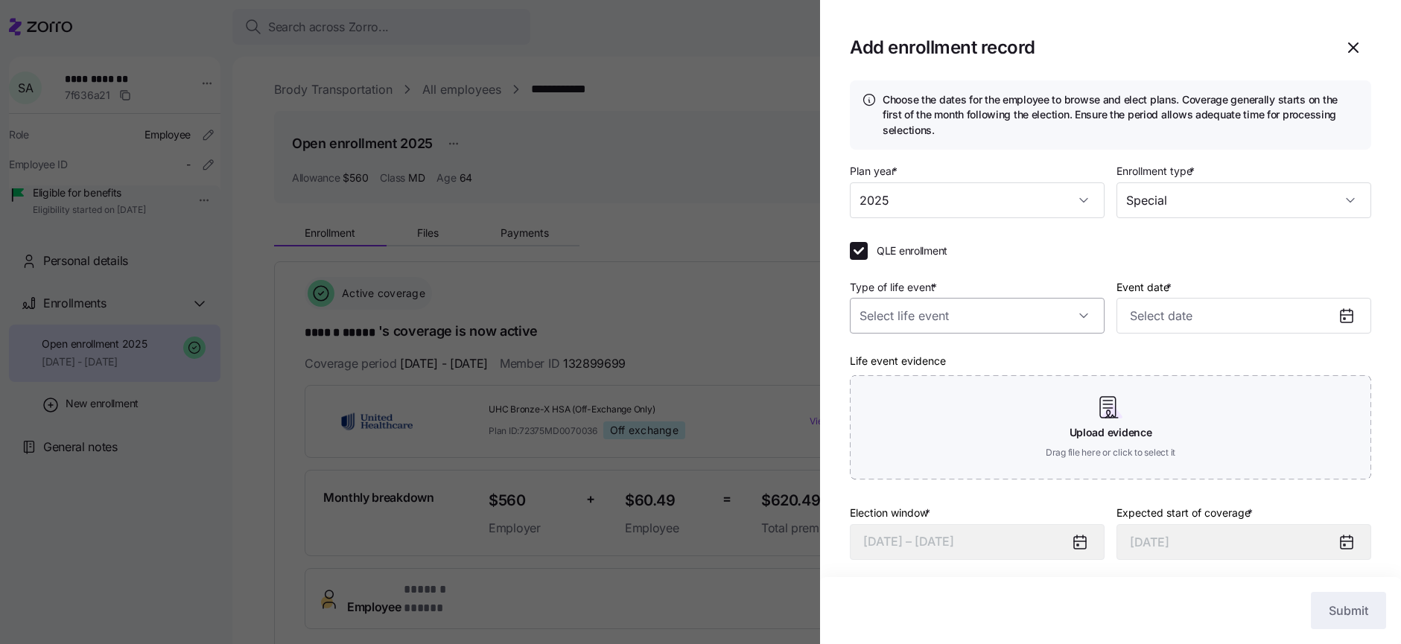
click at [980, 322] on input "Type of life event *" at bounding box center [977, 316] width 255 height 36
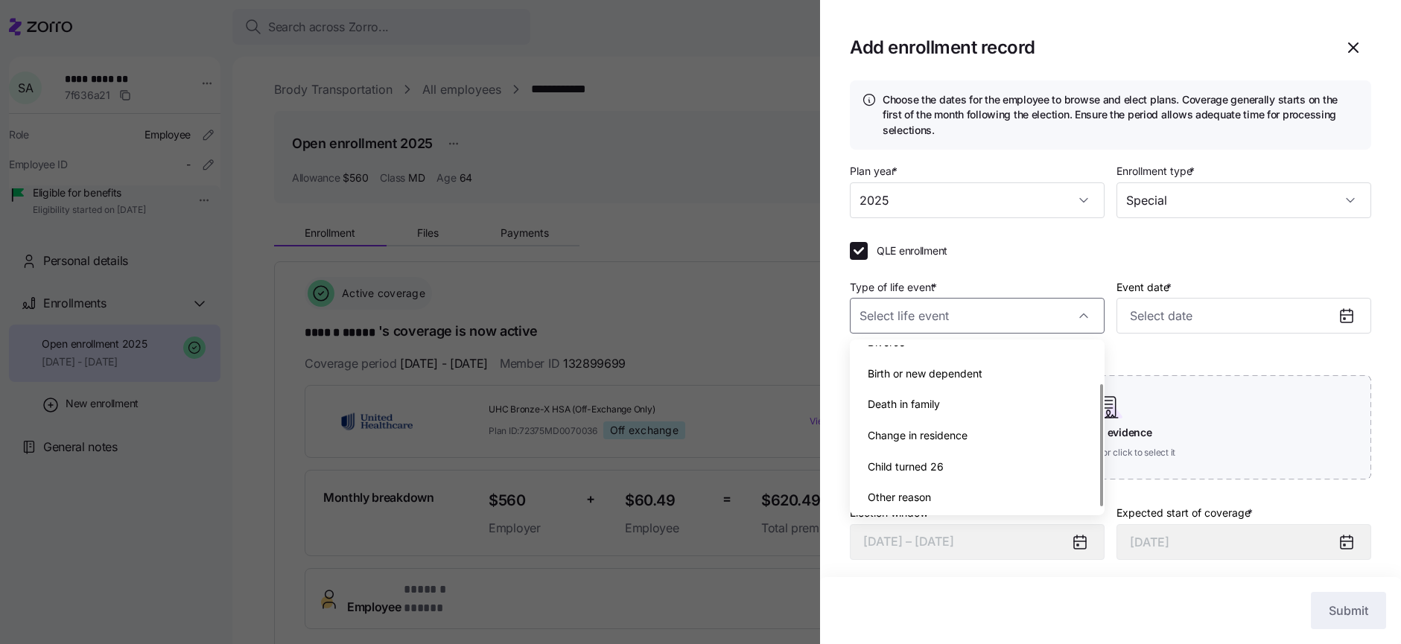
scroll to position [54, 0]
click at [941, 490] on div "Other reason" at bounding box center [977, 493] width 243 height 31
type input "Other reason"
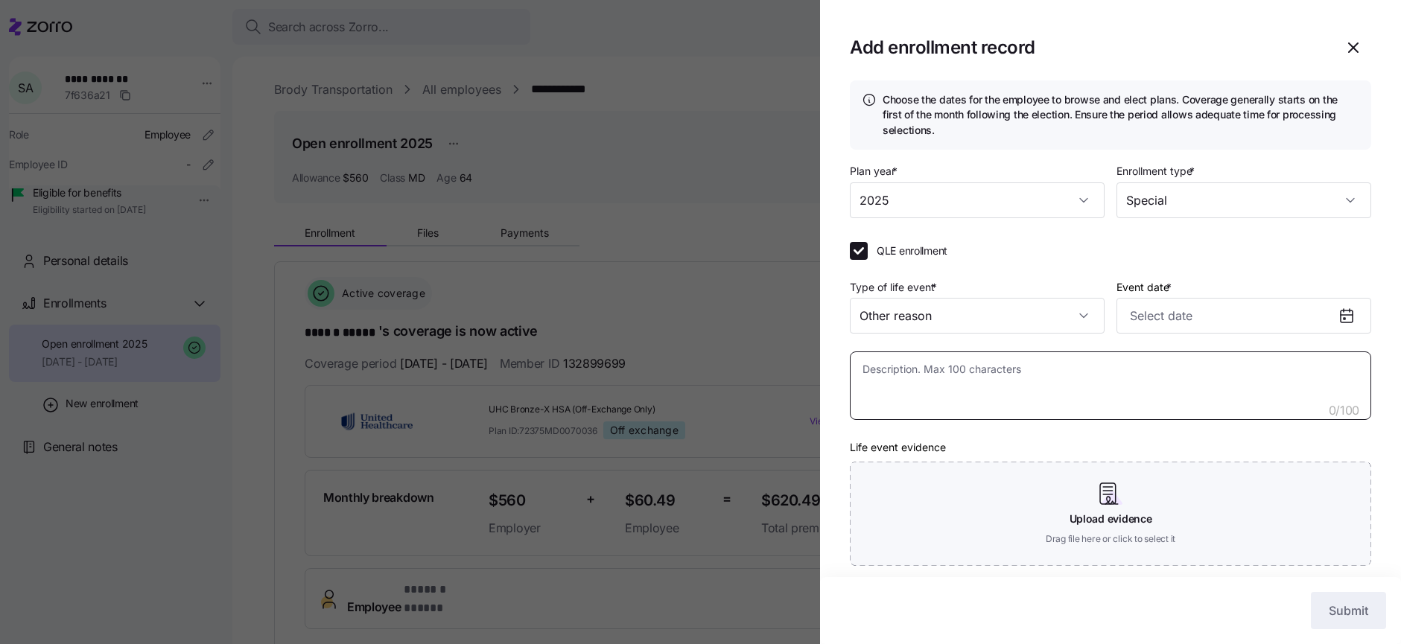
click at [947, 378] on textarea at bounding box center [1110, 386] width 521 height 69
type textarea "x"
type textarea "T"
type textarea "x"
type textarea "Tu"
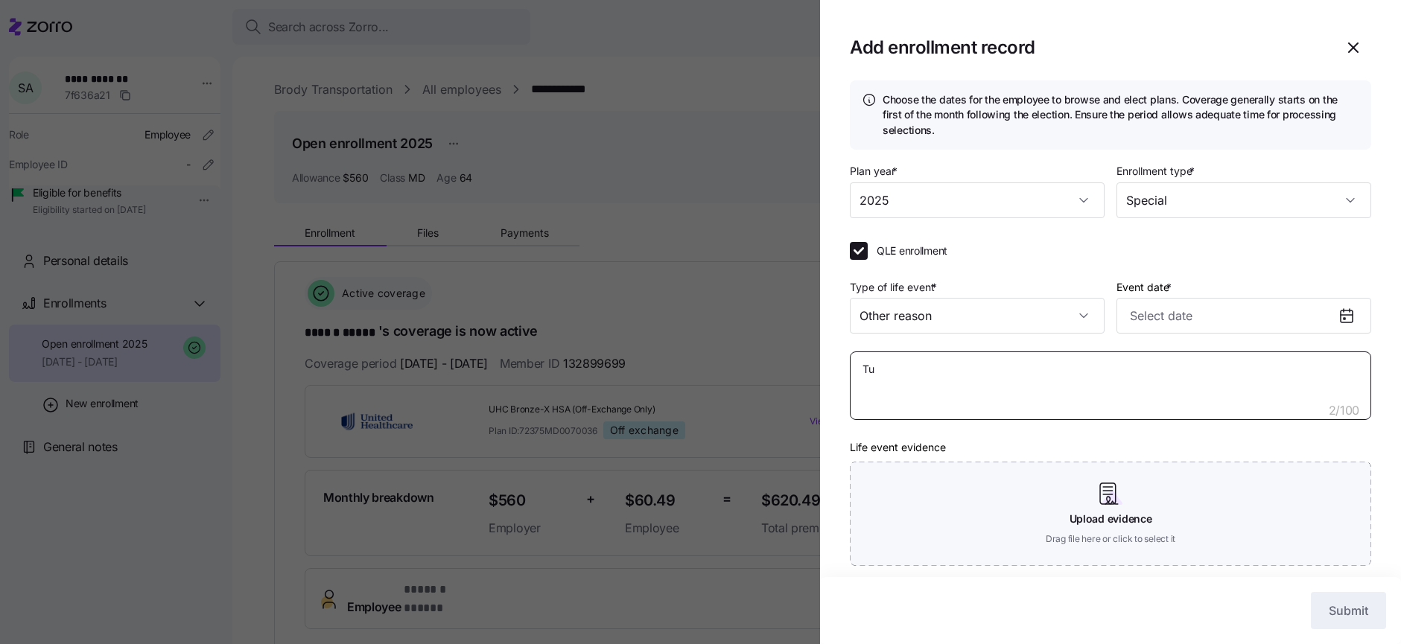
type textarea "x"
type textarea "Tur"
type textarea "x"
type textarea "Turn"
type textarea "x"
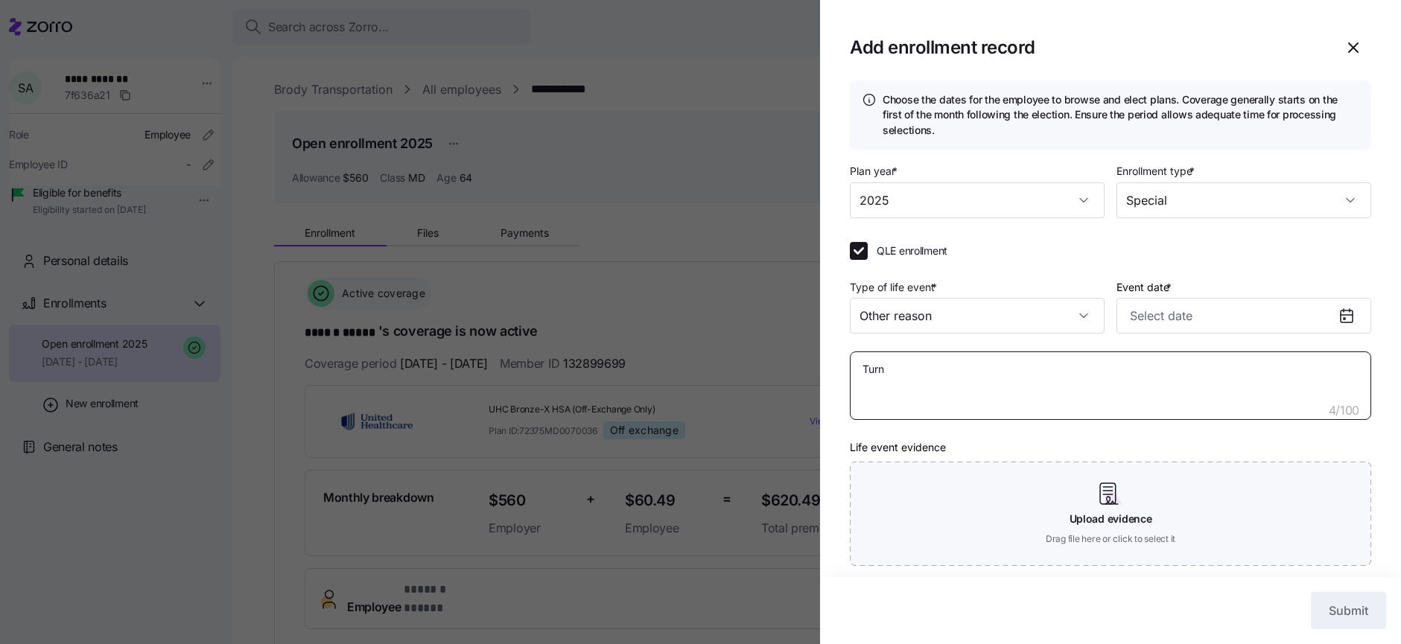
type textarea "Turni"
type textarea "x"
type textarea "Turnin"
type textarea "x"
type textarea "Turning"
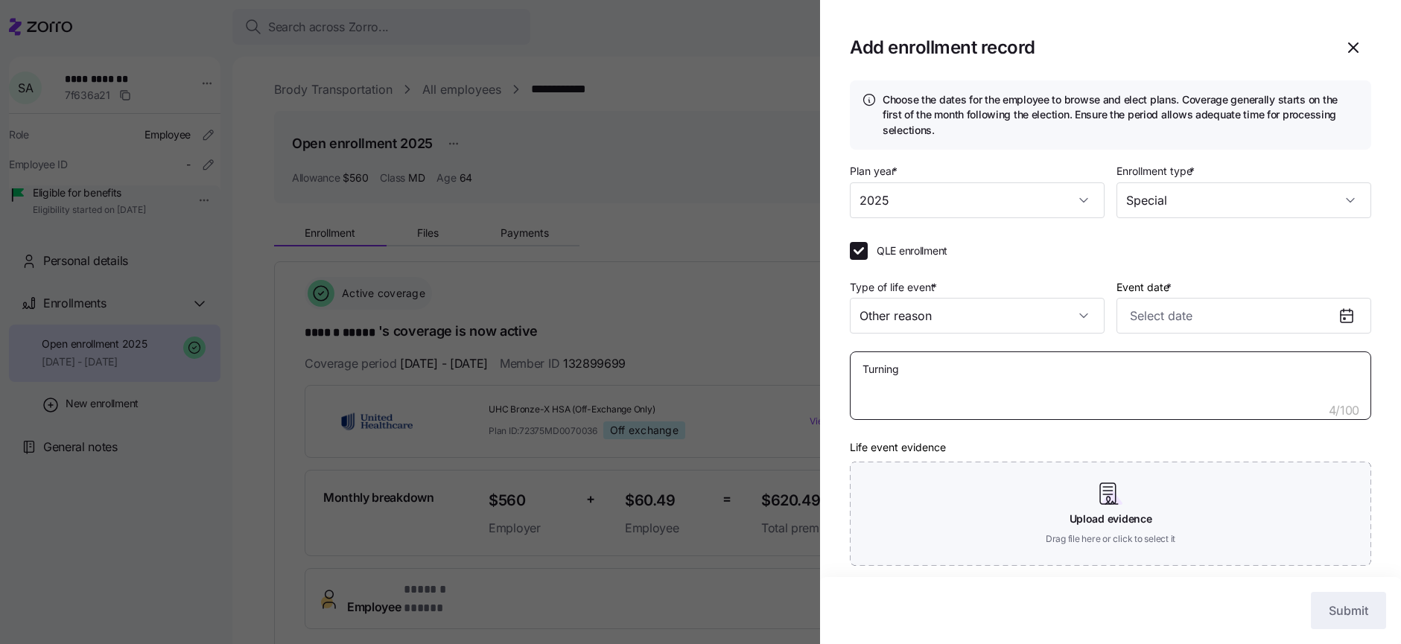
type textarea "x"
type textarea "Turning"
type textarea "x"
type textarea "Turning 6"
type textarea "x"
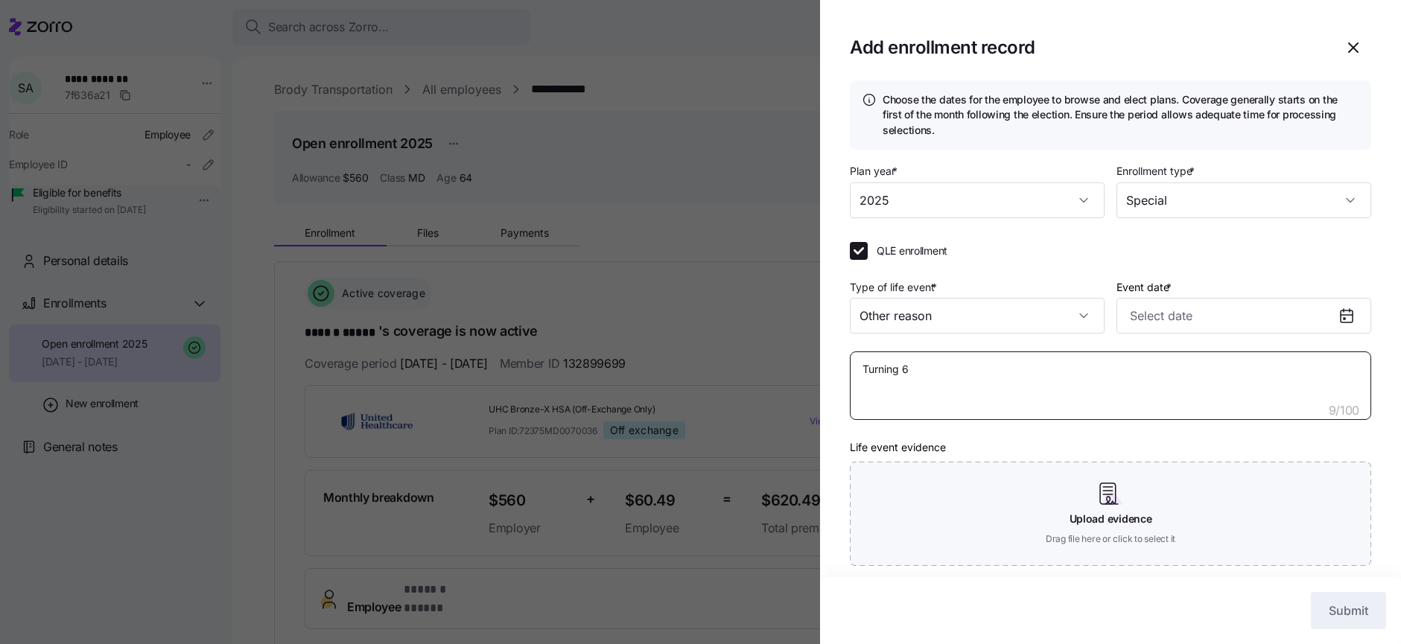
type textarea "Turning 65"
type textarea "x"
type textarea "Turning 65"
type textarea "x"
type textarea "Turning 65 i"
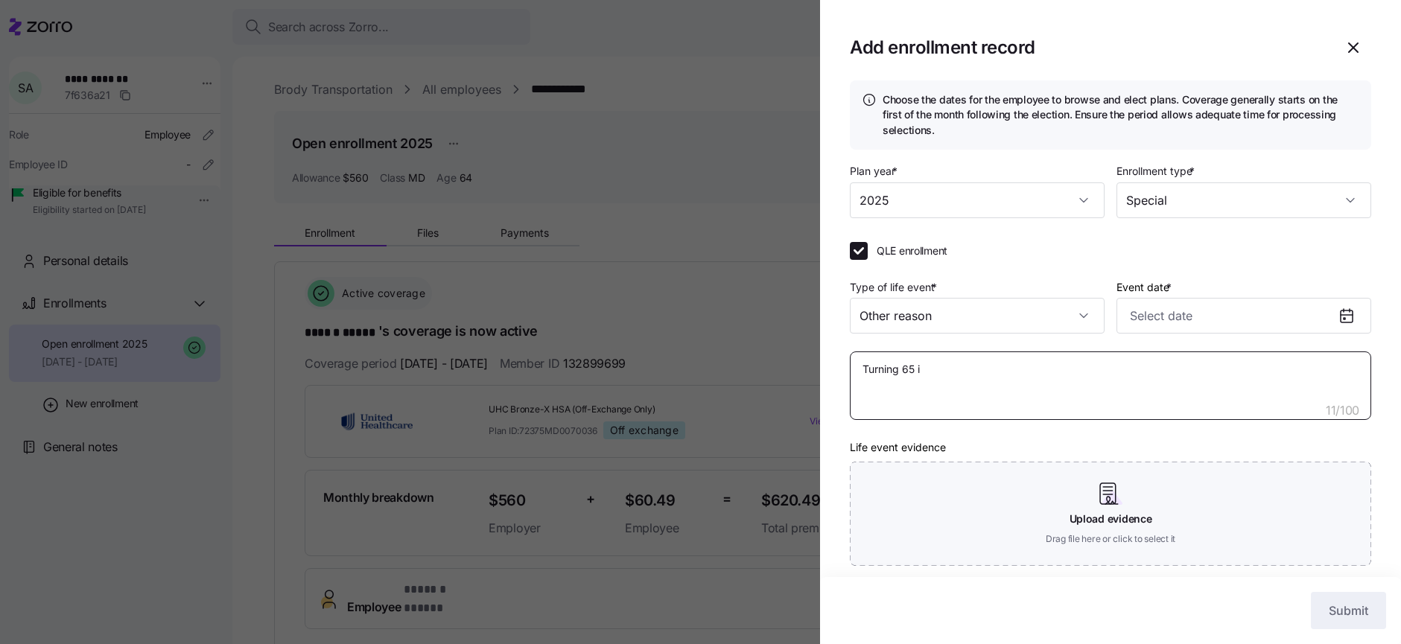
type textarea "x"
type textarea "Turning 65 in"
type textarea "x"
type textarea "Turning 65 in"
type textarea "x"
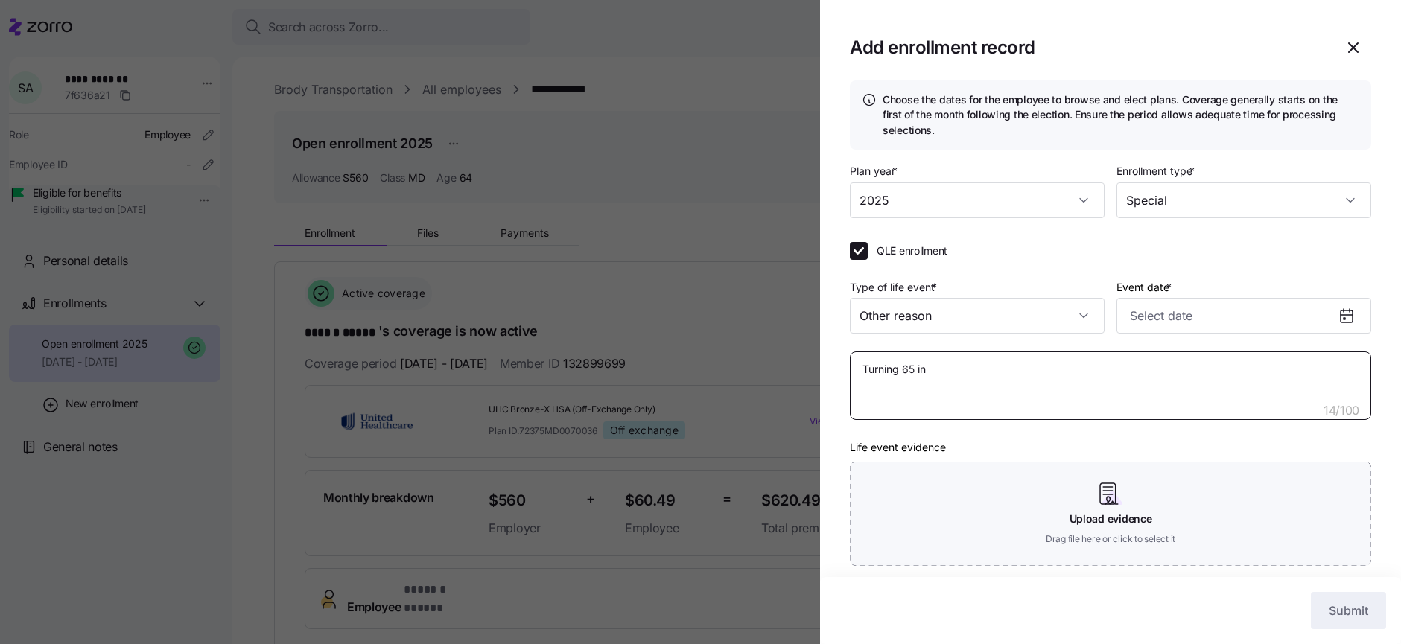
type textarea "Turning 65 in O"
type textarea "x"
type textarea "Turning 65 in Oc"
type textarea "x"
type textarea "Turning 65 in Oct"
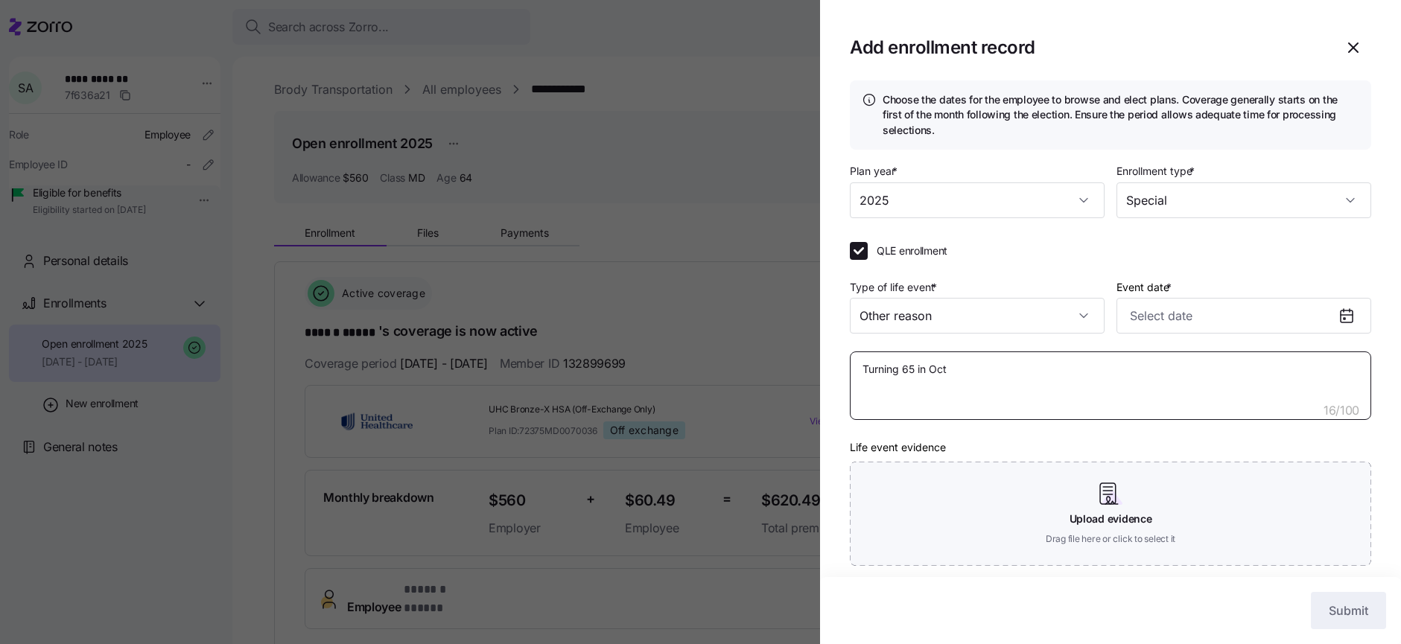
type textarea "x"
type textarea "Turning 65 in Octo"
type textarea "x"
type textarea "Turning 65 in Octob"
type textarea "x"
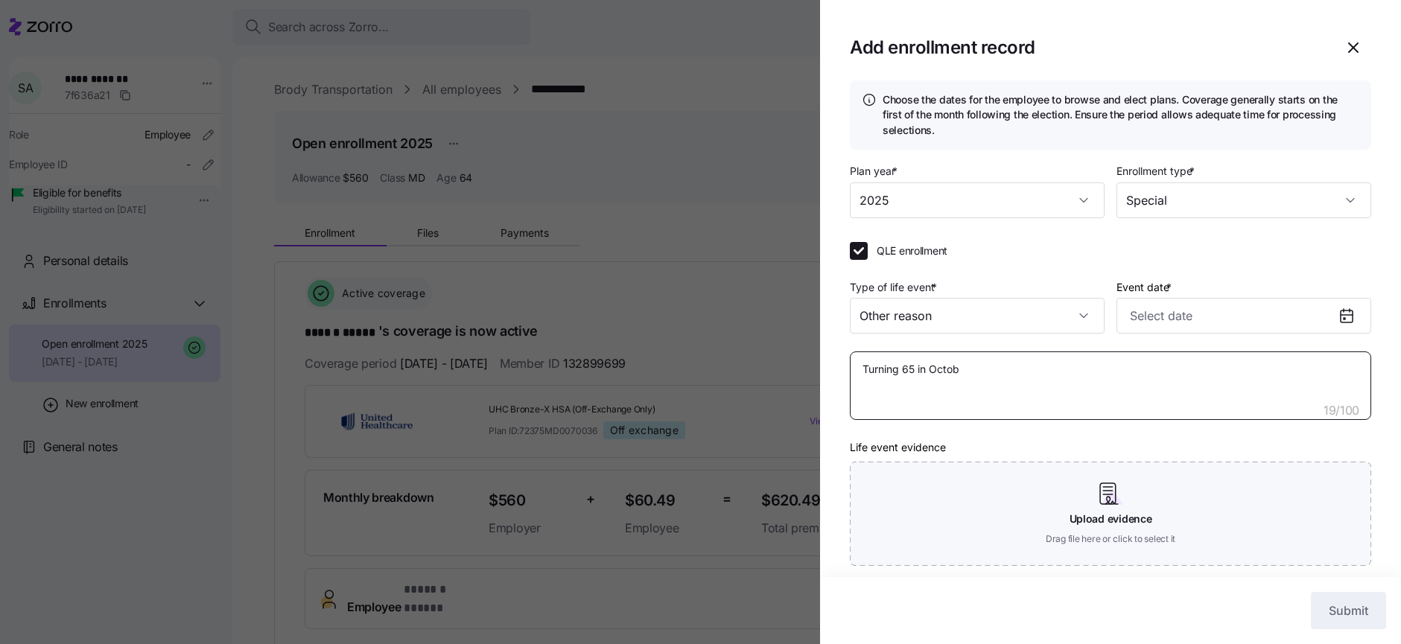
type textarea "Turning 65 in Octobe"
type textarea "x"
type textarea "Turning 65 in October"
click at [308, 339] on div at bounding box center [700, 322] width 1401 height 644
type textarea "x"
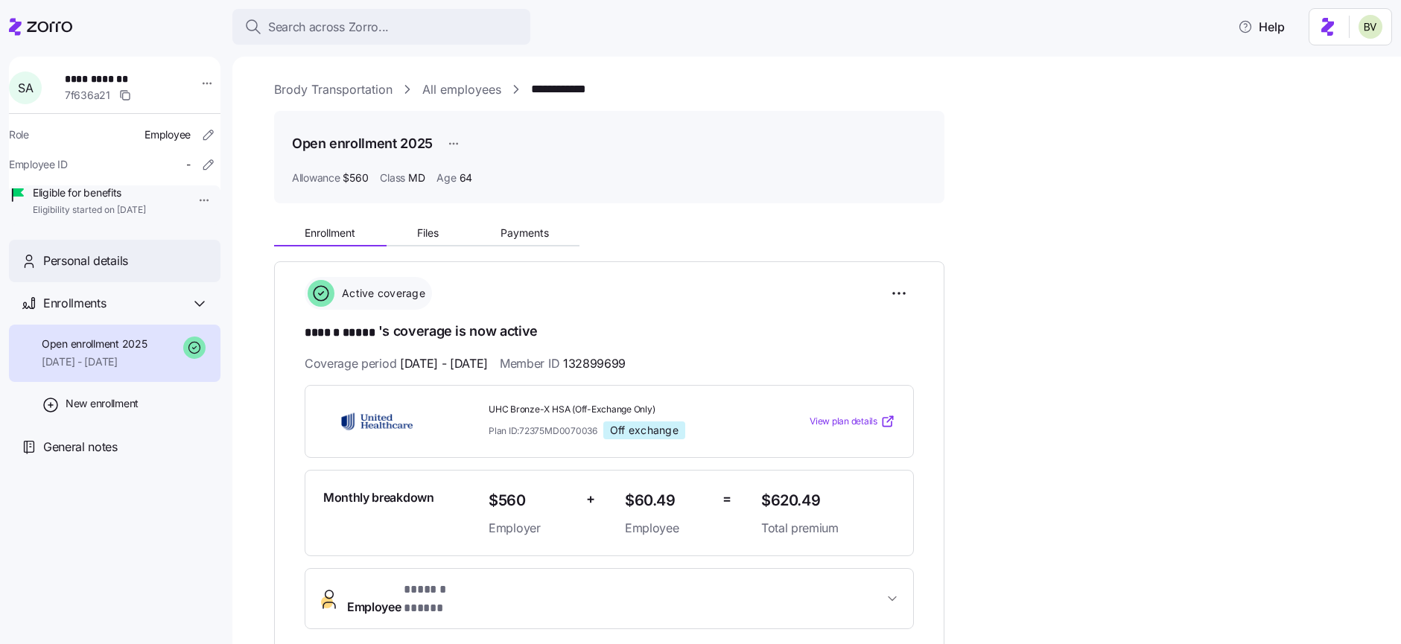
click at [142, 282] on div "Personal details" at bounding box center [115, 261] width 212 height 42
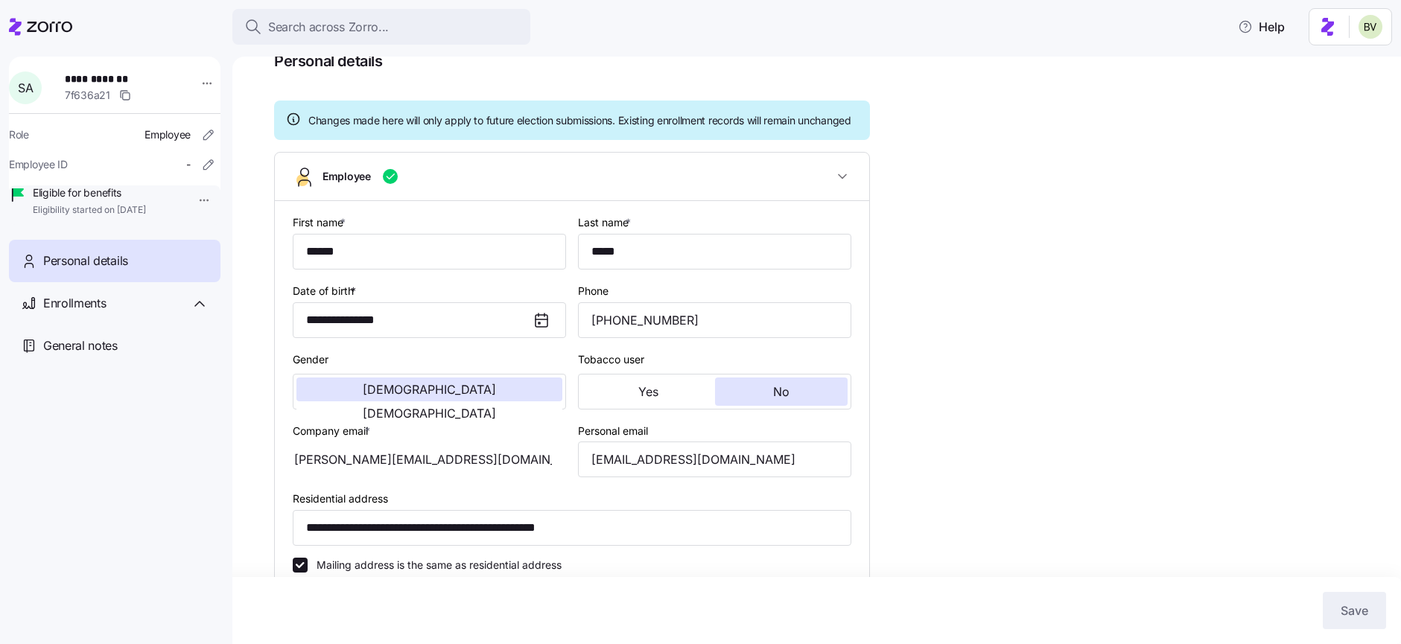
type input "MD"
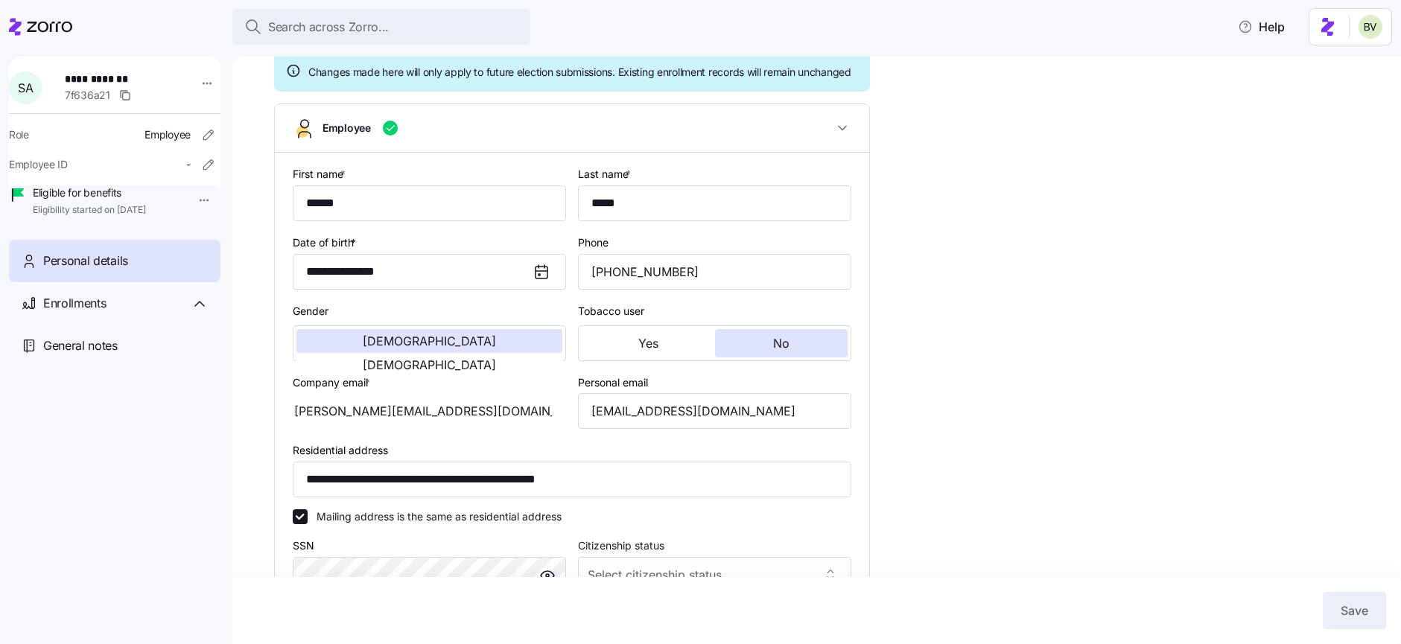
scroll to position [130, 0]
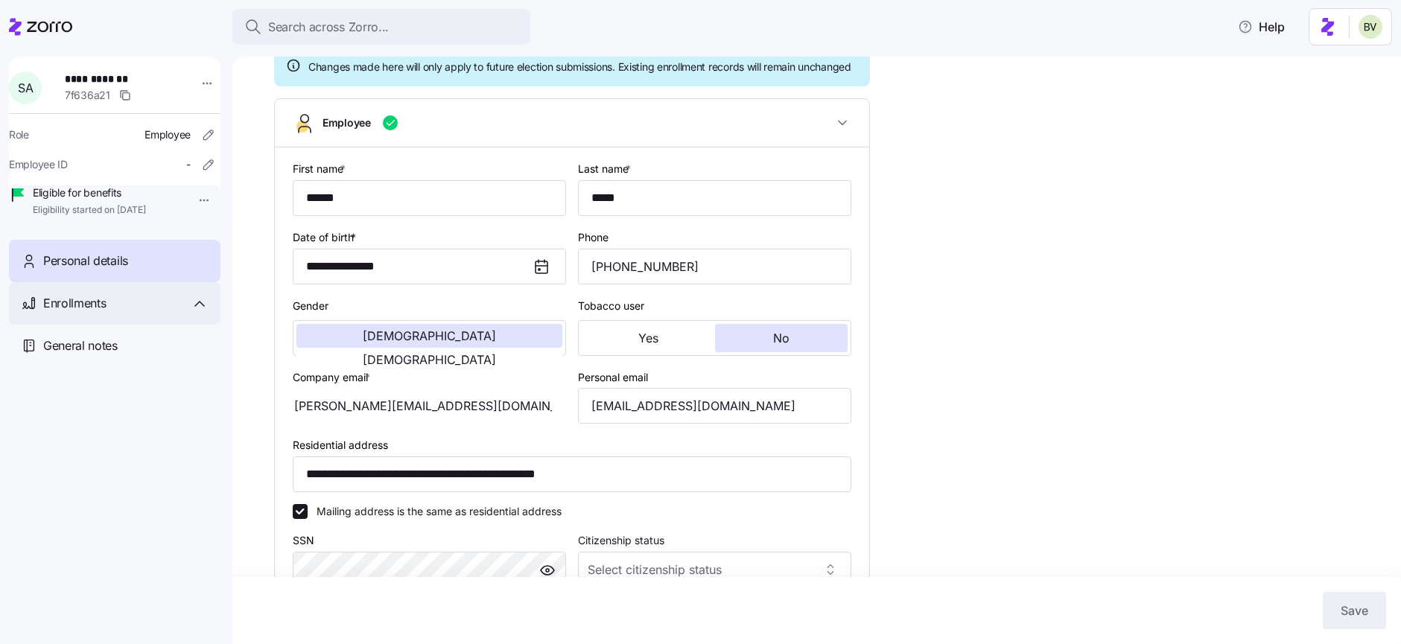
click at [80, 313] on span "Enrollments" at bounding box center [74, 303] width 63 height 19
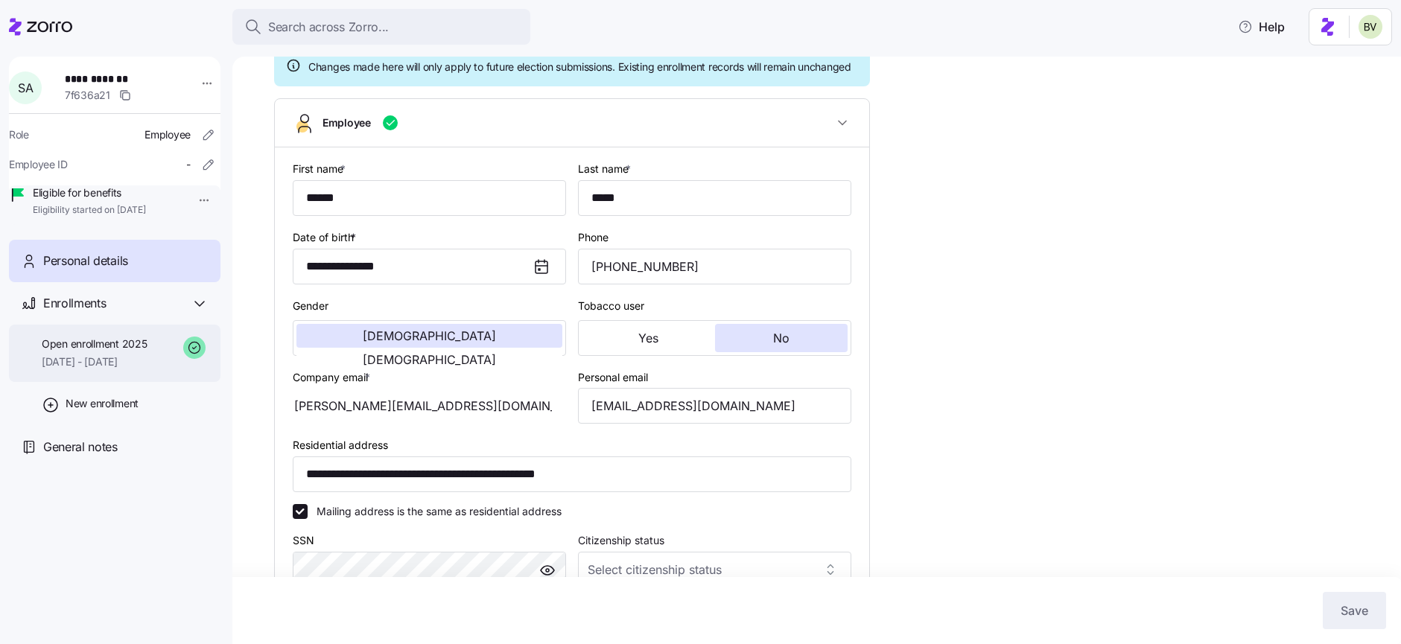
click at [97, 352] on span "Open enrollment 2025" at bounding box center [94, 344] width 105 height 15
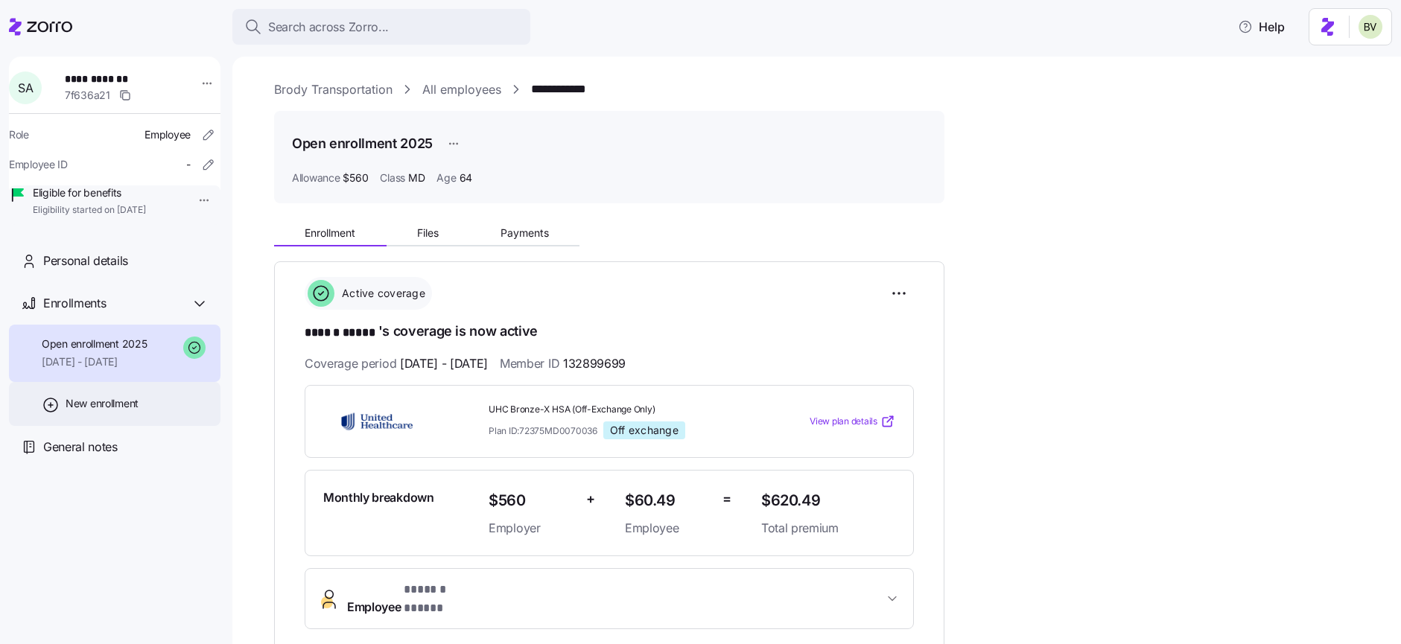
click at [100, 411] on span "New enrollment" at bounding box center [102, 403] width 73 height 15
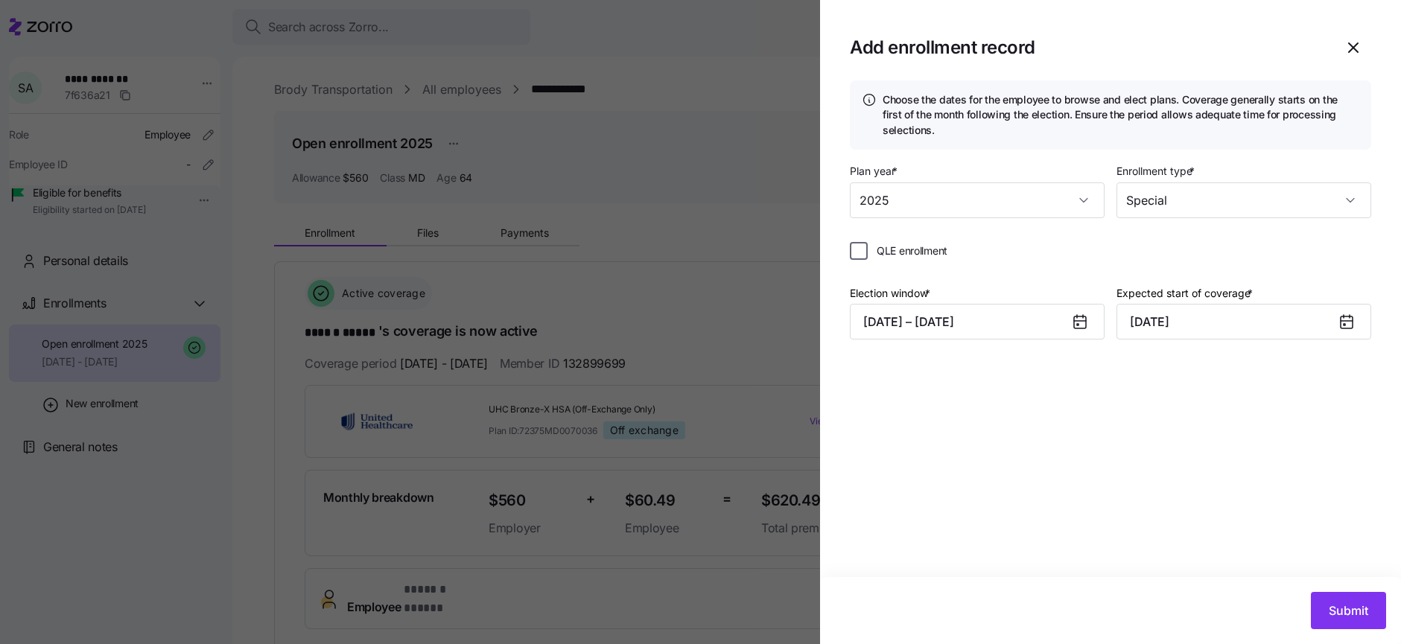
click at [851, 252] on input "QLE enrollment" at bounding box center [859, 251] width 18 height 18
checkbox input "true"
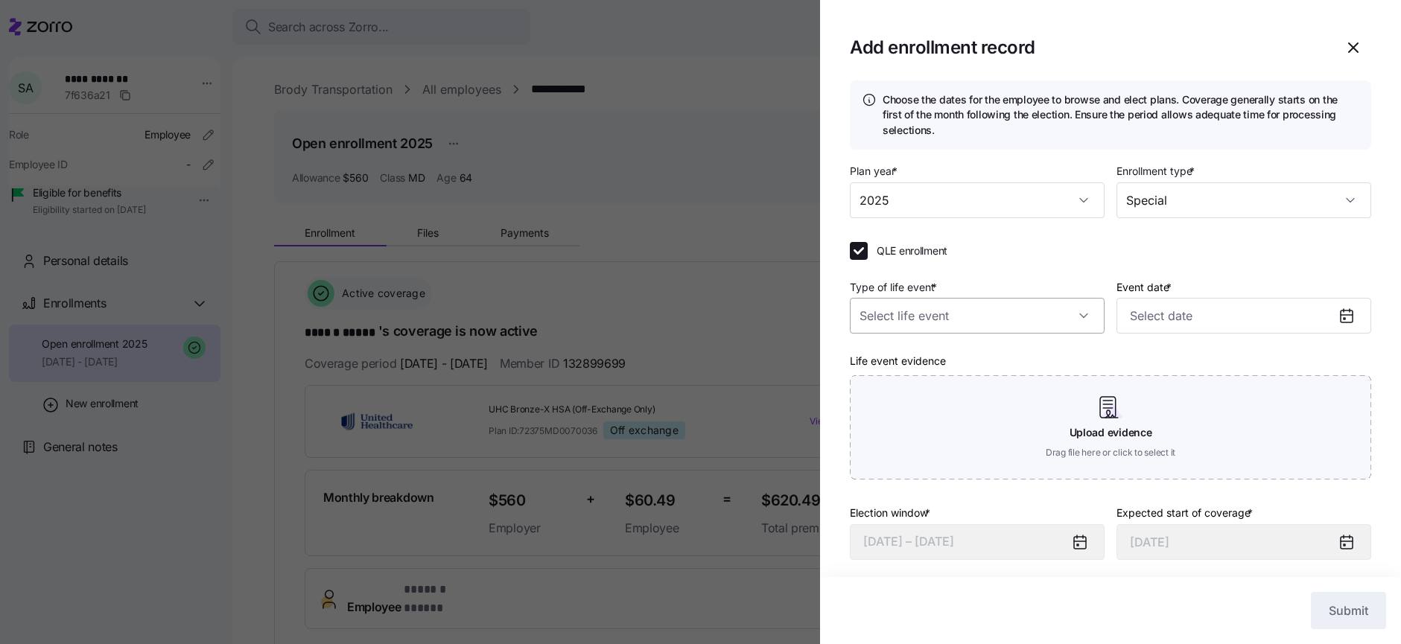
click at [992, 313] on input "Type of life event *" at bounding box center [977, 316] width 255 height 36
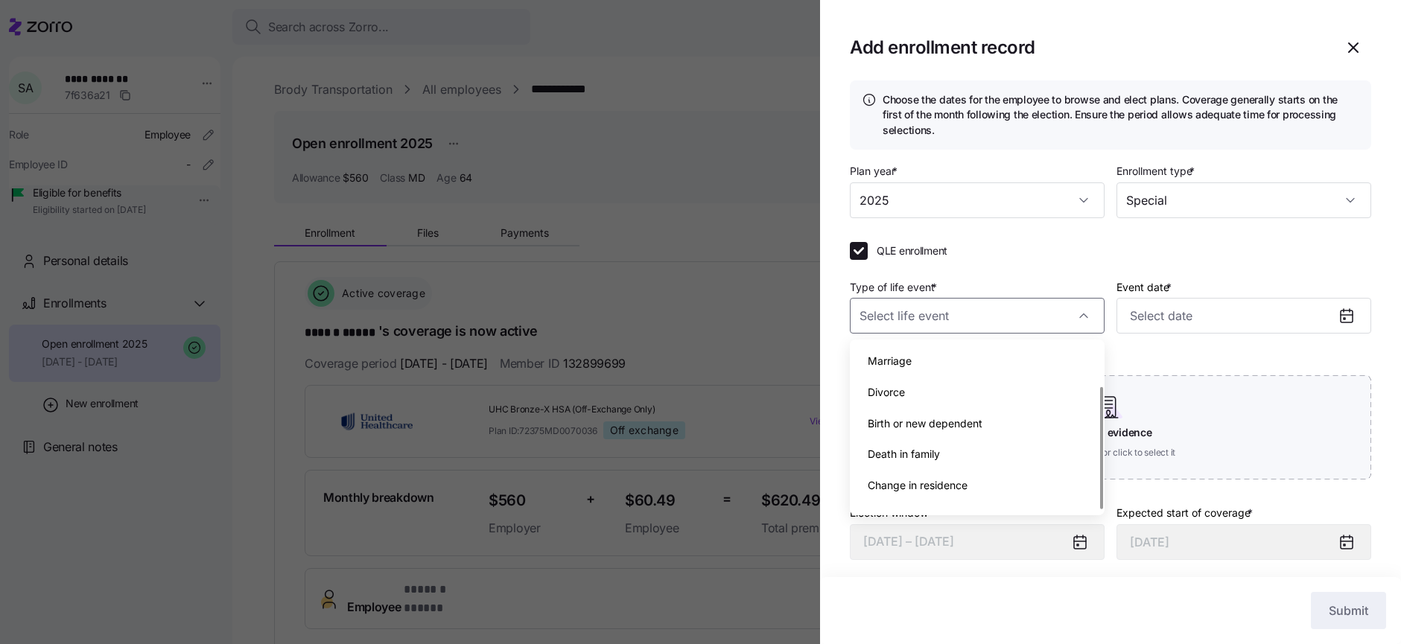
scroll to position [54, 0]
click at [921, 495] on span "Other reason" at bounding box center [899, 494] width 63 height 16
type textarea "x"
type input "Other reason"
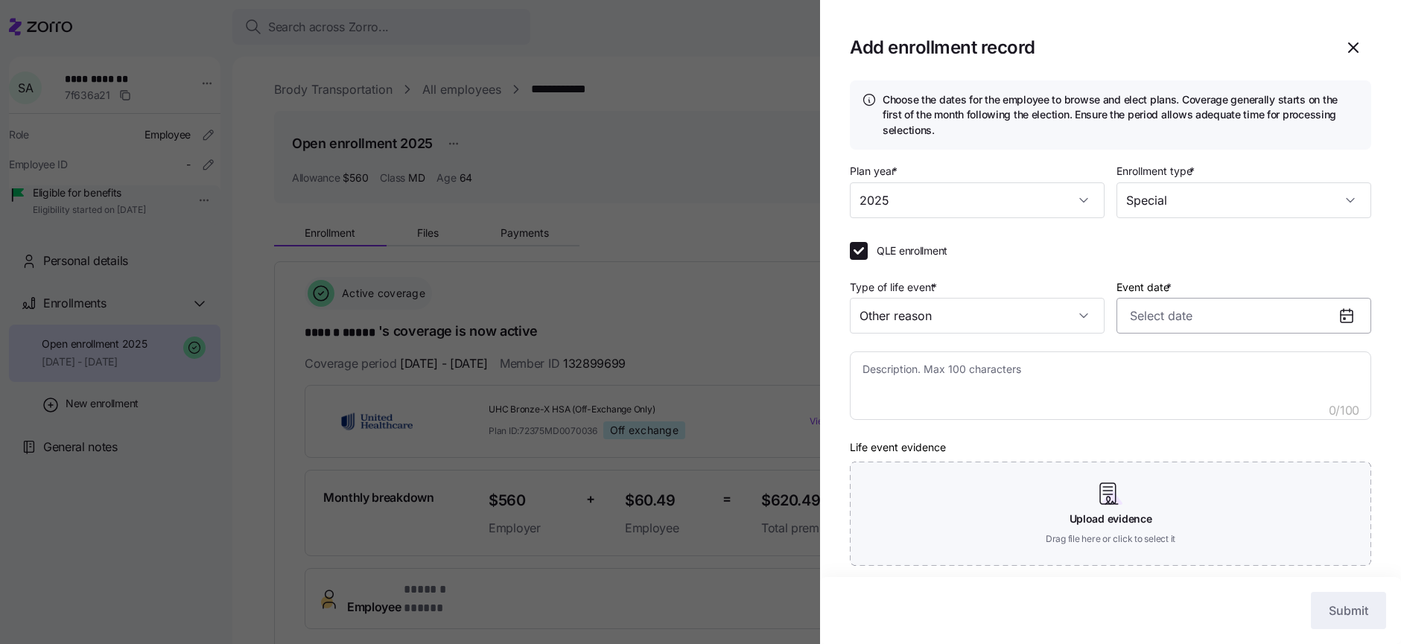
click at [1211, 299] on input "Event date *" at bounding box center [1244, 316] width 255 height 36
click at [1363, 357] on button "button" at bounding box center [1367, 367] width 36 height 36
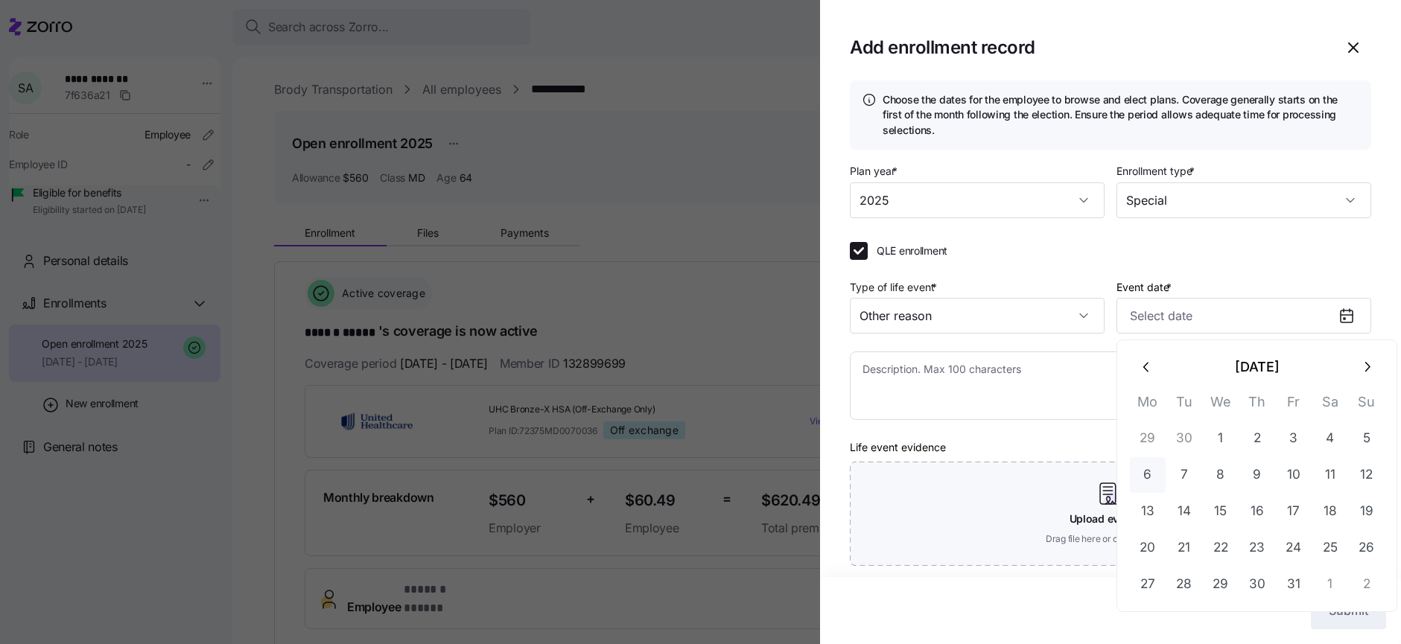
click at [1154, 471] on button "6" at bounding box center [1148, 475] width 36 height 36
type textarea "x"
type input "November 1, 2025"
type input "October 6, 2025"
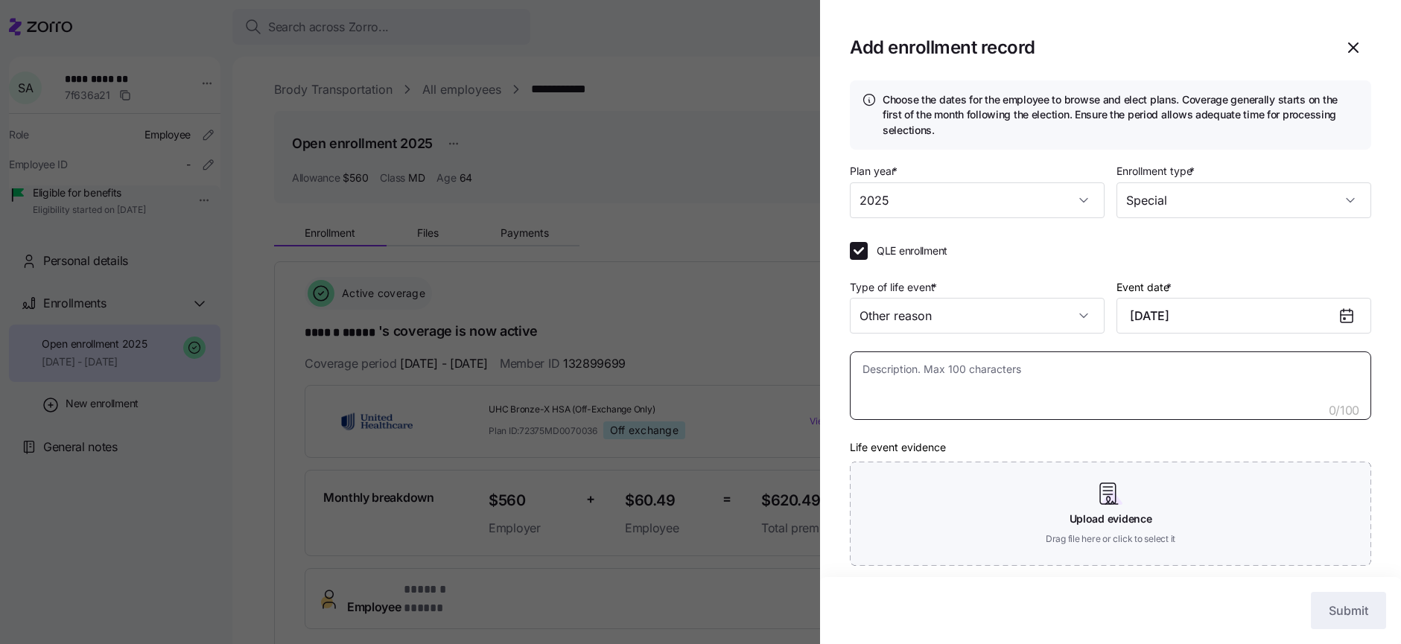
click at [1057, 376] on textarea at bounding box center [1110, 386] width 521 height 69
type textarea "x"
type textarea "T"
type textarea "x"
type textarea "Tu"
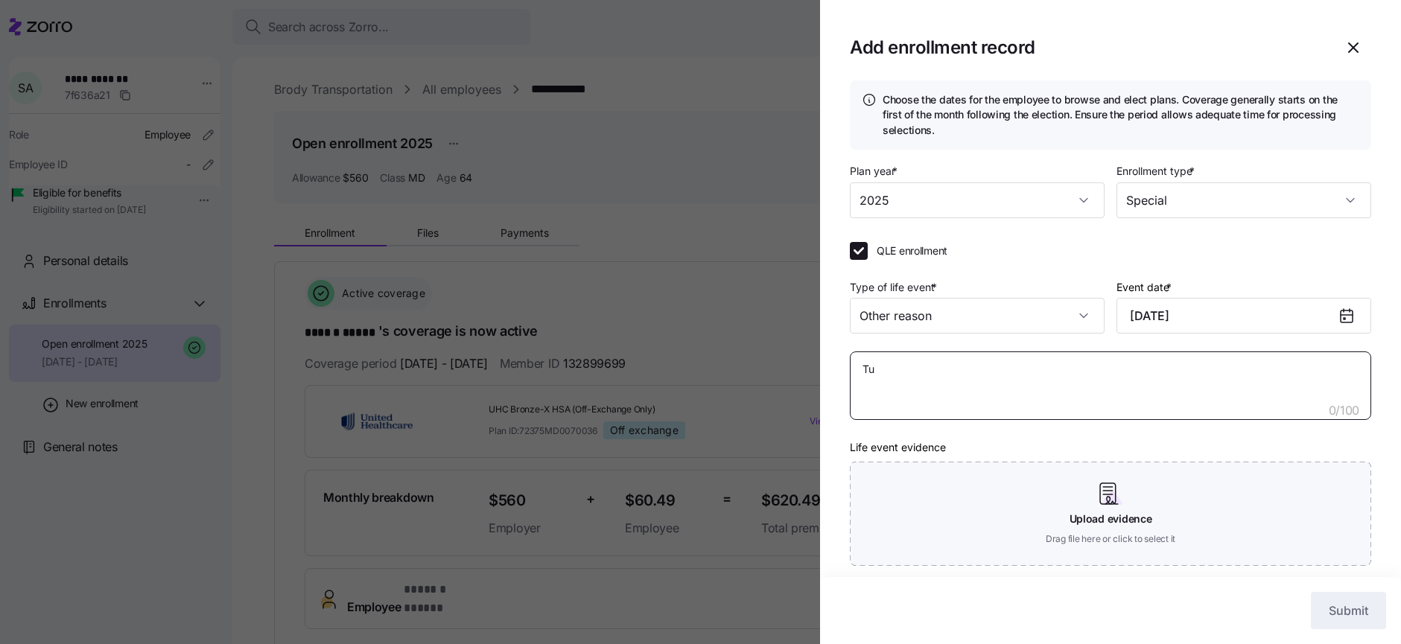
type textarea "x"
type textarea "Tur"
type textarea "x"
type textarea "Turn"
type textarea "x"
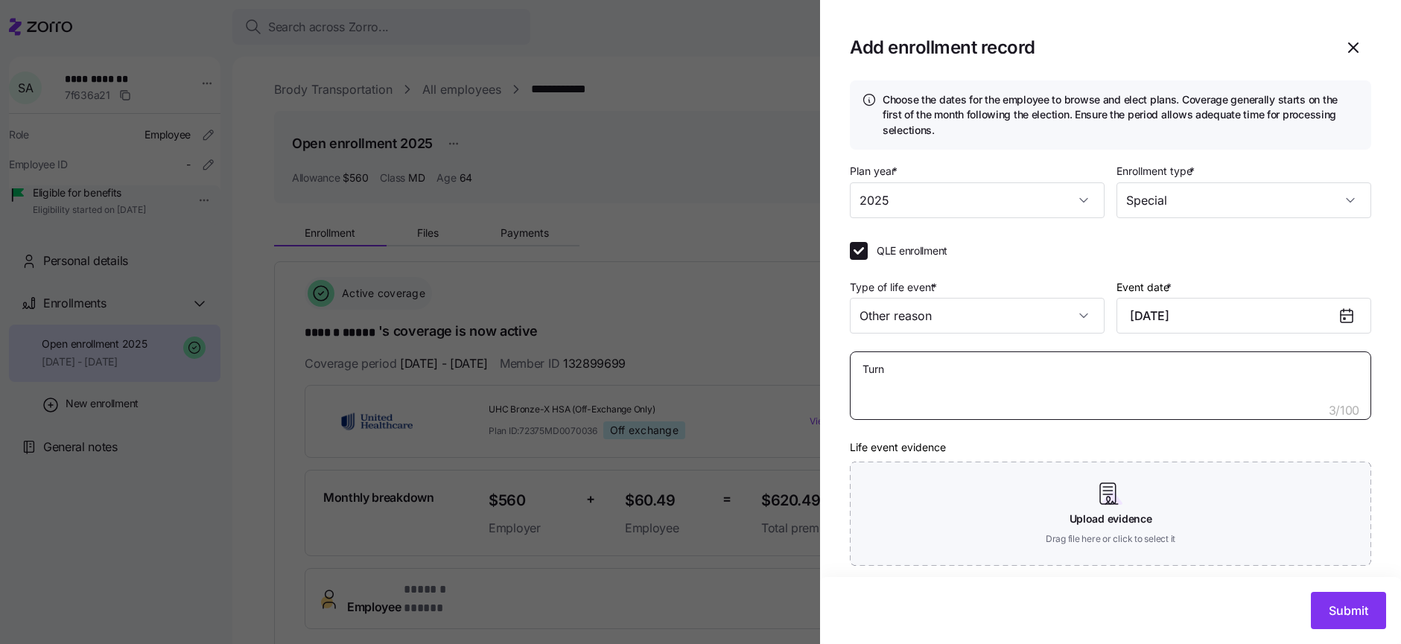
type textarea "Turni"
type textarea "x"
type textarea "Turnin"
type textarea "x"
type textarea "Turning"
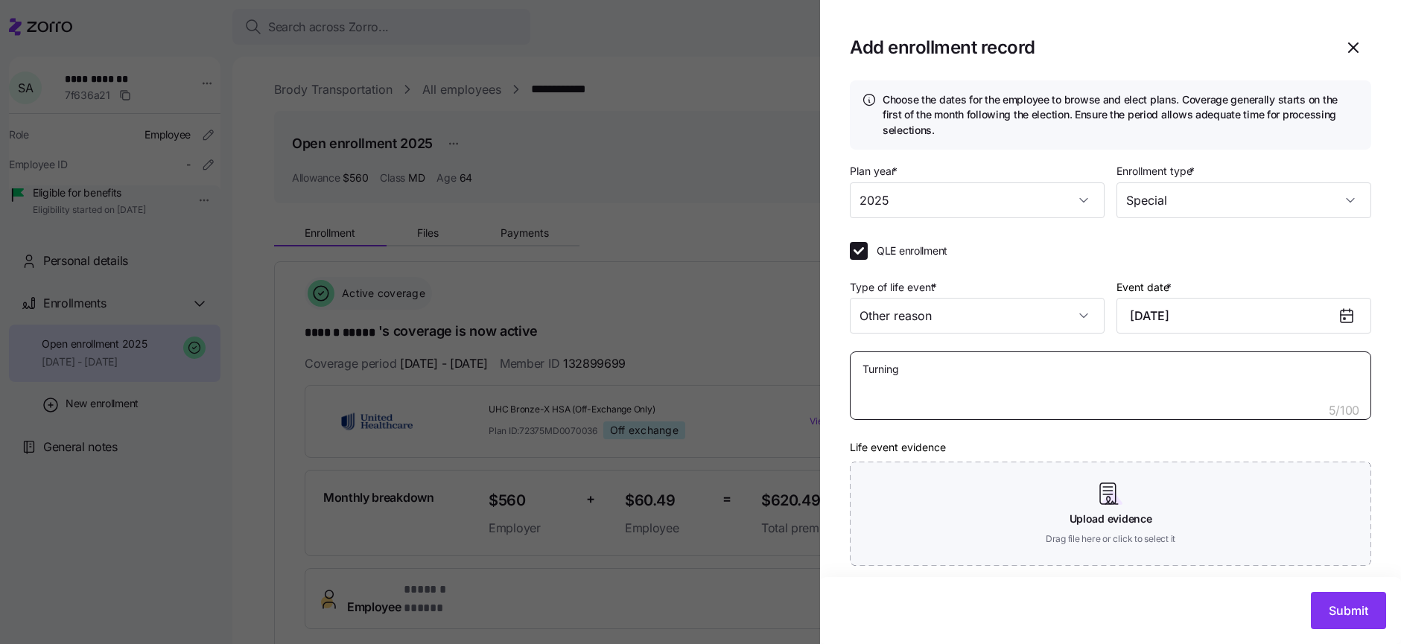
type textarea "x"
type textarea "Turning"
type textarea "x"
type textarea "Turning 6"
type textarea "x"
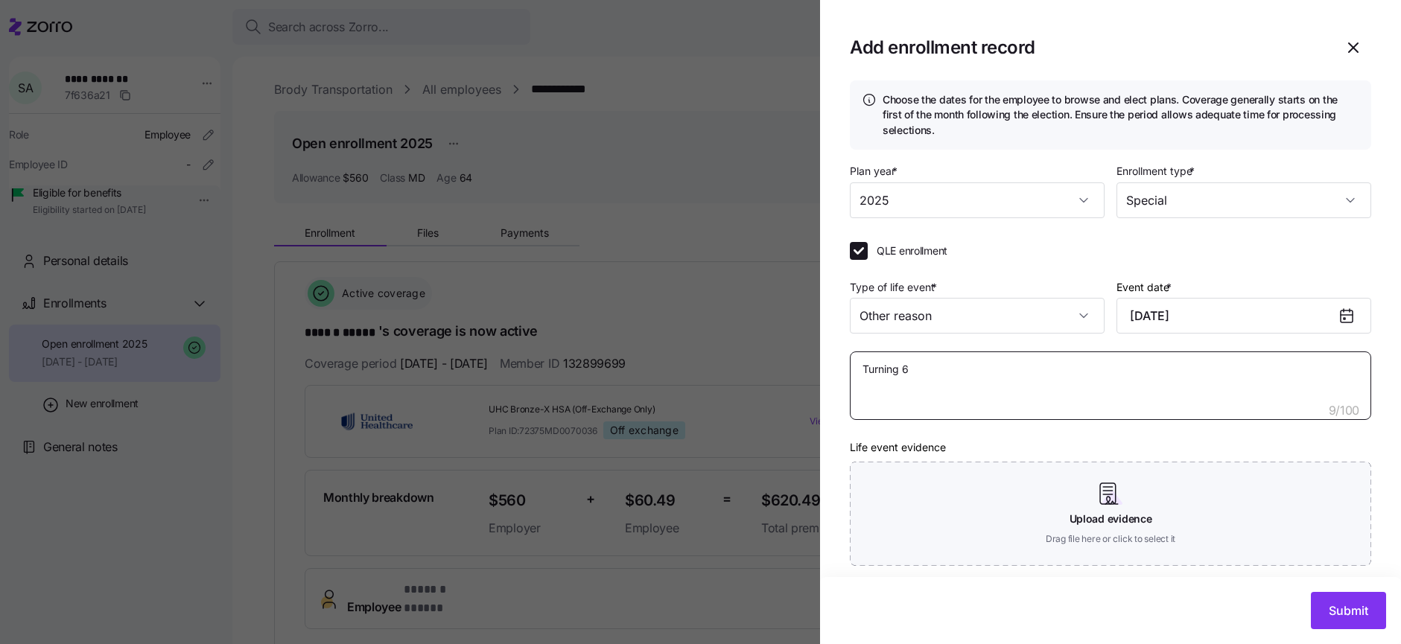
type textarea "Turning 65"
type textarea "x"
type textarea "Turning 65"
type textarea "x"
type textarea "Turning 65 O"
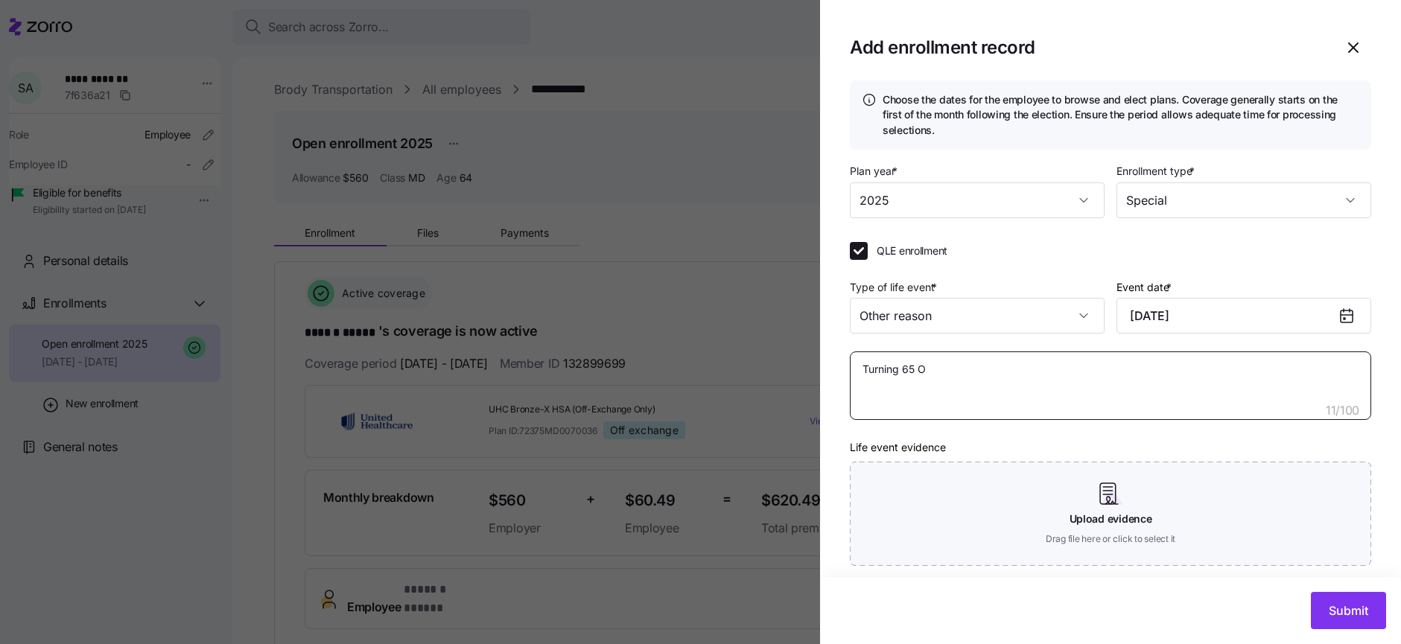
type textarea "x"
type textarea "Turning 65 Oc"
type textarea "x"
type textarea "Turning 65 Oct"
type textarea "x"
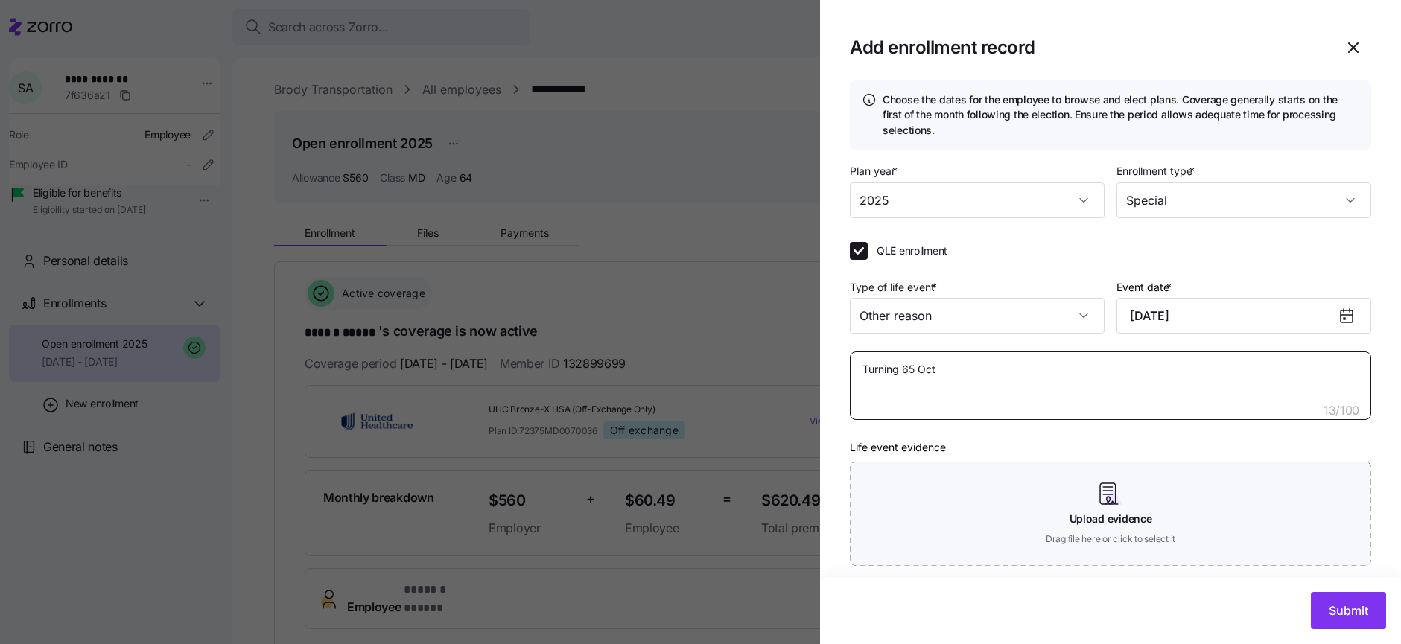
type textarea "Turning 65 Octo"
type textarea "x"
type textarea "Turning 65 Octov"
type textarea "x"
type textarea "Turning 65 Octove"
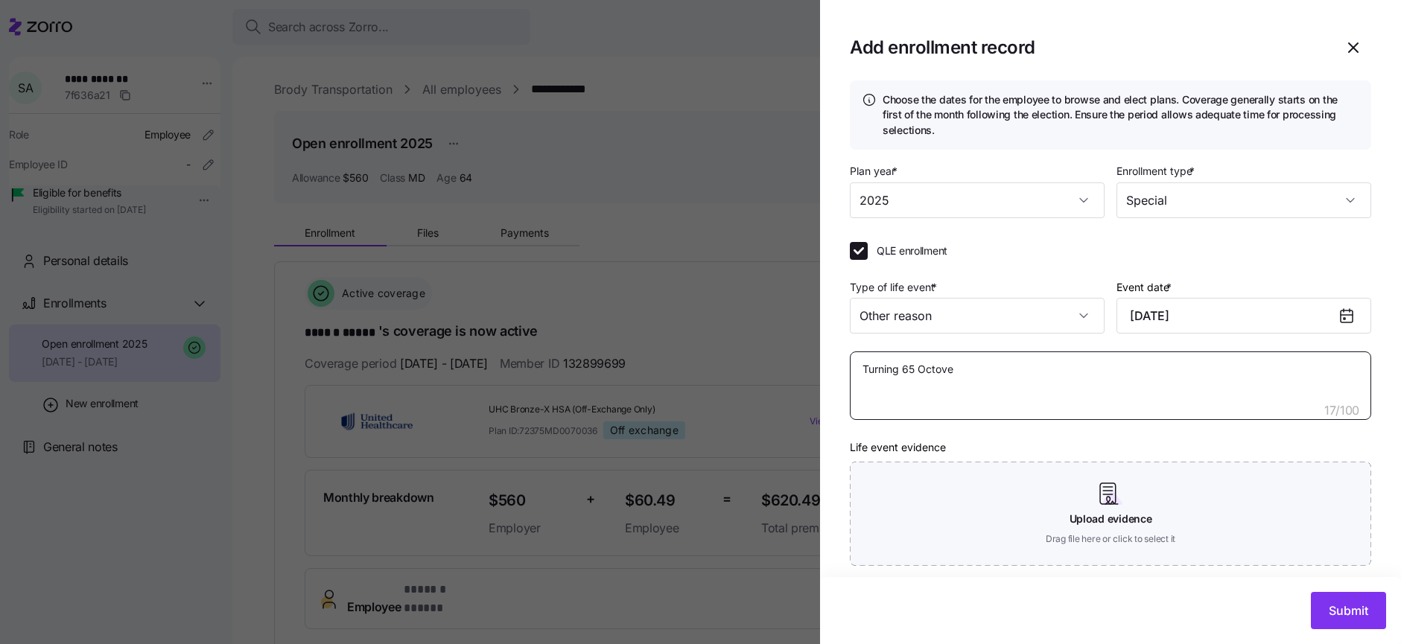
type textarea "x"
type textarea "Turning 65 Octover"
type textarea "x"
type textarea "Turning 65 Octover"
type textarea "x"
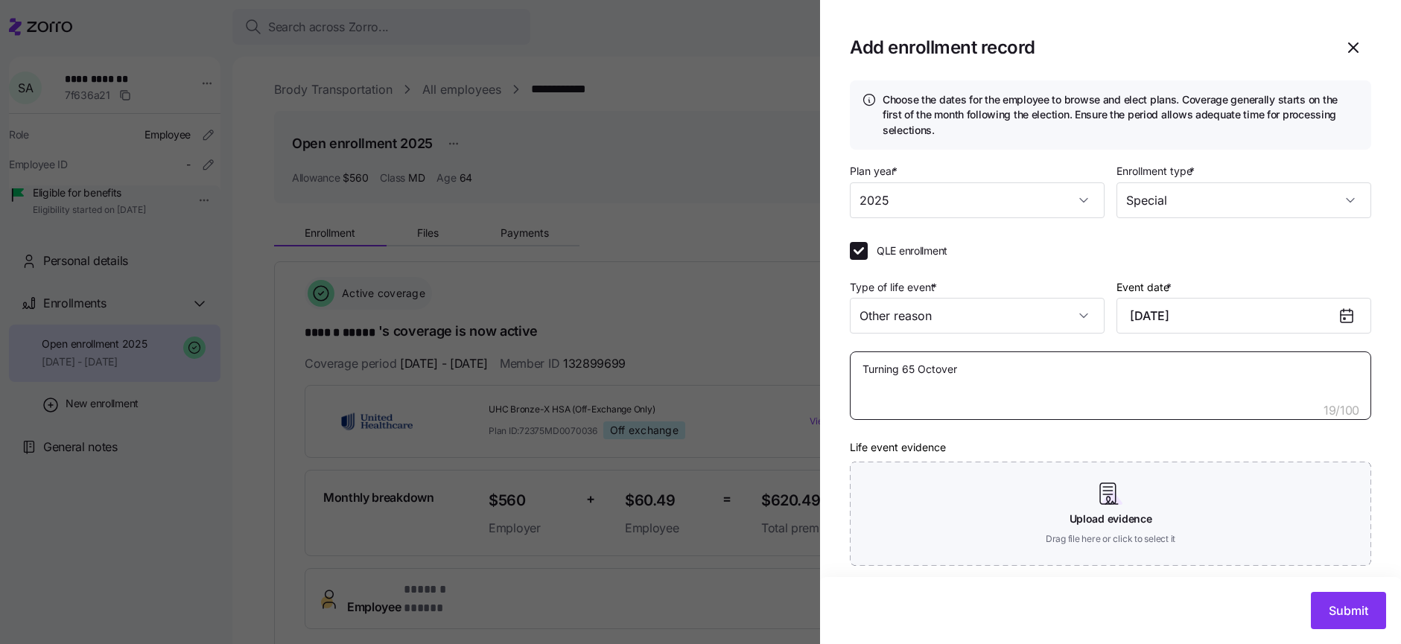
type textarea "Turning 65 Octover"
type textarea "x"
type textarea "Turning 65 Octove"
type textarea "x"
type textarea "Turning 65 Octov"
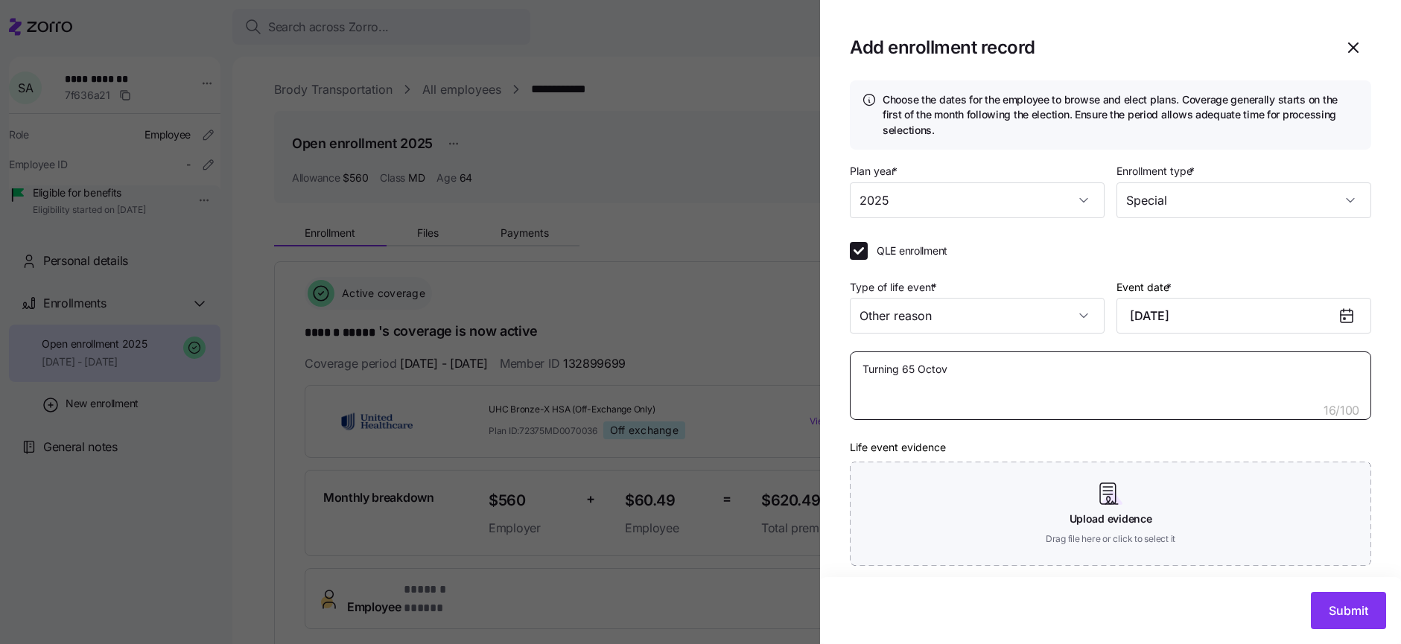
type textarea "x"
type textarea "Turning 65 Octo"
type textarea "x"
type textarea "Turning 65 Oct"
type textarea "x"
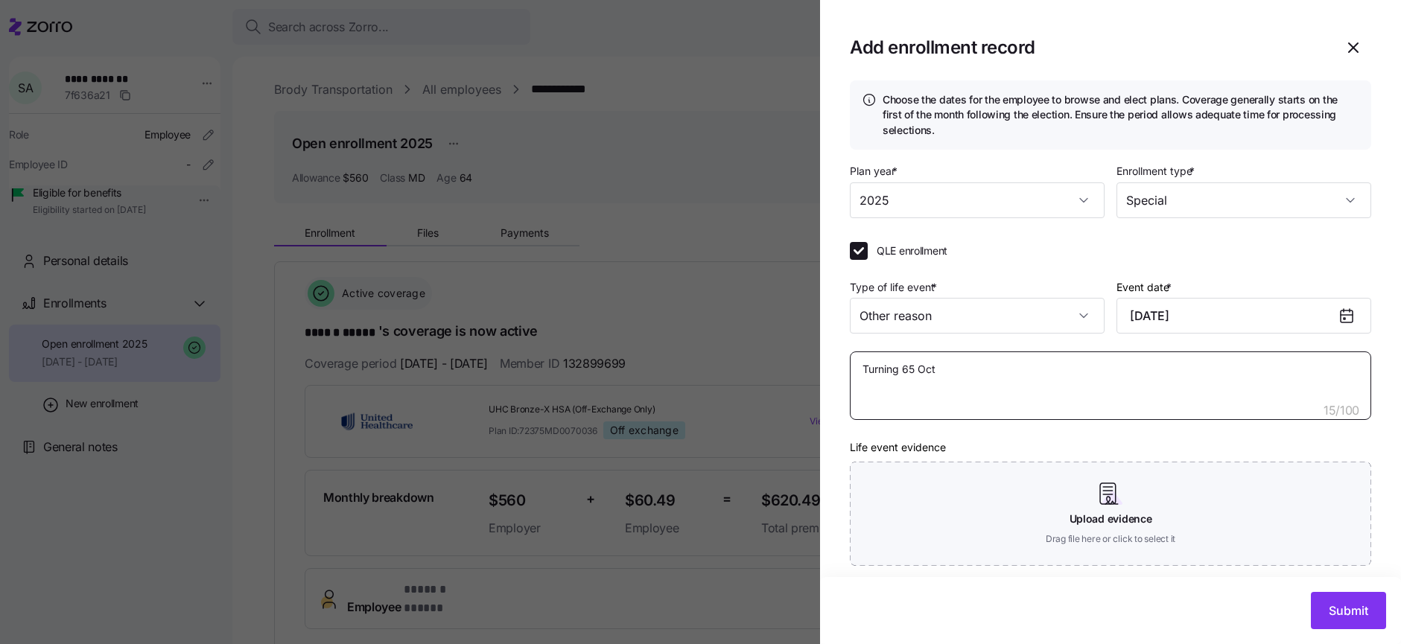
type textarea "Turning 65 Oc"
type textarea "x"
type textarea "Turning 65 O"
type textarea "x"
type textarea "Turning 65"
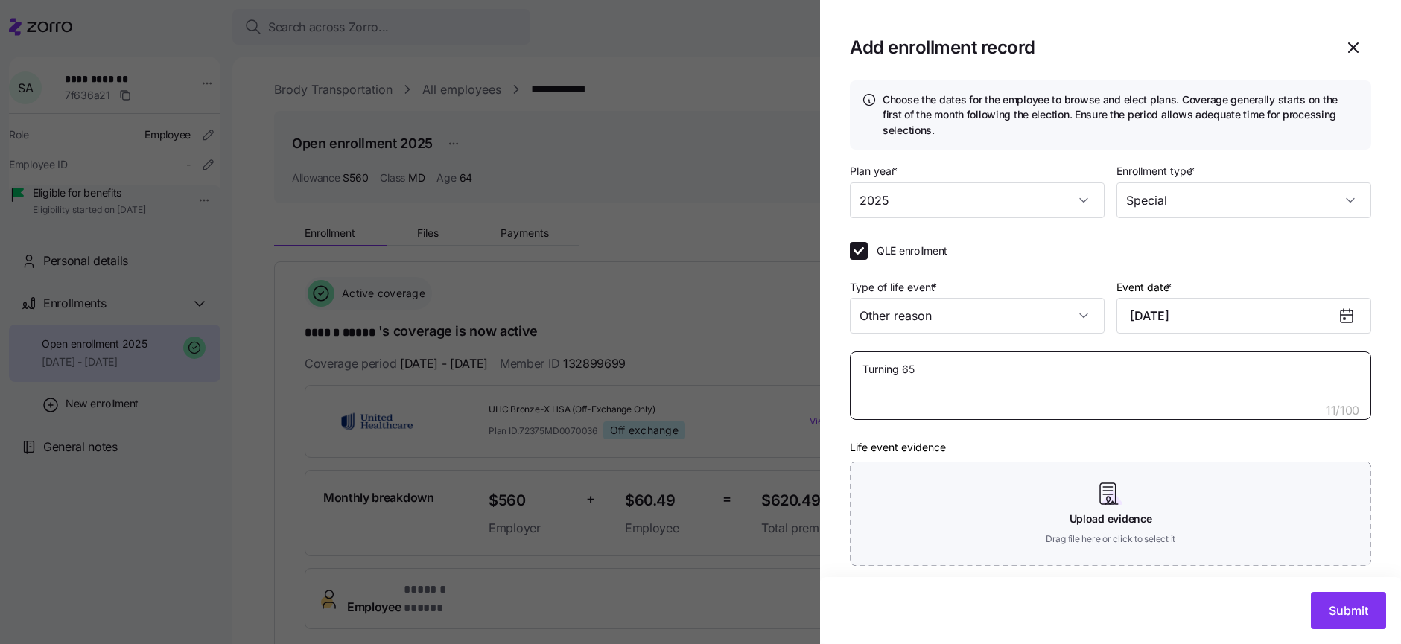
type textarea "x"
type textarea "Turning 65 i"
type textarea "x"
type textarea "Turning 65 in"
type textarea "x"
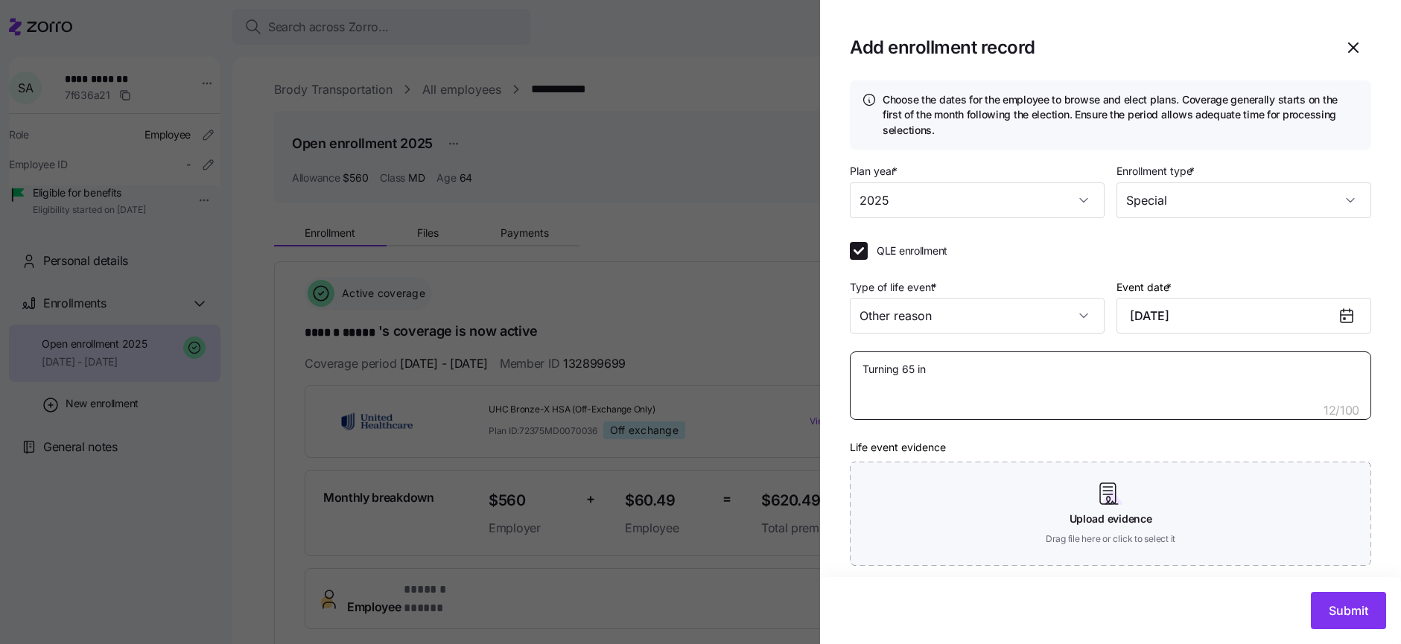
type textarea "Turning 65 in"
type textarea "x"
type textarea "Turning 65 in O"
type textarea "x"
type textarea "Turning 65 in Oc"
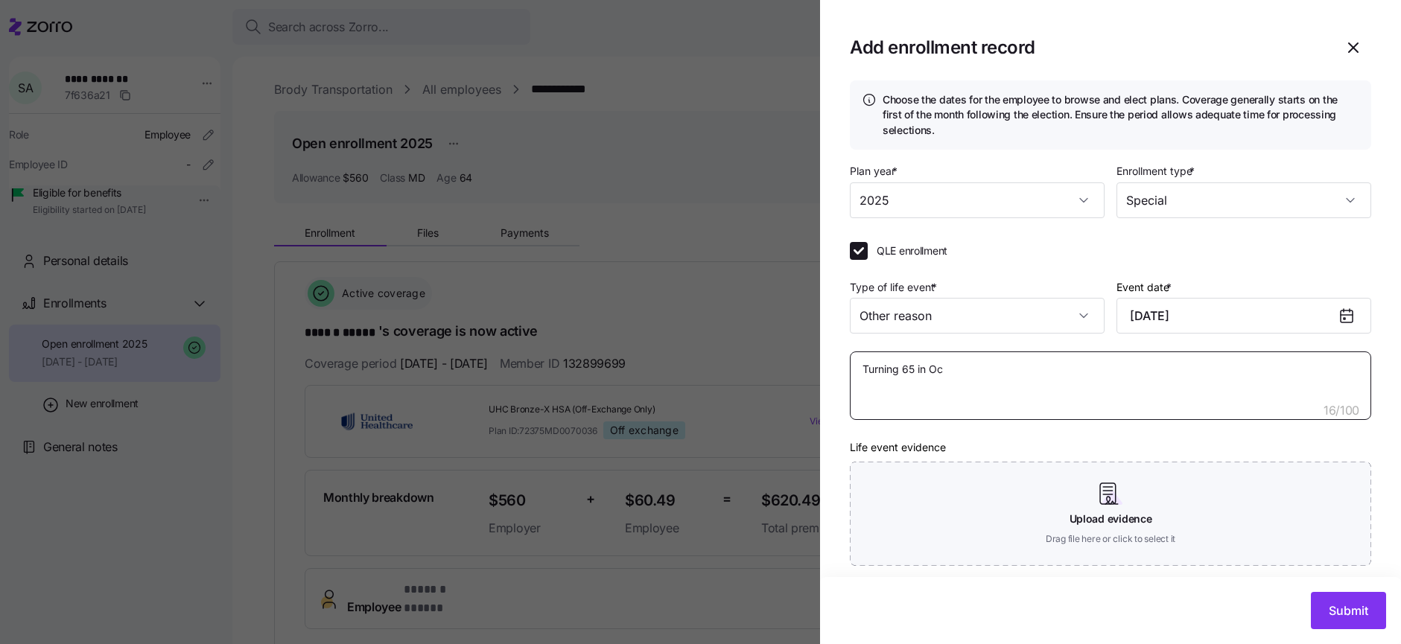
type textarea "x"
type textarea "Turning 65 in Oct"
type textarea "x"
type textarea "Turning 65 in Octo"
type textarea "x"
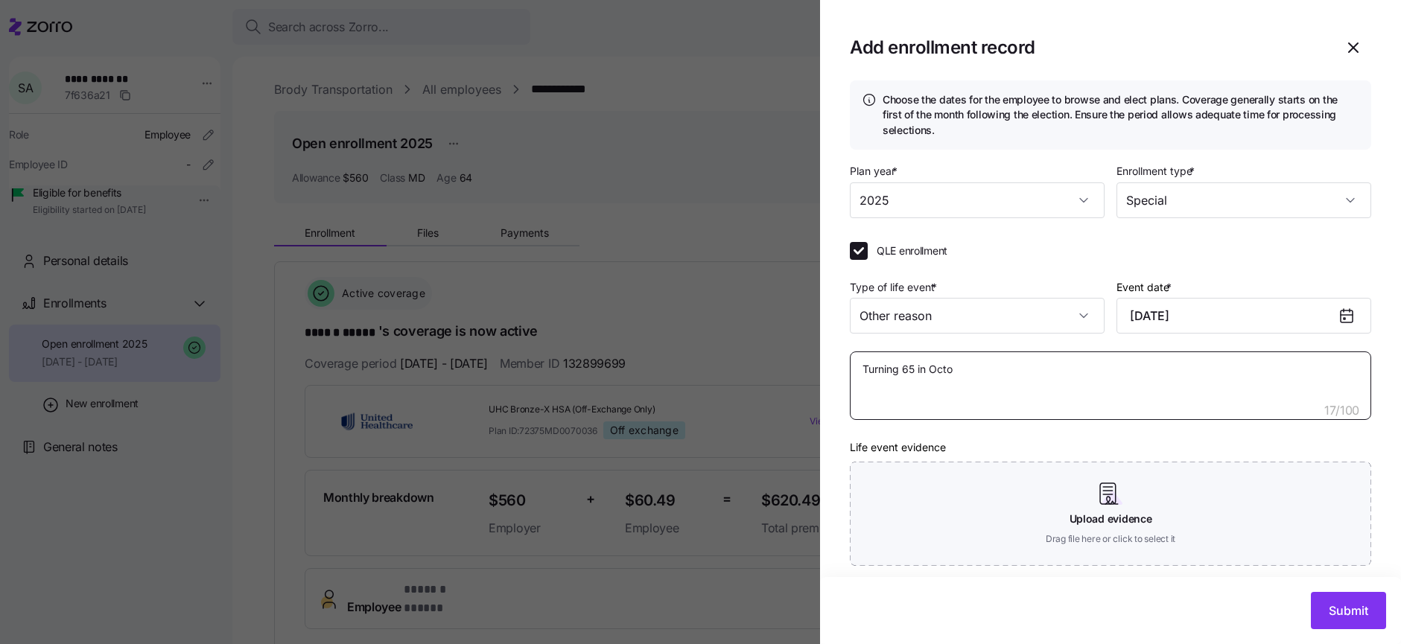
type textarea "Turning 65 in Octob"
type textarea "x"
type textarea "Turning 65 in Octobe"
type textarea "x"
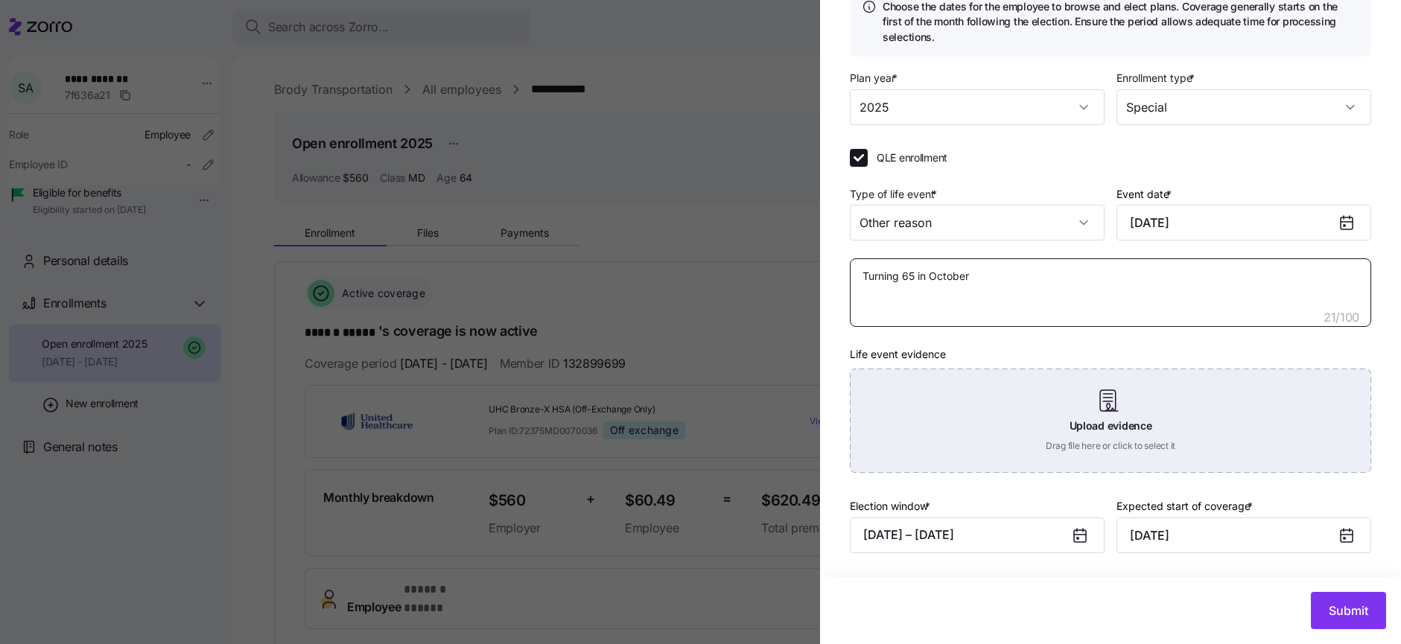
type textarea "Turning 65 in October"
click at [1134, 438] on div "Upload evidence Drag file here or click to select it" at bounding box center [1110, 421] width 521 height 104
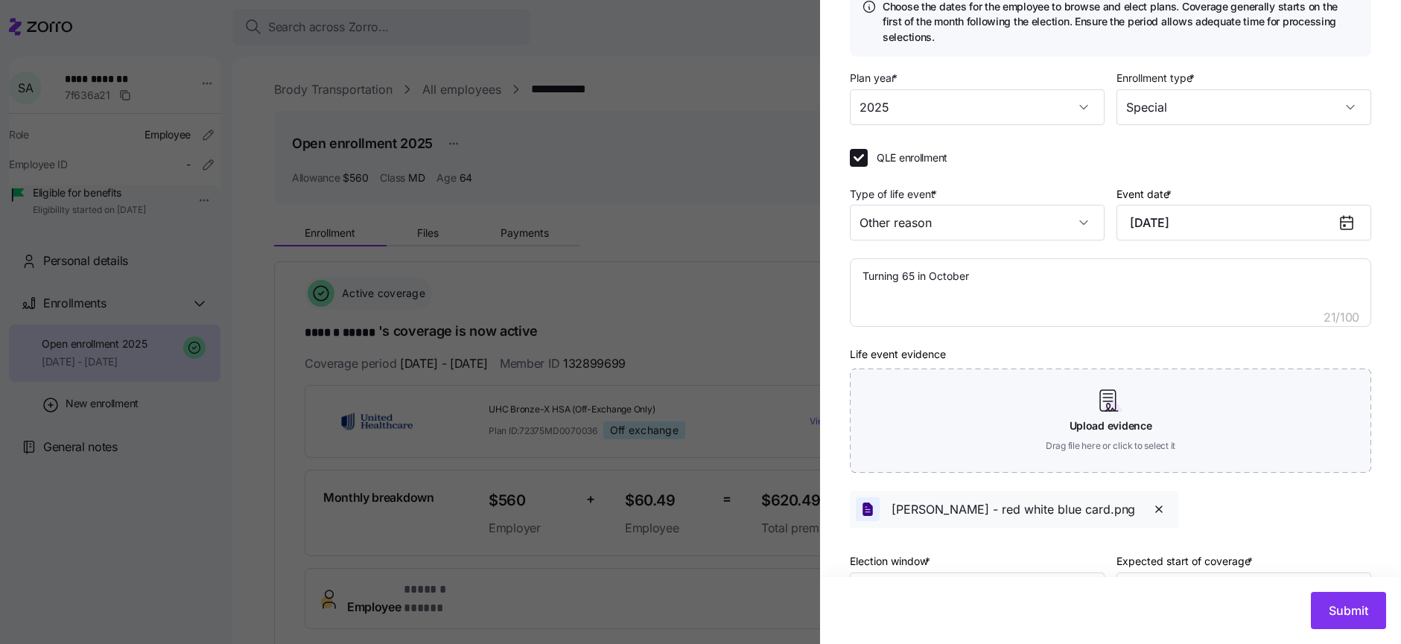
scroll to position [148, 0]
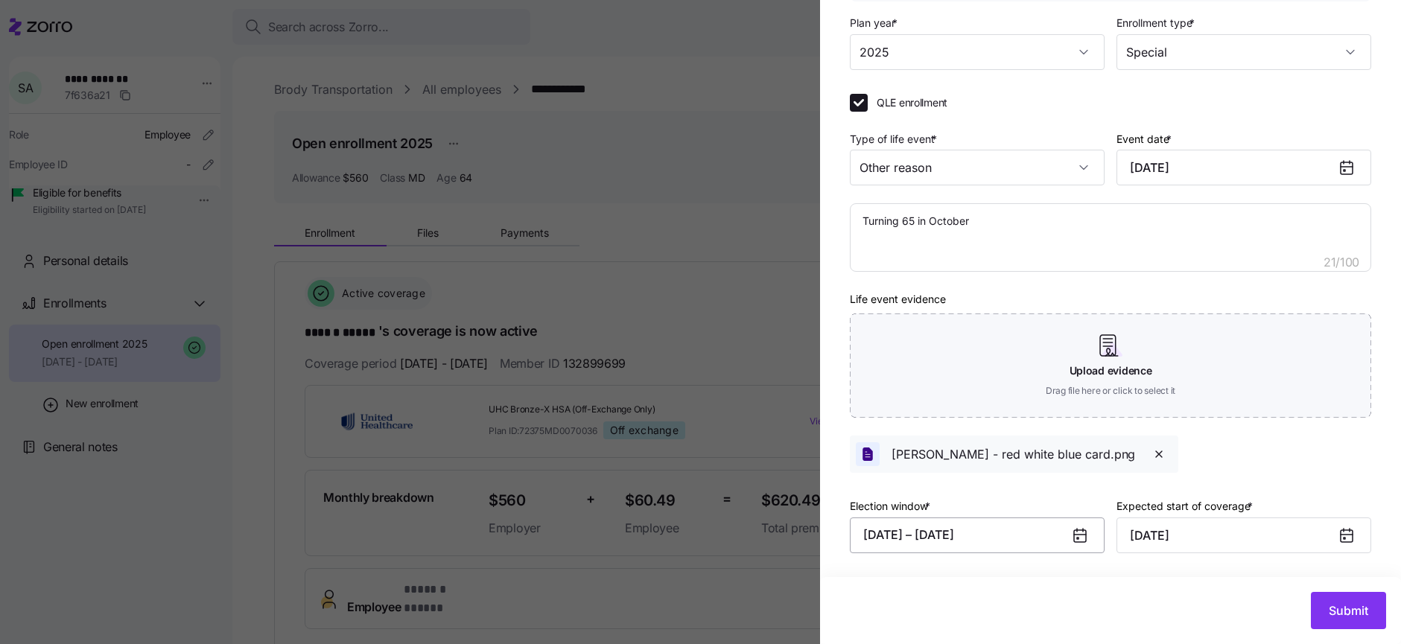
click at [1015, 534] on button "08/12/2025 – 11/25/2025" at bounding box center [977, 536] width 255 height 36
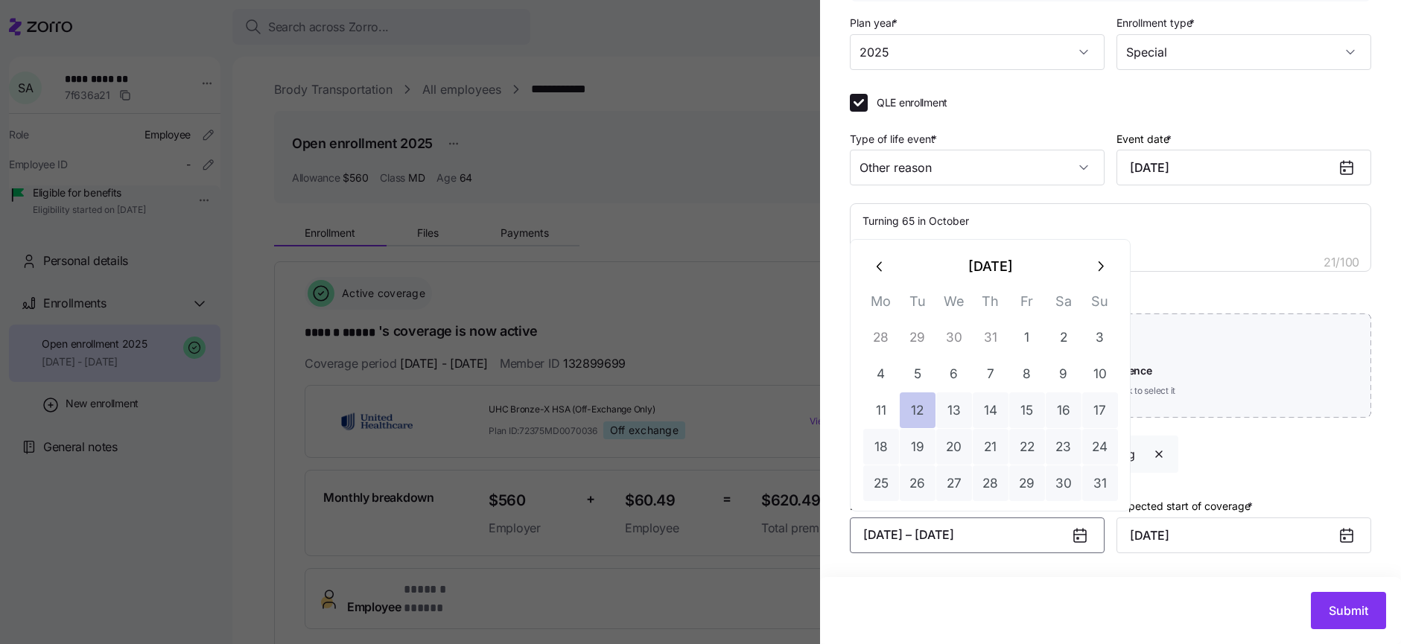
click at [923, 405] on button "12" at bounding box center [918, 411] width 36 height 36
click at [1085, 273] on button "button" at bounding box center [1100, 267] width 36 height 36
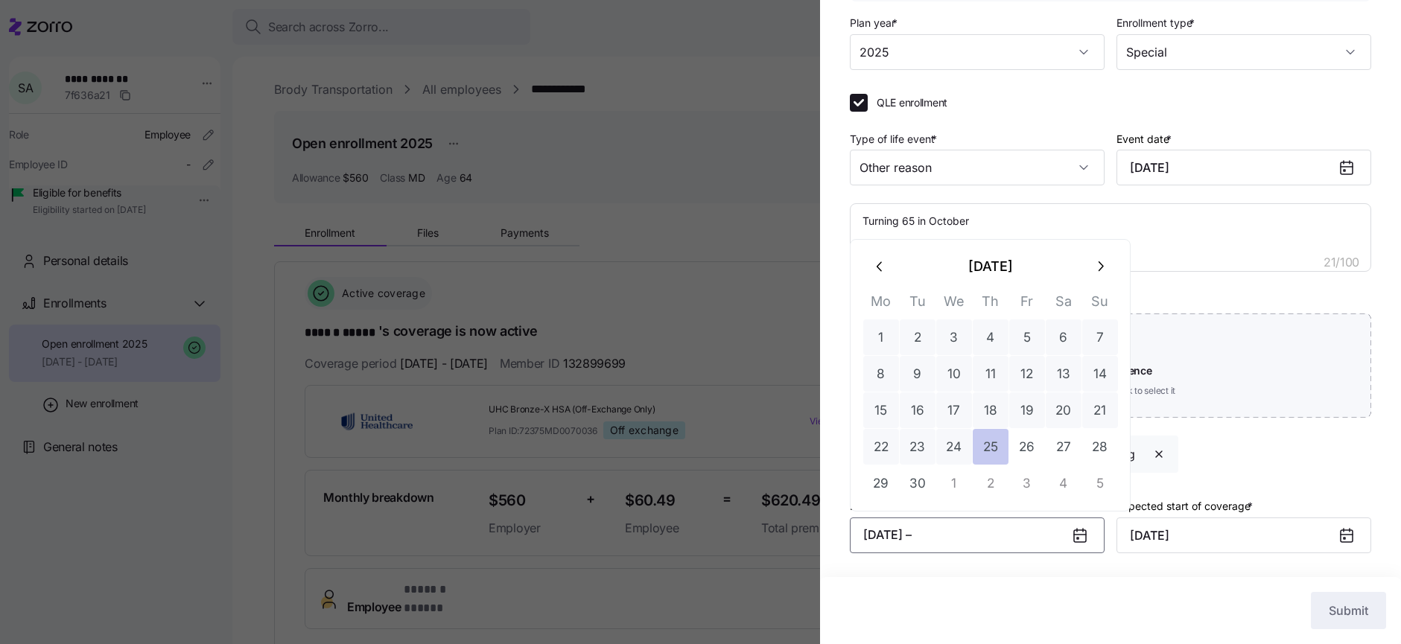
click at [994, 437] on button "25" at bounding box center [991, 447] width 36 height 36
type textarea "x"
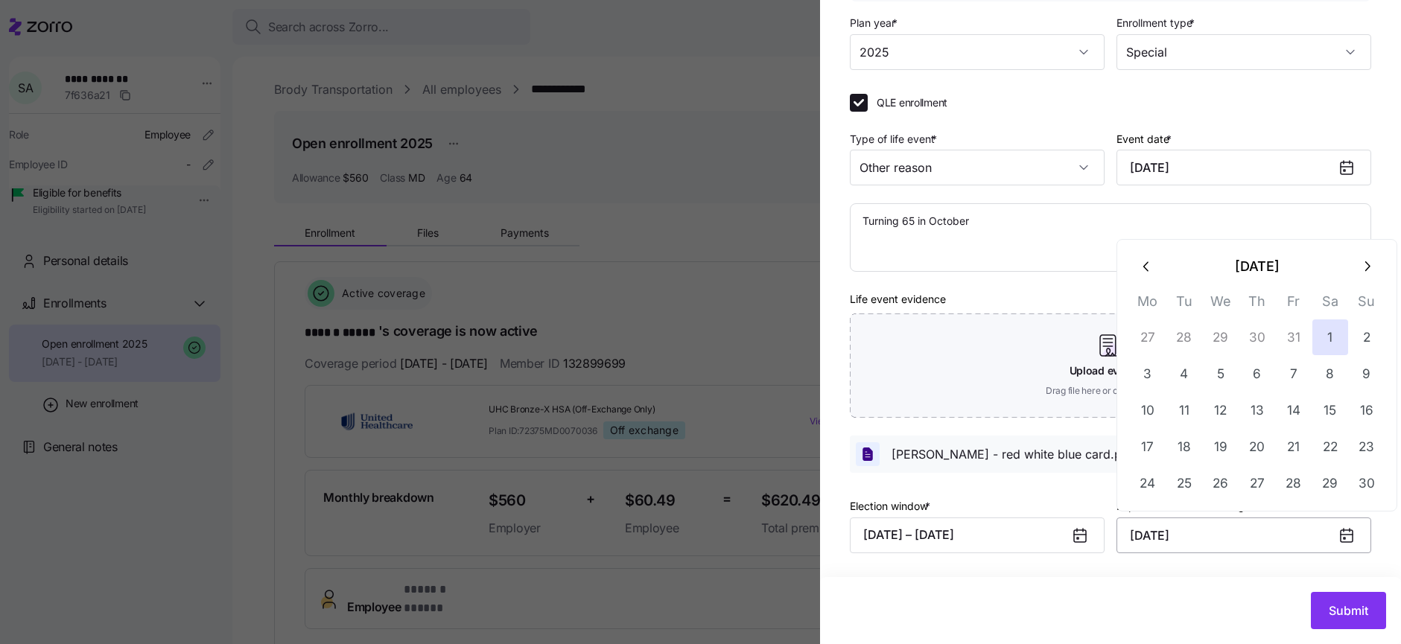
click at [1318, 535] on input "November 1, 2025" at bounding box center [1244, 536] width 255 height 36
click at [1147, 273] on icon "button" at bounding box center [1147, 267] width 16 height 16
click at [1219, 340] on button "1" at bounding box center [1221, 338] width 36 height 36
type input "October 1, 2025"
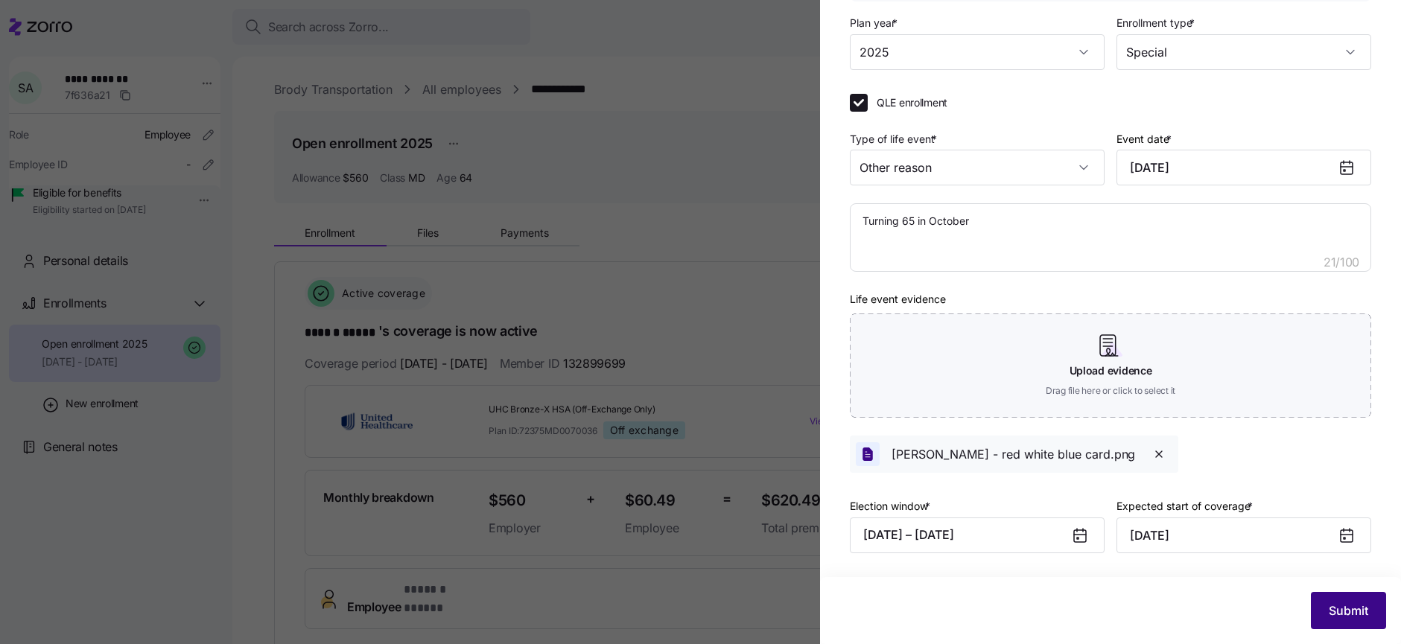
click at [1323, 612] on button "Submit" at bounding box center [1348, 610] width 75 height 37
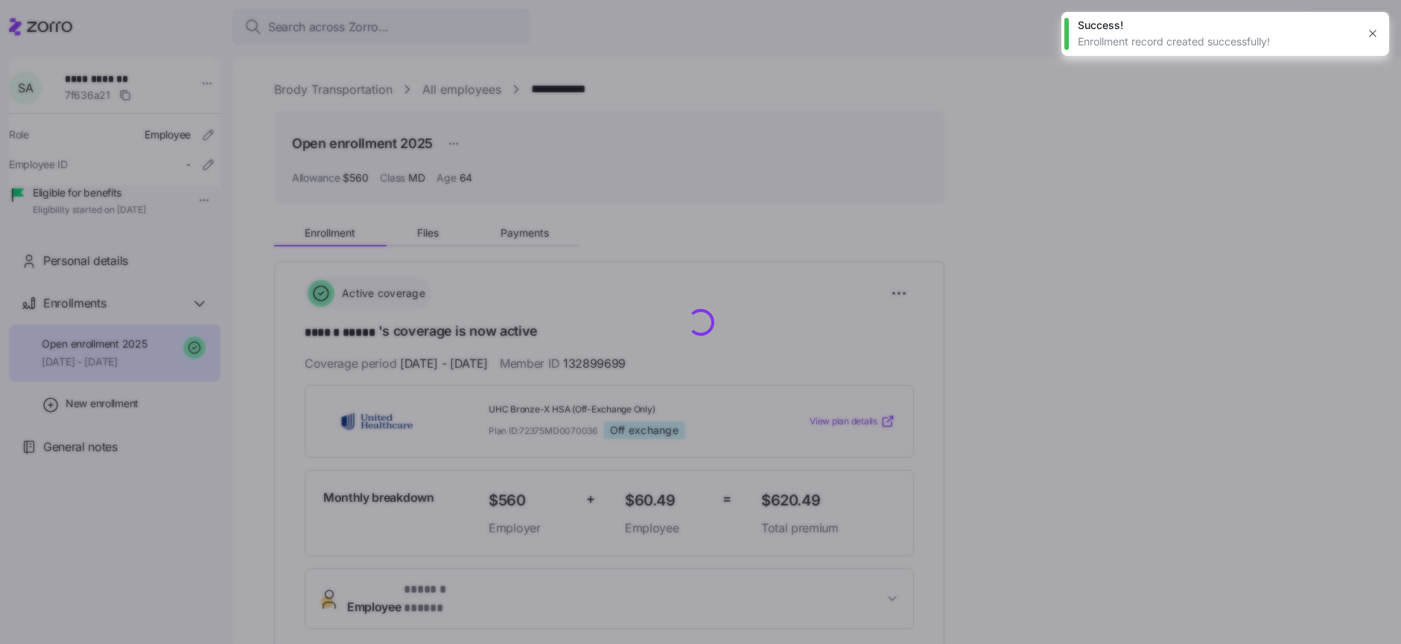
type textarea "x"
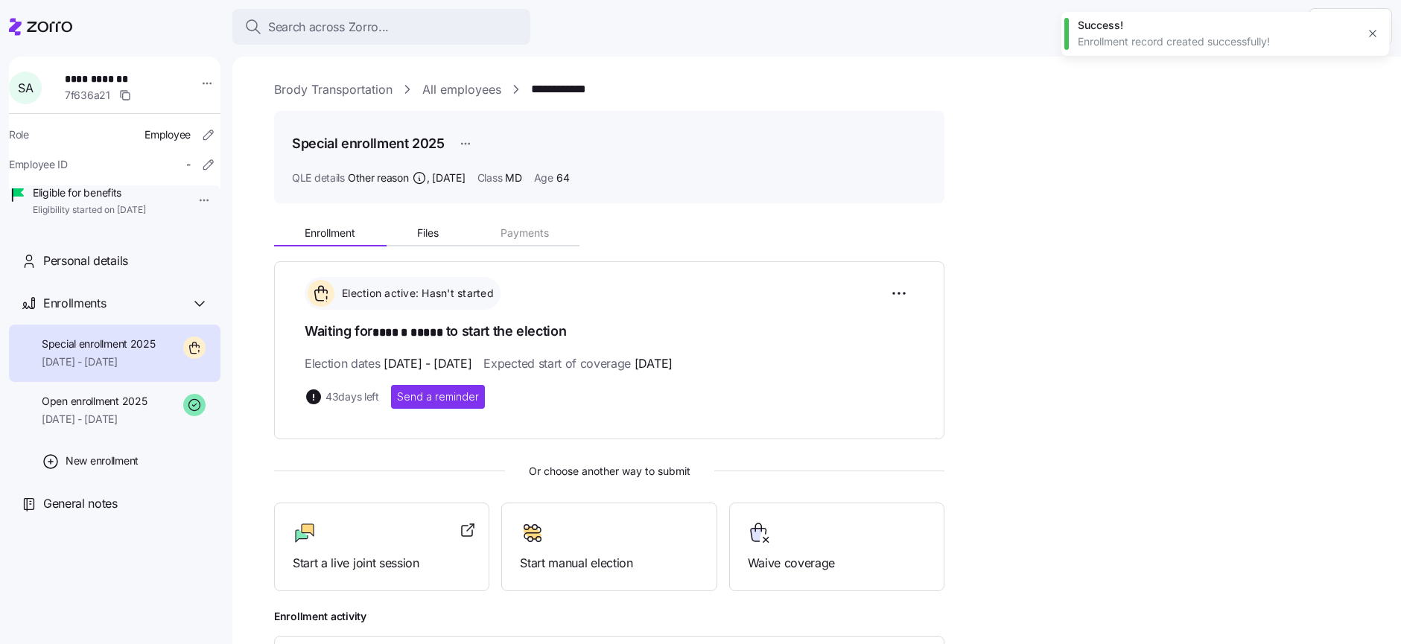
scroll to position [121, 0]
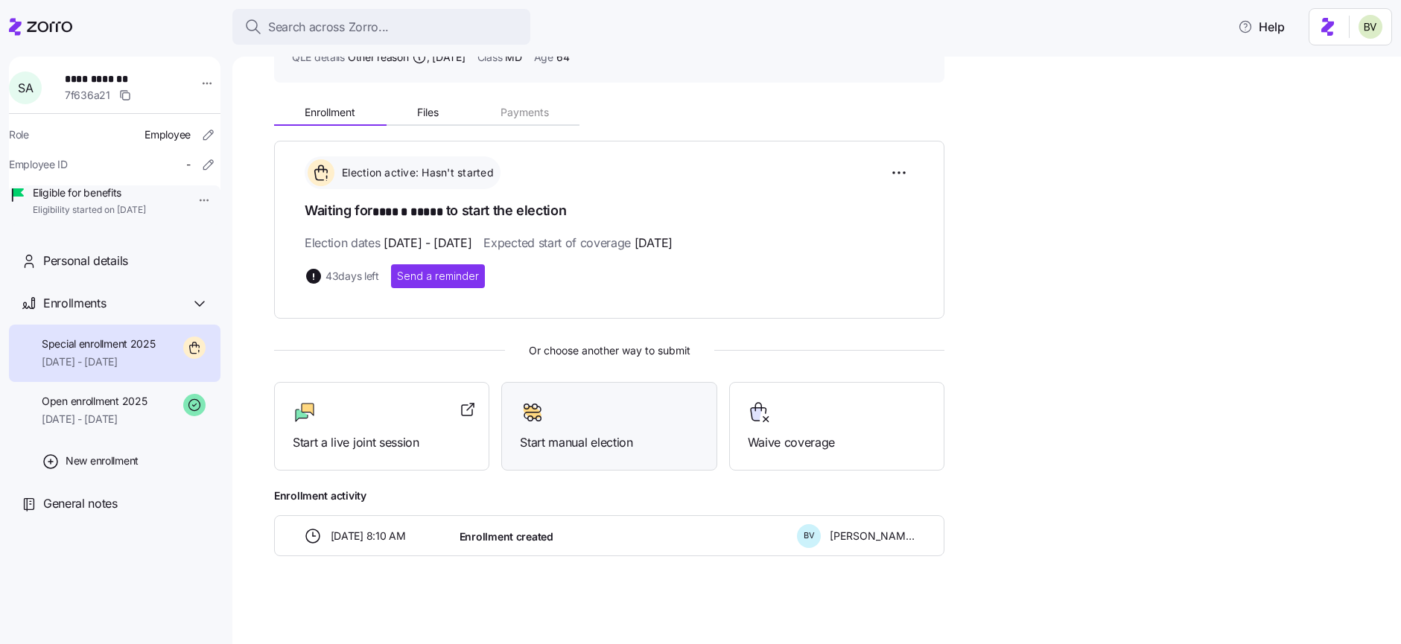
click at [575, 425] on div "Start manual election" at bounding box center [609, 426] width 178 height 51
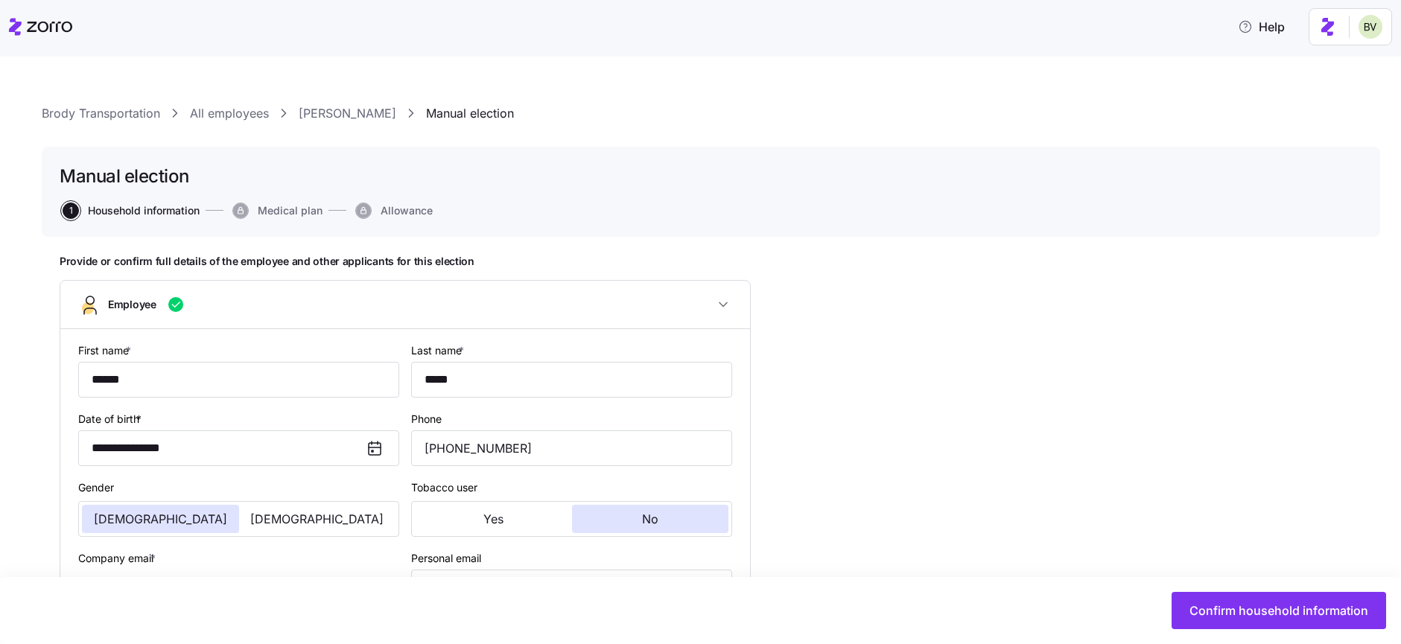
scroll to position [578, 0]
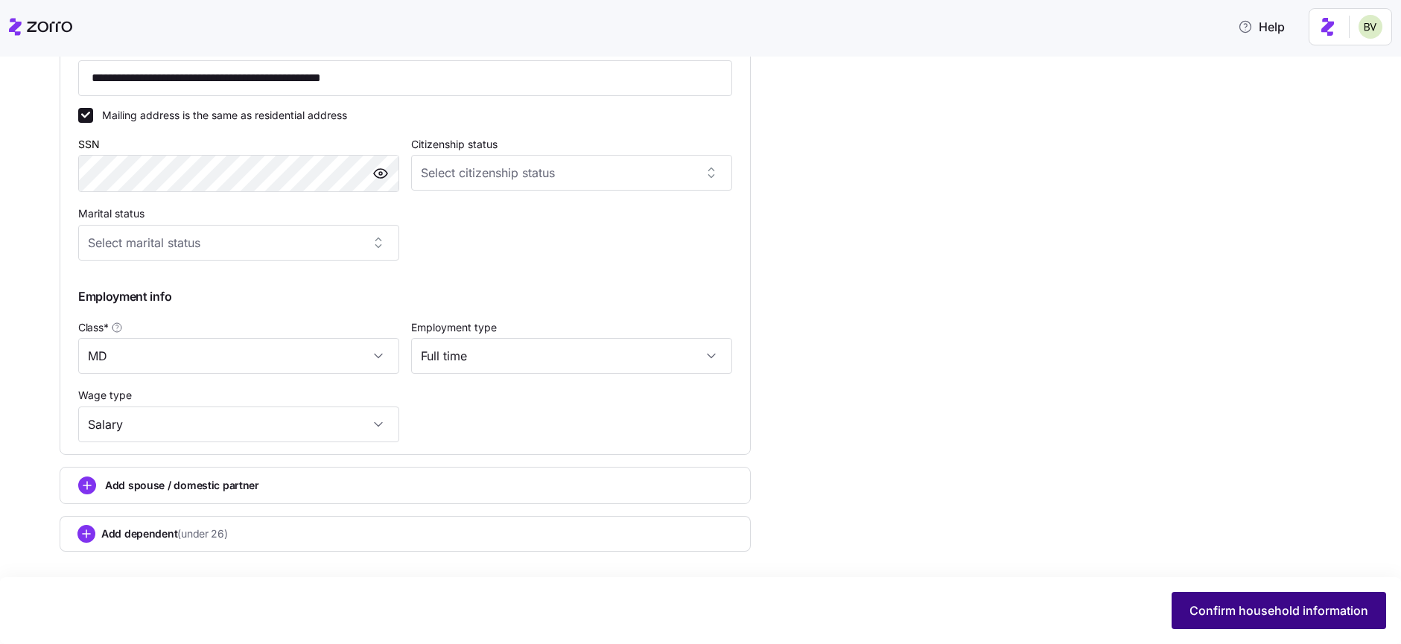
click at [1220, 609] on span "Confirm household information" at bounding box center [1279, 611] width 179 height 18
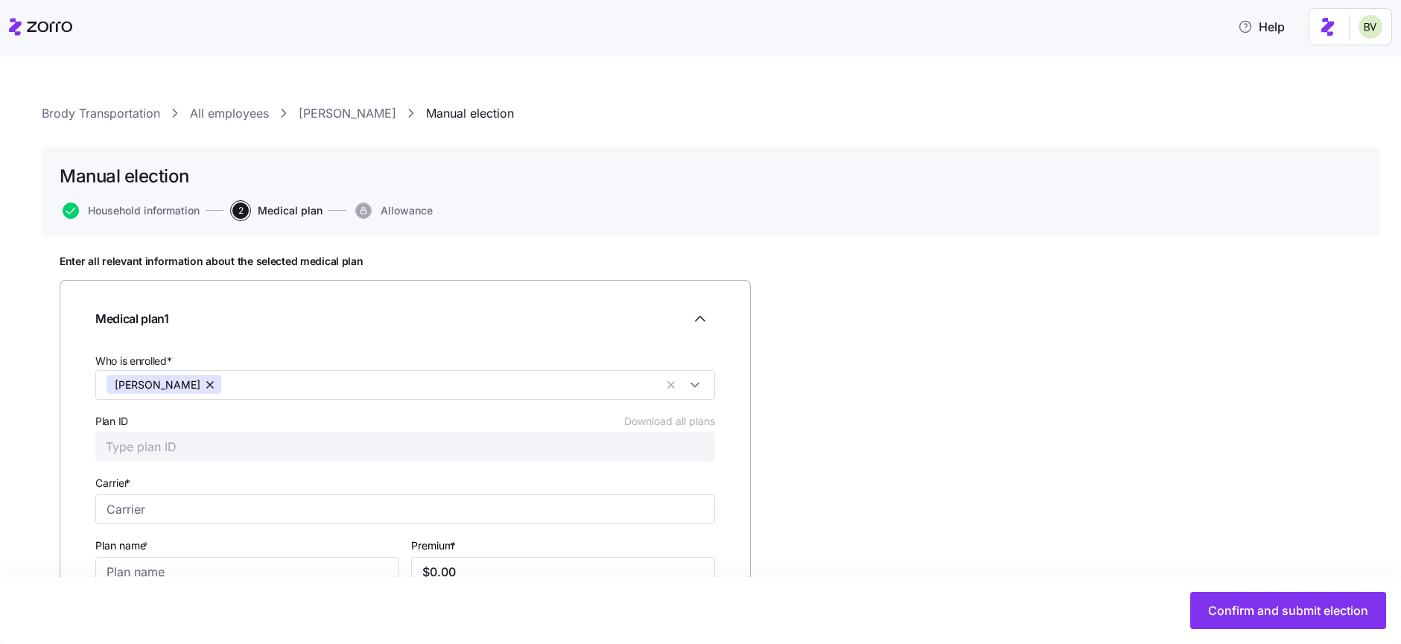
scroll to position [115, 0]
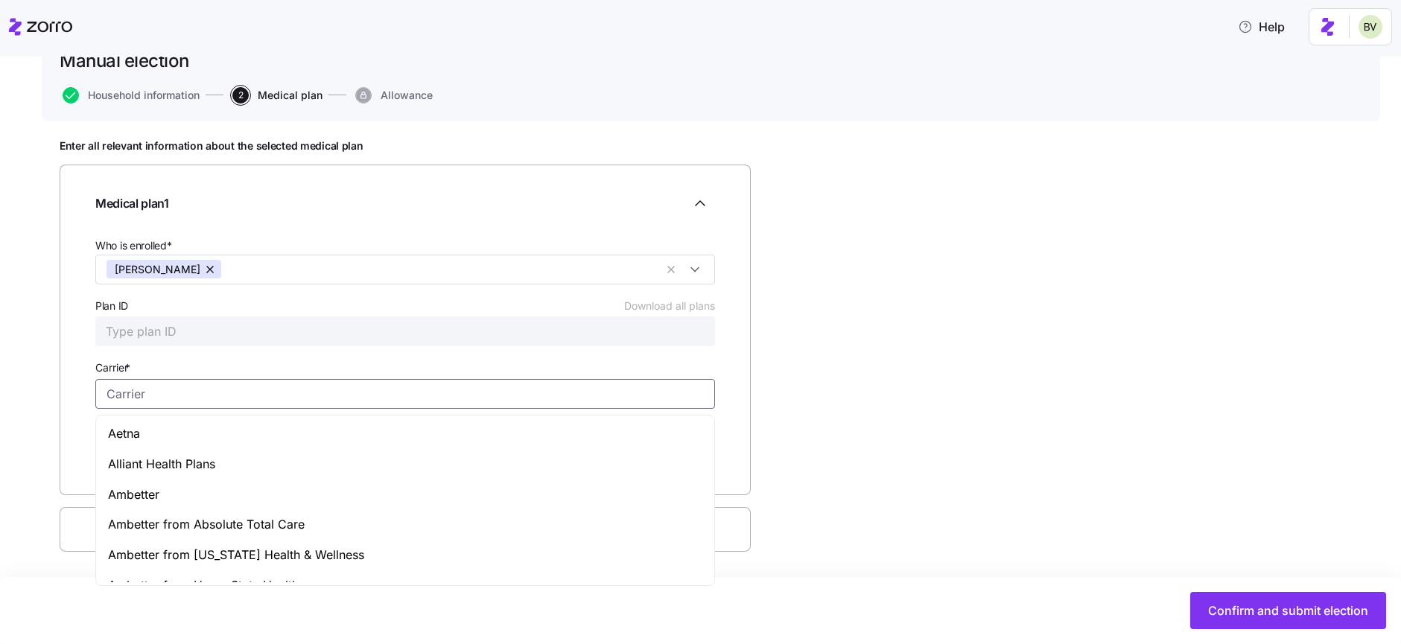
click at [245, 393] on input "Carrier *" at bounding box center [405, 394] width 620 height 30
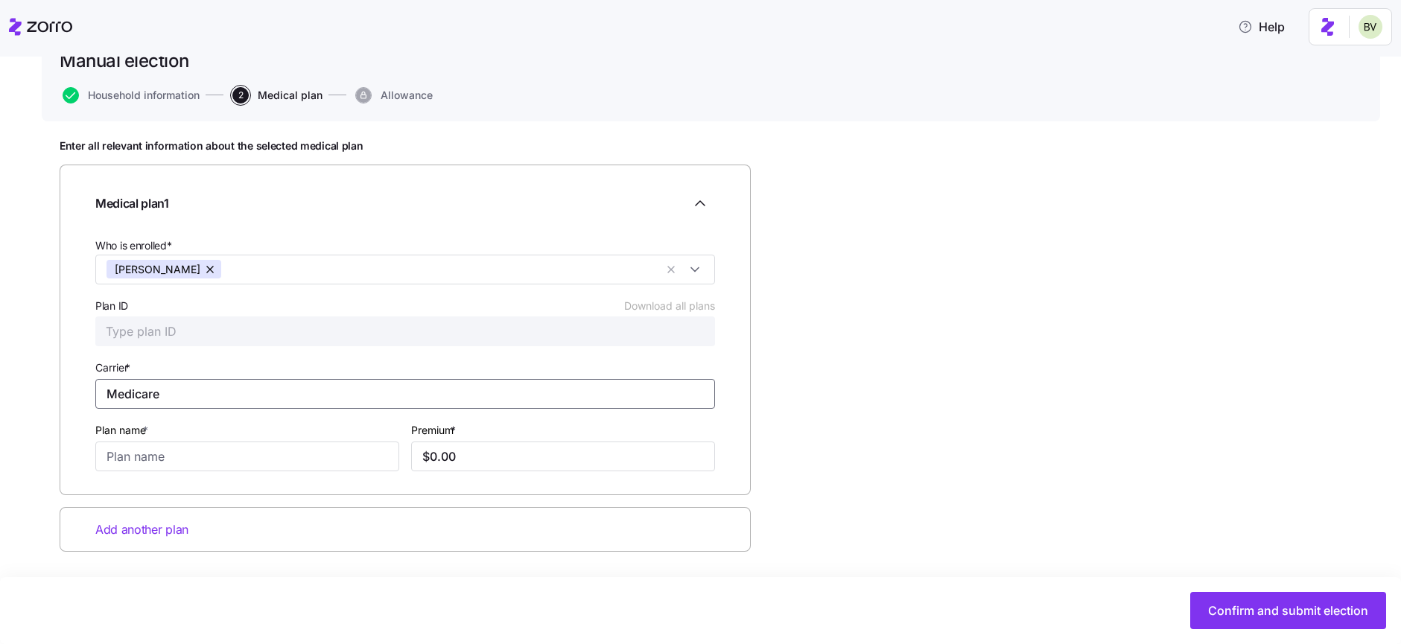
type input "Medicare"
type input "Part B"
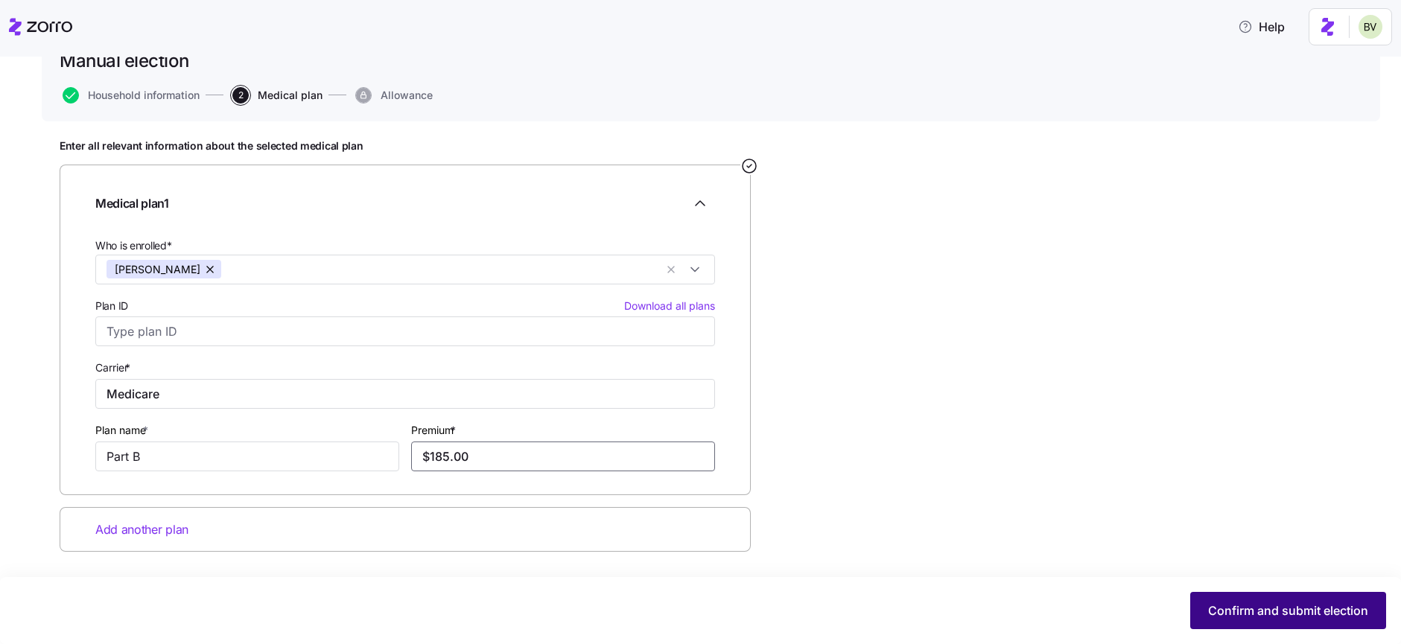
type input "$185.00"
click at [1206, 611] on button "Confirm and submit election" at bounding box center [1288, 610] width 196 height 37
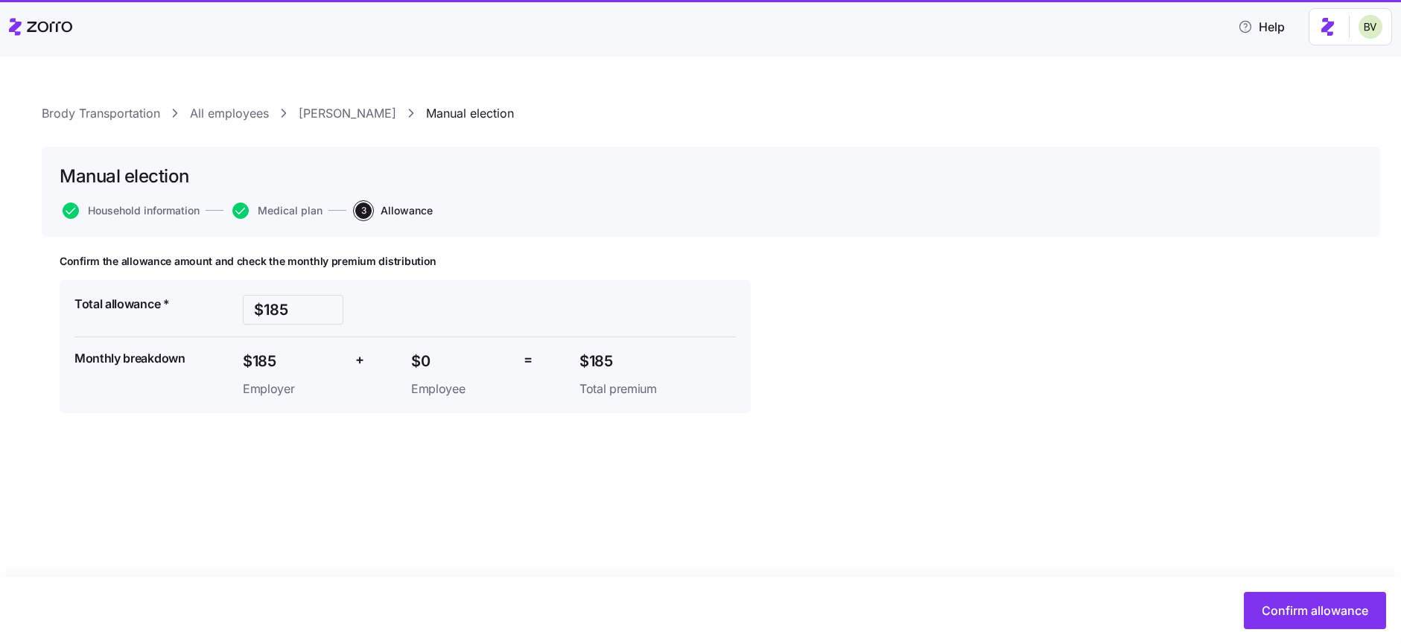
type input "$560"
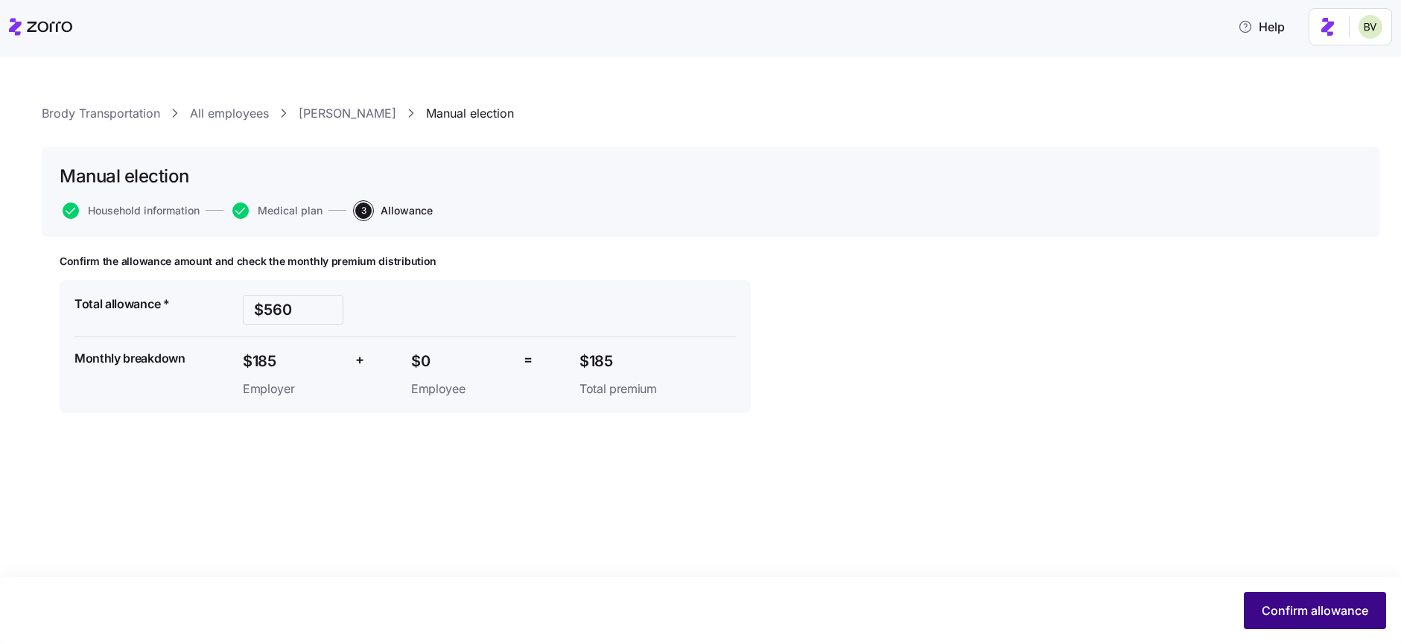
click at [1285, 606] on span "Confirm allowance" at bounding box center [1315, 611] width 107 height 18
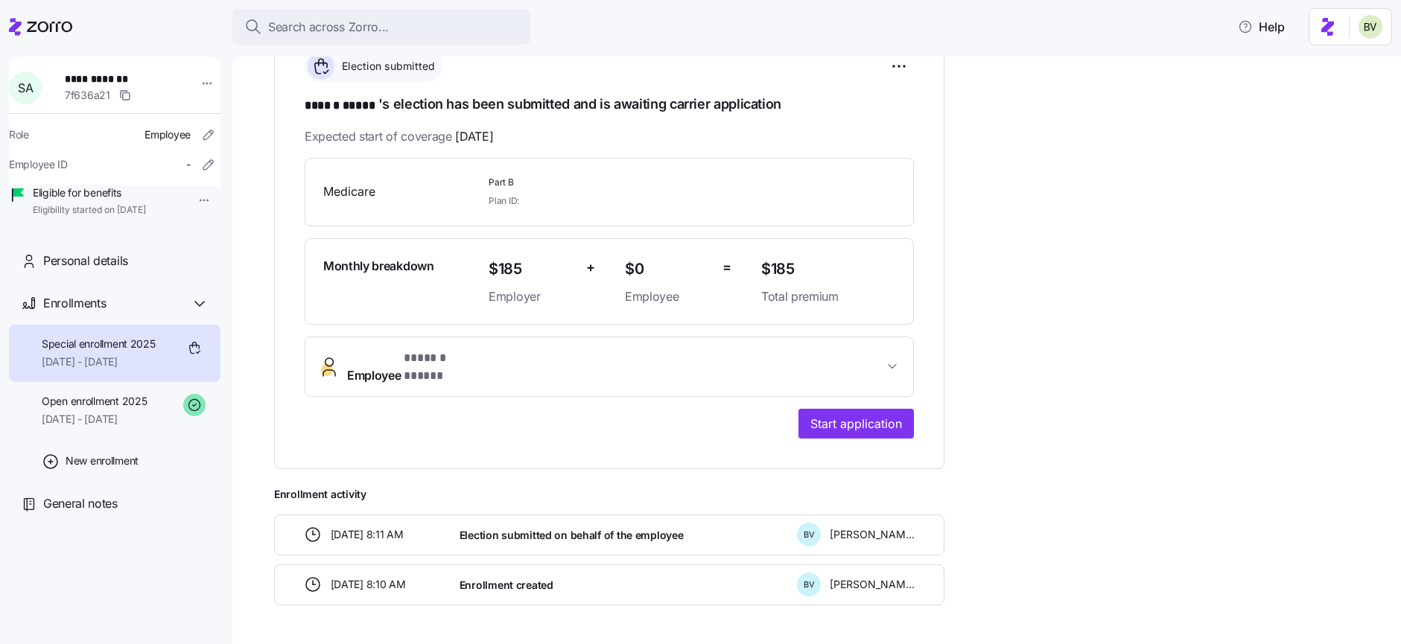
scroll to position [258, 0]
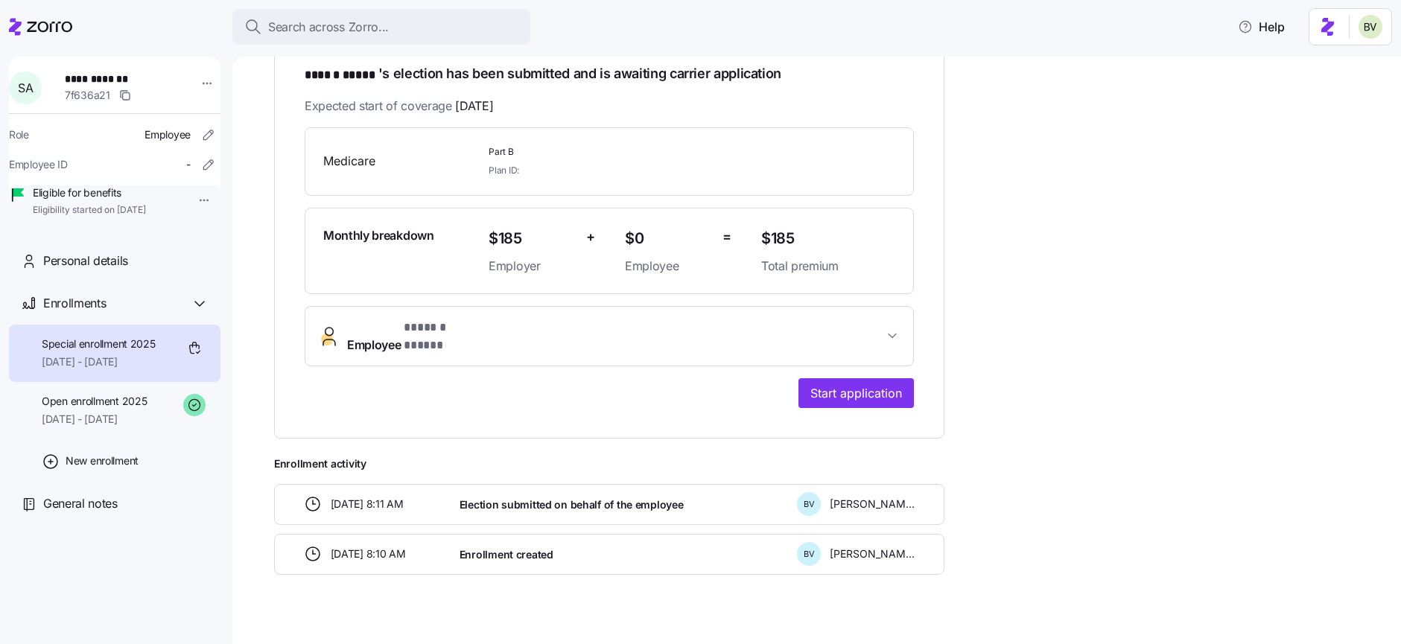
click at [848, 362] on div "**********" at bounding box center [609, 268] width 609 height 282
click at [846, 384] on span "Start application" at bounding box center [857, 393] width 92 height 18
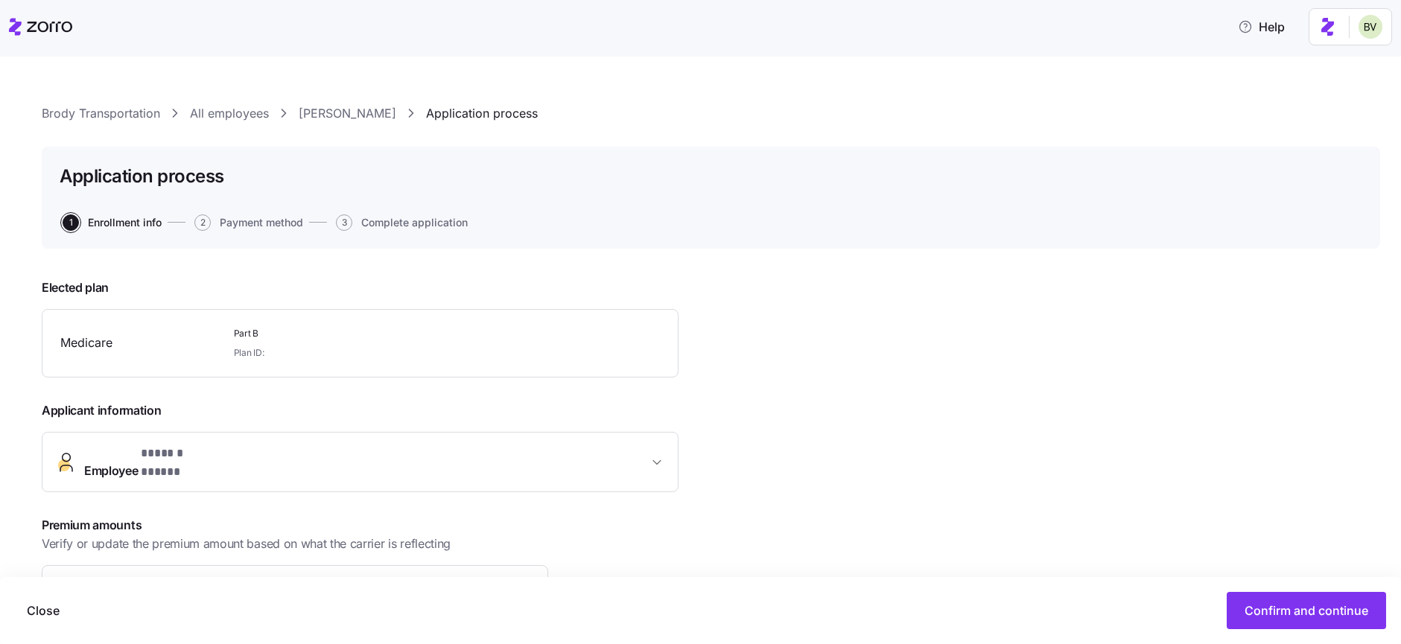
scroll to position [188, 0]
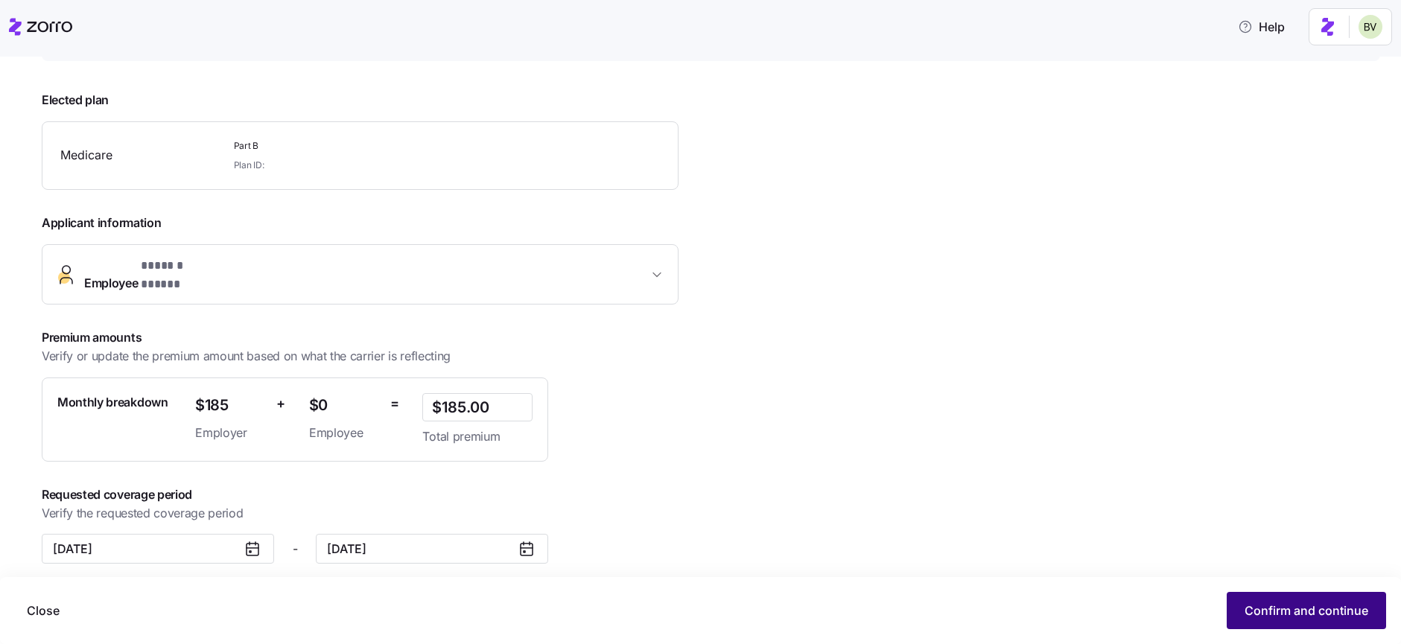
click at [1274, 606] on span "Confirm and continue" at bounding box center [1307, 611] width 124 height 18
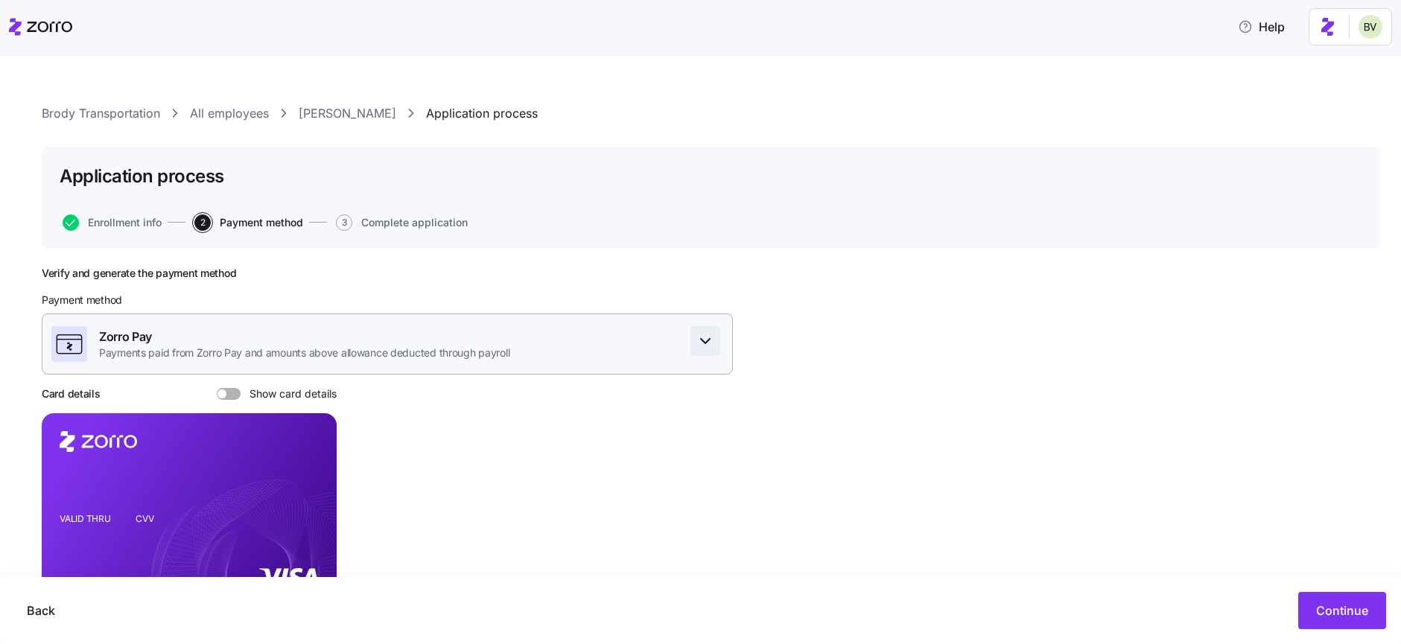
click at [700, 343] on icon "button" at bounding box center [706, 341] width 18 height 18
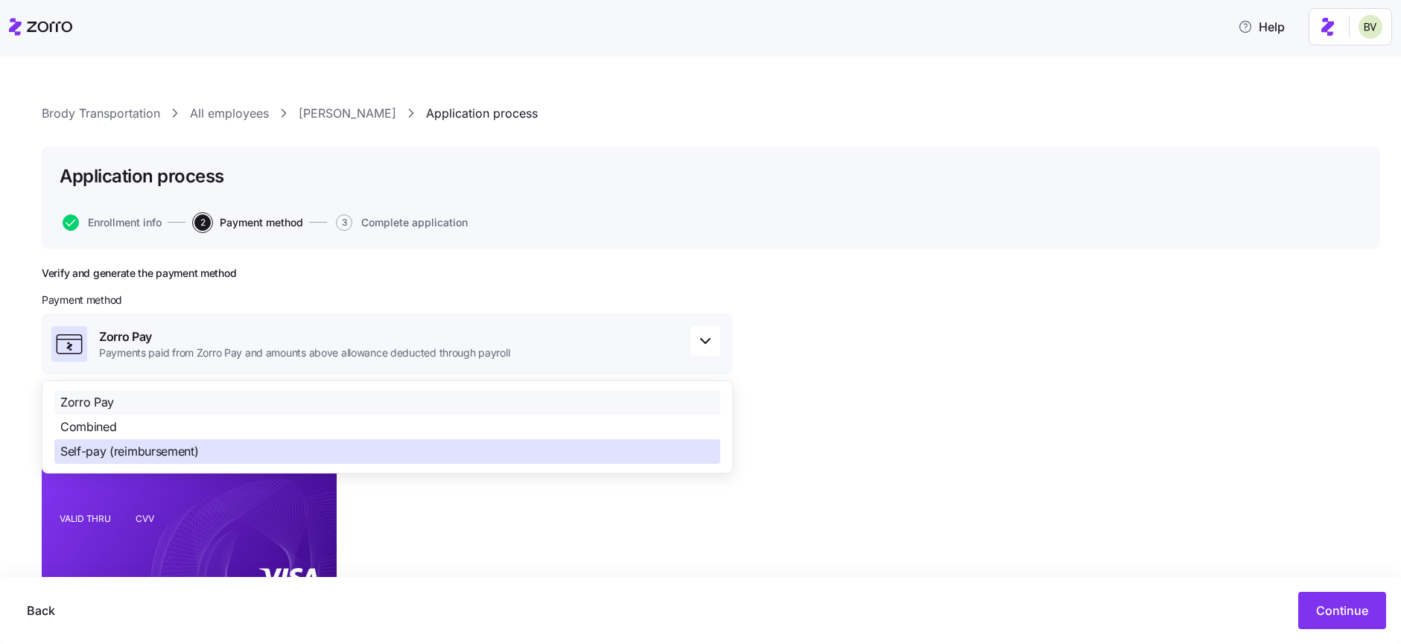
click at [363, 445] on div "Self-pay (reimbursement)" at bounding box center [387, 452] width 666 height 25
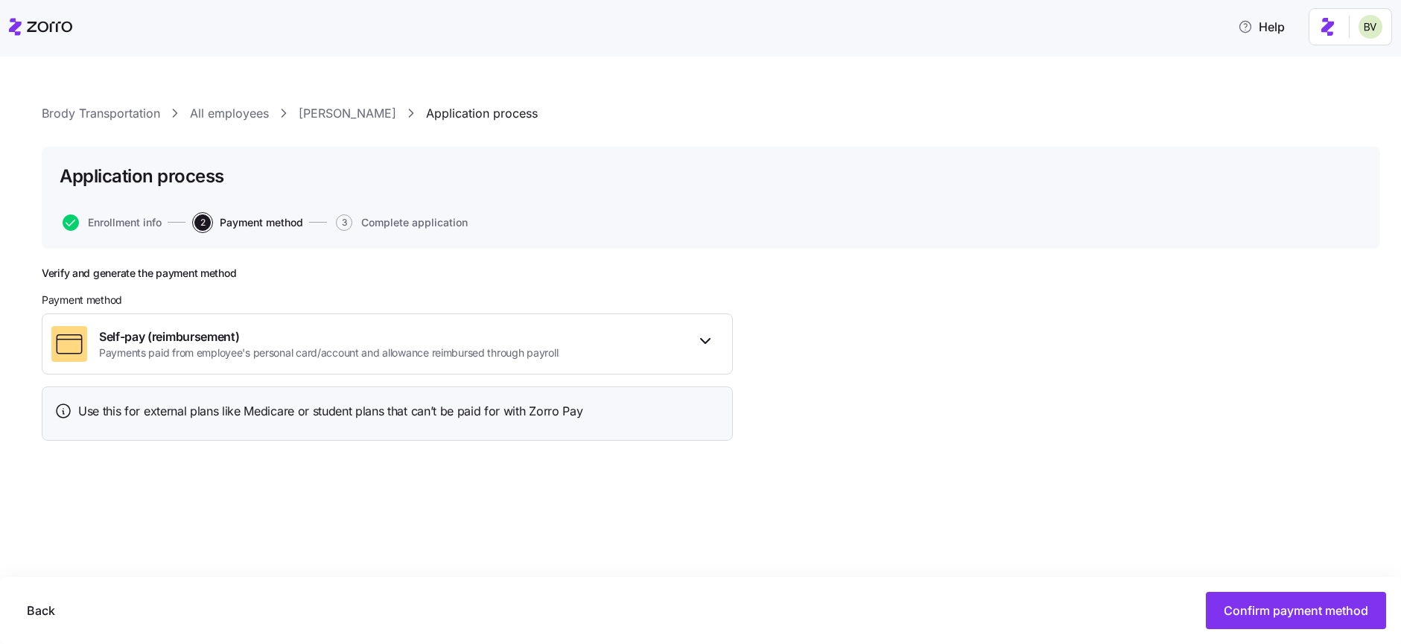
click at [893, 430] on div "Verify and generate the payment method Payment method Self-pay (reimbursement) …" at bounding box center [711, 397] width 1339 height 261
click at [1284, 610] on span "Confirm payment method" at bounding box center [1296, 611] width 145 height 18
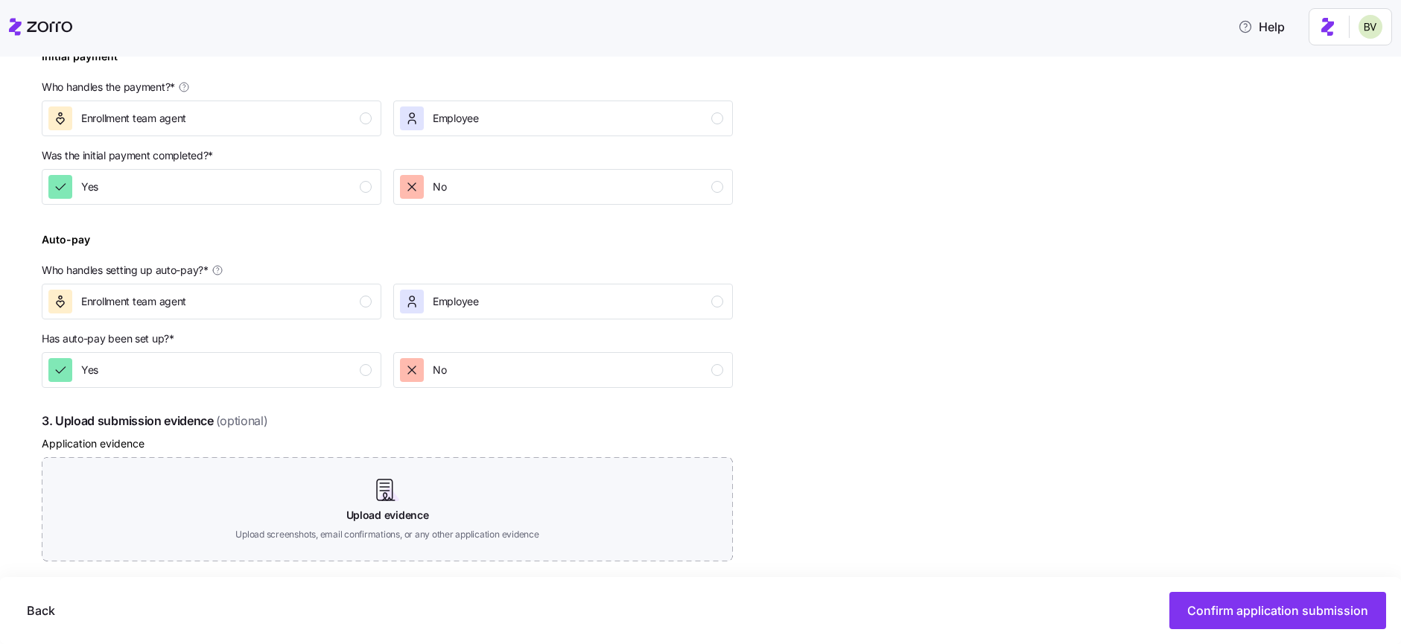
scroll to position [290, 0]
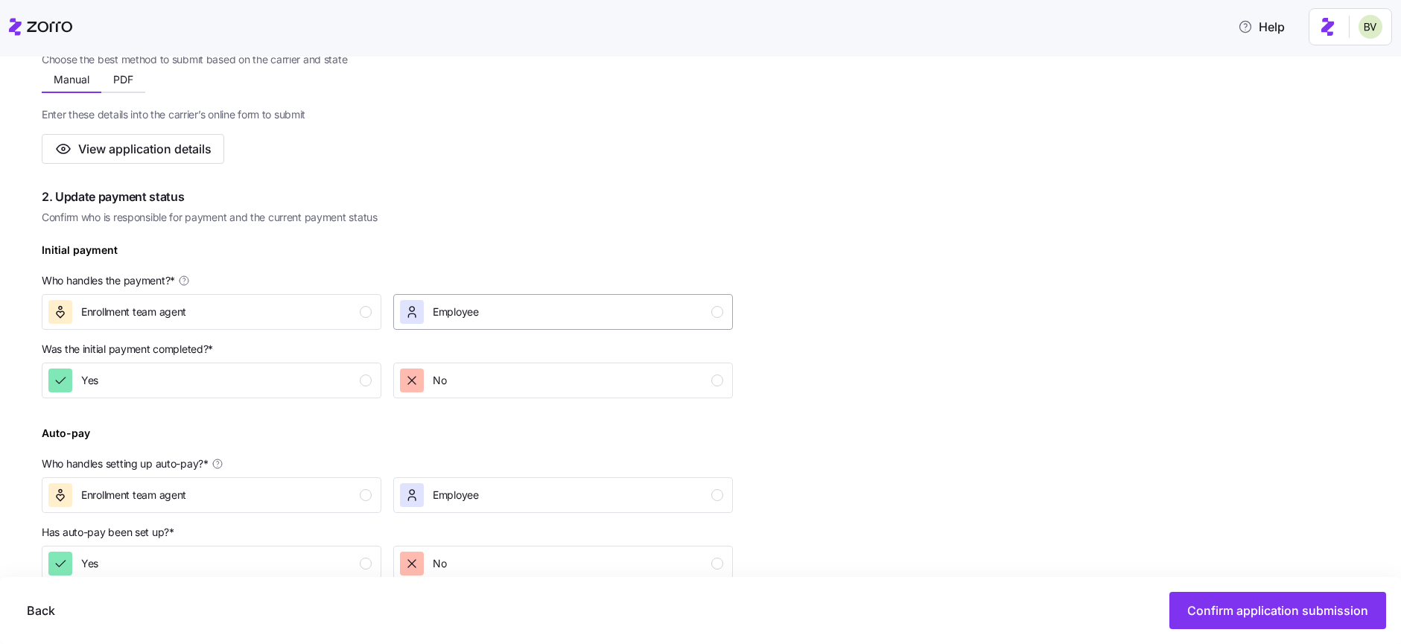
click at [598, 315] on div "Employee" at bounding box center [561, 312] width 323 height 24
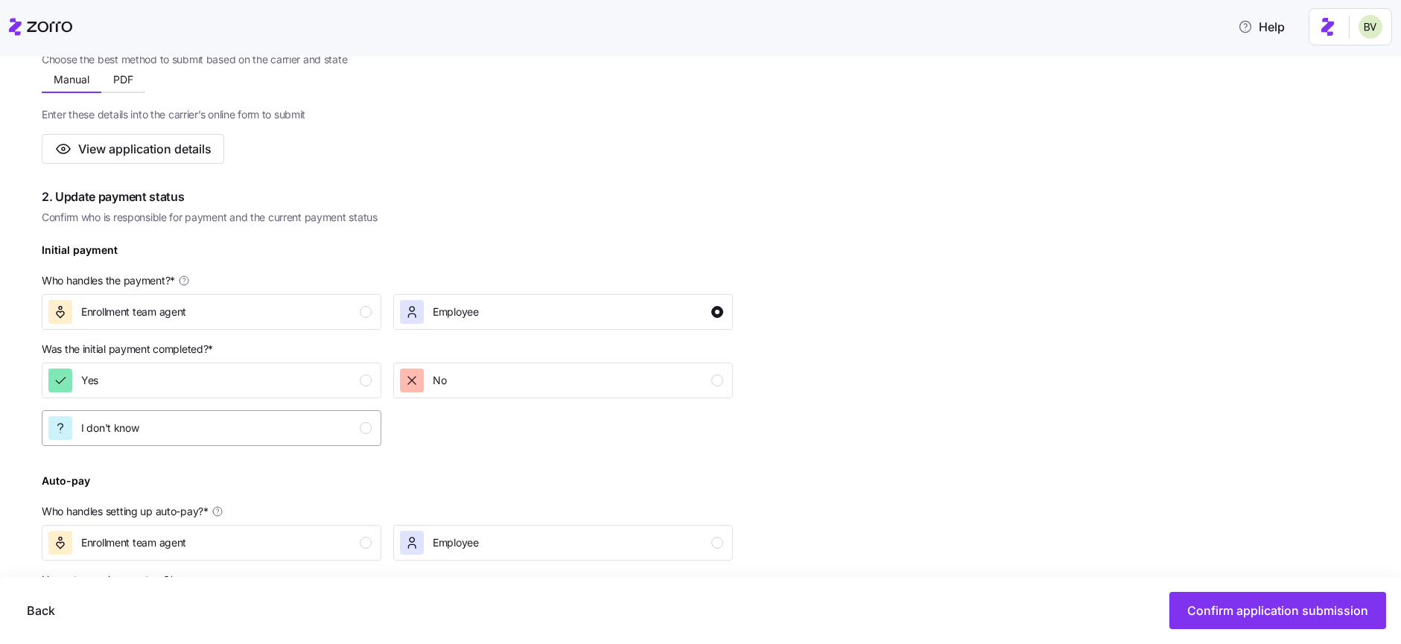
click at [313, 428] on div "I don't know" at bounding box center [209, 428] width 323 height 24
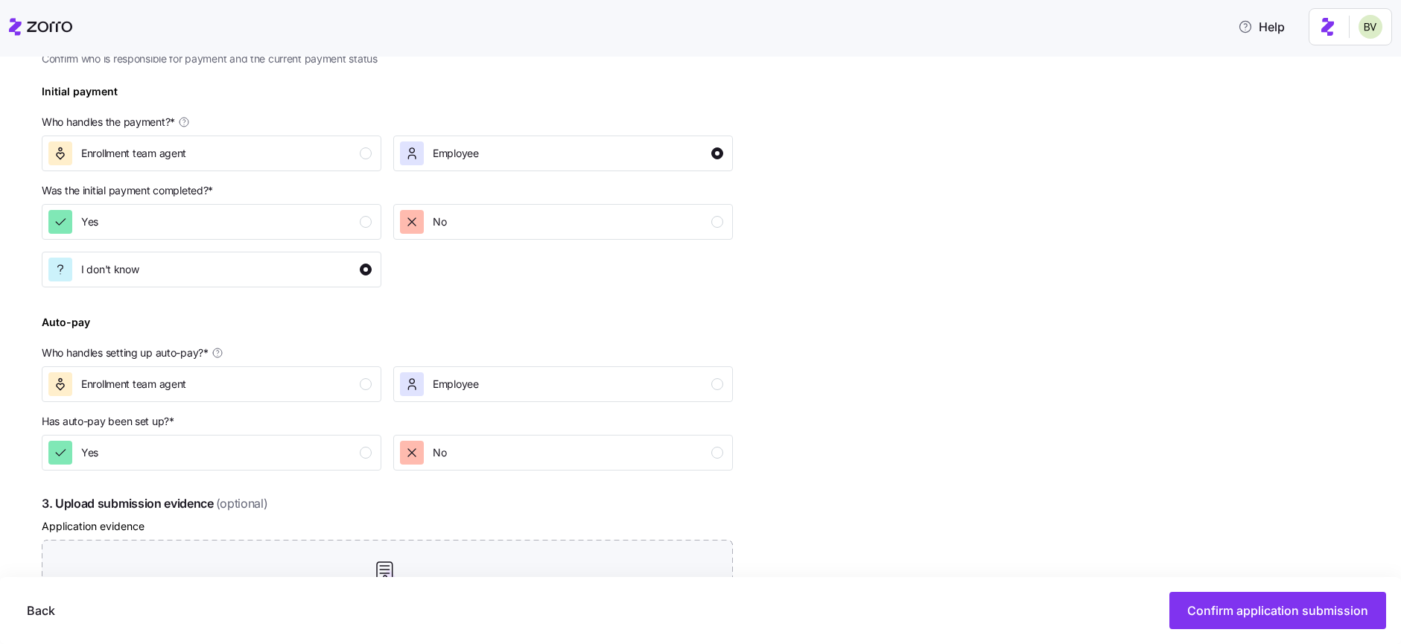
scroll to position [516, 0]
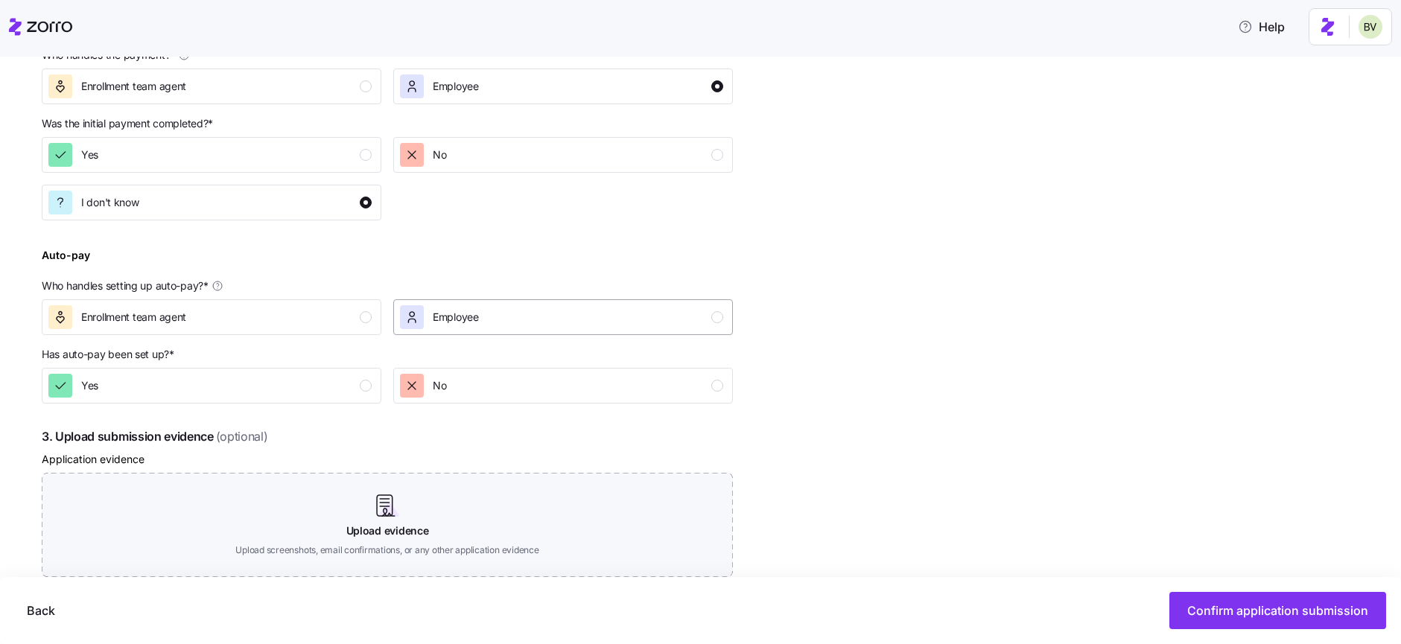
click at [527, 308] on div "Employee" at bounding box center [561, 317] width 323 height 24
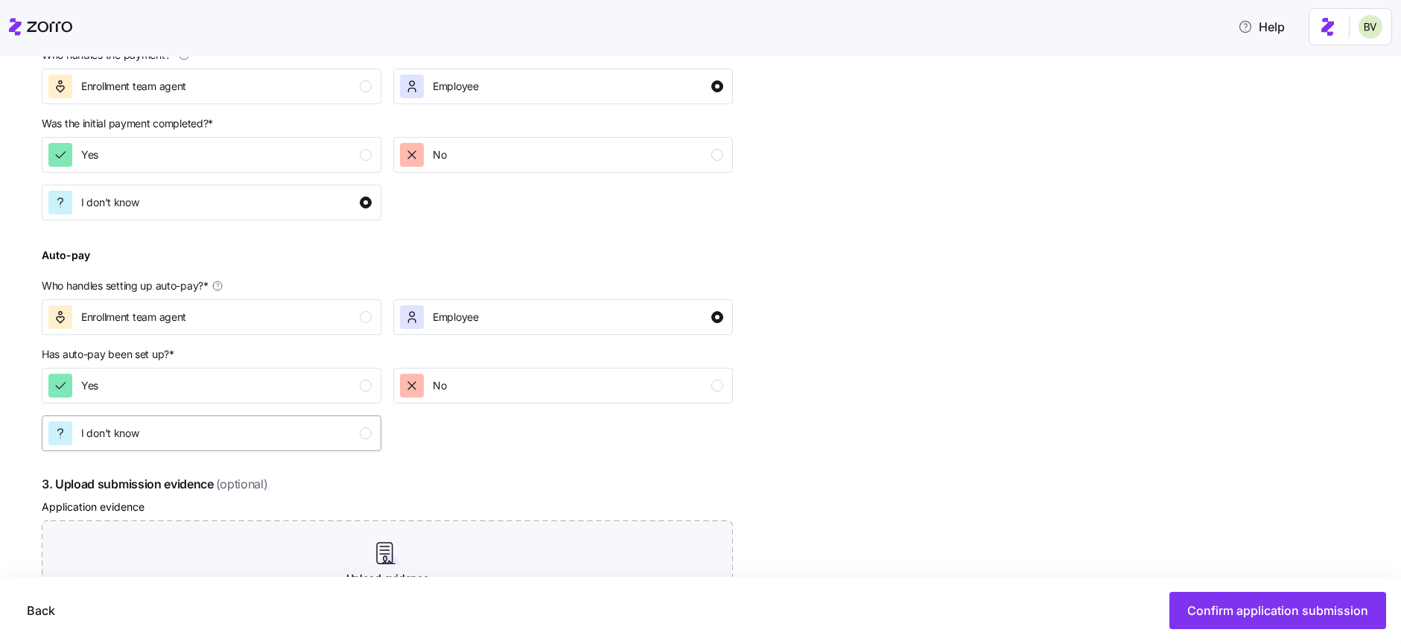
click at [284, 438] on div "I don't know" at bounding box center [209, 434] width 323 height 24
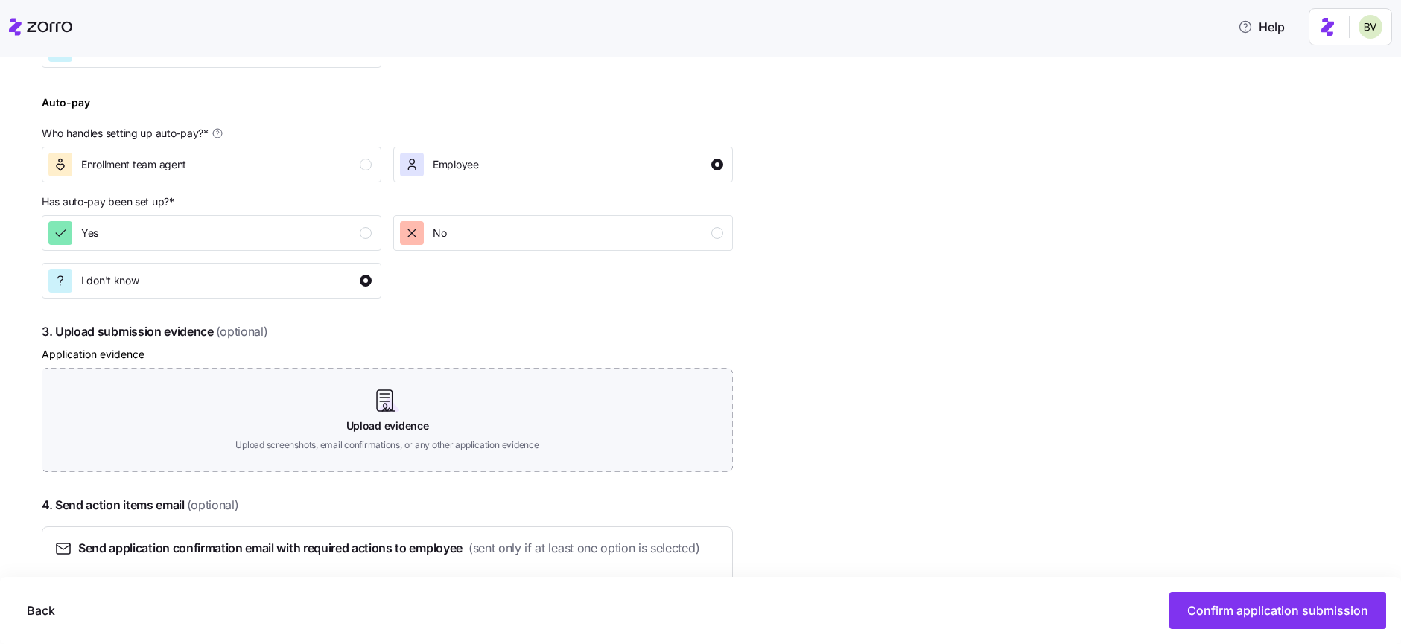
scroll to position [756, 0]
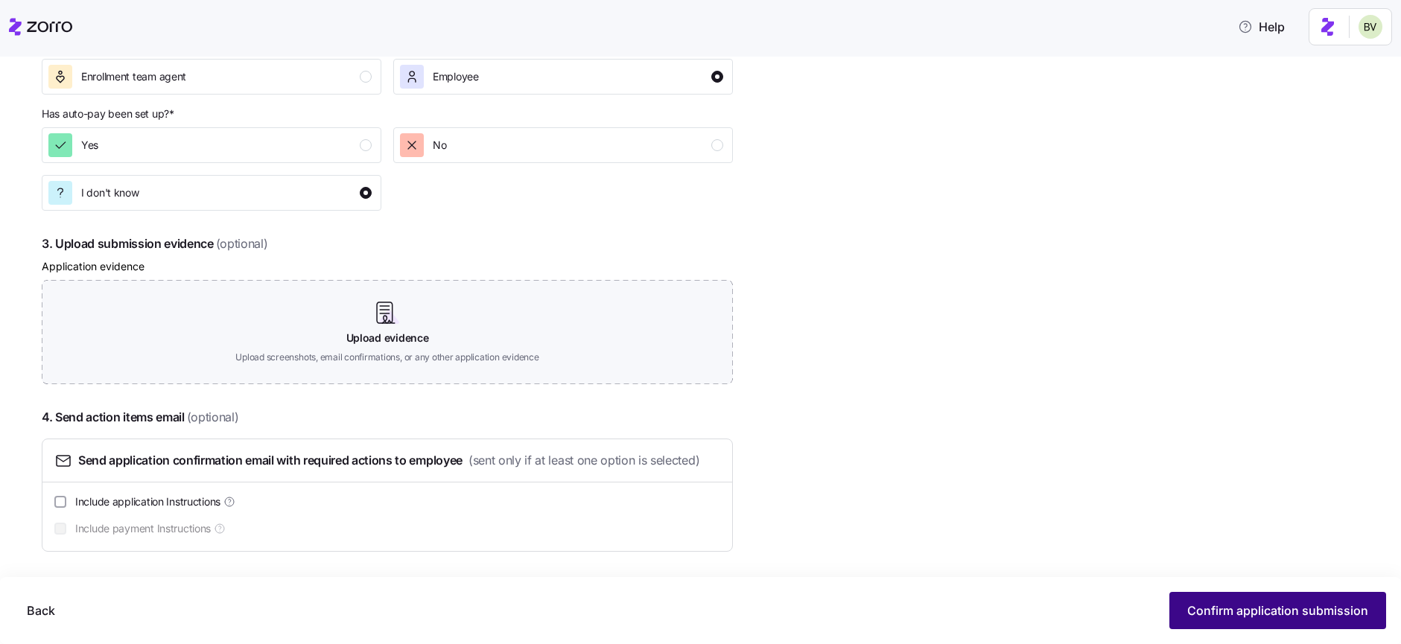
click at [1252, 605] on span "Confirm application submission" at bounding box center [1277, 611] width 181 height 18
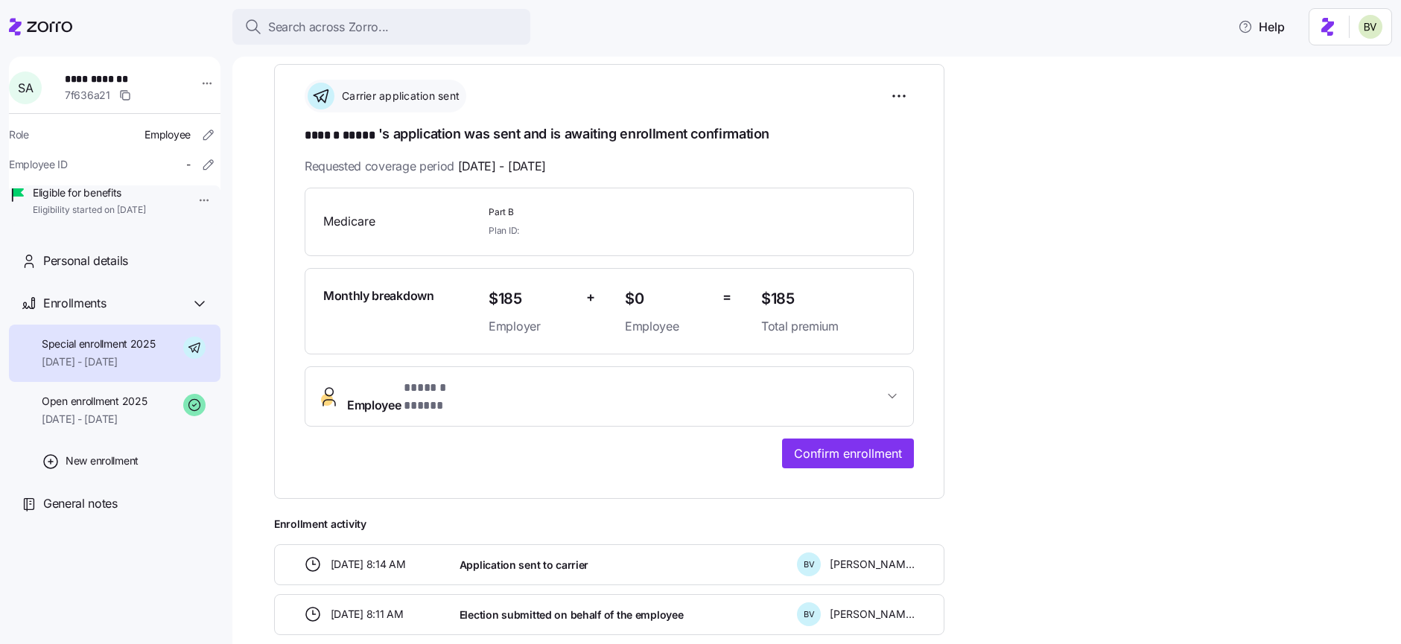
scroll to position [285, 0]
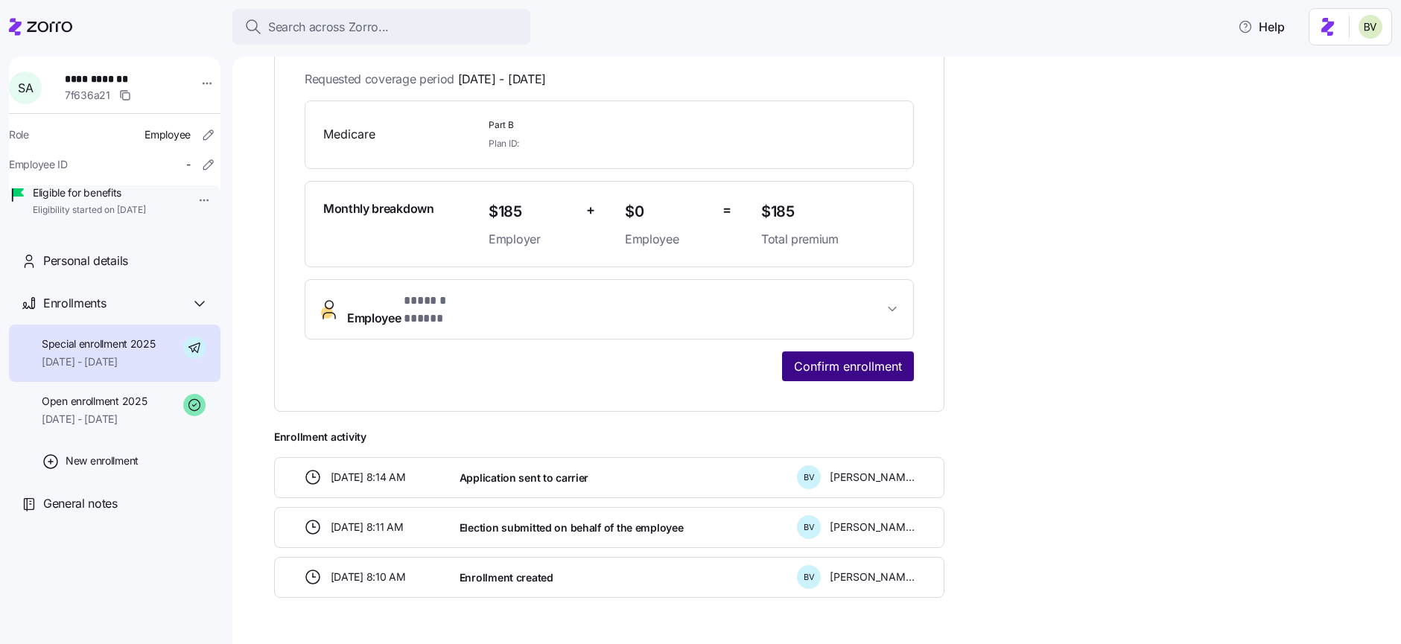
click at [841, 358] on span "Confirm enrollment" at bounding box center [848, 367] width 108 height 18
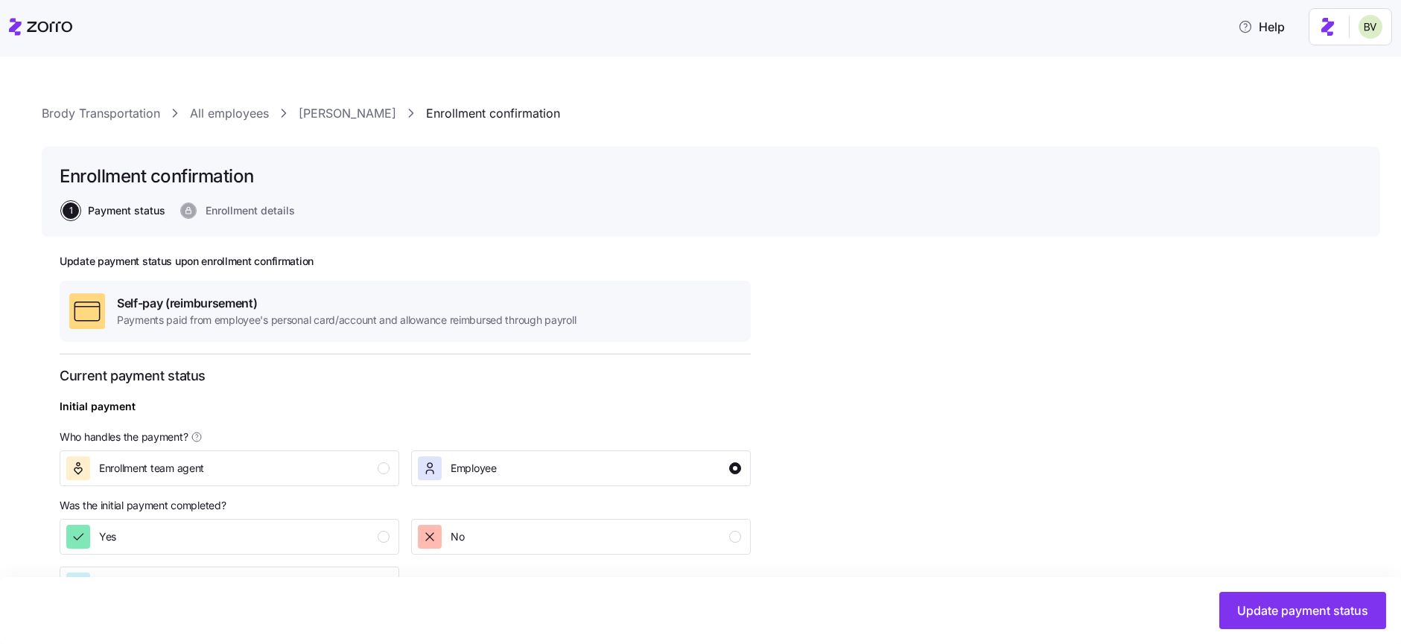
scroll to position [297, 0]
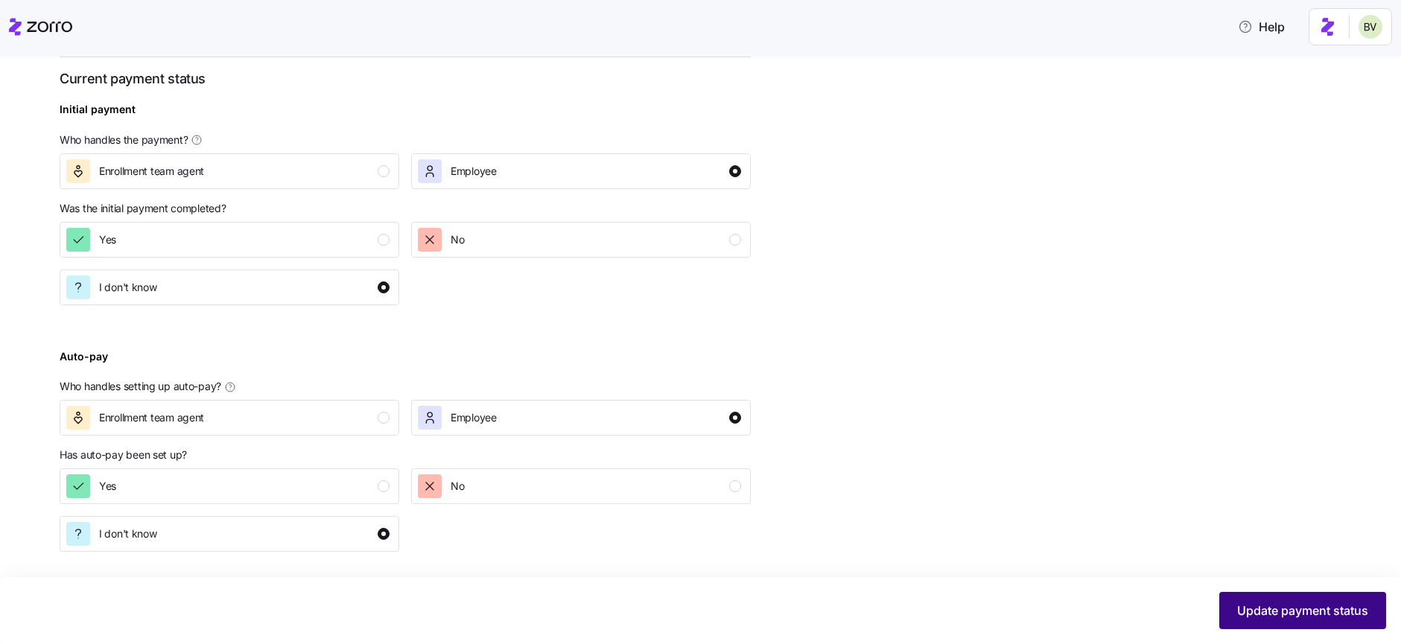
click at [1269, 623] on button "Update payment status" at bounding box center [1302, 610] width 167 height 37
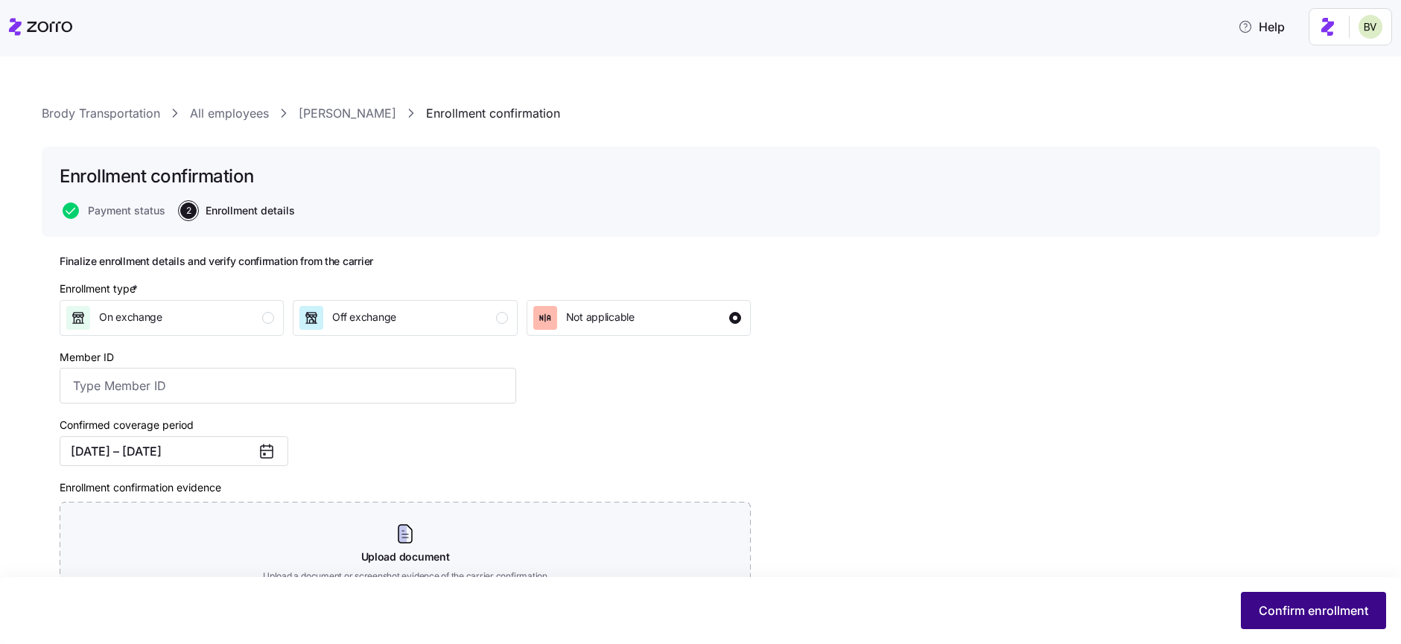
click at [1307, 608] on span "Confirm enrollment" at bounding box center [1314, 611] width 110 height 18
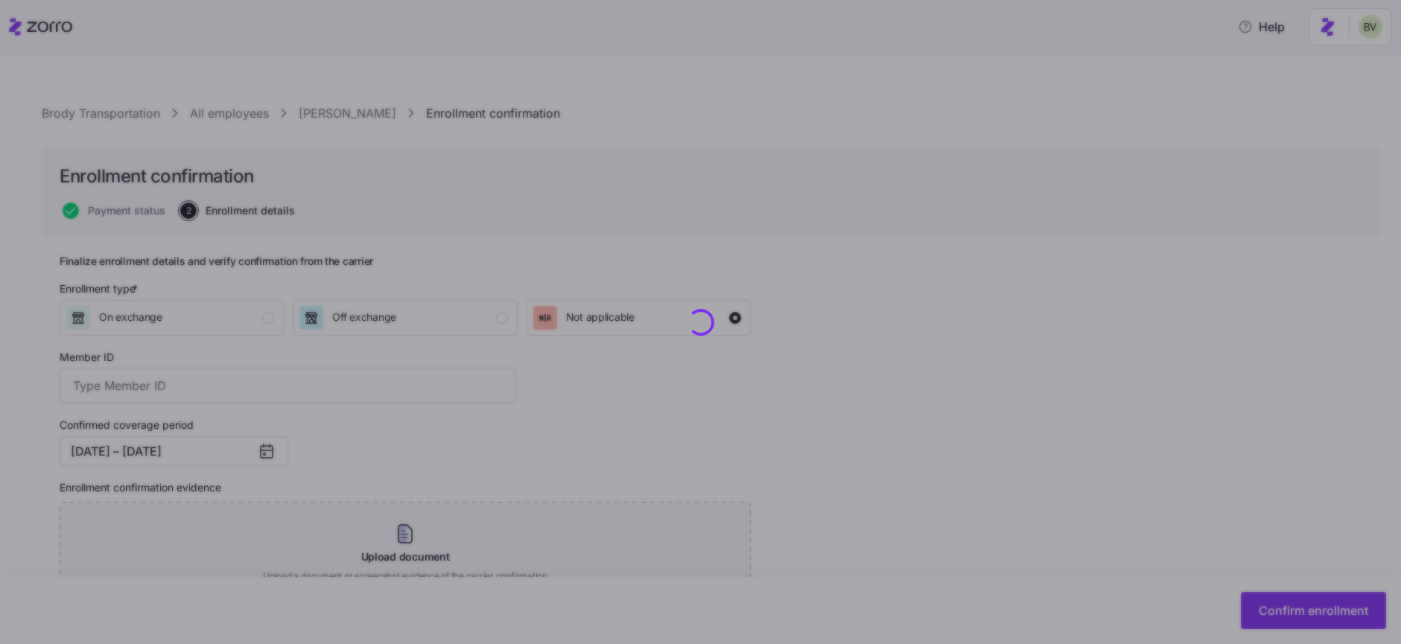
checkbox input "false"
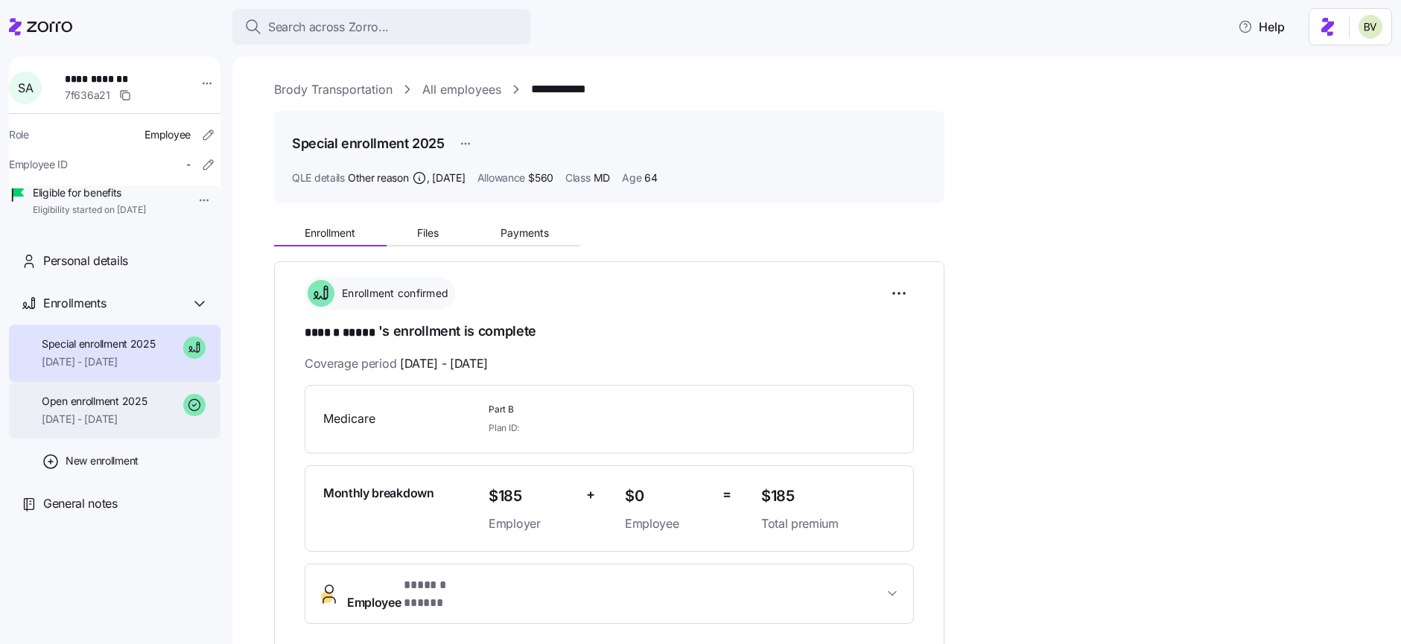
click at [117, 427] on span "05/01/2025 - 09/30/2025" at bounding box center [94, 419] width 105 height 15
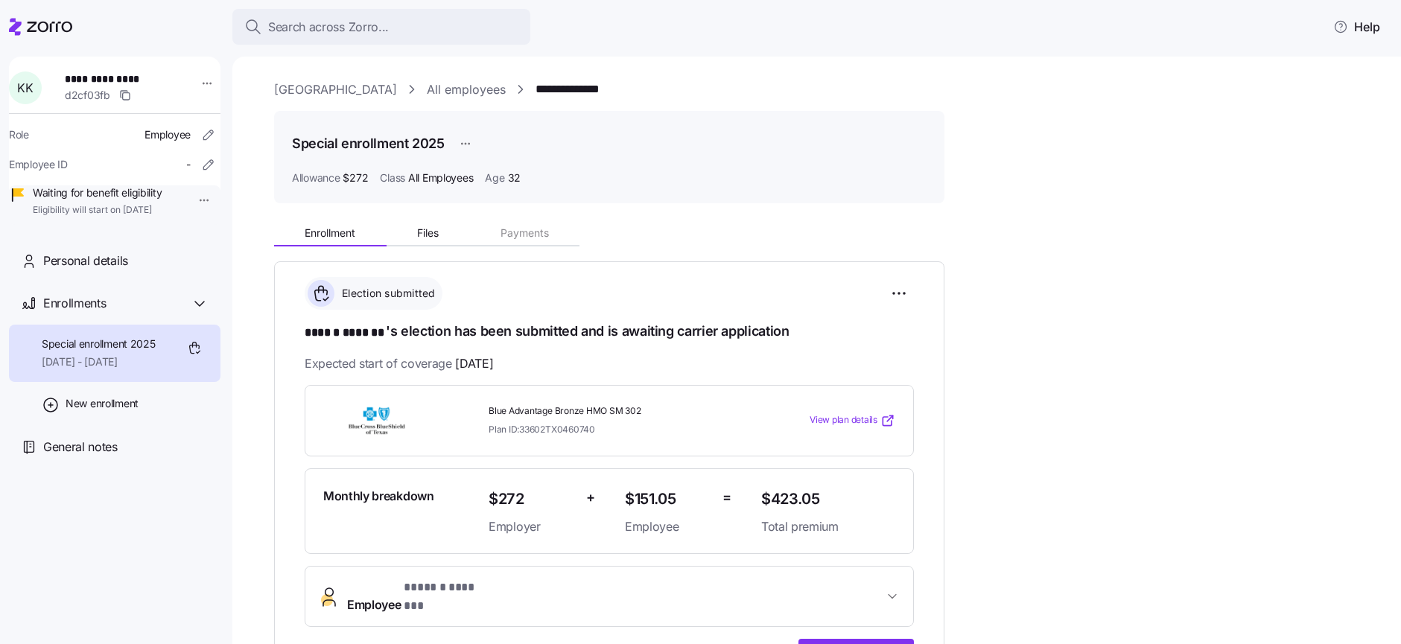
scroll to position [117, 0]
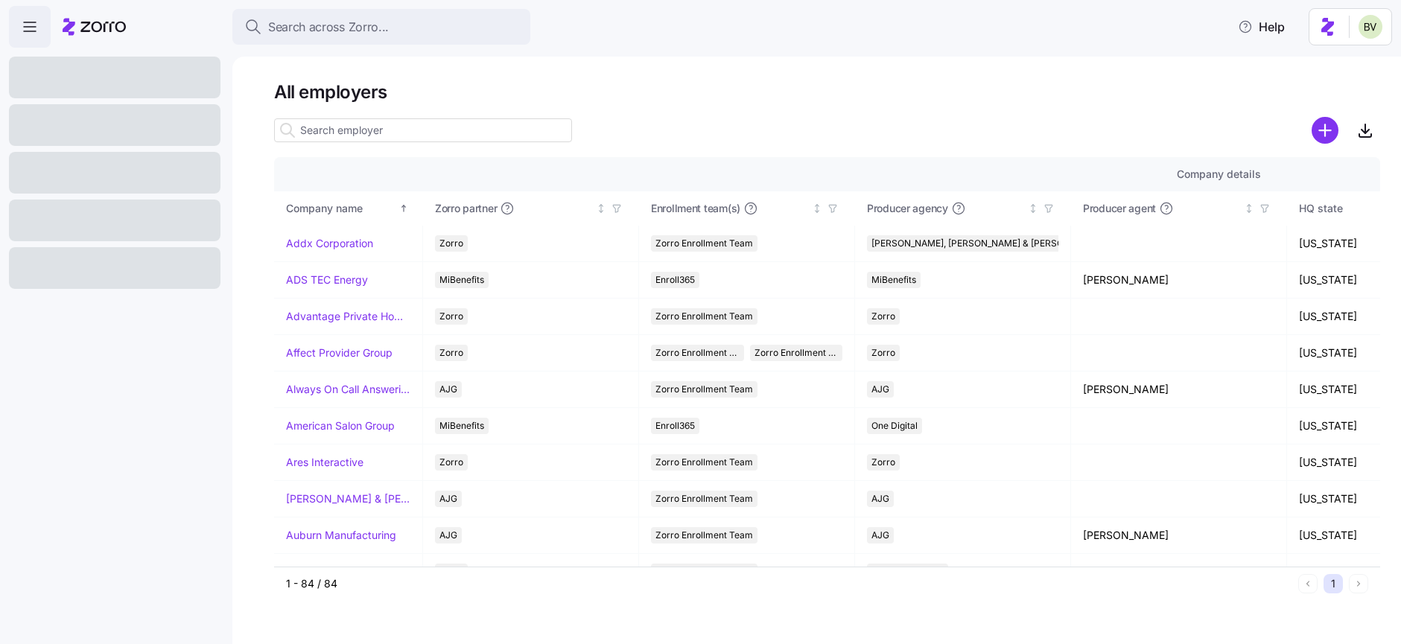
click at [322, 129] on input at bounding box center [423, 130] width 298 height 24
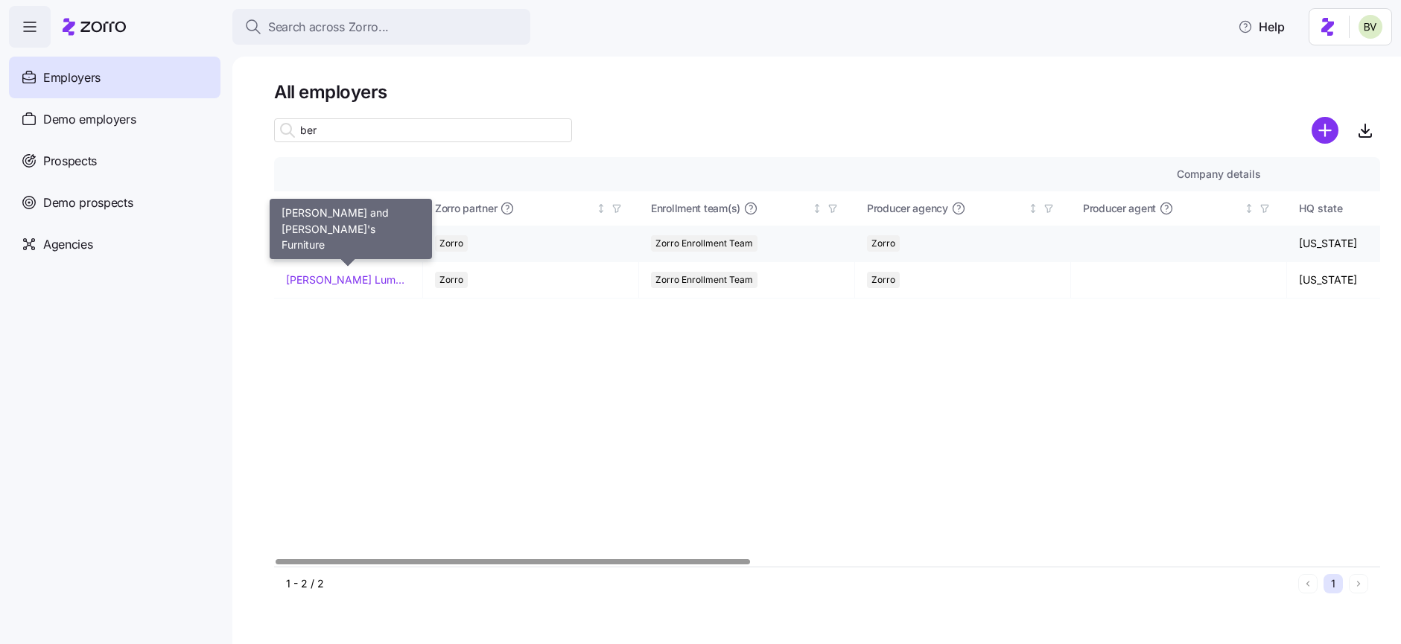
type input "ber"
click at [320, 239] on link "[PERSON_NAME] and [PERSON_NAME]'s Furniture" at bounding box center [348, 243] width 124 height 15
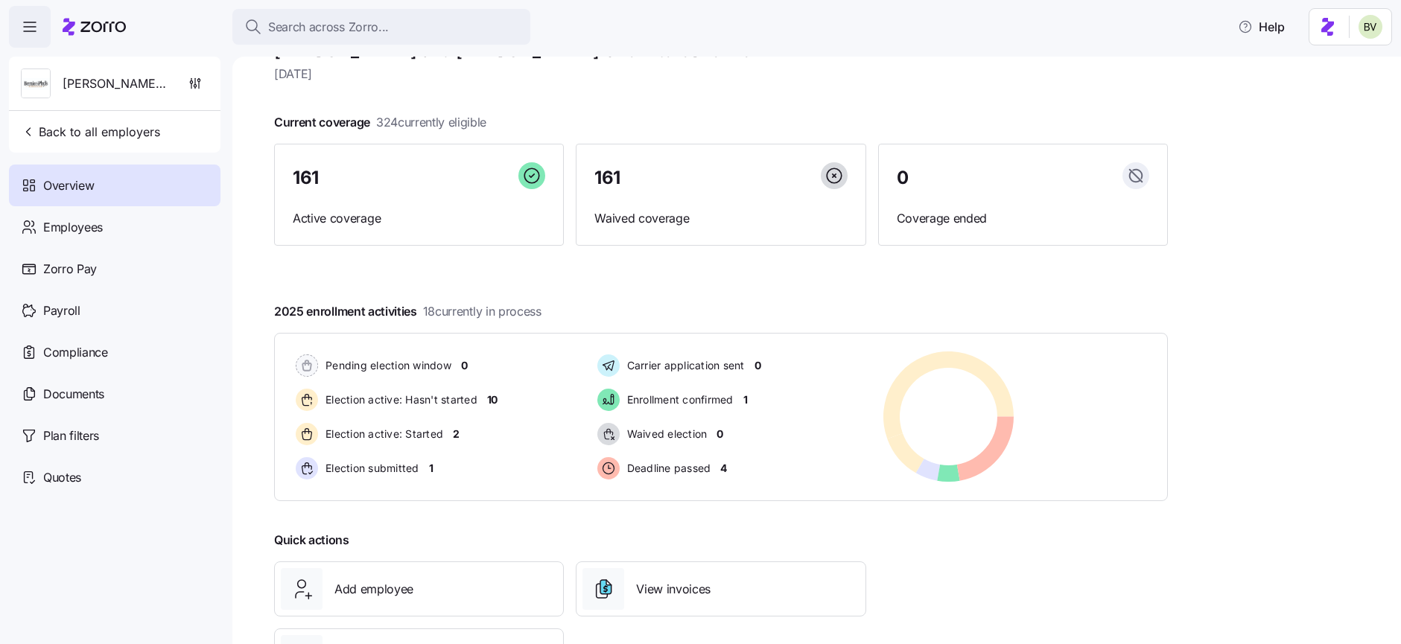
scroll to position [51, 0]
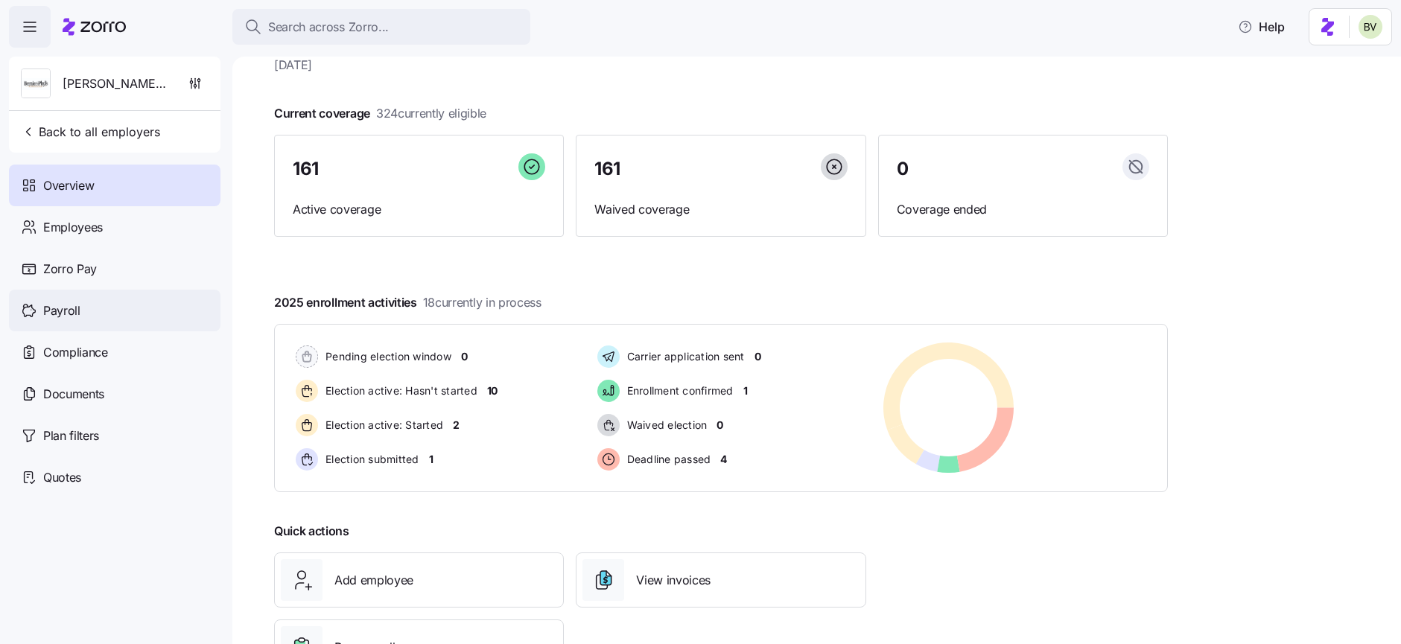
click at [69, 317] on span "Payroll" at bounding box center [61, 311] width 37 height 19
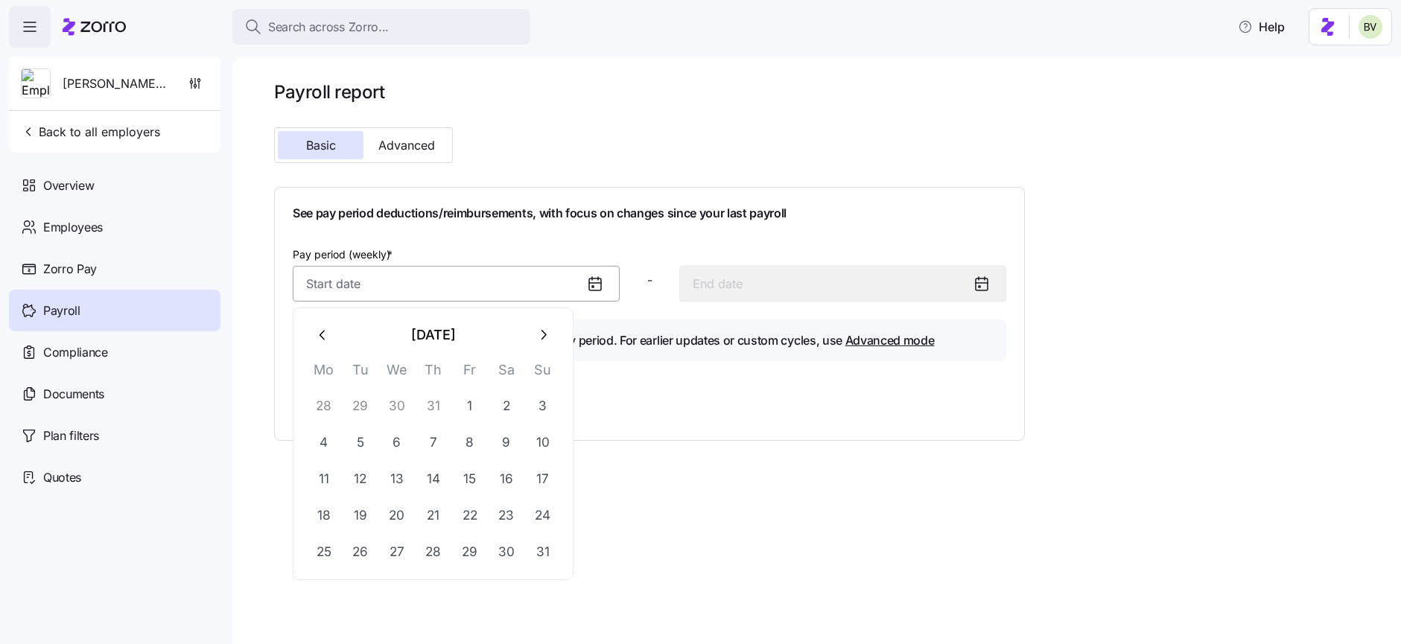
click at [437, 282] on input "Pay period (weekly) *" at bounding box center [456, 284] width 327 height 36
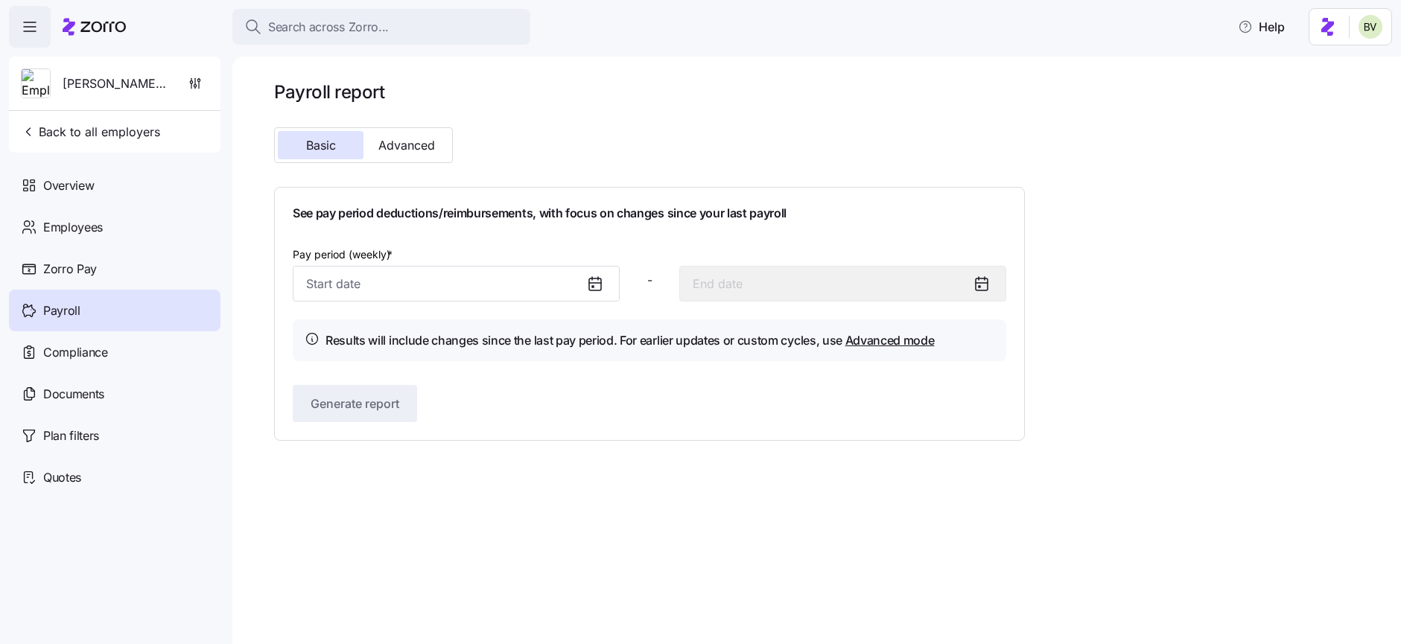
click at [513, 244] on div "See pay period deductions/reimbursements, with focus on changes since your last…" at bounding box center [650, 314] width 714 height 217
click at [104, 193] on div "Overview" at bounding box center [115, 186] width 212 height 42
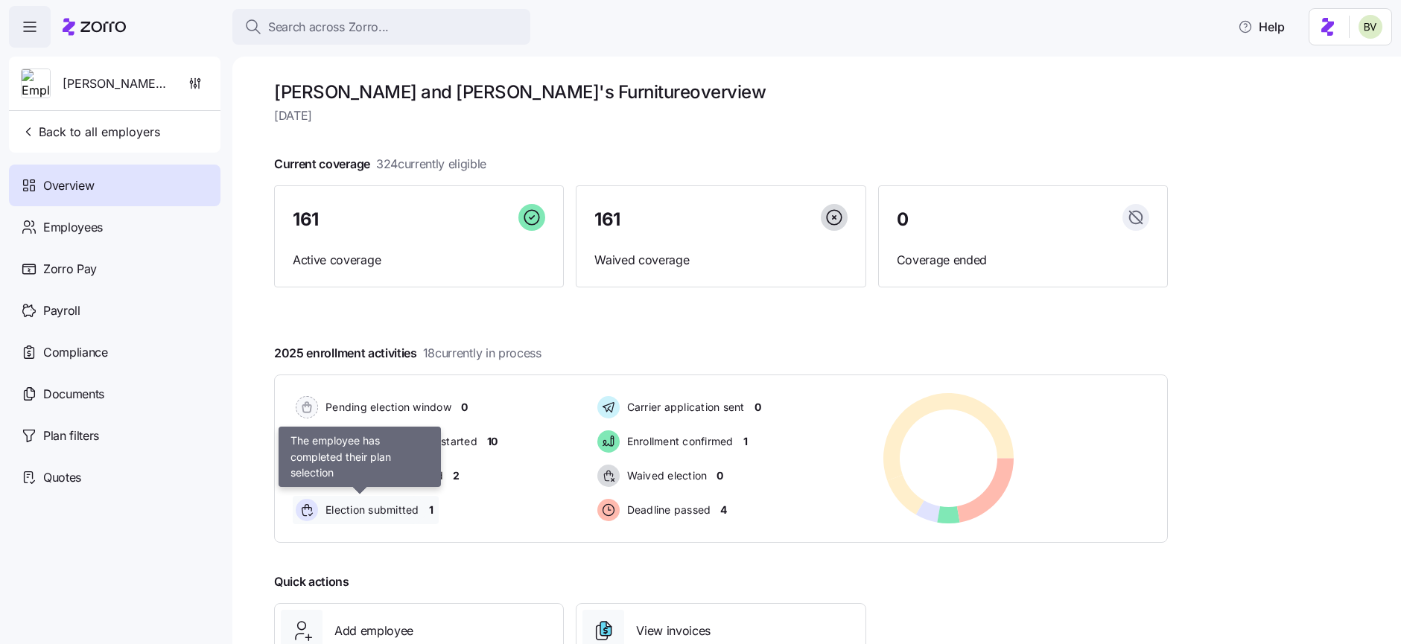
click at [372, 521] on div "Election submitted" at bounding box center [359, 510] width 133 height 28
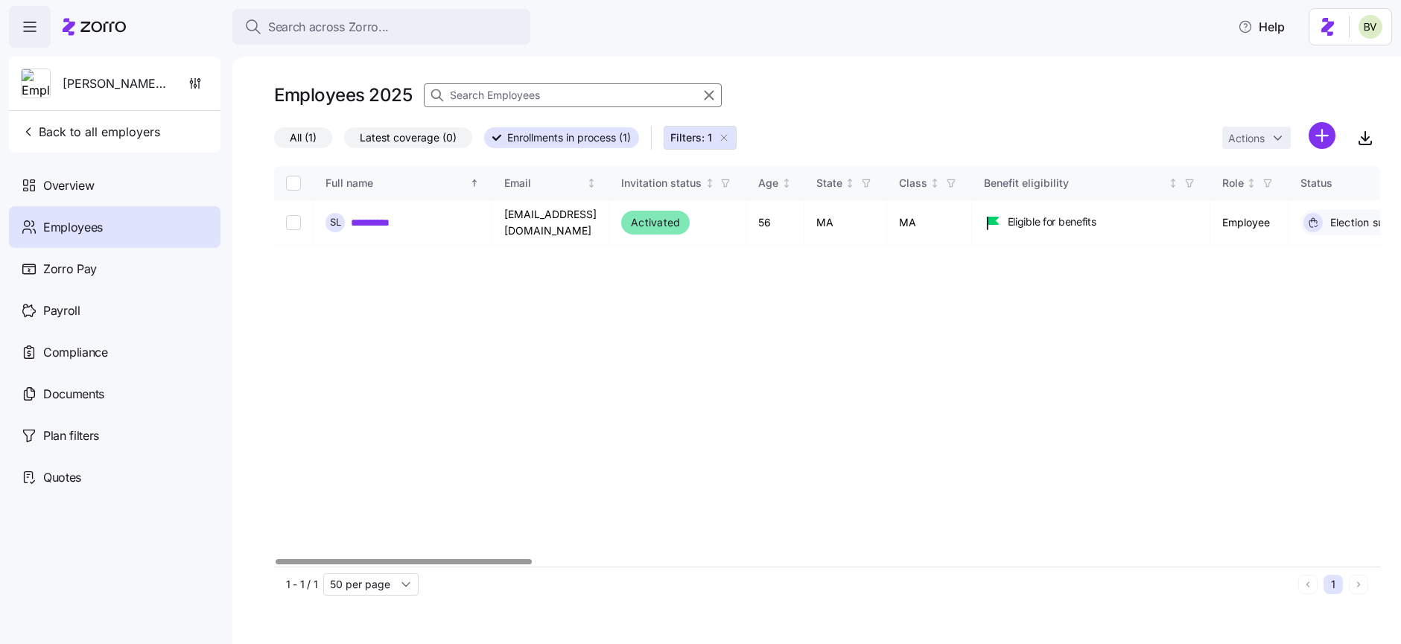
click at [75, 228] on span "Employees" at bounding box center [73, 227] width 60 height 19
